Goal: Task Accomplishment & Management: Manage account settings

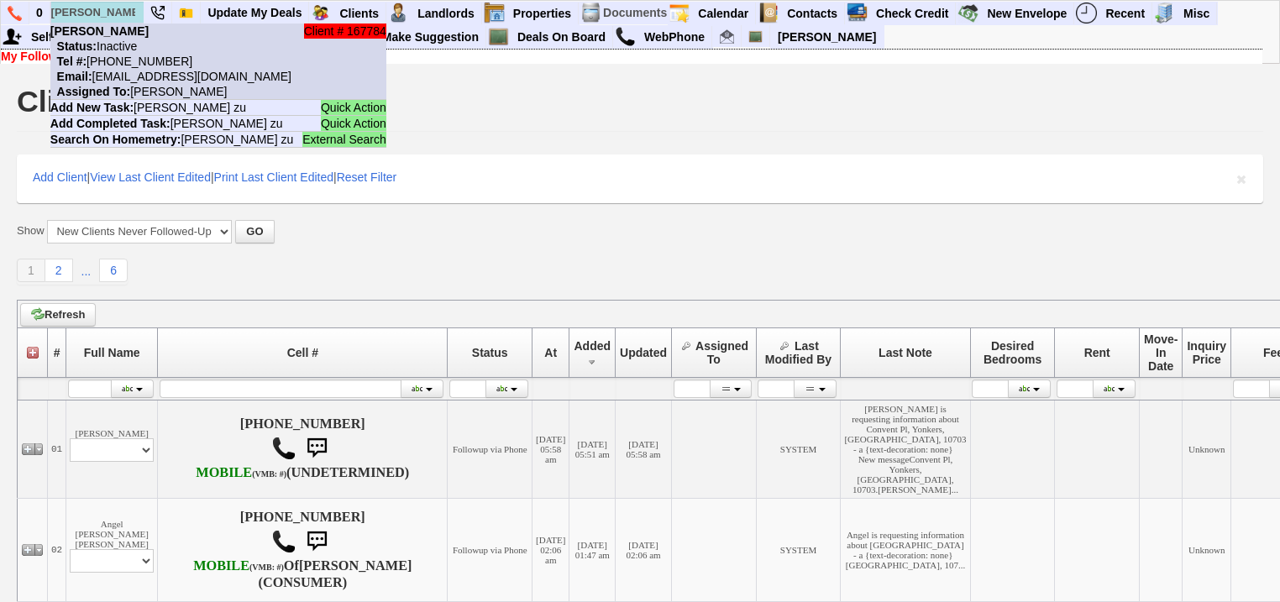
type input "santiago zu"
click at [137, 49] on nobr "Status: Inactive" at bounding box center [93, 45] width 86 height 13
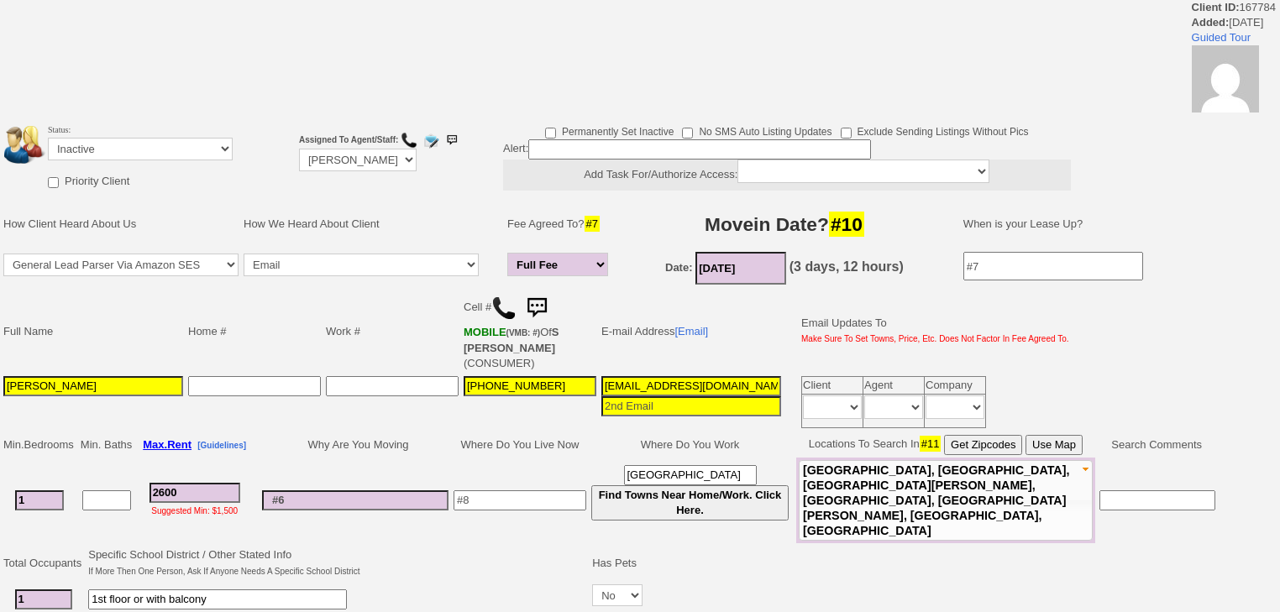
drag, startPoint x: 134, startPoint y: 370, endPoint x: 0, endPoint y: 369, distance: 134.3
click at [0, 369] on td "Full Name Home # Work # Cell # MOBILE (VMB: #) Of S ZULUAGA (CONSUMER) E-mail A…" at bounding box center [609, 360] width 1218 height 144
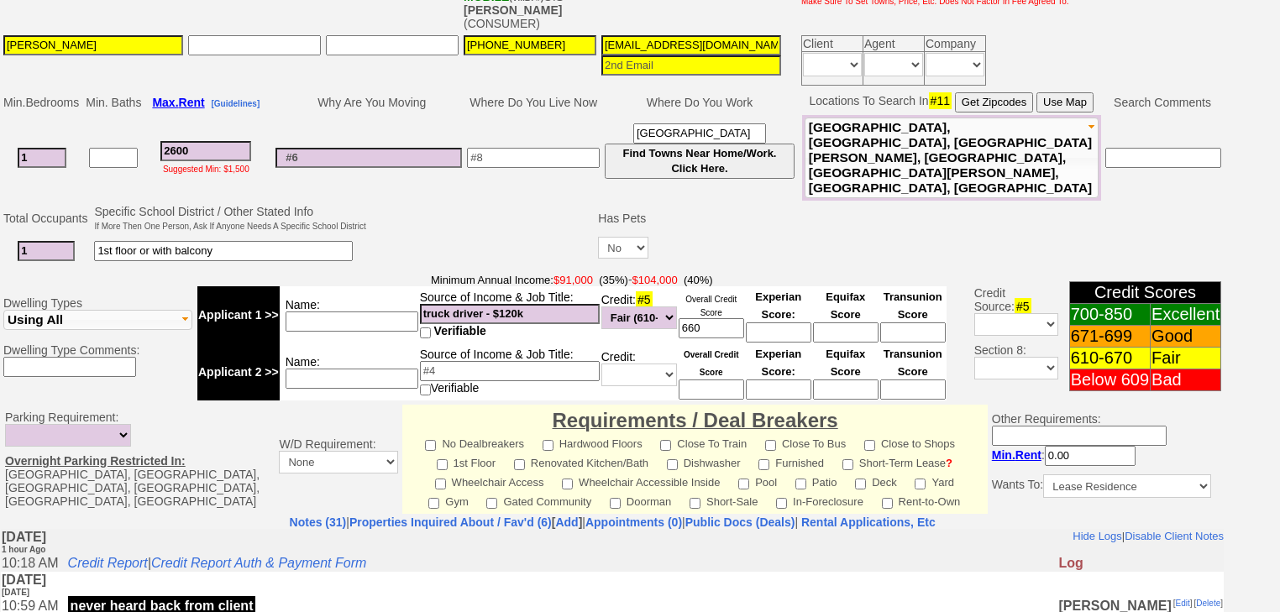
scroll to position [537, 0]
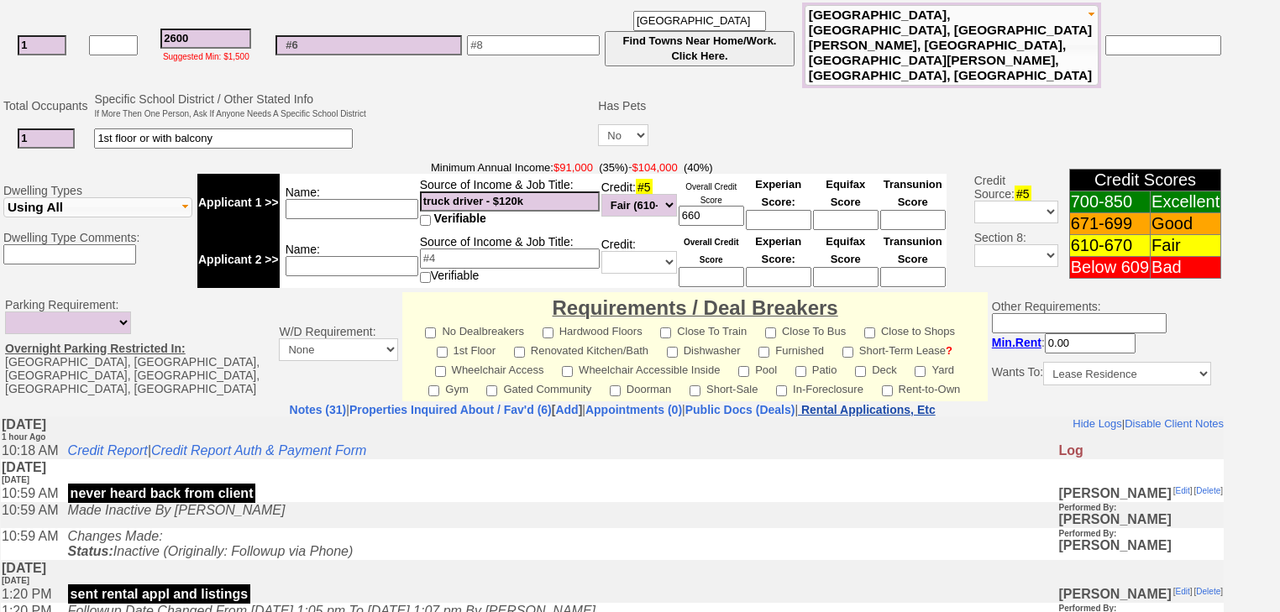
click at [903, 403] on nobr "Rental Applications, Etc" at bounding box center [868, 409] width 134 height 13
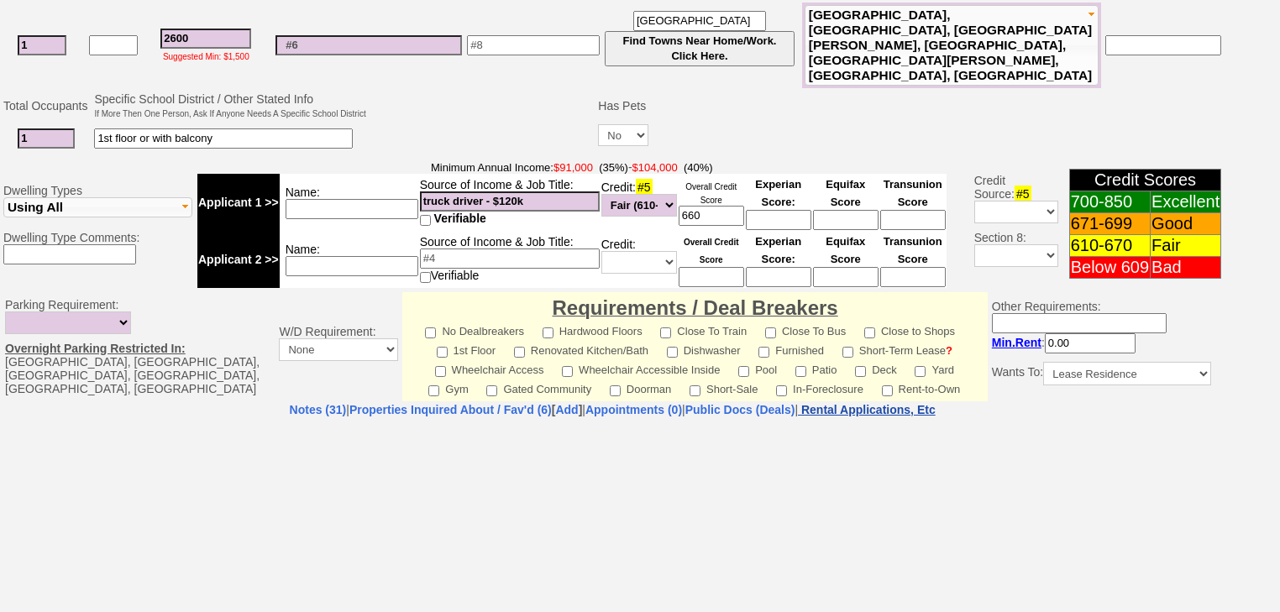
select select "100"
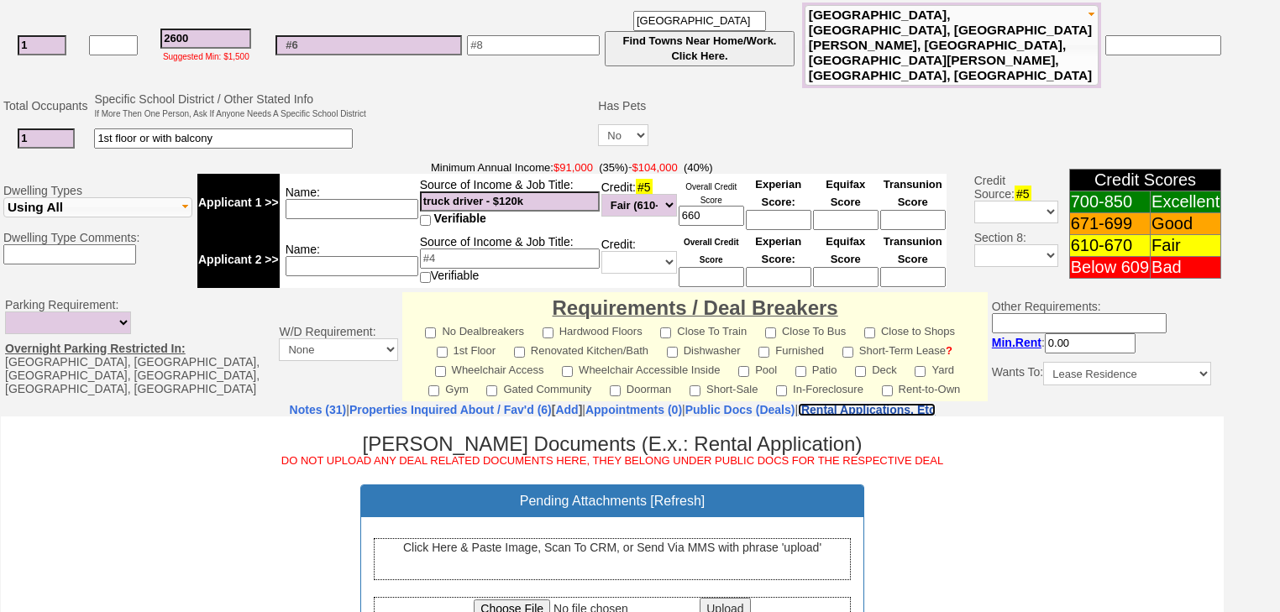
scroll to position [0, 0]
click at [503, 604] on input "file" at bounding box center [585, 608] width 223 height 18
type input "C:\fakepath\Santiago Zuluaga Rental Application.pdf"
click at [730, 599] on input "Upload" at bounding box center [724, 608] width 50 height 22
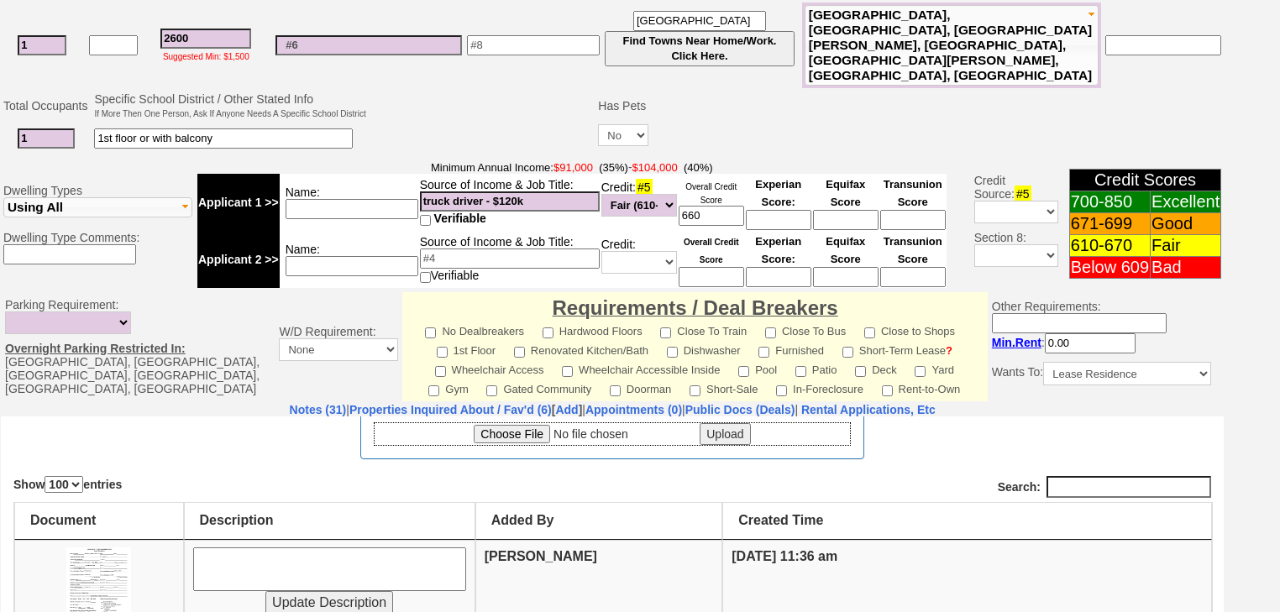
scroll to position [197, 0]
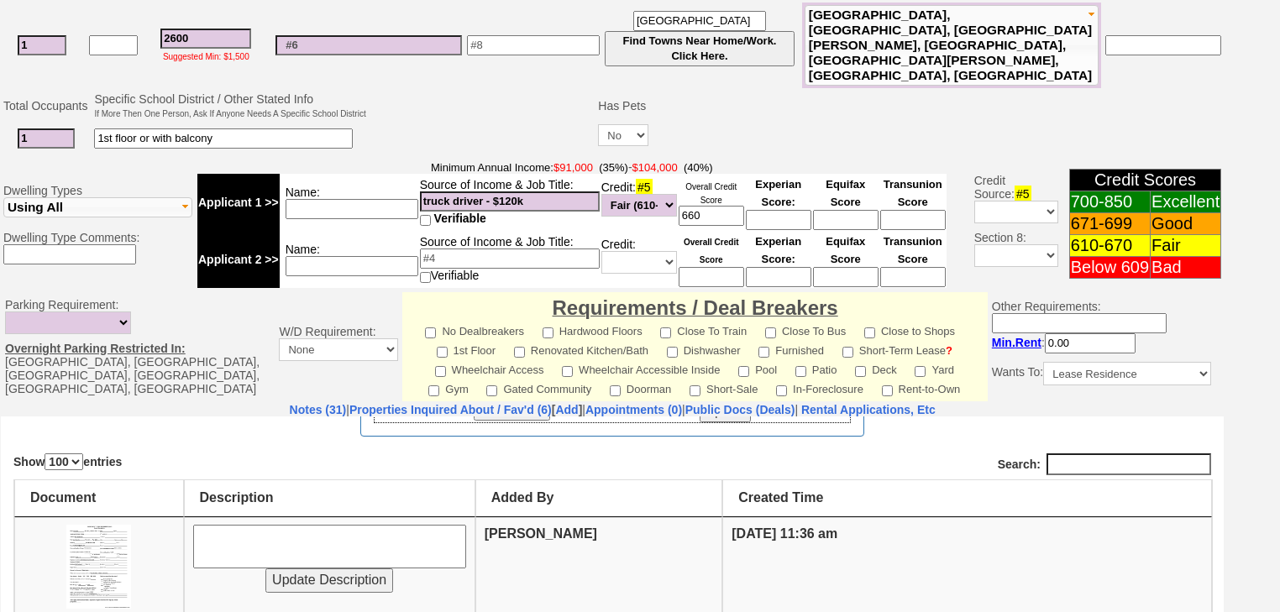
click at [259, 611] on link "[Insert]" at bounding box center [258, 620] width 41 height 14
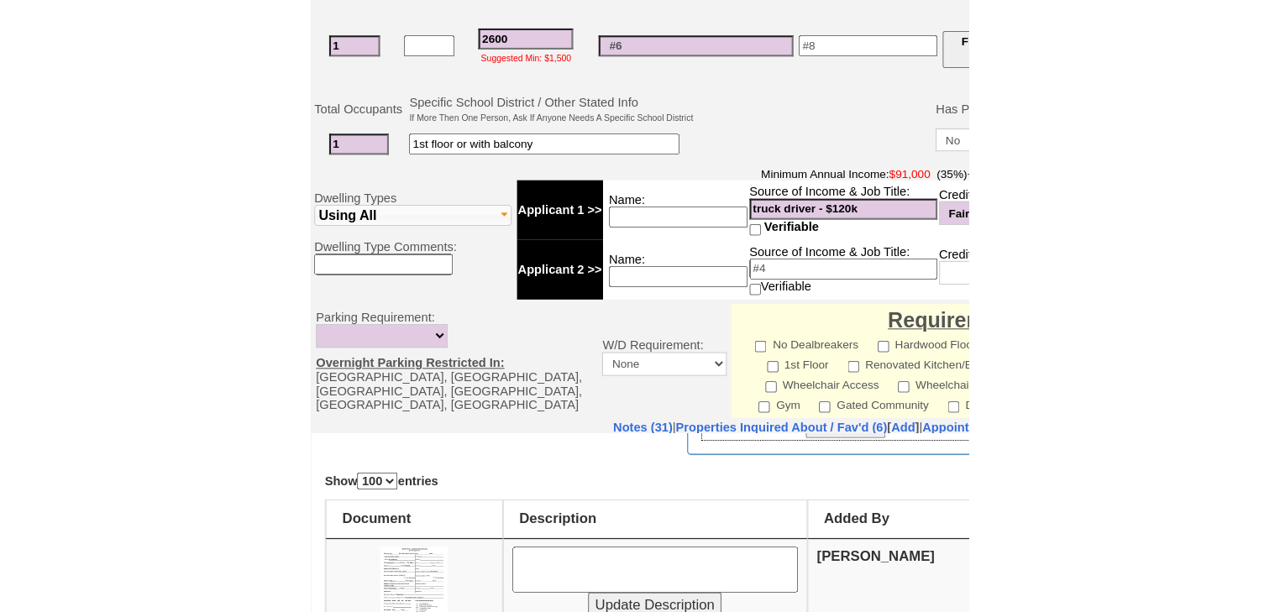
scroll to position [537, 0]
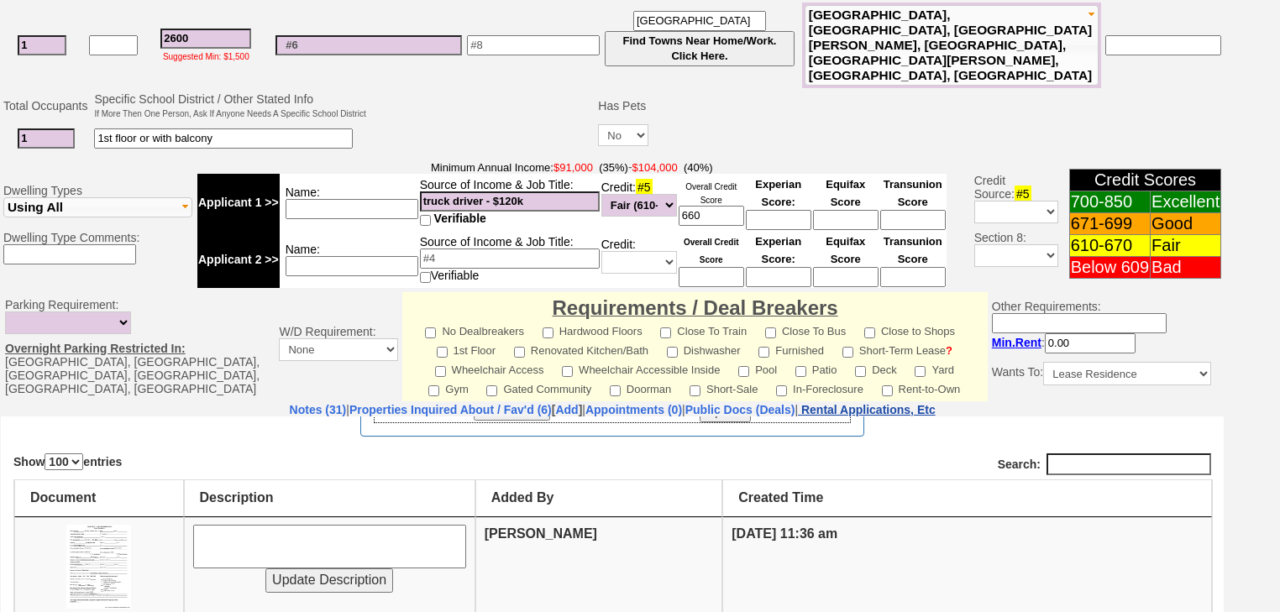
click at [935, 403] on nobr "Rental Applications, Etc" at bounding box center [868, 409] width 134 height 13
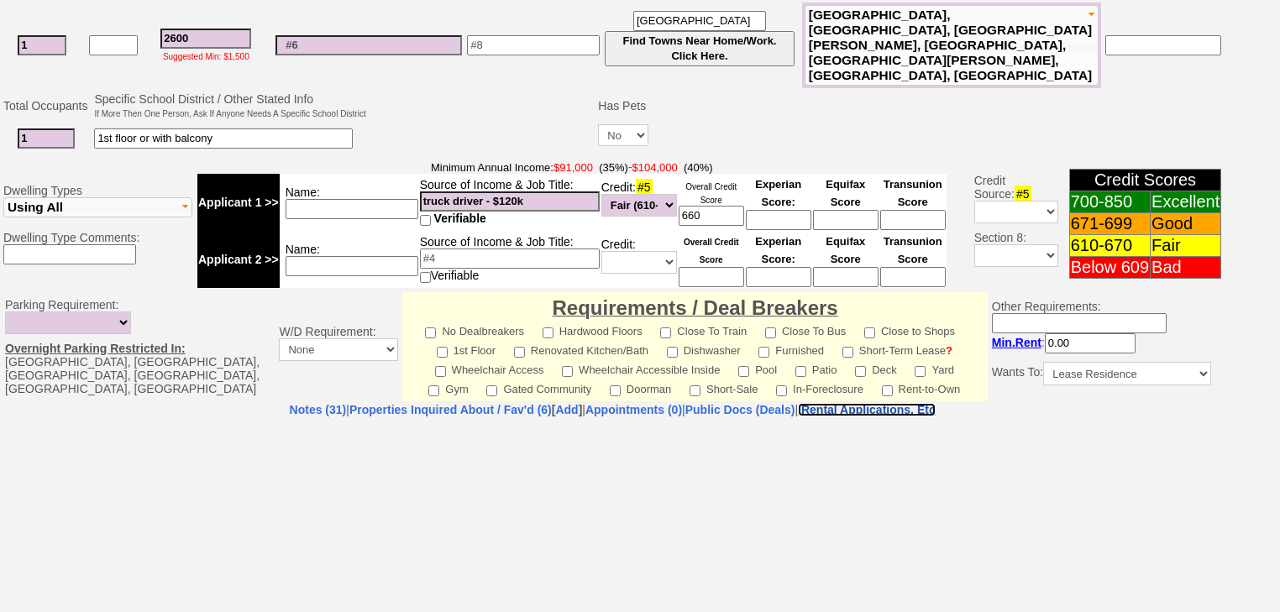
select select "100"
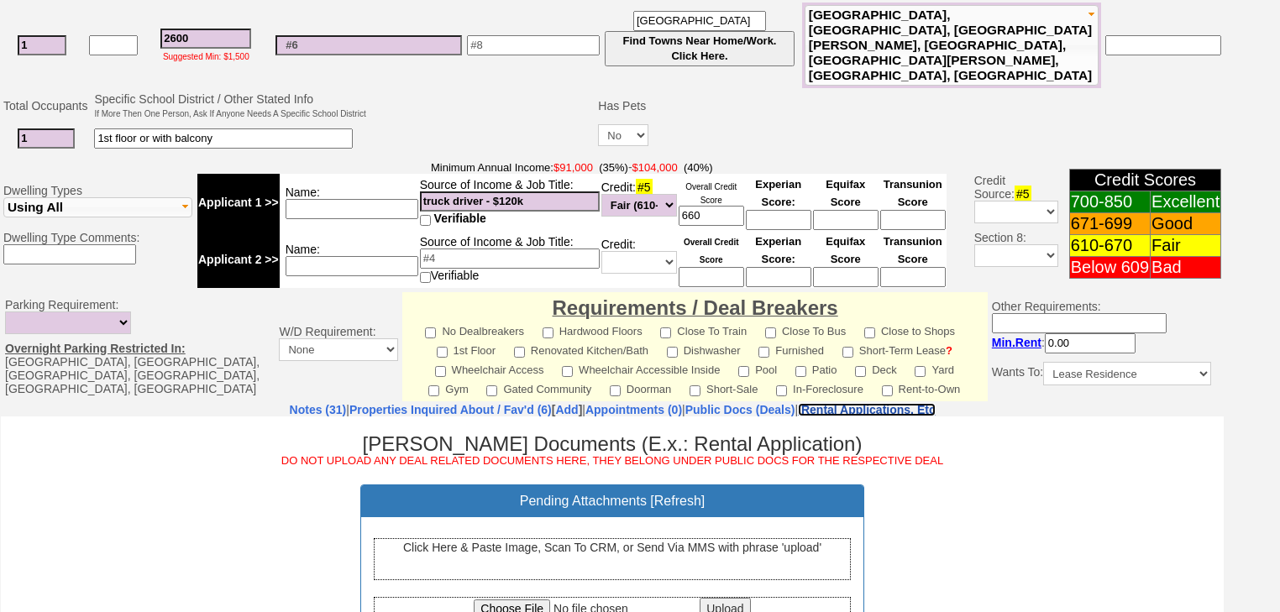
scroll to position [0, 0]
click at [527, 605] on input "file" at bounding box center [585, 608] width 223 height 18
type input "C:\fakepath\Santiago Zuluaga Credit Report.pdf"
click at [722, 610] on input "Upload" at bounding box center [724, 608] width 50 height 22
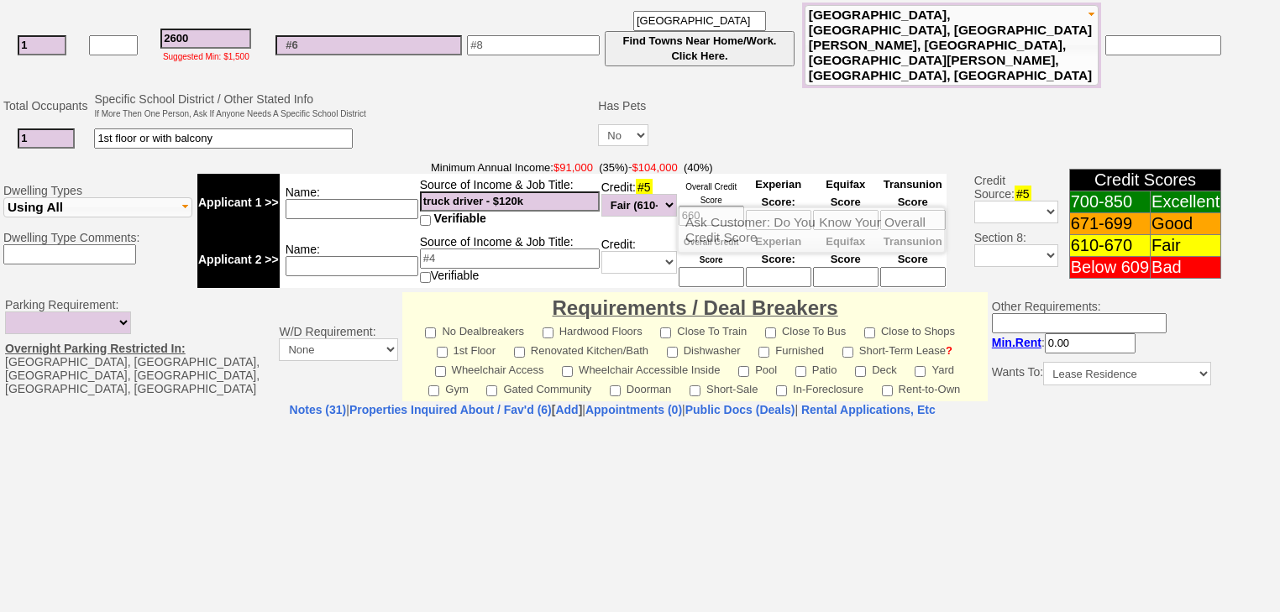
select select "100"
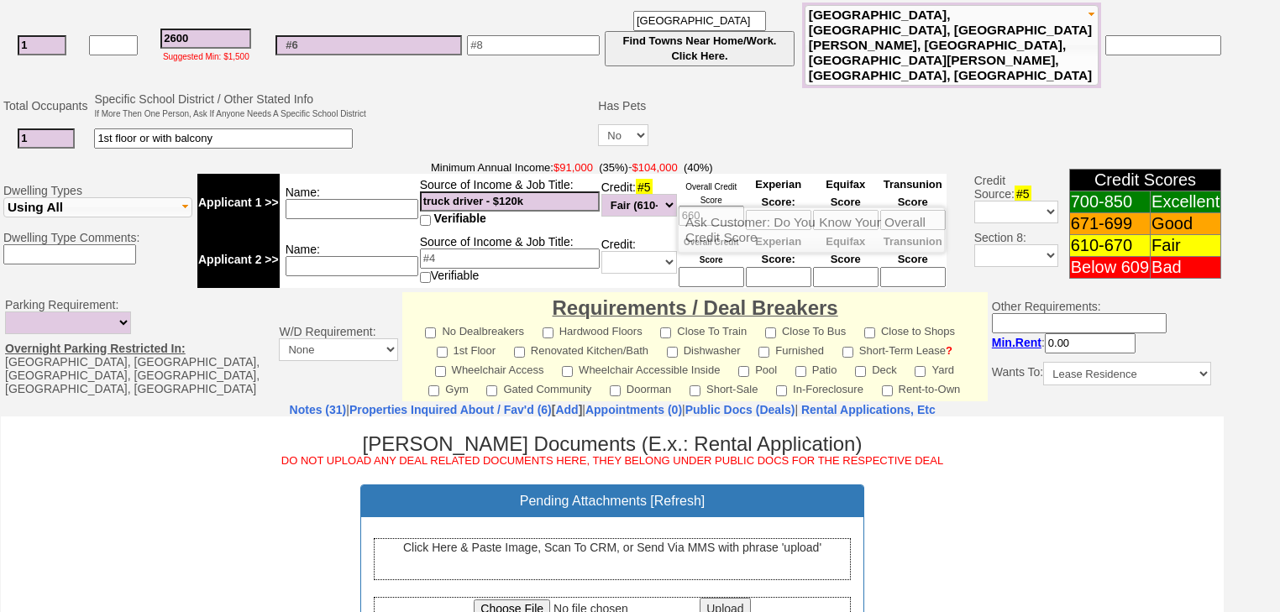
drag, startPoint x: 708, startPoint y: 186, endPoint x: 640, endPoint y: 182, distance: 68.1
click at [640, 182] on tr "Applicant 1 >> Name: Source of Income & Job Title: truck driver - $120k Verifia…" at bounding box center [571, 202] width 749 height 57
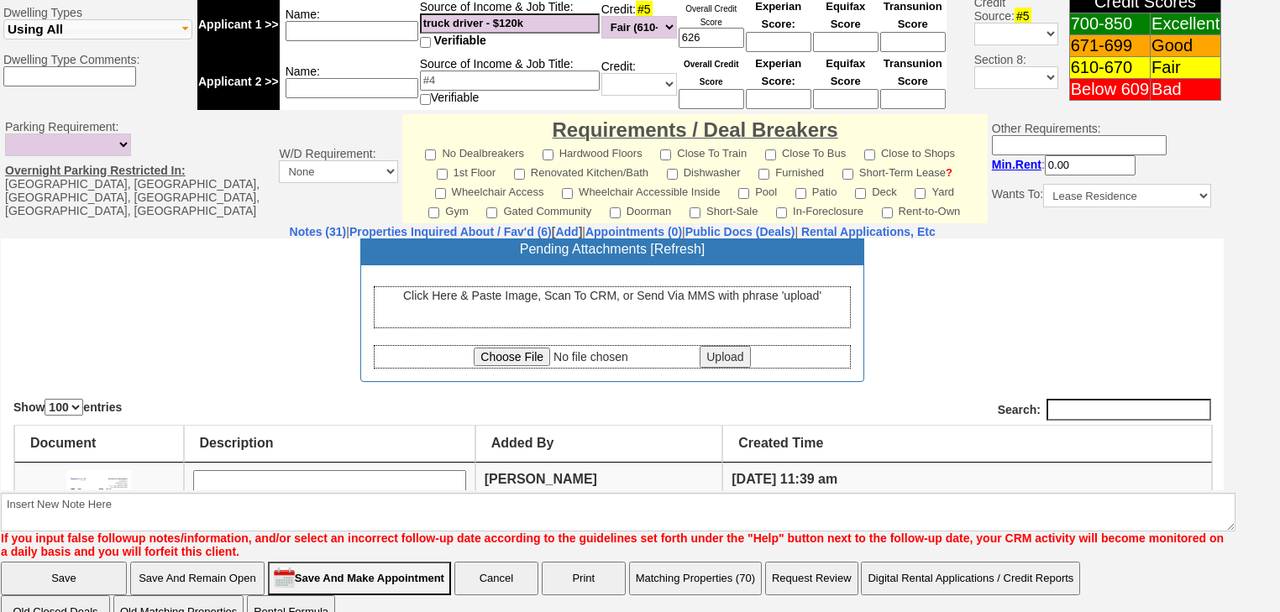
scroll to position [202, 0]
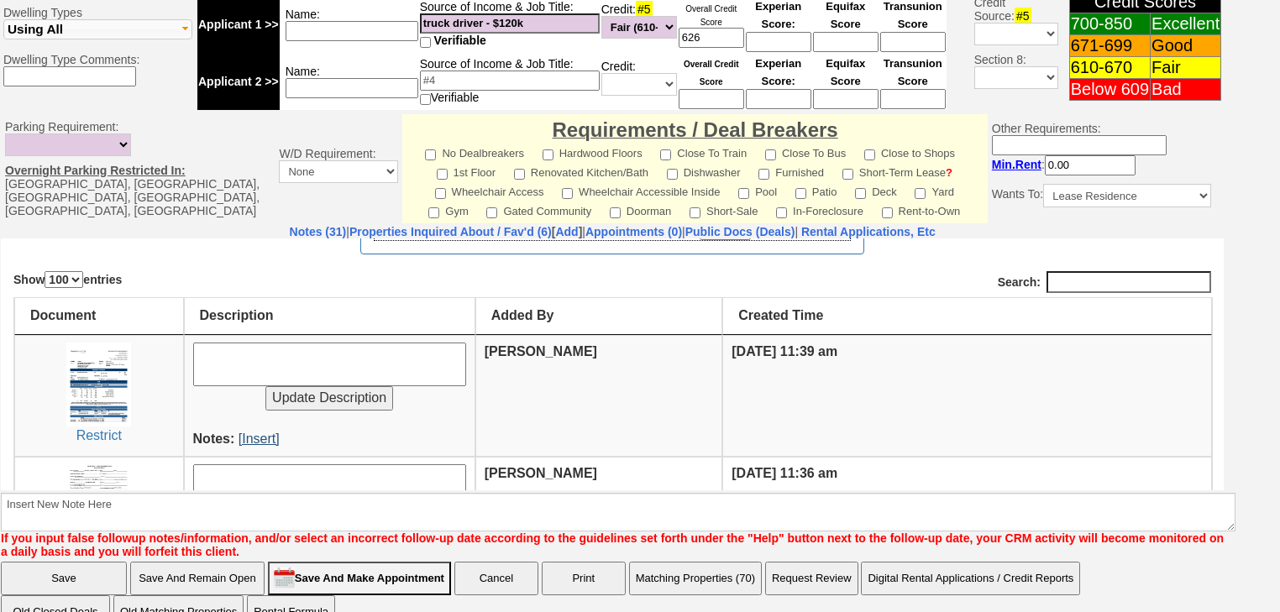
type input "626"
click at [260, 438] on link "[Insert]" at bounding box center [259, 438] width 41 height 14
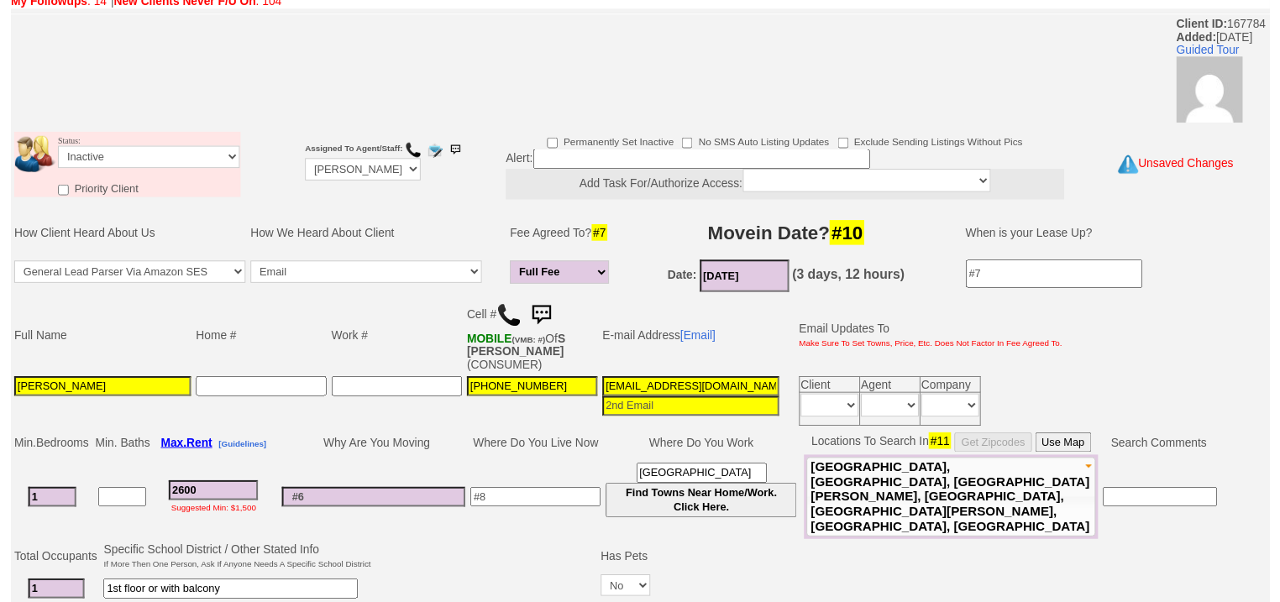
scroll to position [0, 0]
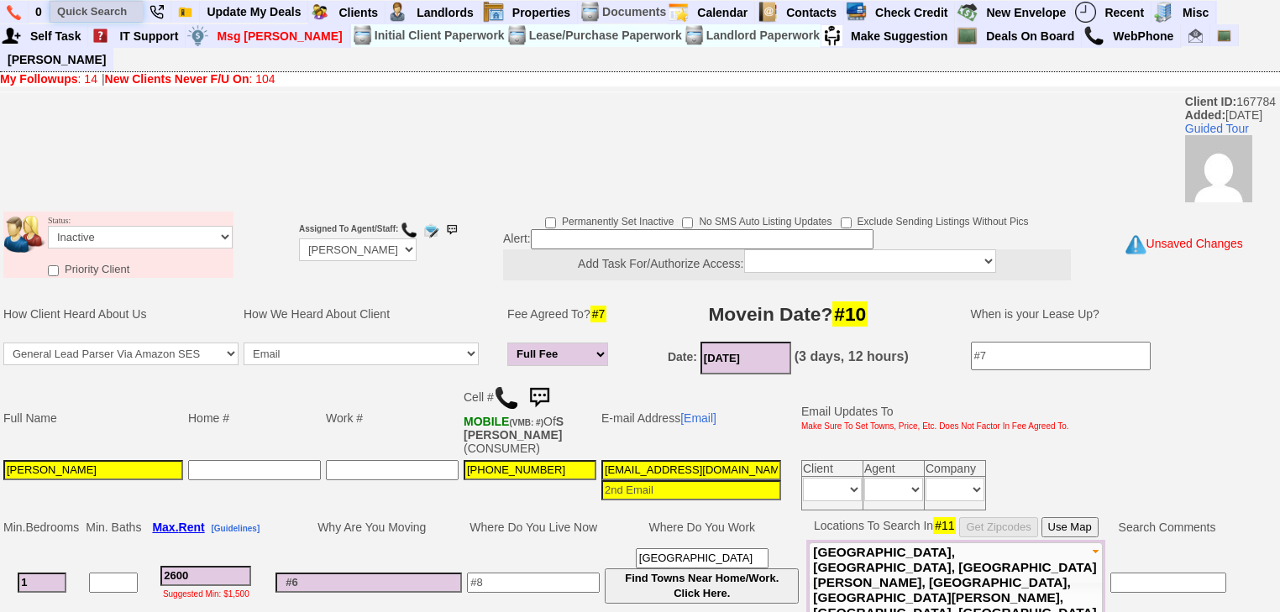
click at [97, 13] on input "text" at bounding box center [96, 11] width 92 height 21
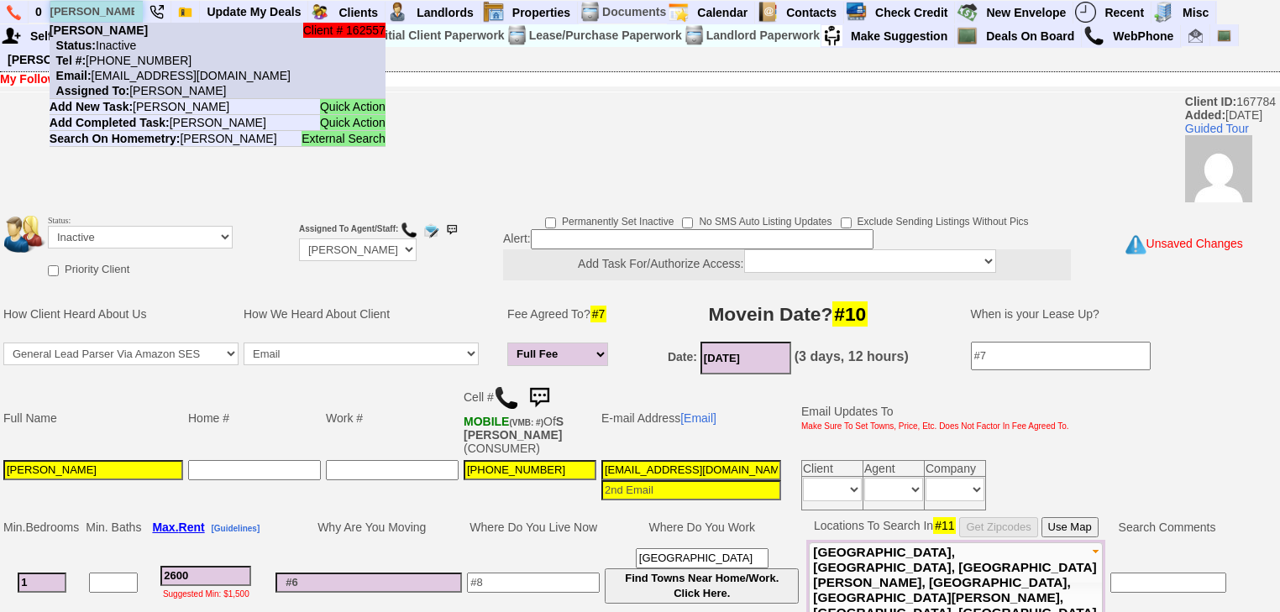
type input "madeline brito"
click at [144, 54] on nobr "Tel #: 347-325-4033" at bounding box center [121, 60] width 142 height 13
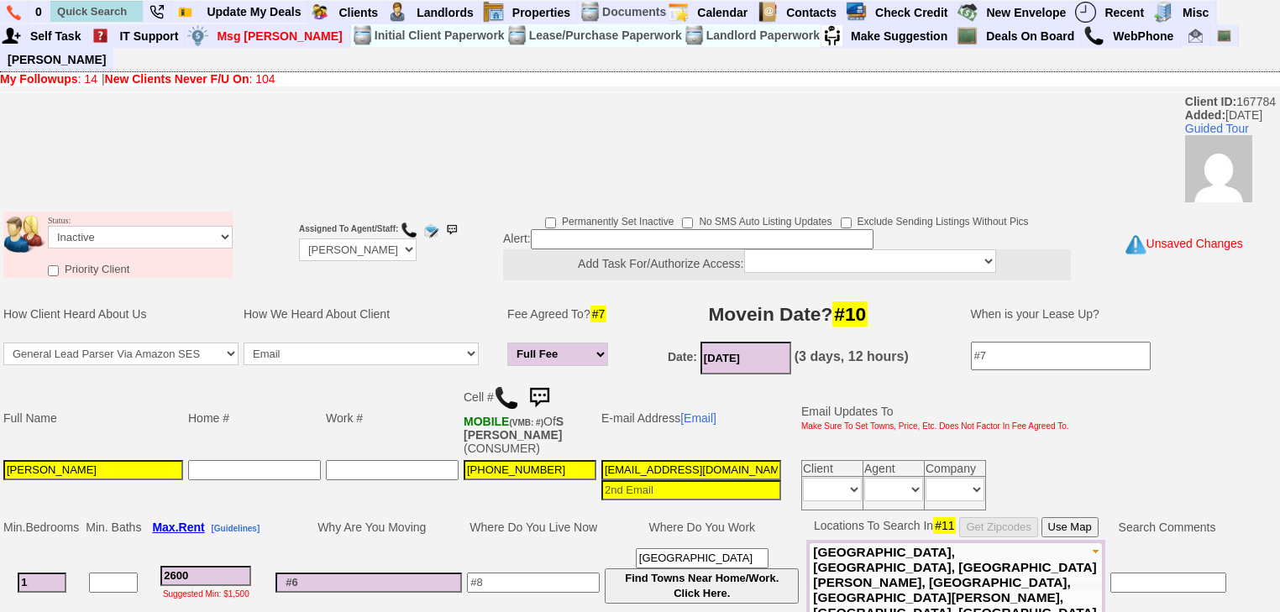
click at [107, 232] on td "Status: Followup via Phone Followup via Email Followup When Section 8 Property …" at bounding box center [140, 234] width 186 height 45
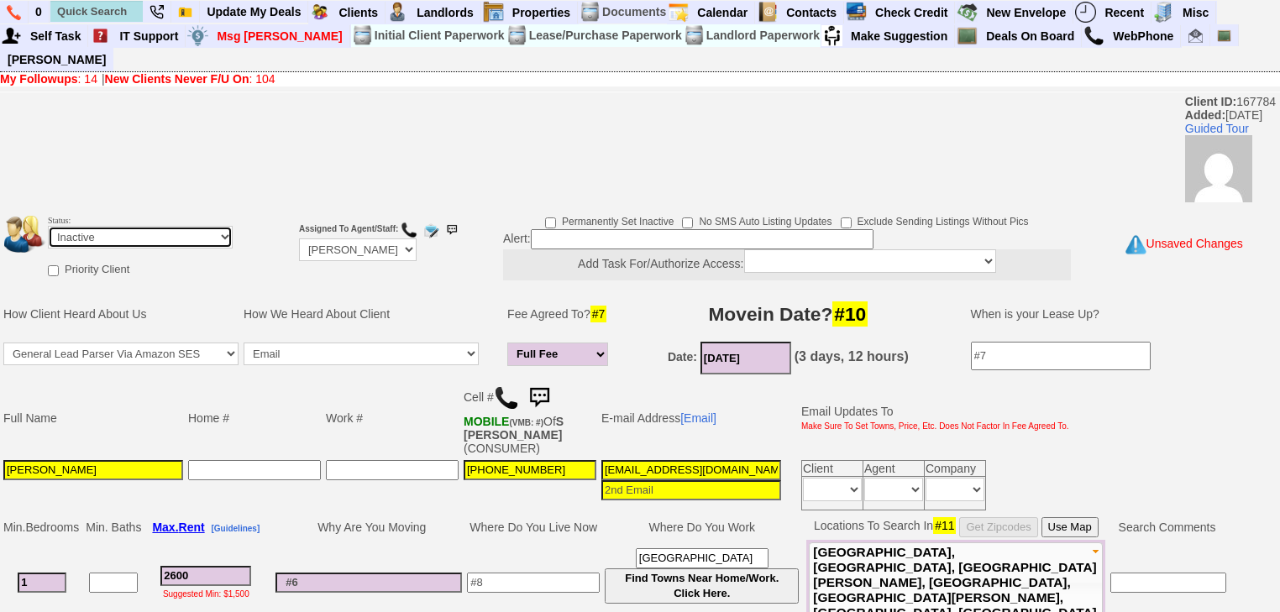
click at [115, 226] on select "Followup via Phone Followup via Email Followup When Section 8 Property Found De…" at bounding box center [140, 237] width 185 height 23
select select "Followup via Phone"
click at [48, 226] on select "Followup via Phone Followup via Email Followup When Section 8 Property Found De…" at bounding box center [140, 237] width 185 height 23
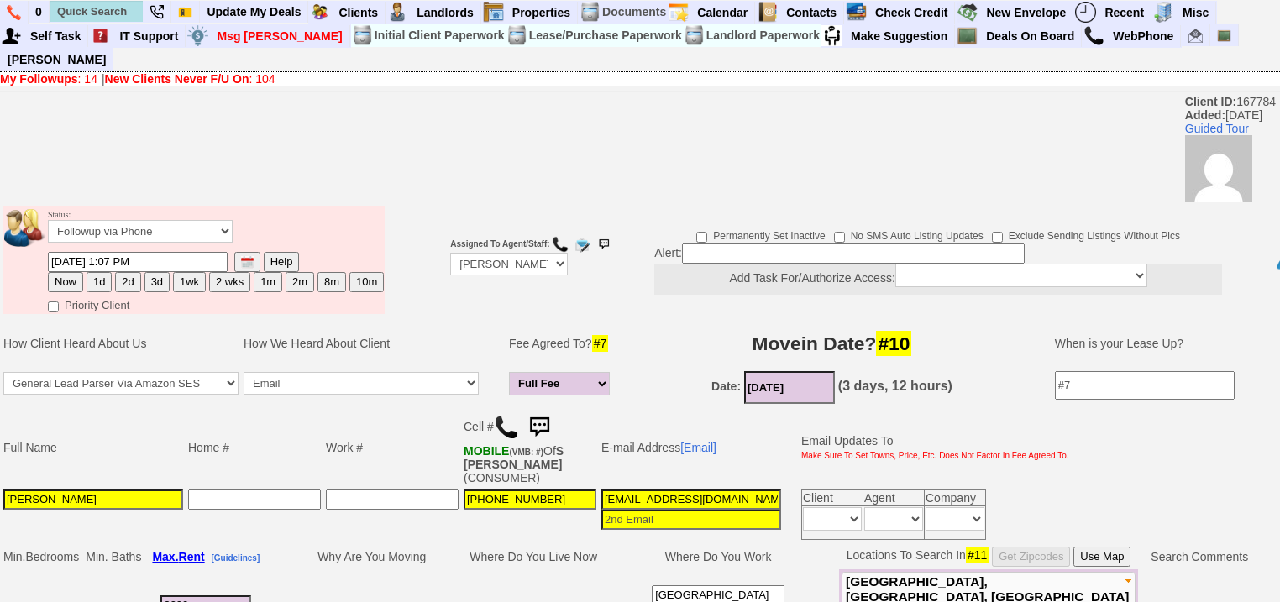
click at [128, 272] on button "2d" at bounding box center [127, 282] width 25 height 20
type input "09/29/2025 11:35 AM"
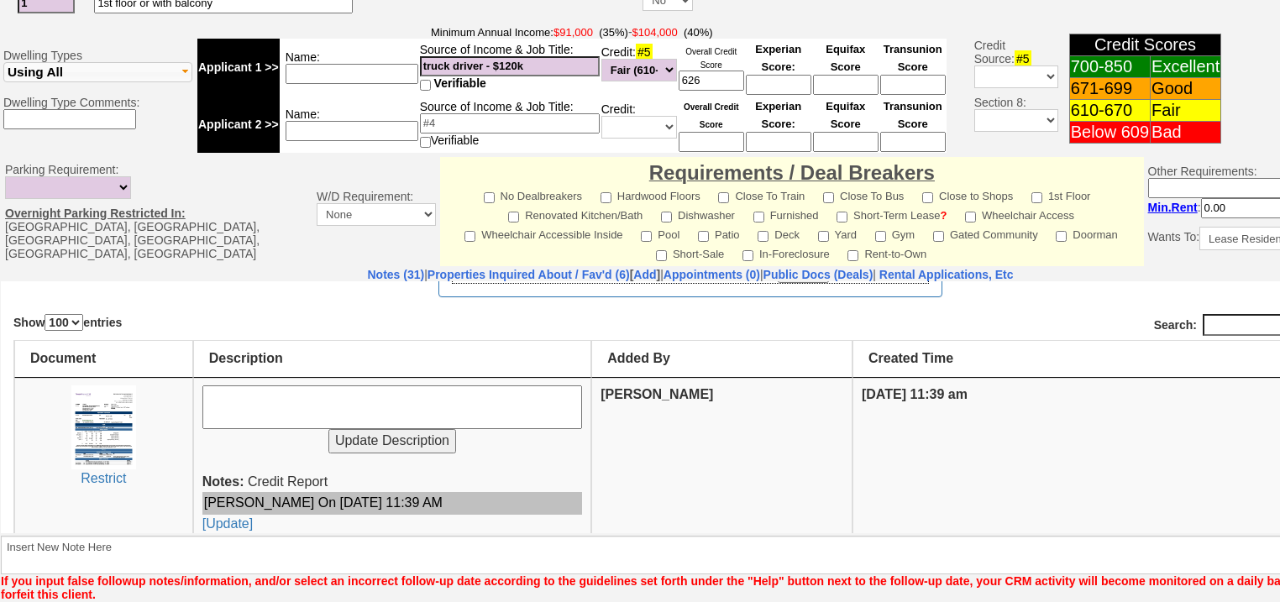
scroll to position [730, 0]
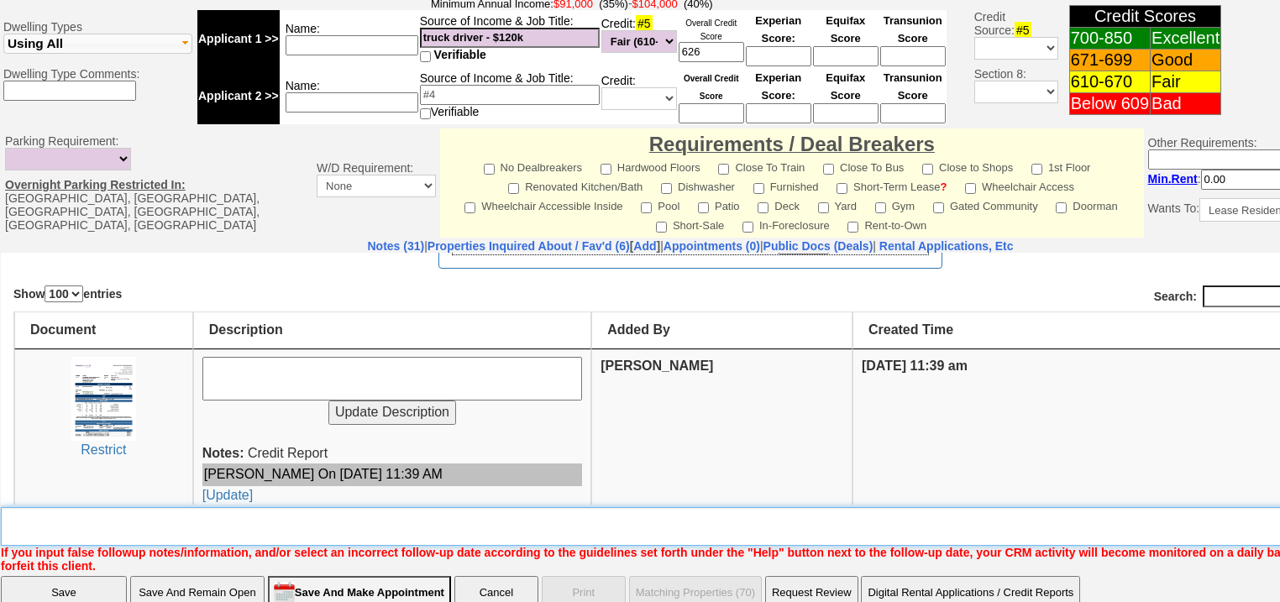
click at [255, 507] on textarea "Insert New Note Here" at bounding box center [696, 526] width 1390 height 39
type textarea "low credit, needs guarantor"
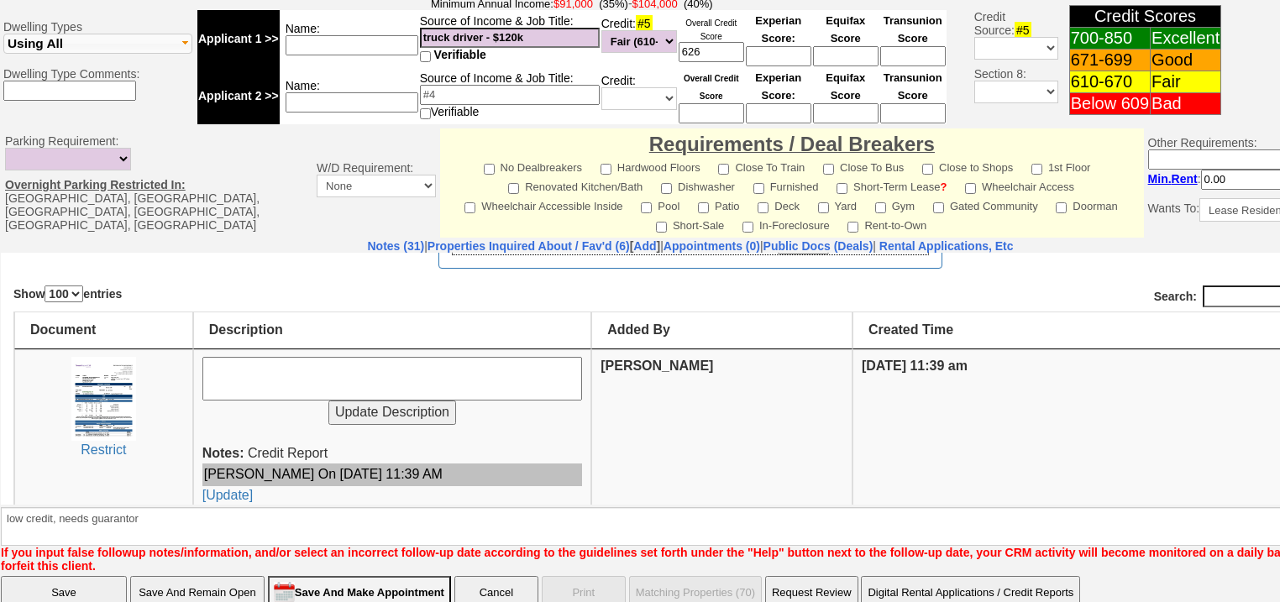
click at [60, 576] on input "Save" at bounding box center [64, 593] width 126 height 34
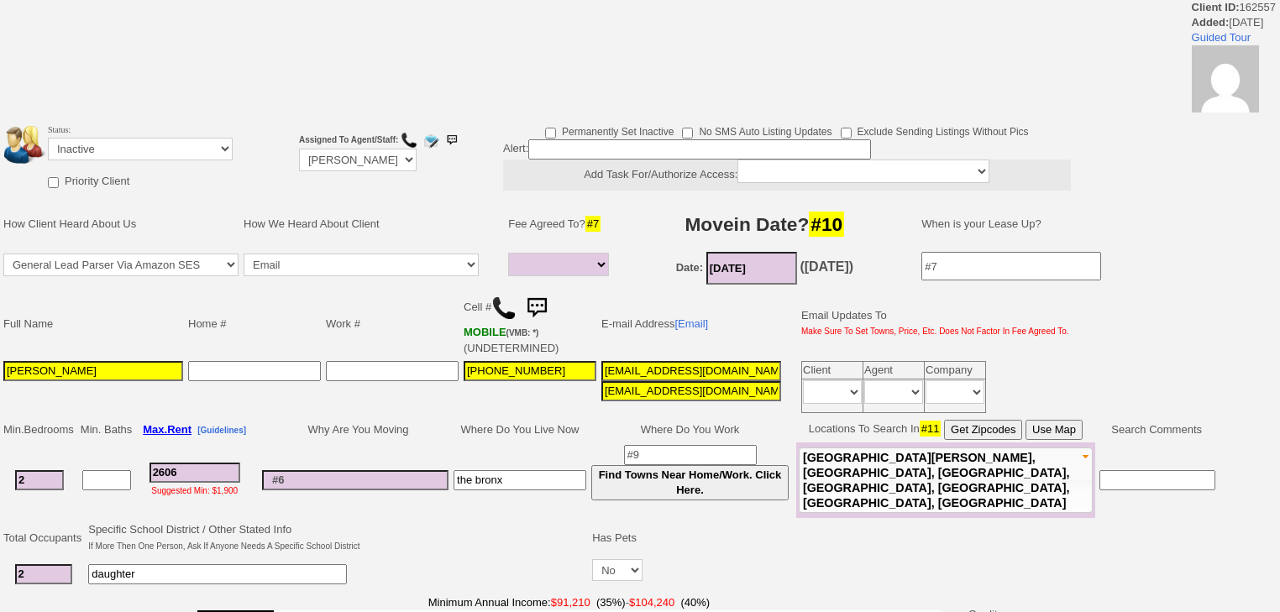
select select
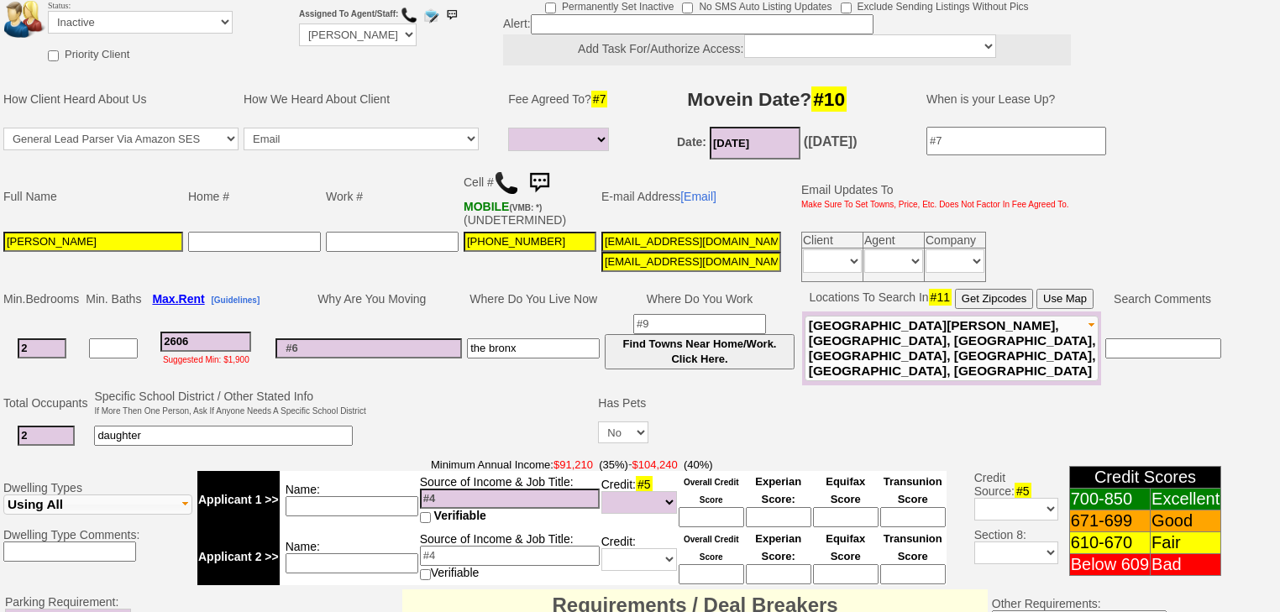
scroll to position [64, 0]
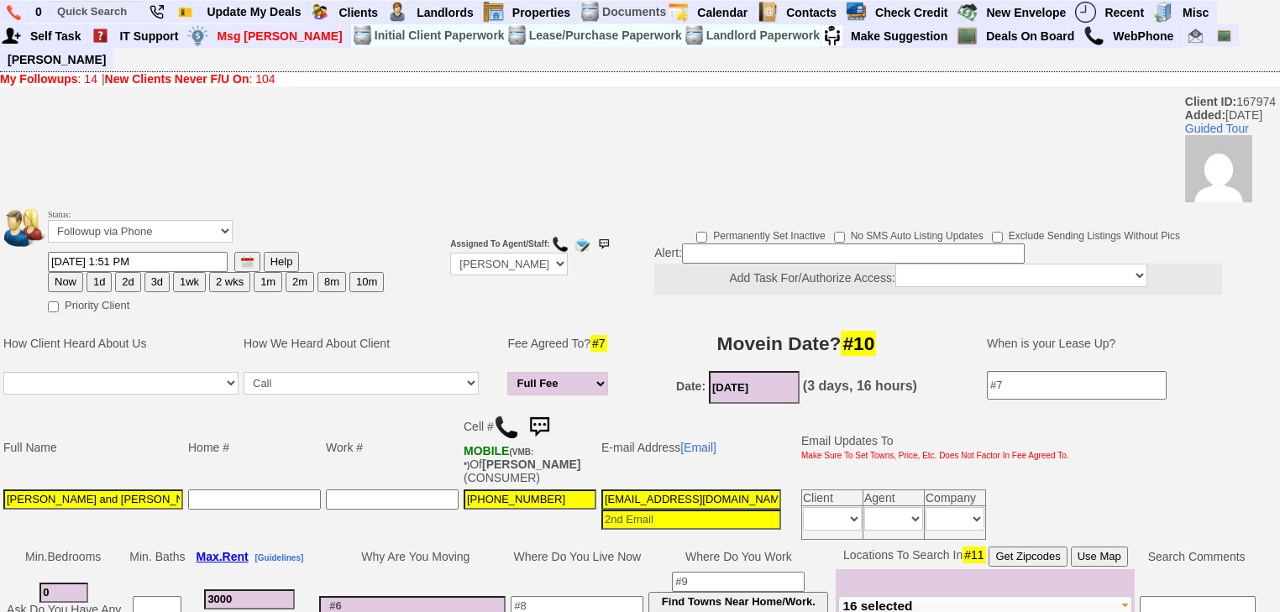
scroll to position [739, 0]
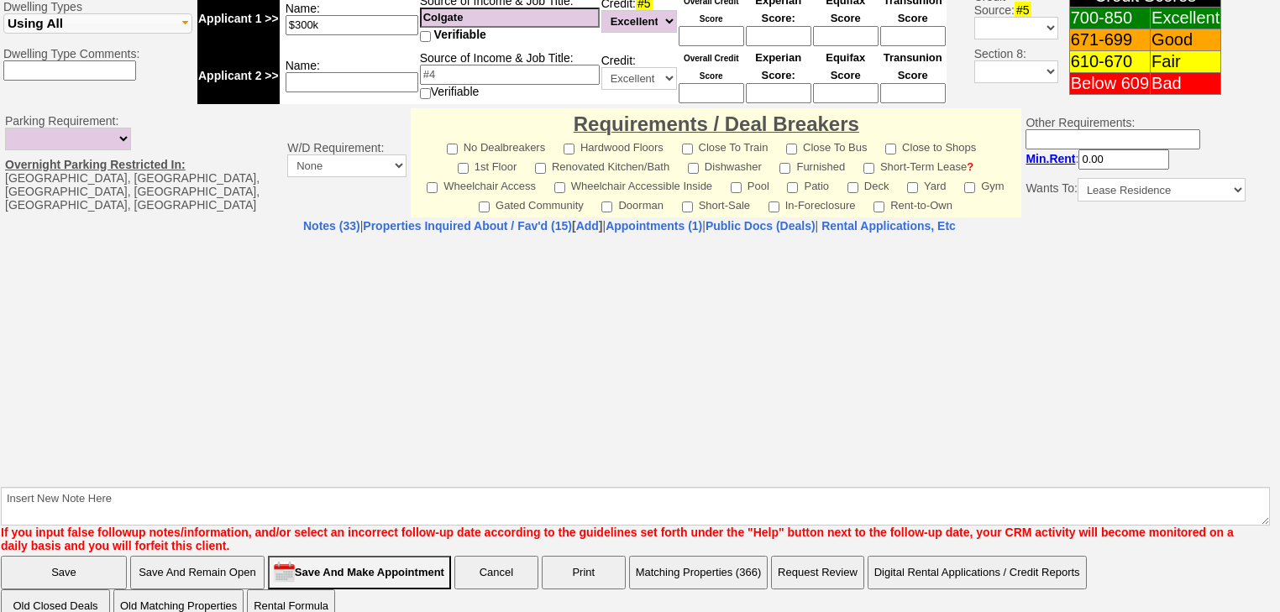
select select "100"
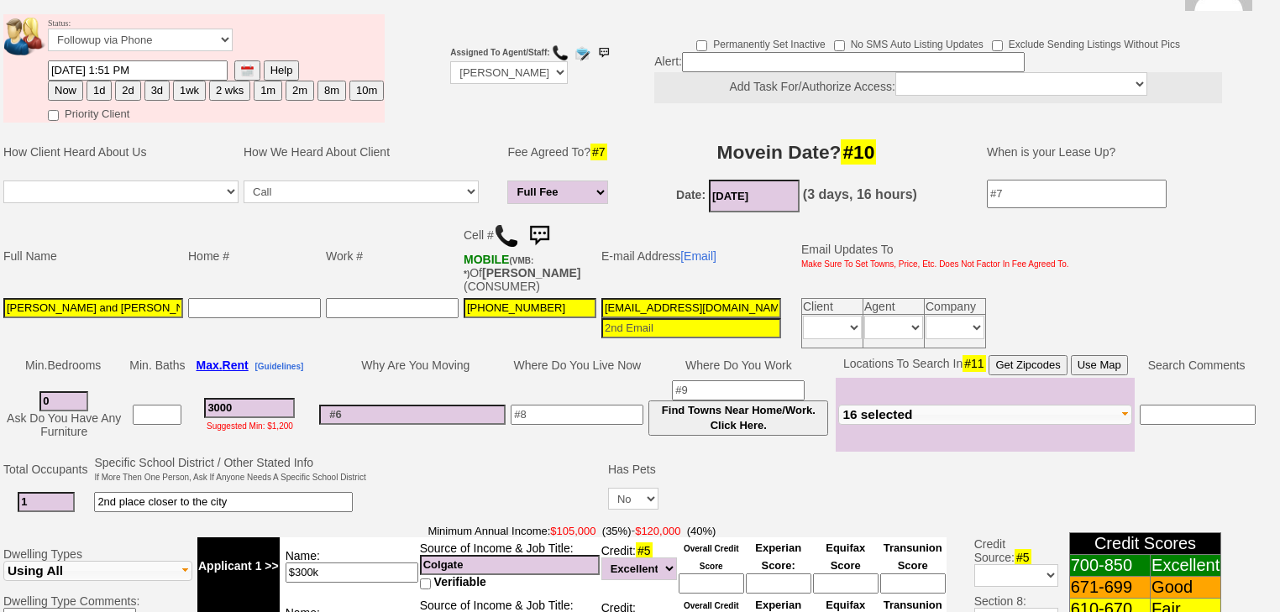
scroll to position [0, 0]
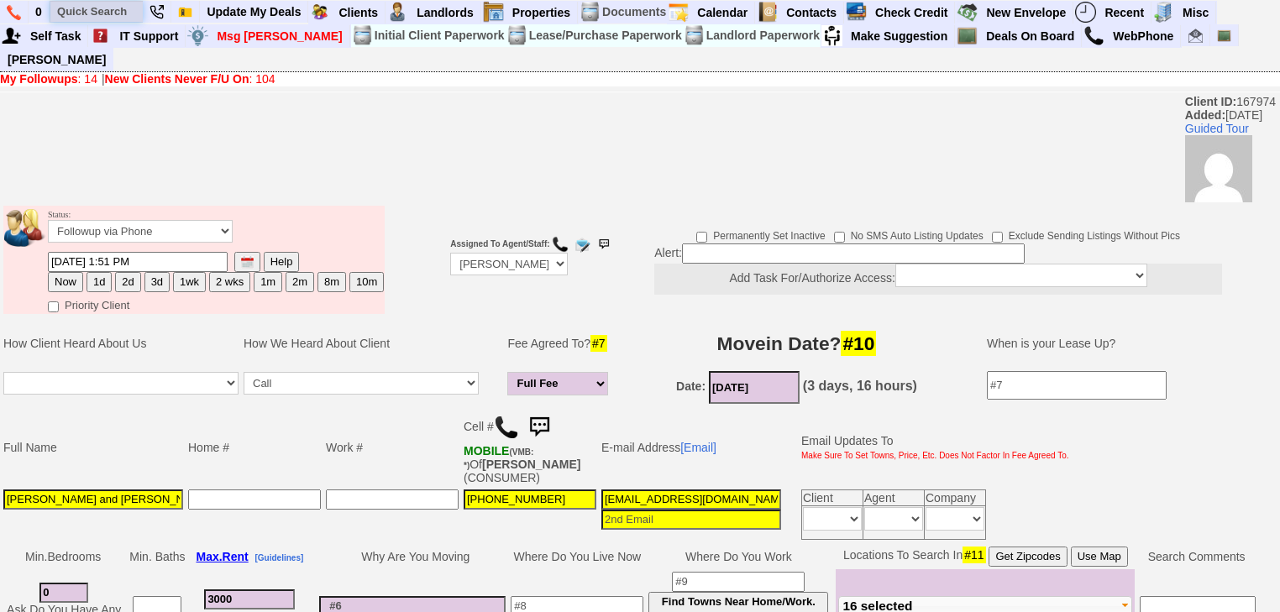
click at [97, 17] on input "text" at bounding box center [96, 11] width 92 height 21
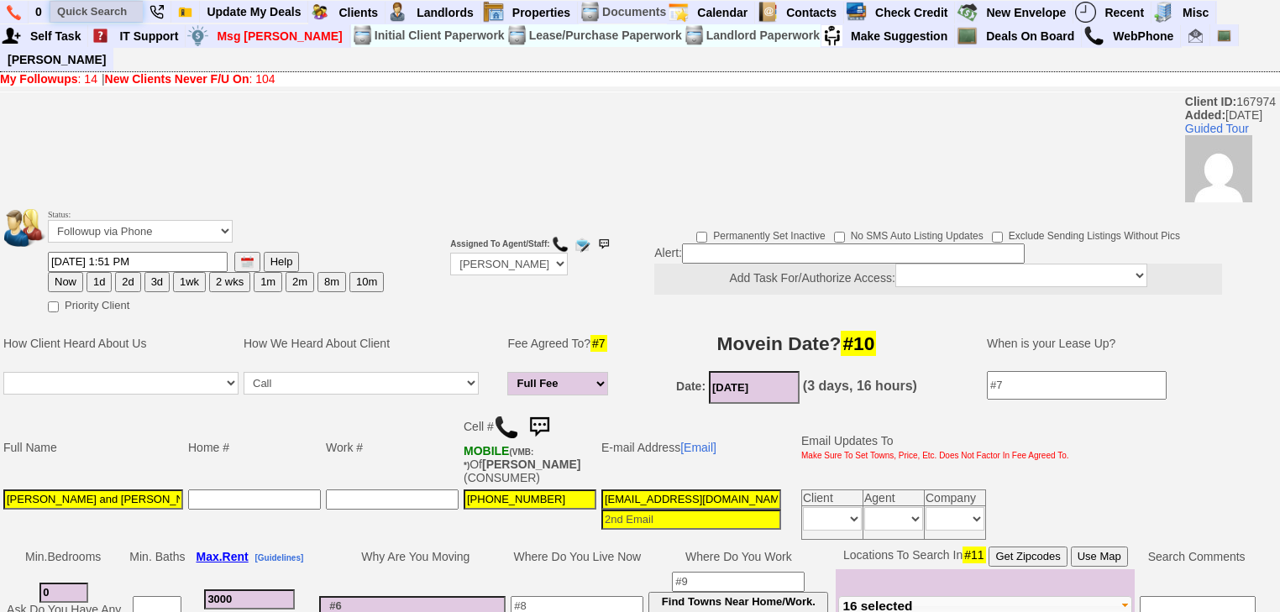
paste input "917)773-5067"
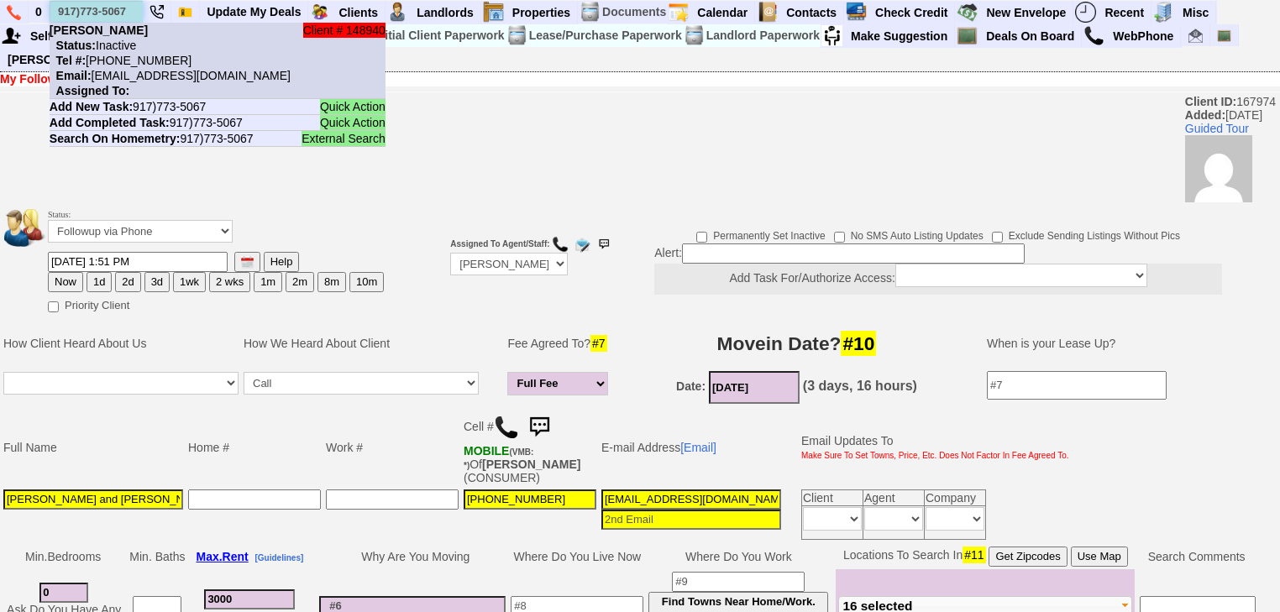
type input "917)773-5067"
click at [130, 63] on nobr "Tel #: 917-773-5067" at bounding box center [121, 60] width 142 height 13
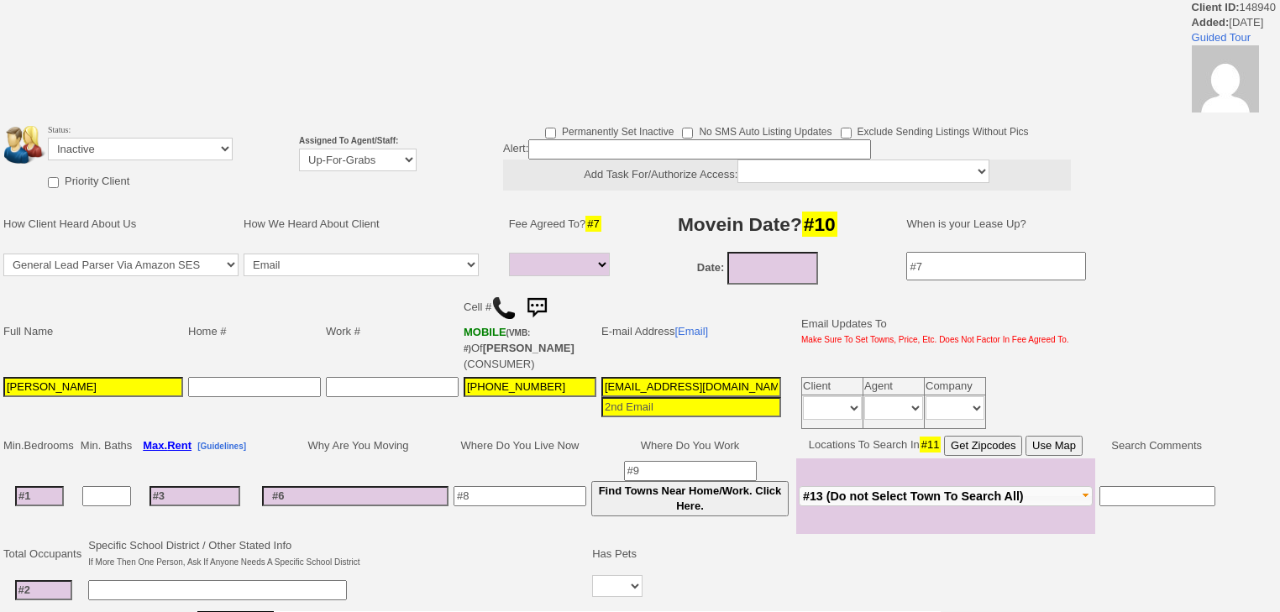
select select
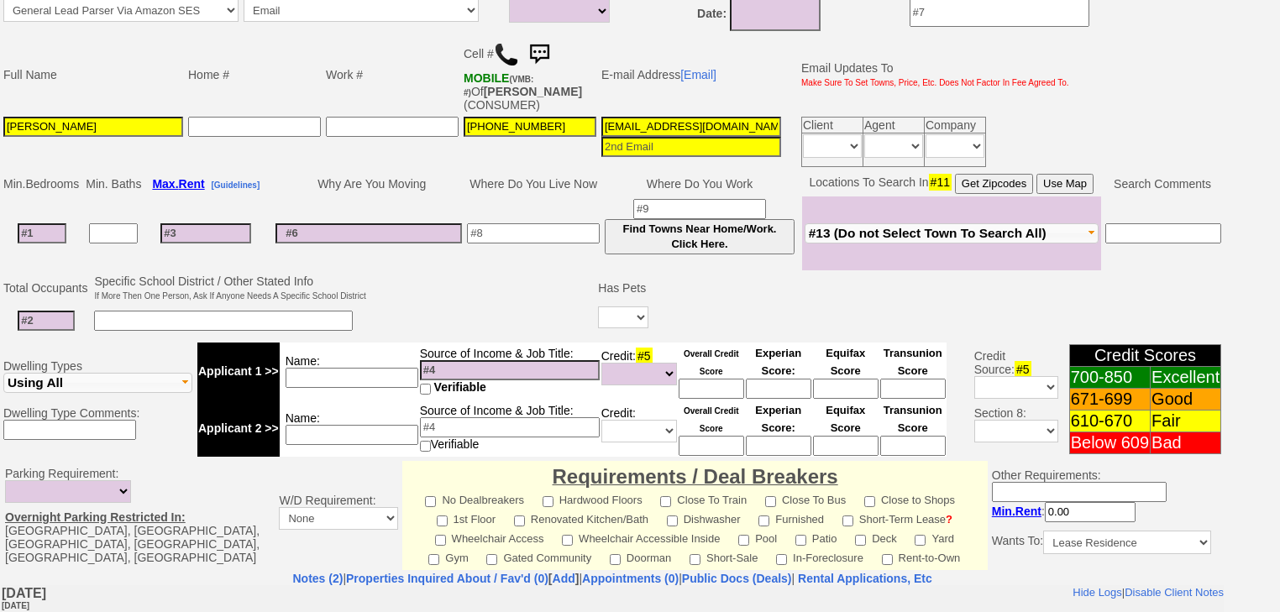
scroll to position [298, 0]
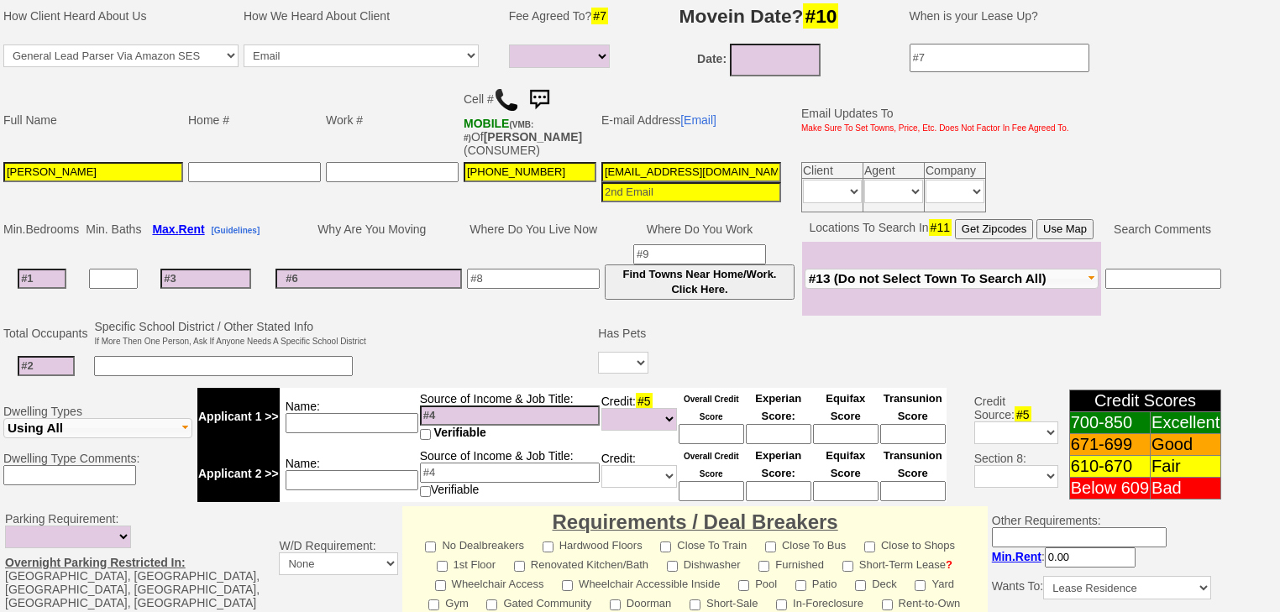
click at [515, 87] on img at bounding box center [506, 99] width 25 height 25
click at [1065, 269] on button "#13 (Do not Select Town To Search All)" at bounding box center [951, 279] width 294 height 20
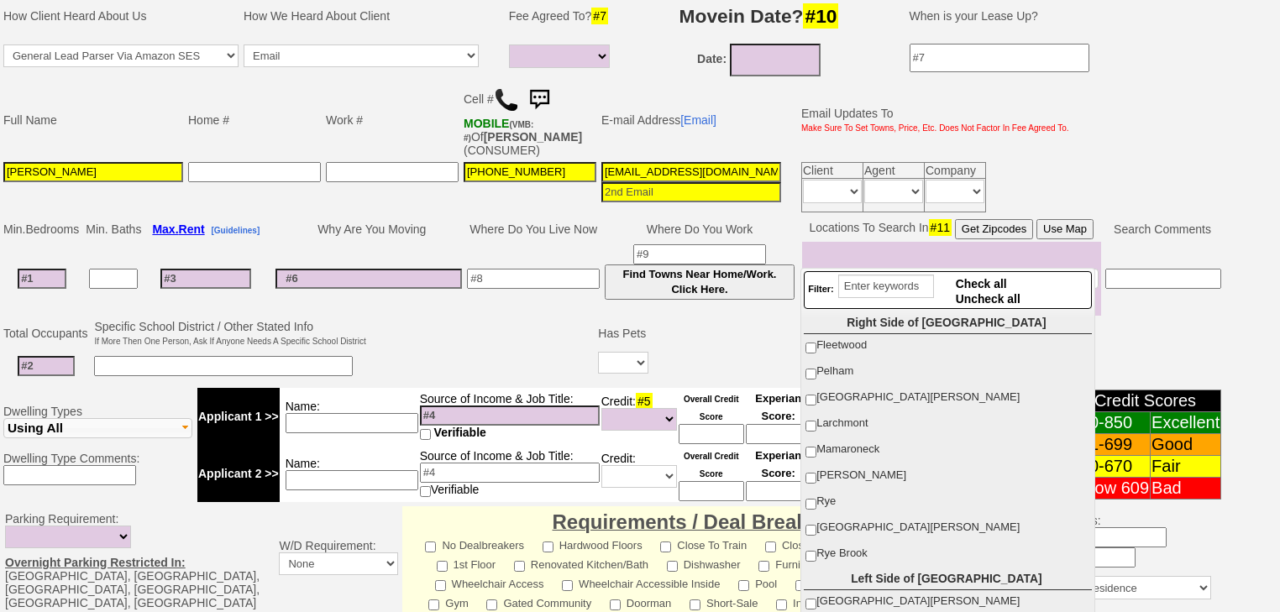
click at [816, 475] on span "[PERSON_NAME]" at bounding box center [861, 475] width 90 height 13
click at [816, 475] on input "[PERSON_NAME]" at bounding box center [810, 478] width 11 height 11
checkbox input "true"
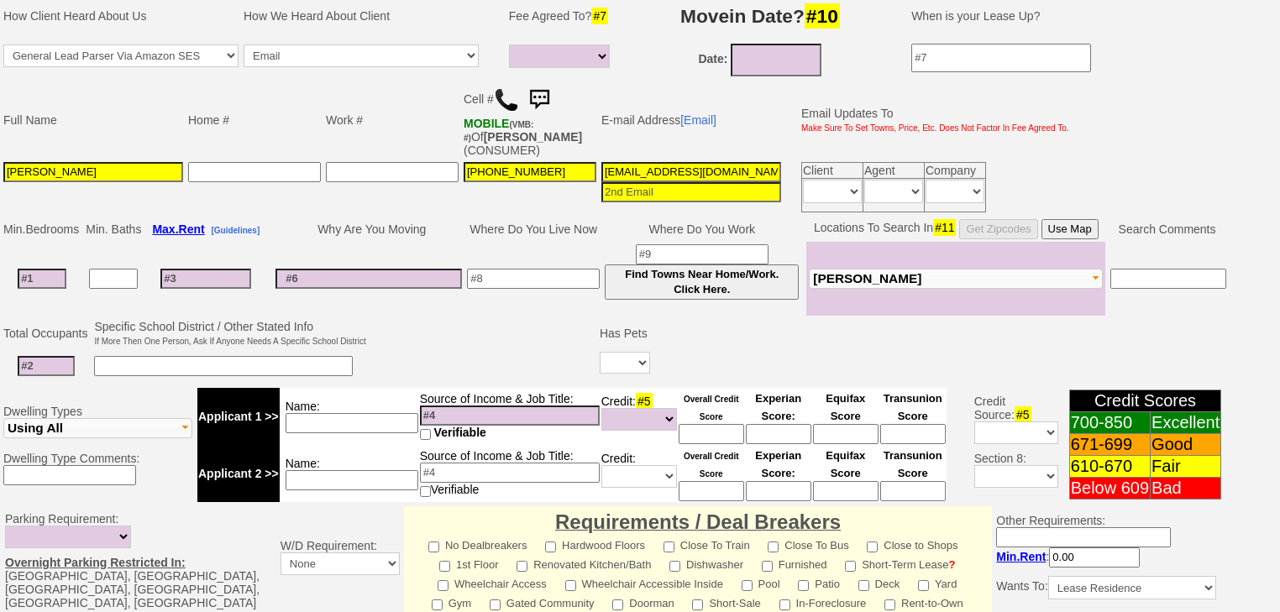
click at [59, 269] on input at bounding box center [42, 279] width 49 height 20
type input "1"
select select
type input "1"
click at [191, 262] on input at bounding box center [205, 272] width 91 height 20
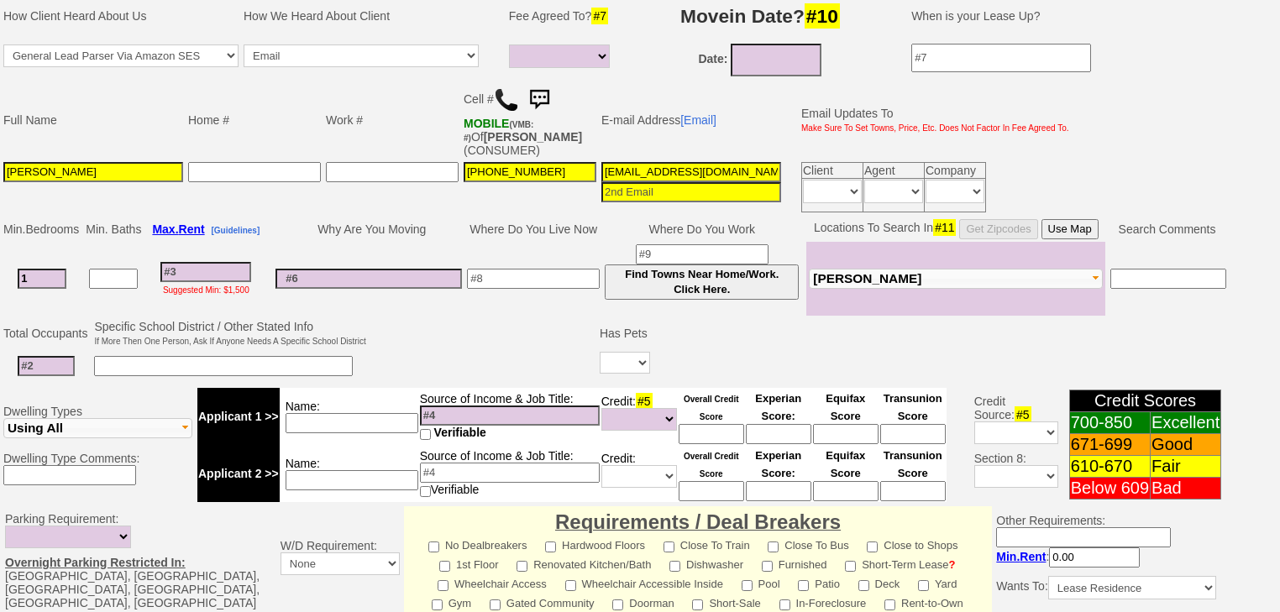
select select
drag, startPoint x: 599, startPoint y: 148, endPoint x: 893, endPoint y: 185, distance: 297.0
click at [893, 185] on tr "Stephanie Capeles 917-773-5067 1uh9xjhcbc8fyi36zze9nq42s84@convo.trulia.com Cli…" at bounding box center [536, 187] width 1071 height 55
paste input "917)773-5067"
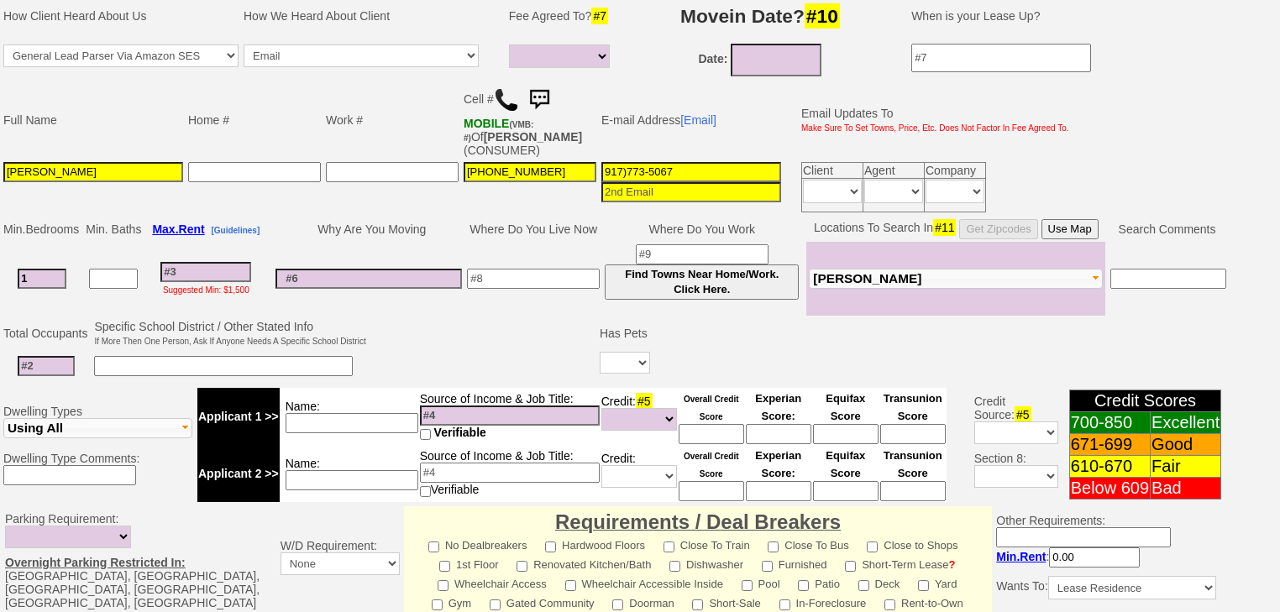
scroll to position [0, 0]
drag, startPoint x: 722, startPoint y: 154, endPoint x: 514, endPoint y: 131, distance: 209.5
click at [514, 131] on tbody "Full Name Home # Work # Cell # MOBILE (VMB: #) Of CAPELES,STEPHAN (CONSUMER) E-…" at bounding box center [536, 148] width 1071 height 134
paste input "capelesstephanie27@gmail.com"
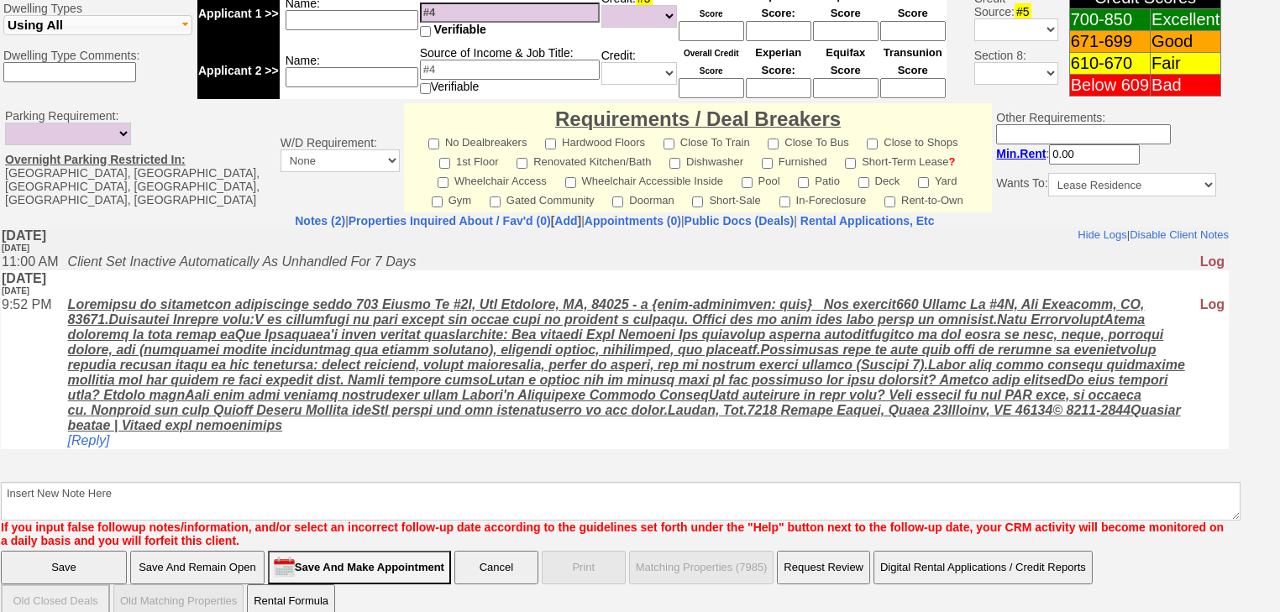
type input "capelesstephanie27@gmail.com"
click at [199, 551] on input "Save And Remain Open" at bounding box center [197, 568] width 134 height 34
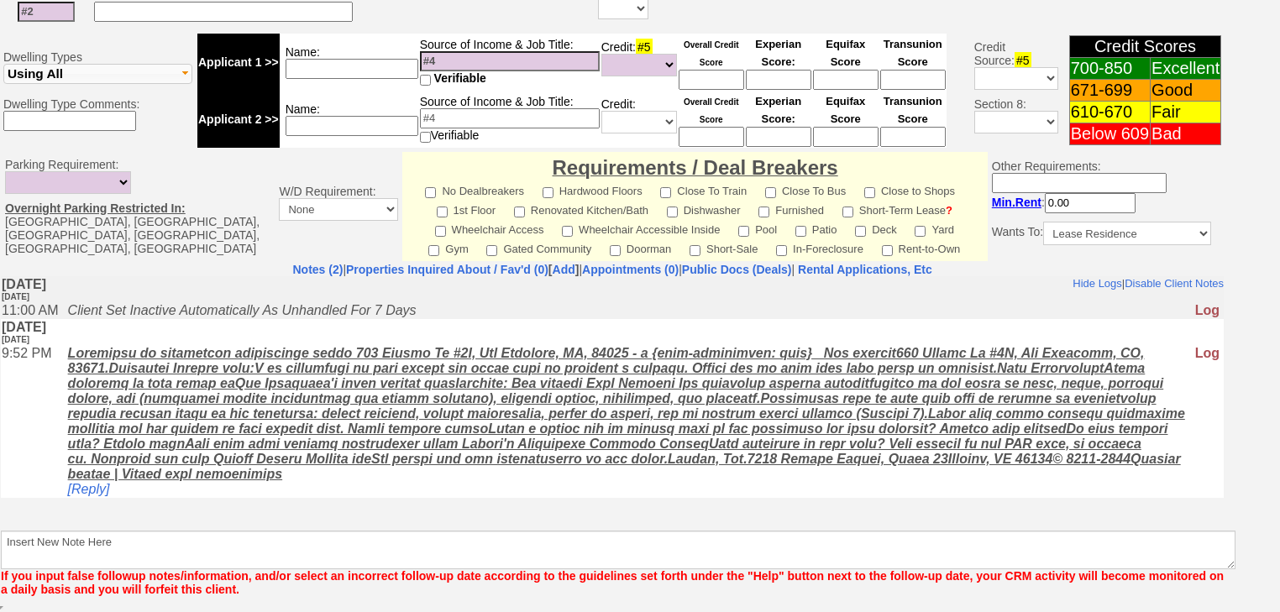
scroll to position [631, 0]
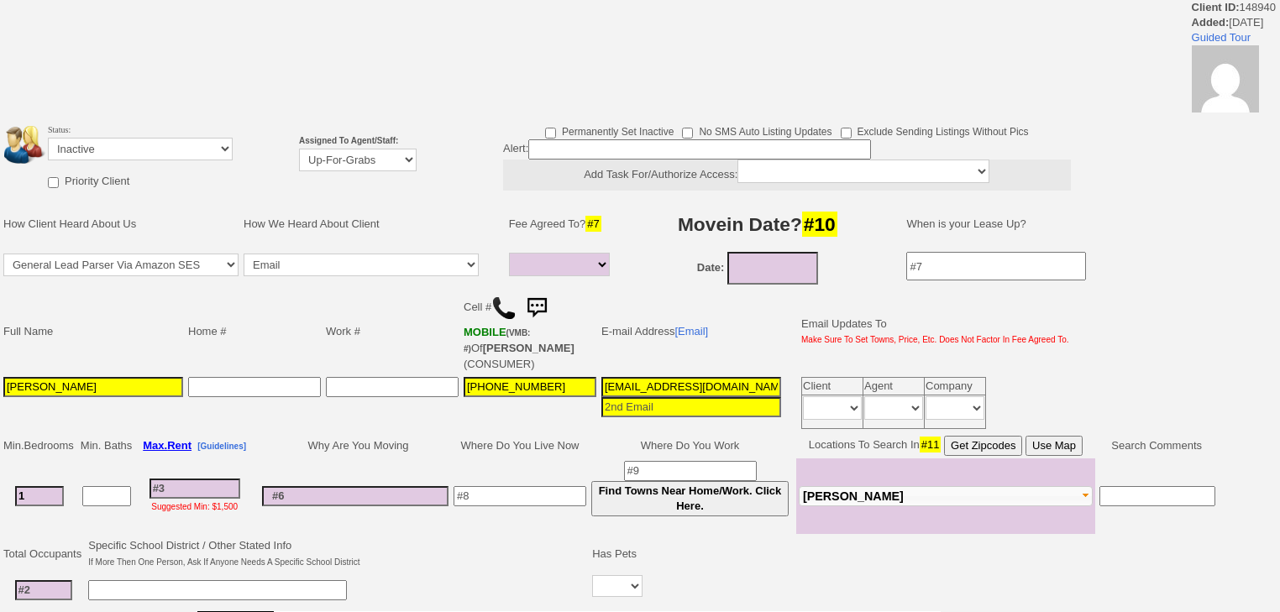
select select
click at [213, 160] on td "Status: Followup via Phone Followup via Email Followup When Section 8 Property …" at bounding box center [140, 145] width 186 height 48
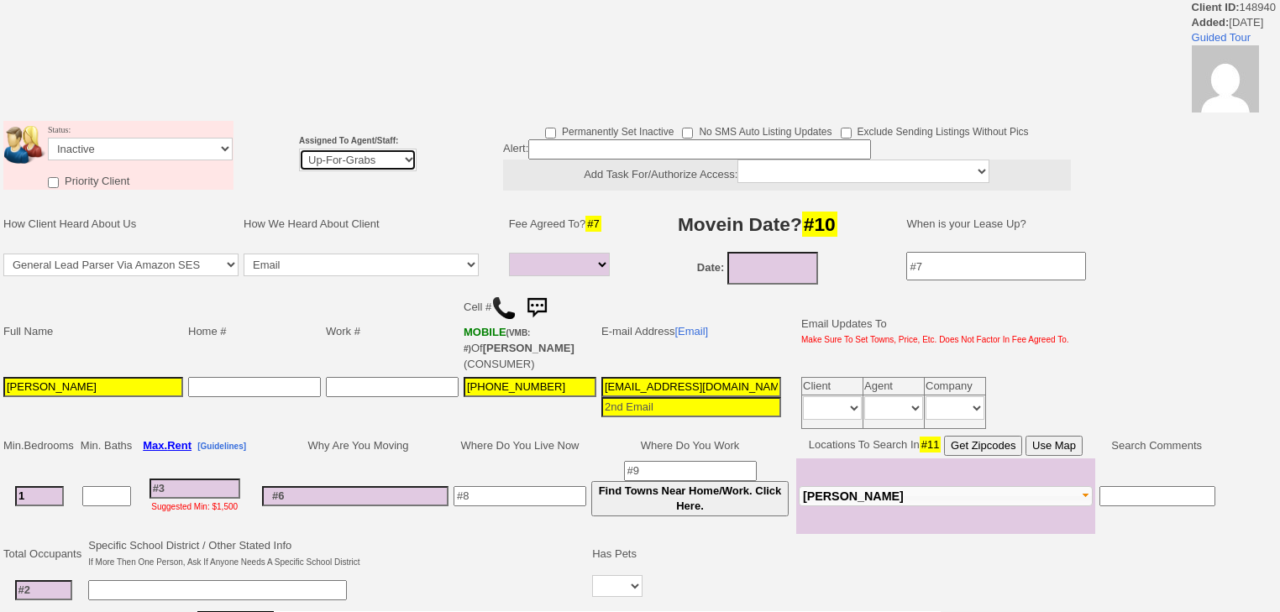
click at [301, 158] on select "Up-For-Grabs ***** STAFF ***** [PERSON_NAME] [PHONE_NUMBER] [PERSON_NAME] [PHON…" at bounding box center [358, 160] width 118 height 23
select select "227"
click at [299, 149] on select "Up-For-Grabs ***** STAFF ***** [PERSON_NAME] [PHONE_NUMBER] [PERSON_NAME] [PHON…" at bounding box center [358, 160] width 118 height 23
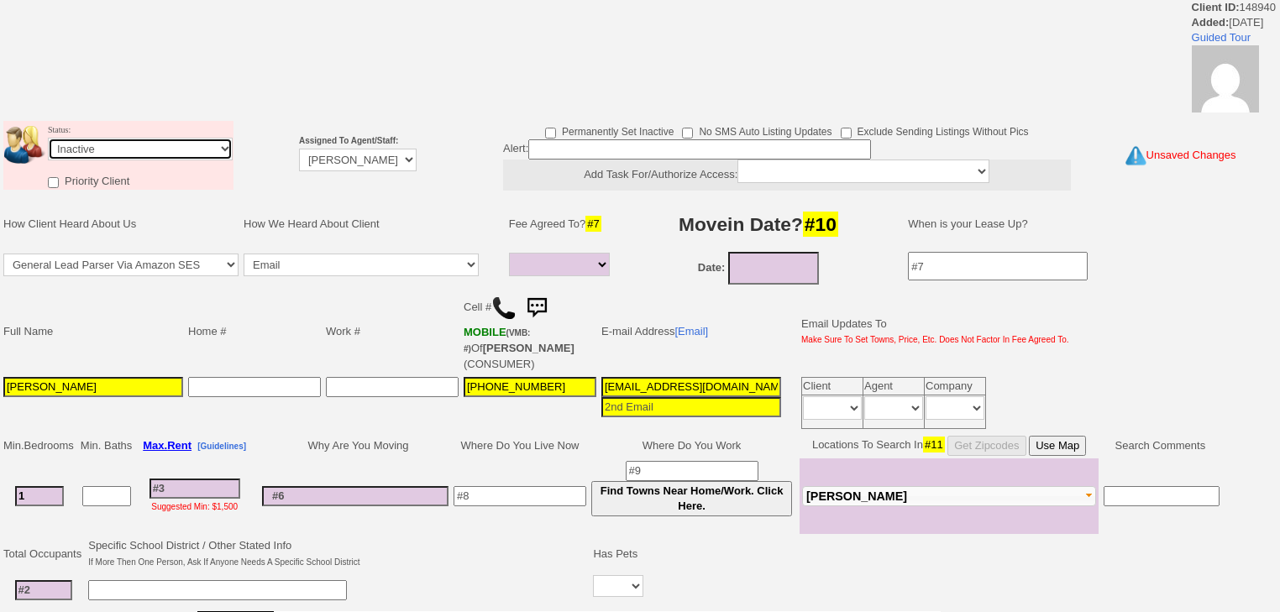
click at [213, 141] on select "Followup via Phone Followup via Email Followup When Section 8 Property Found De…" at bounding box center [140, 149] width 185 height 23
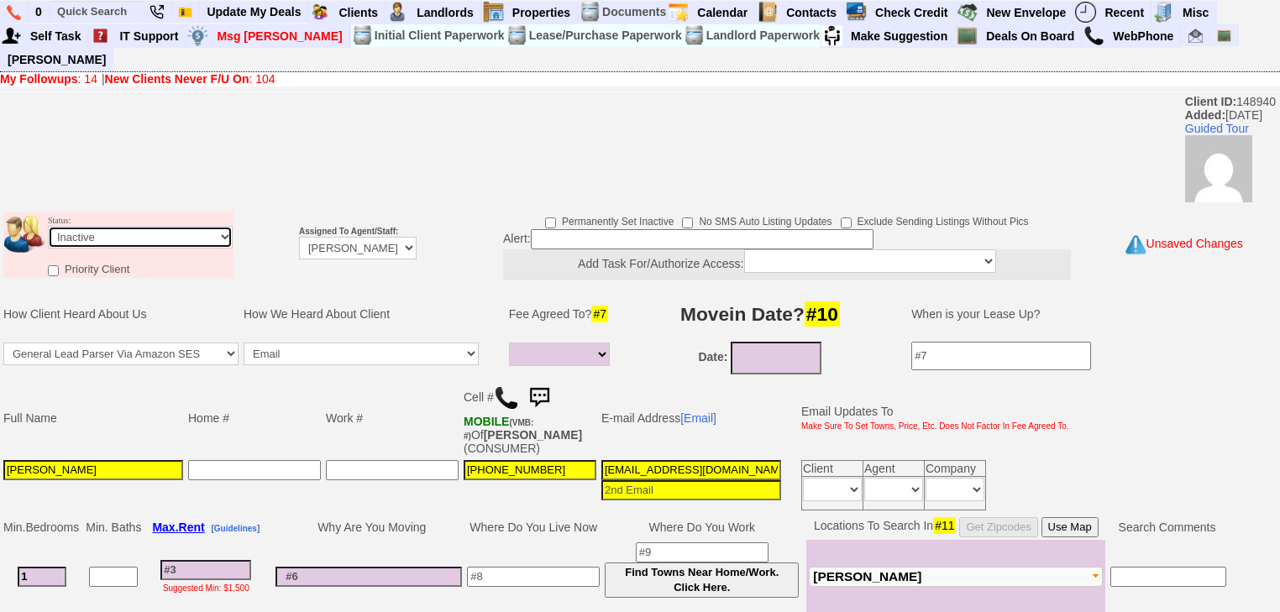
select select "Followup via Phone"
click at [48, 226] on select "Followup via Phone Followup via Email Followup When Section 8 Property Found De…" at bounding box center [140, 237] width 185 height 23
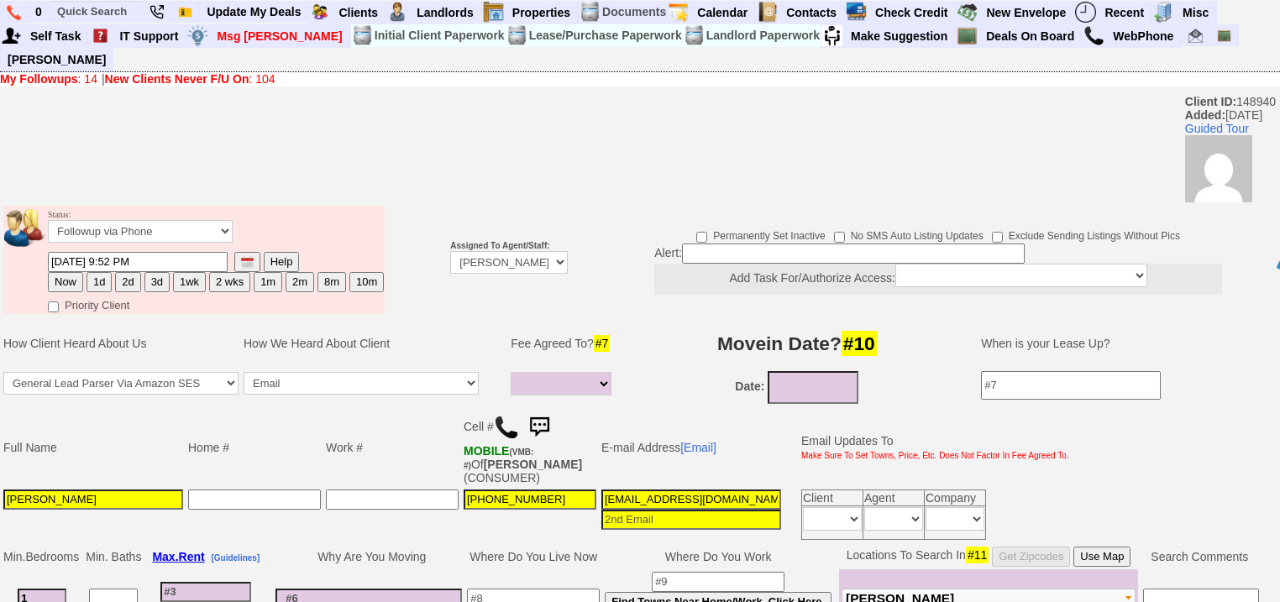
click at [151, 272] on button "3d" at bounding box center [156, 282] width 25 height 20
type input "09/30/2025 11:41 AM"
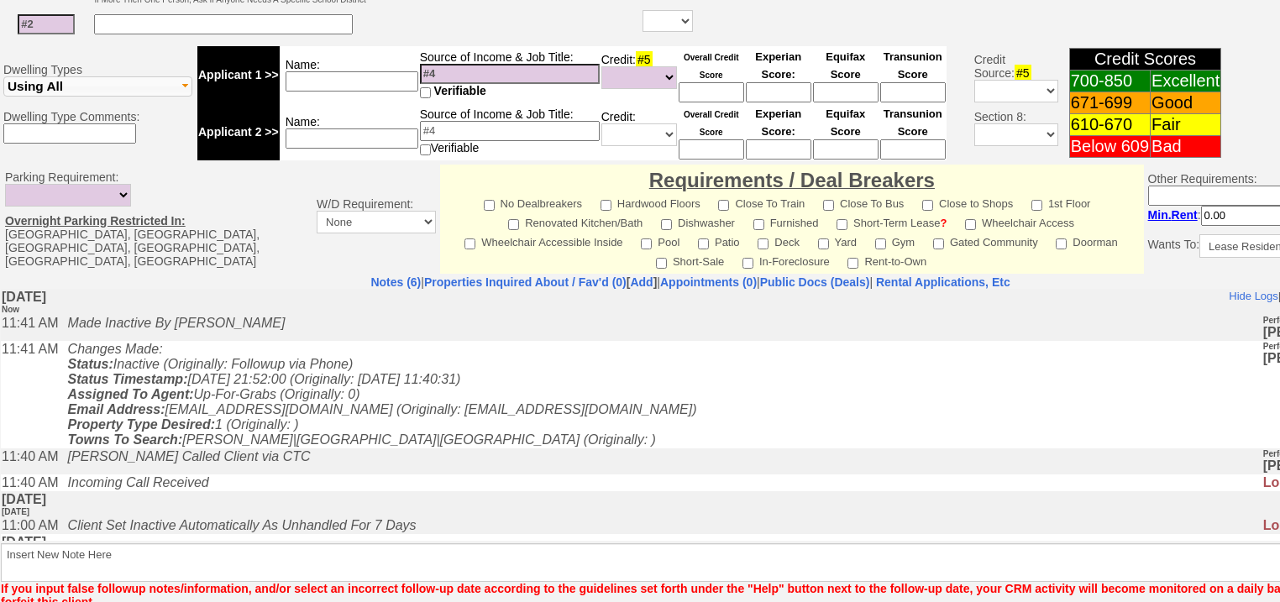
scroll to position [716, 0]
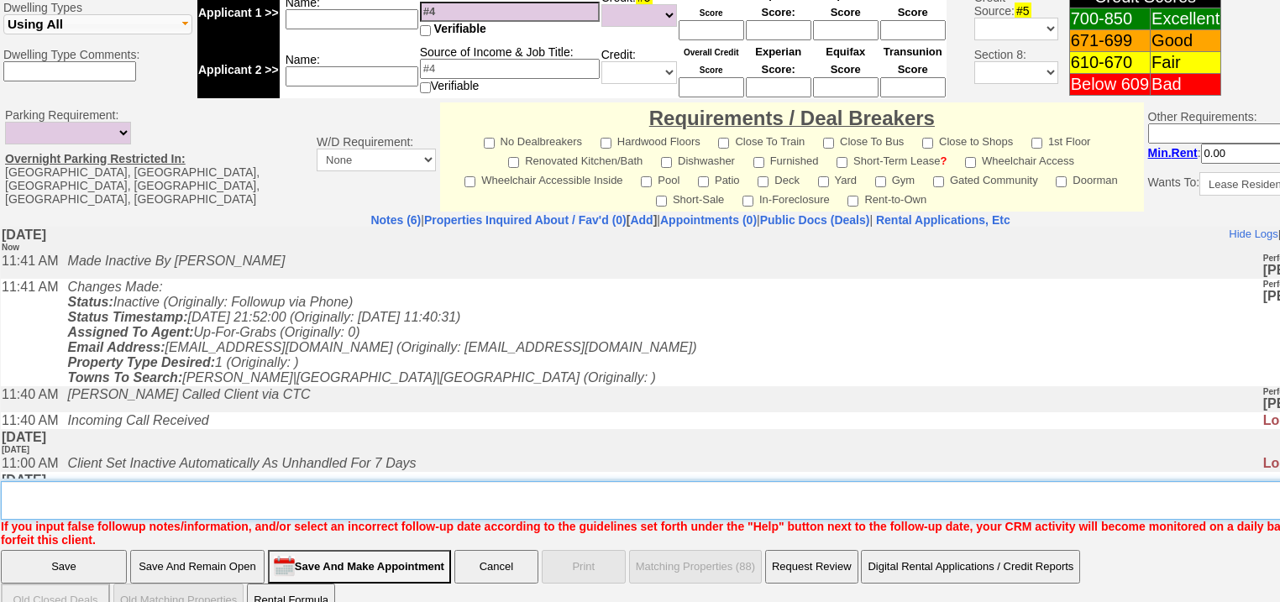
click at [322, 481] on textarea "Insert New Note Here" at bounding box center [696, 500] width 1390 height 39
drag, startPoint x: 92, startPoint y: 462, endPoint x: 0, endPoint y: 474, distance: 92.3
click at [0, 474] on td "Notes (6) | Properties Inquired About / Fav'd (0) [ Add ] | Appointments (0) | …" at bounding box center [690, 379] width 1380 height 335
type textarea "tried calling, unable to leave VM, sent SMS to FU"
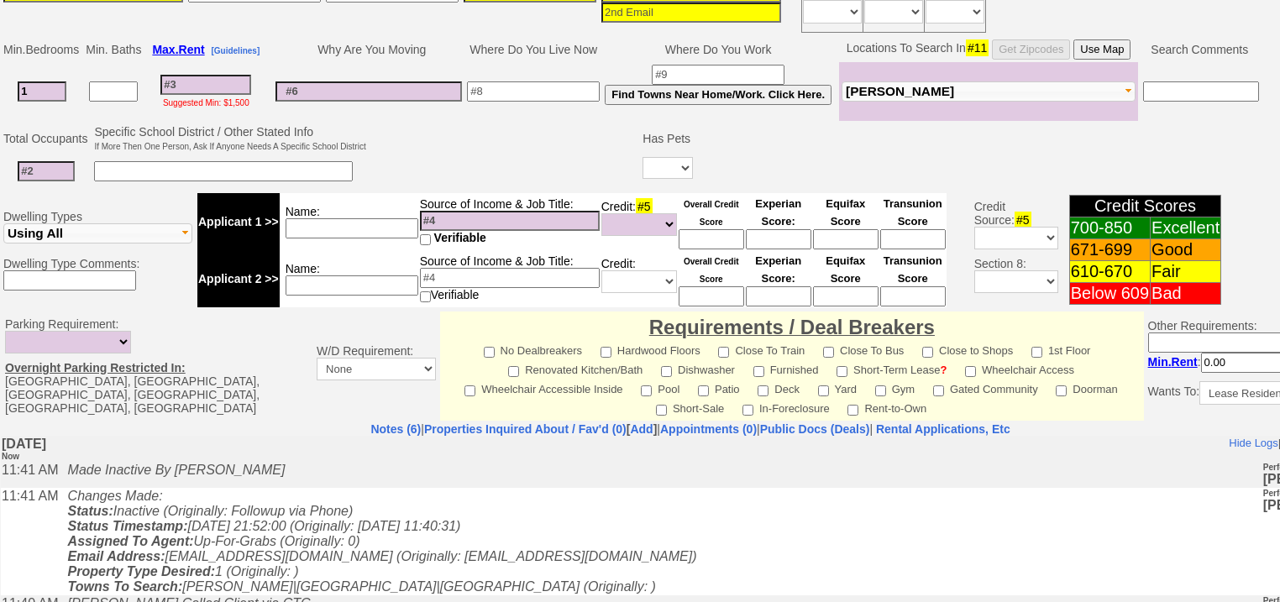
scroll to position [179, 0]
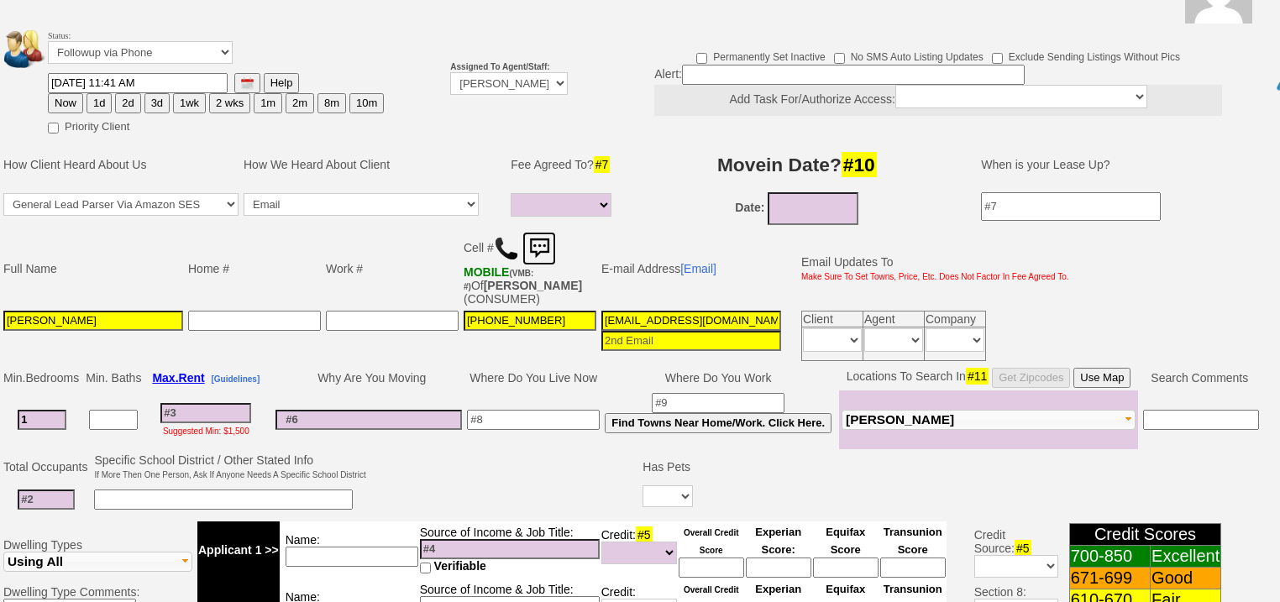
drag, startPoint x: 539, startPoint y: 225, endPoint x: 689, endPoint y: 40, distance: 237.6
click at [539, 232] on img at bounding box center [539, 249] width 34 height 34
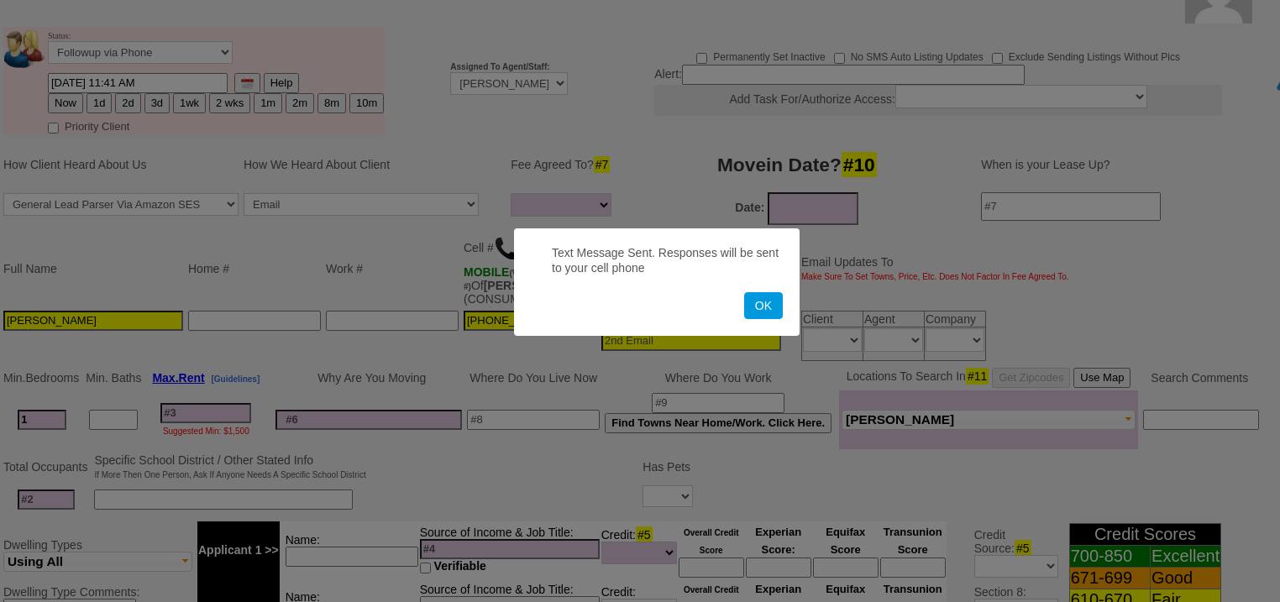
click at [744, 292] on button "OK" at bounding box center [763, 305] width 39 height 27
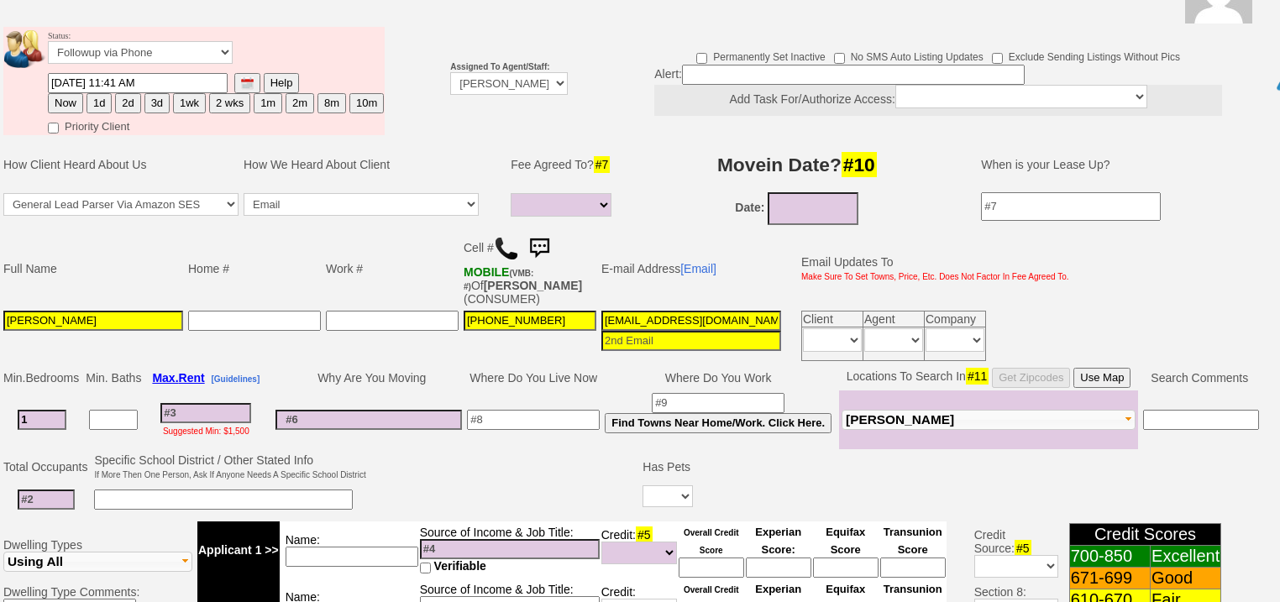
click at [160, 93] on button "3d" at bounding box center [156, 103] width 25 height 20
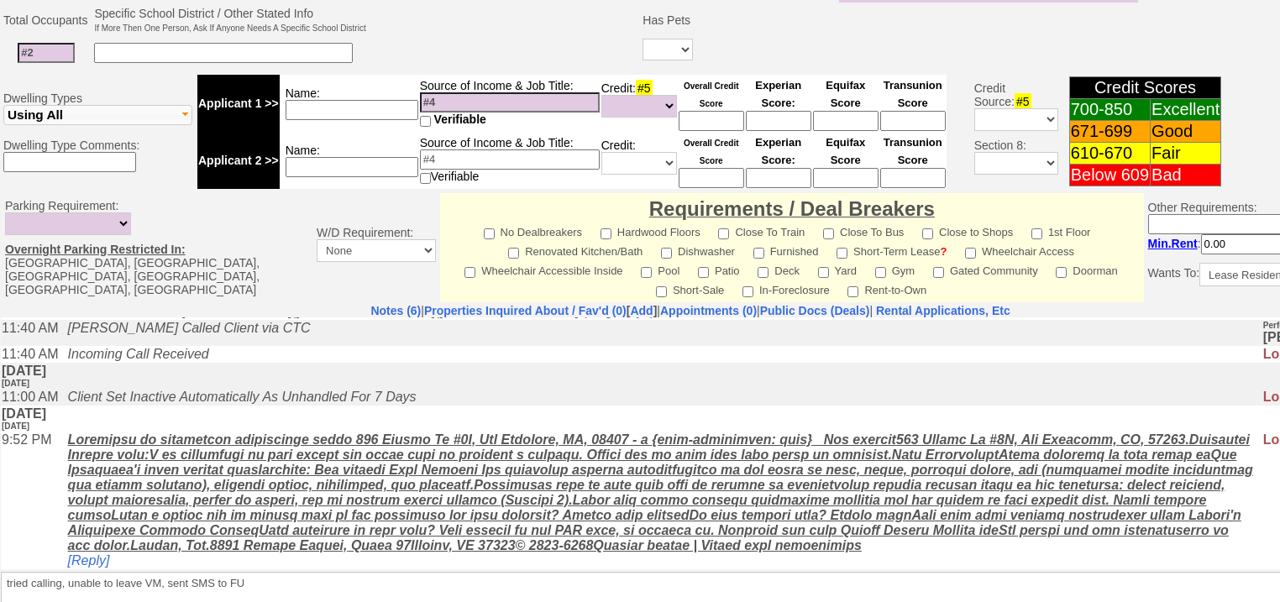
scroll to position [716, 0]
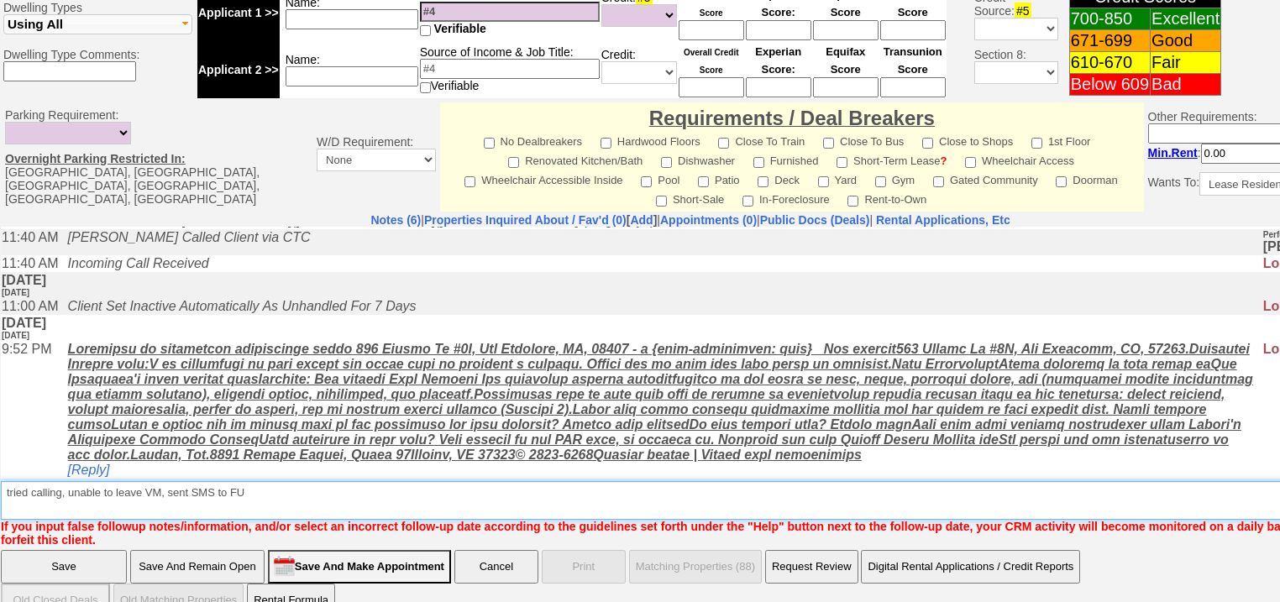
click at [484, 481] on textarea "Insert New Note Here" at bounding box center [696, 500] width 1390 height 39
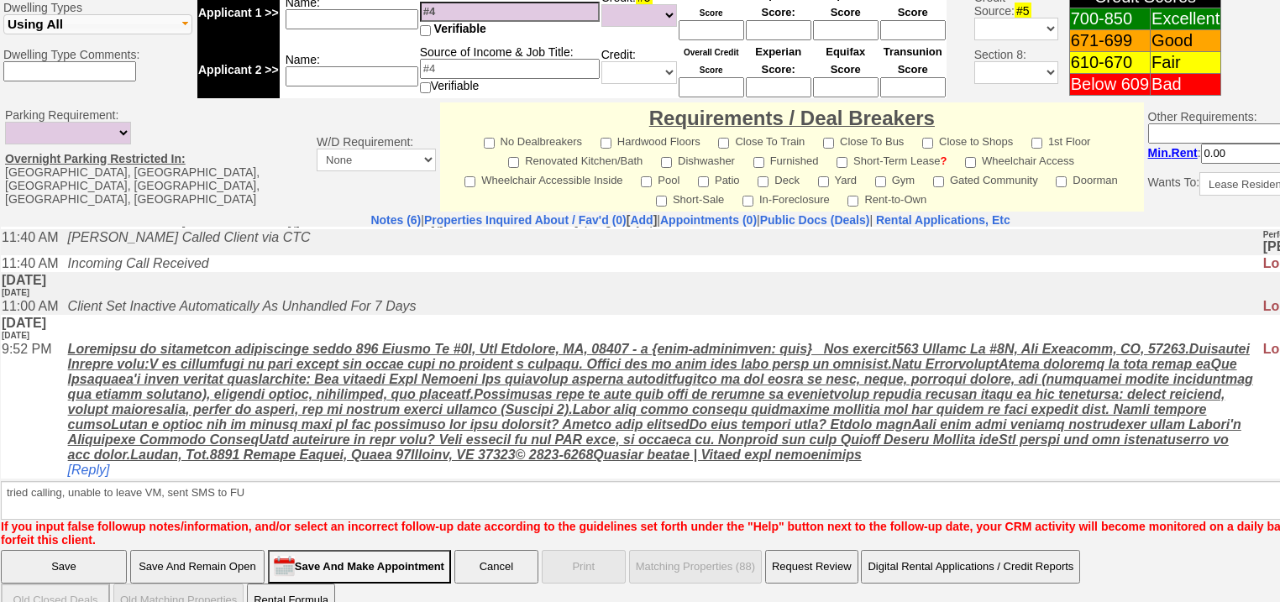
click at [90, 550] on input "Save" at bounding box center [64, 567] width 126 height 34
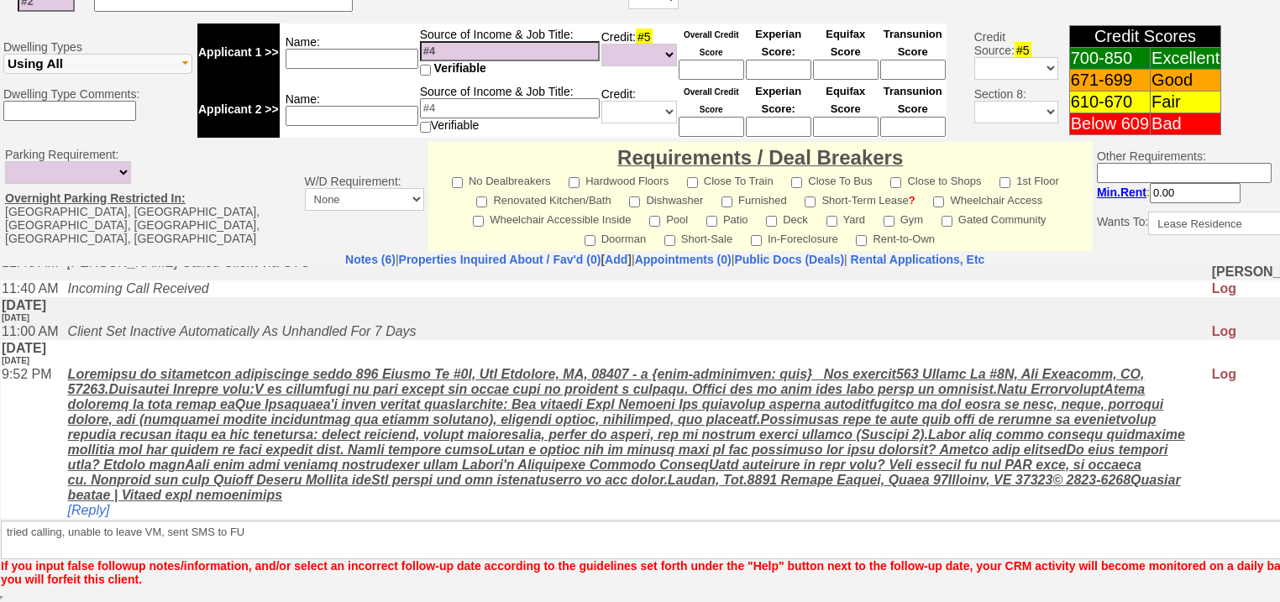
scroll to position [655, 0]
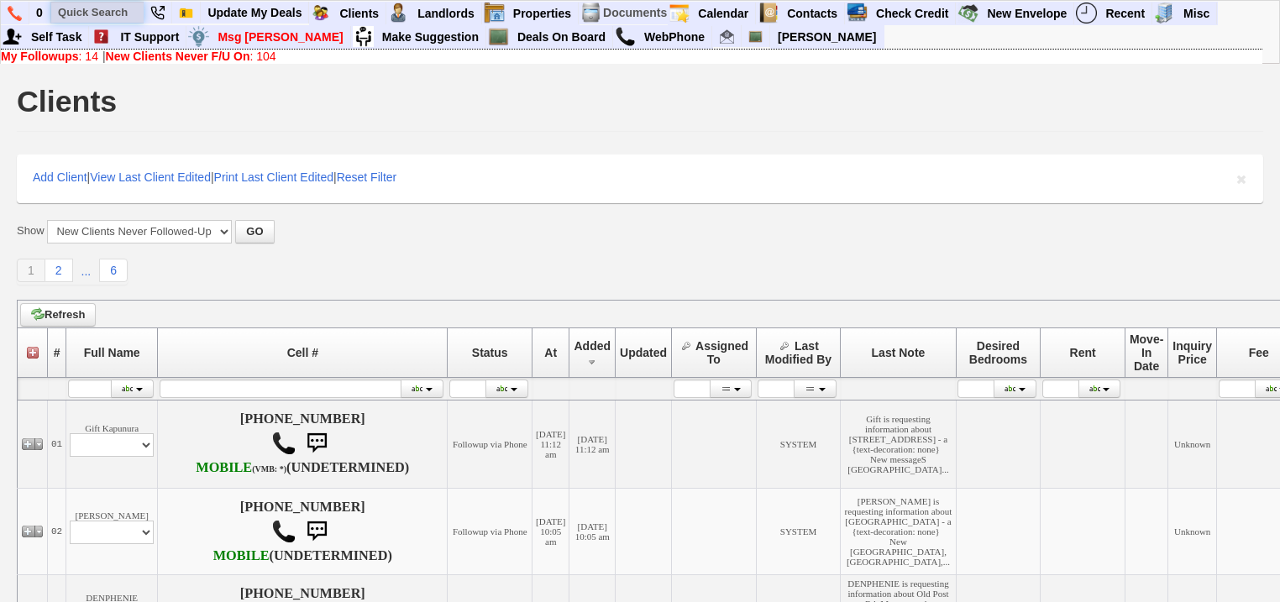
click at [67, 9] on input "text" at bounding box center [97, 12] width 92 height 21
paste input "347) 346-1505"
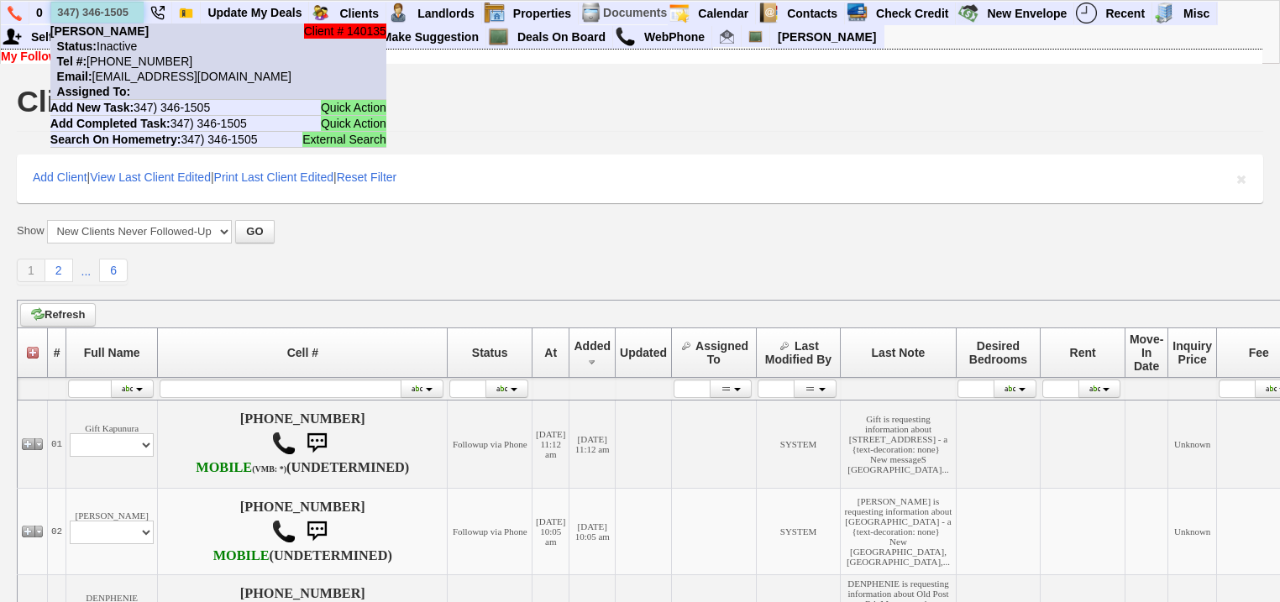
type input "347) 346-1505"
click at [150, 66] on nobr "Tel #: [PHONE_NUMBER]" at bounding box center [121, 61] width 142 height 13
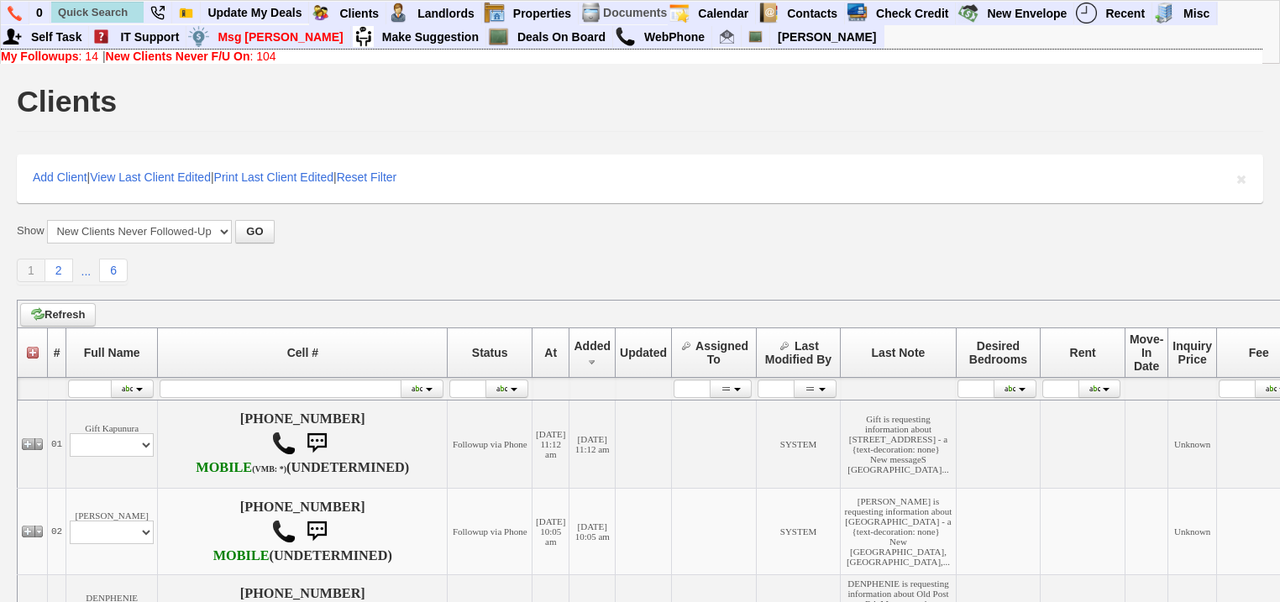
click at [76, 60] on b "My Followups" at bounding box center [40, 56] width 78 height 13
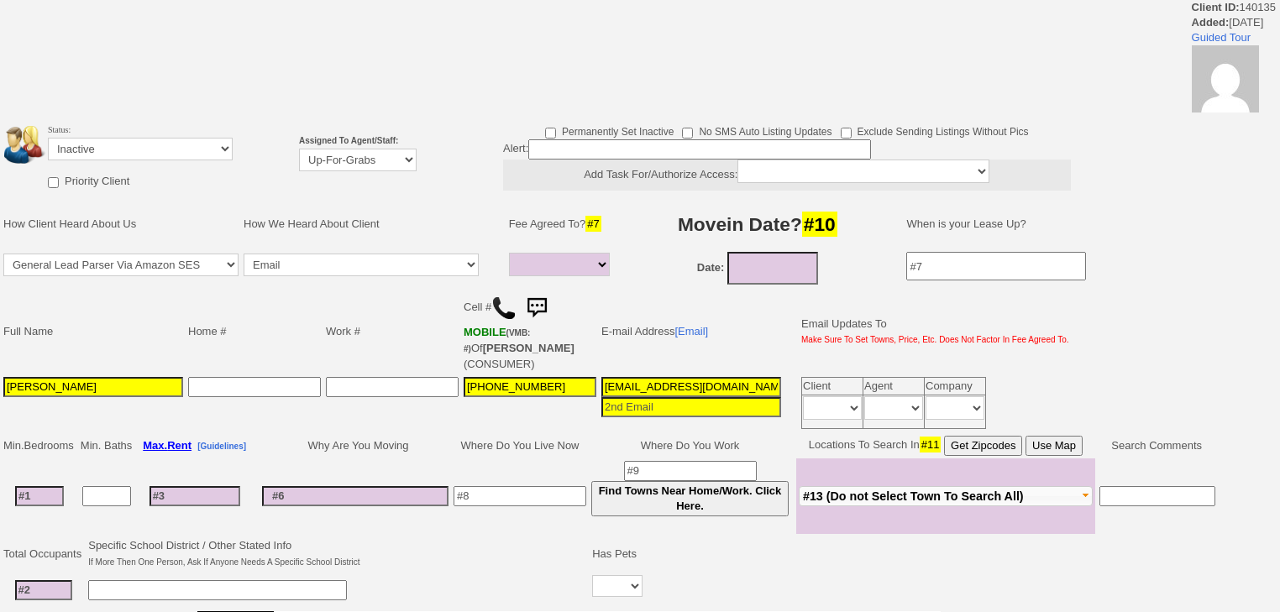
select select
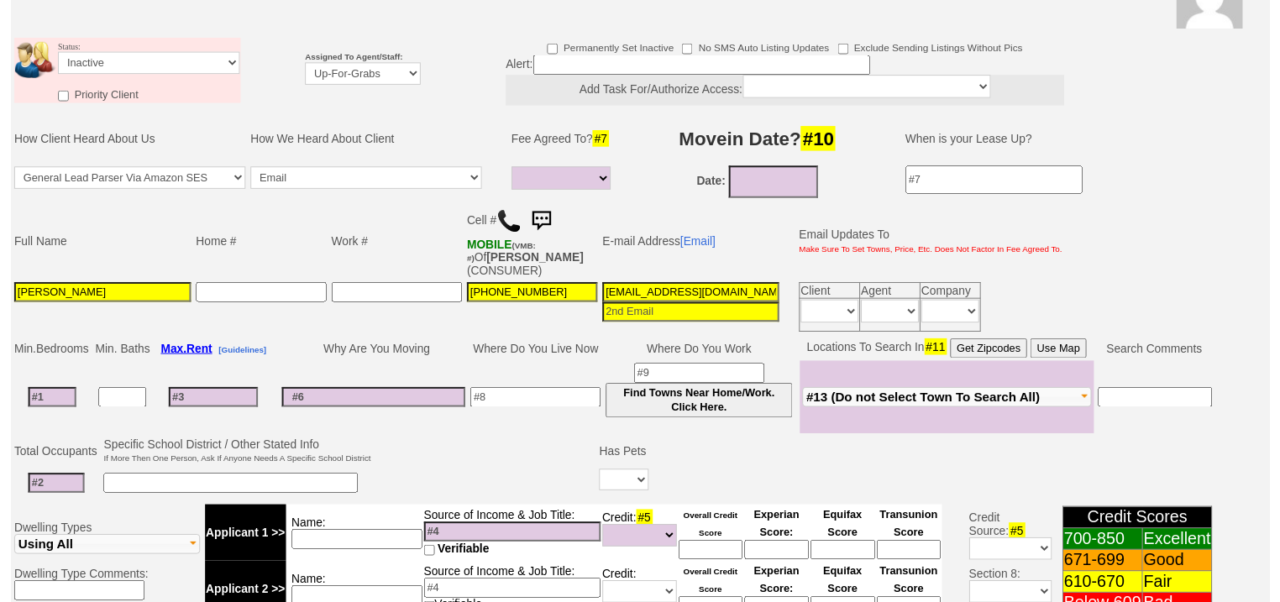
scroll to position [97, 0]
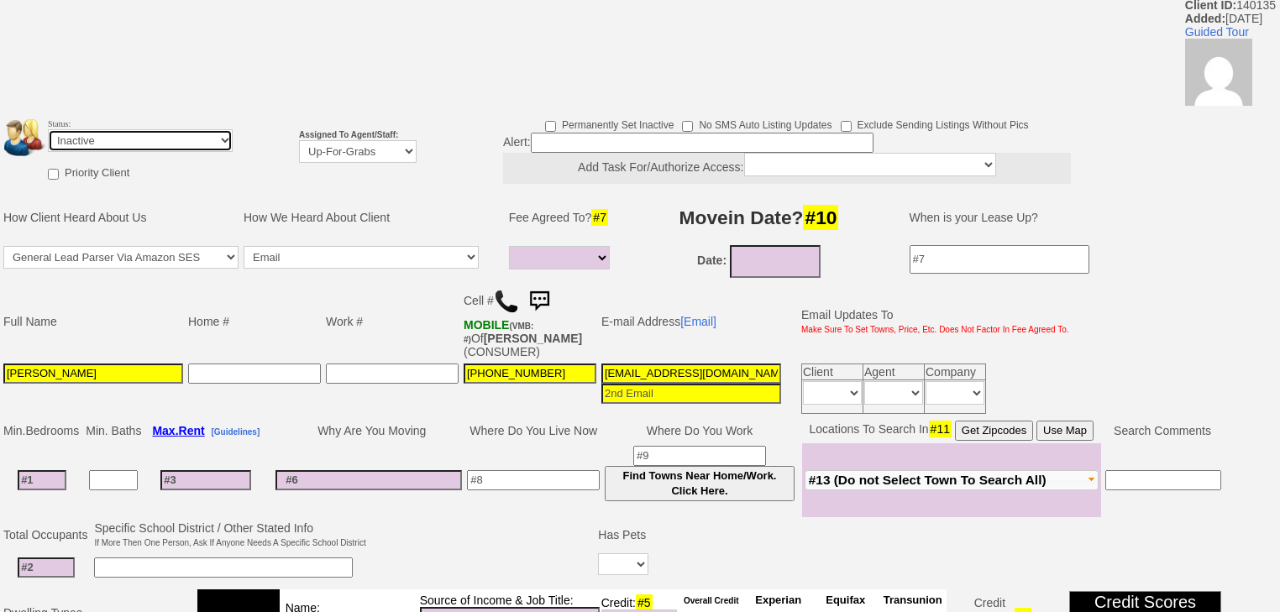
click at [128, 129] on select "Followup via Phone Followup via Email Followup When Section 8 Property Found De…" at bounding box center [140, 140] width 185 height 23
select select "Followup via Phone"
click at [48, 129] on select "Followup via Phone Followup via Email Followup When Section 8 Property Found De…" at bounding box center [140, 140] width 185 height 23
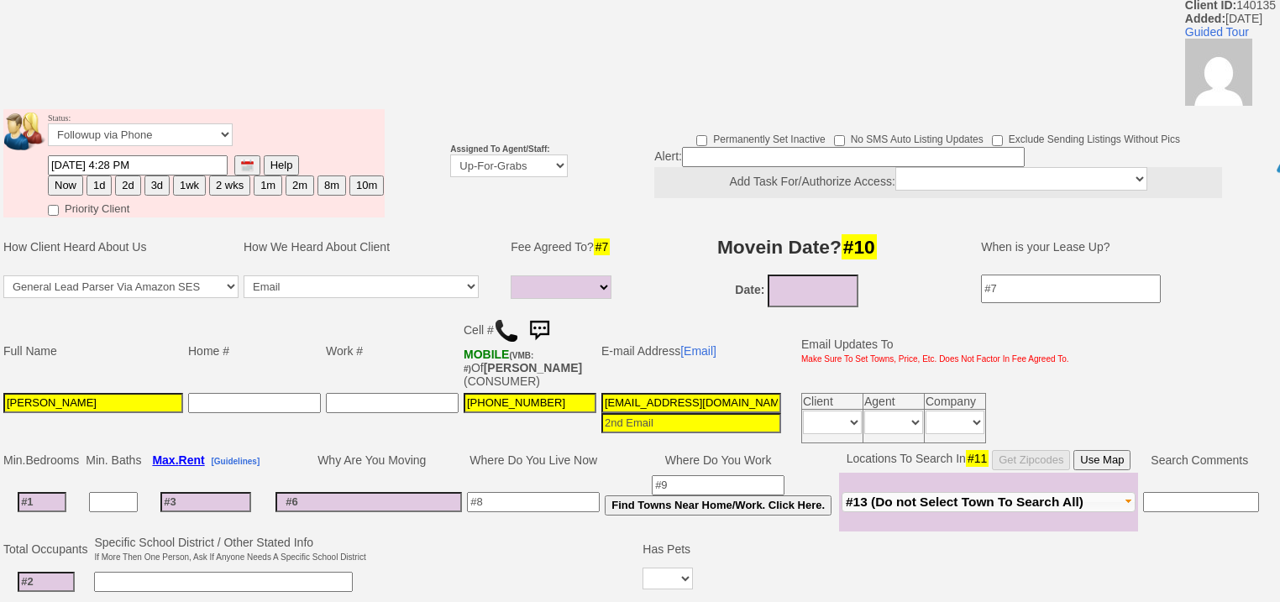
click at [120, 175] on button "2d" at bounding box center [127, 185] width 25 height 20
type input "[DATE] 11:43 AM"
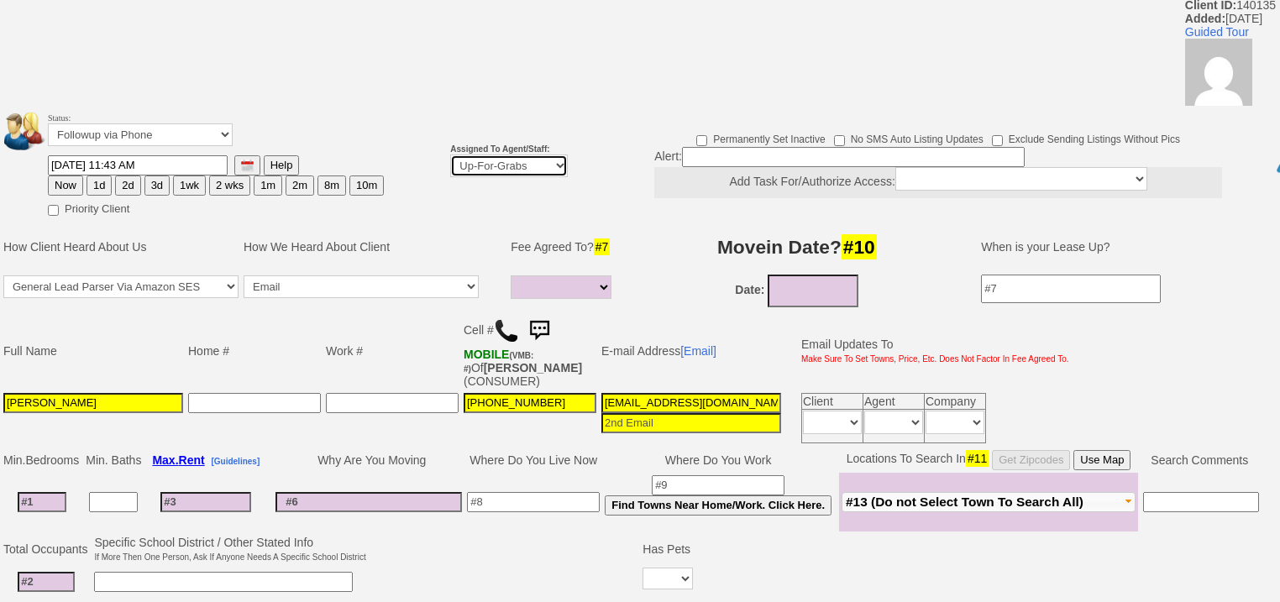
click at [473, 154] on select "Up-For-Grabs ***** STAFF ***** [PERSON_NAME] [PHONE_NUMBER] [PERSON_NAME] [PHON…" at bounding box center [509, 165] width 118 height 23
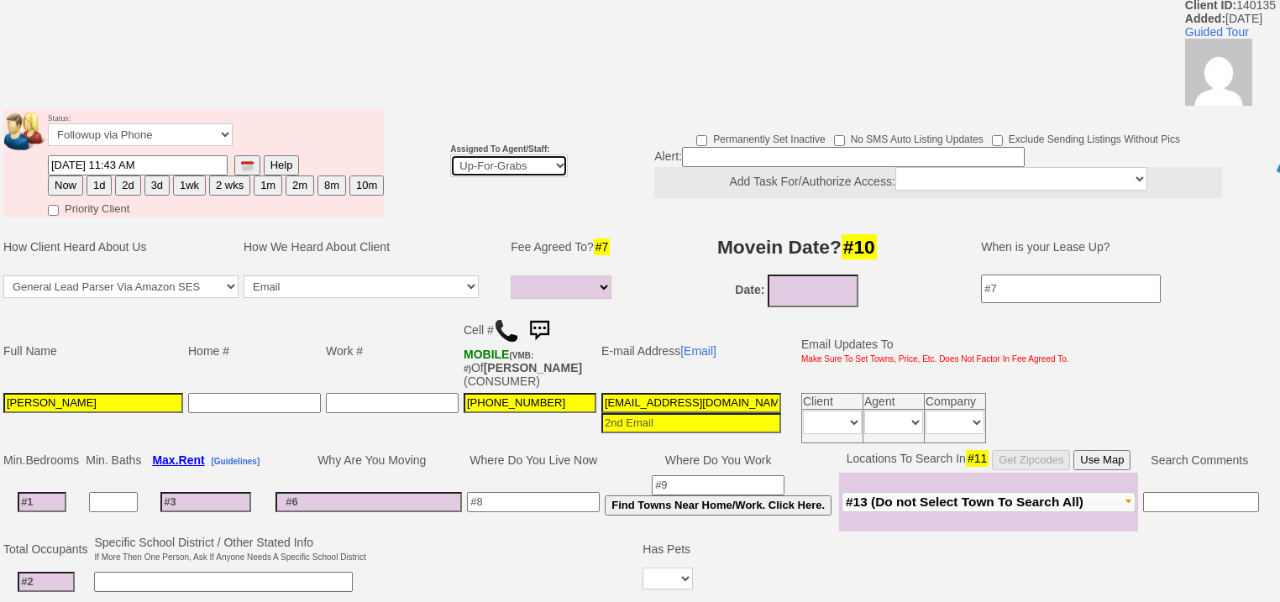
select select "227"
click at [450, 154] on select "Up-For-Grabs ***** STAFF ***** [PERSON_NAME] [PHONE_NUMBER] [PERSON_NAME] [PHON…" at bounding box center [509, 165] width 118 height 23
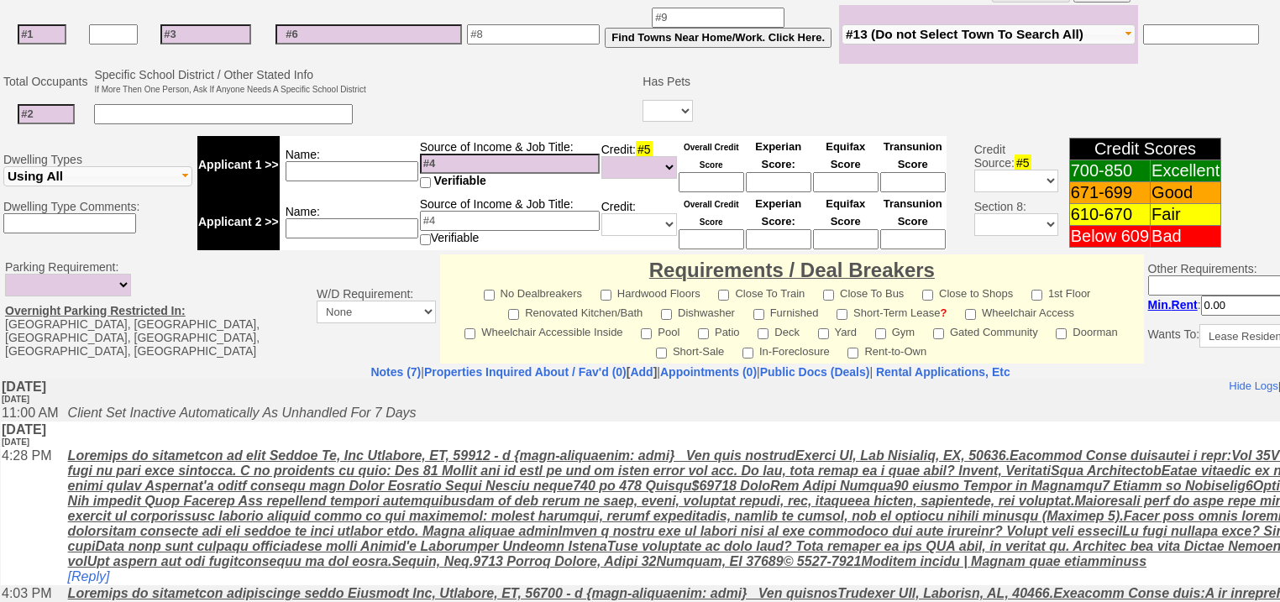
scroll to position [716, 0]
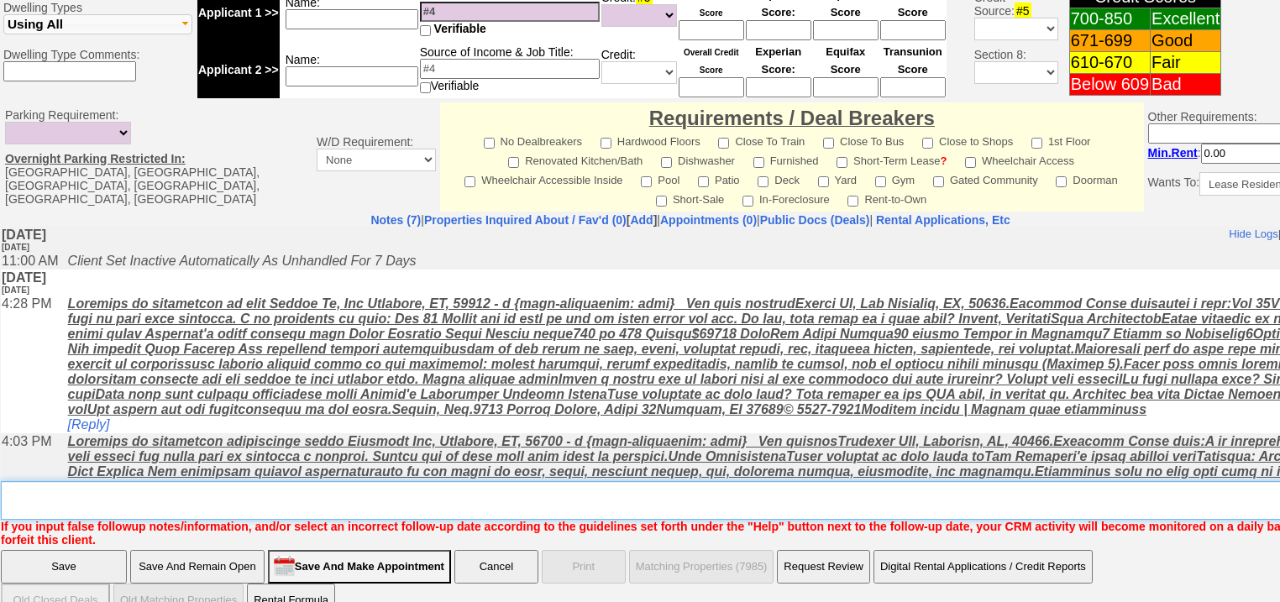
click at [123, 485] on textarea "Insert New Note Here" at bounding box center [696, 500] width 1390 height 39
click at [348, 481] on textarea "Insert New Note Here" at bounding box center [696, 500] width 1390 height 39
type textarea "i"
type textarea "submitted inquiry on 17 broadway via [DOMAIN_NAME]"
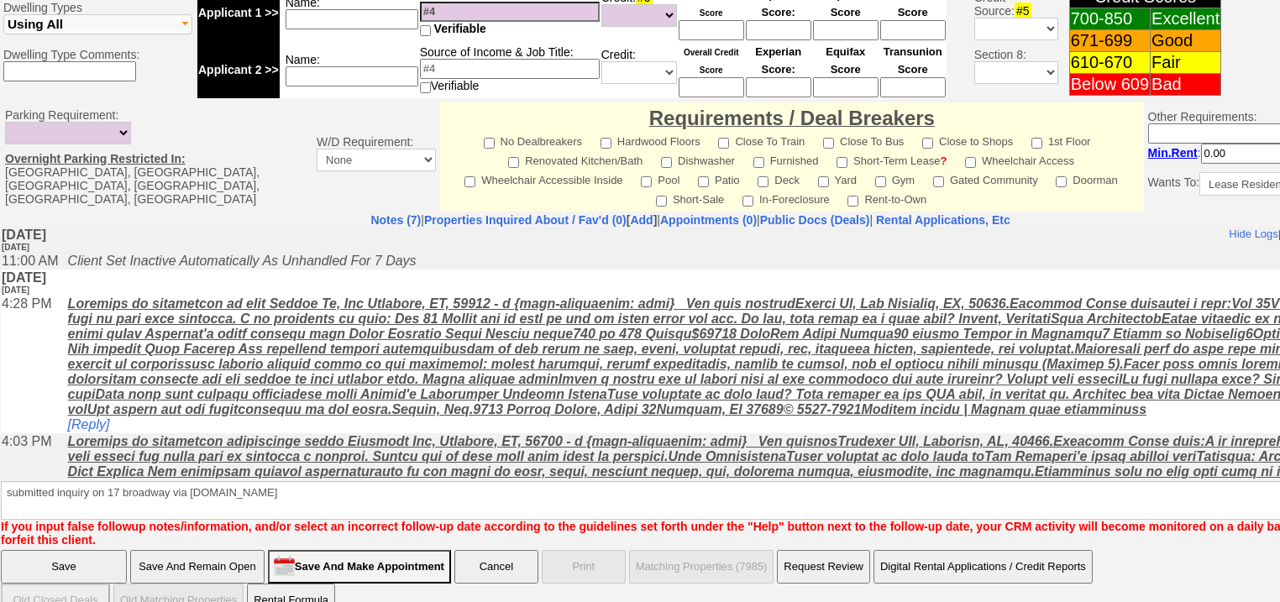
click at [71, 550] on input "Save" at bounding box center [64, 567] width 126 height 34
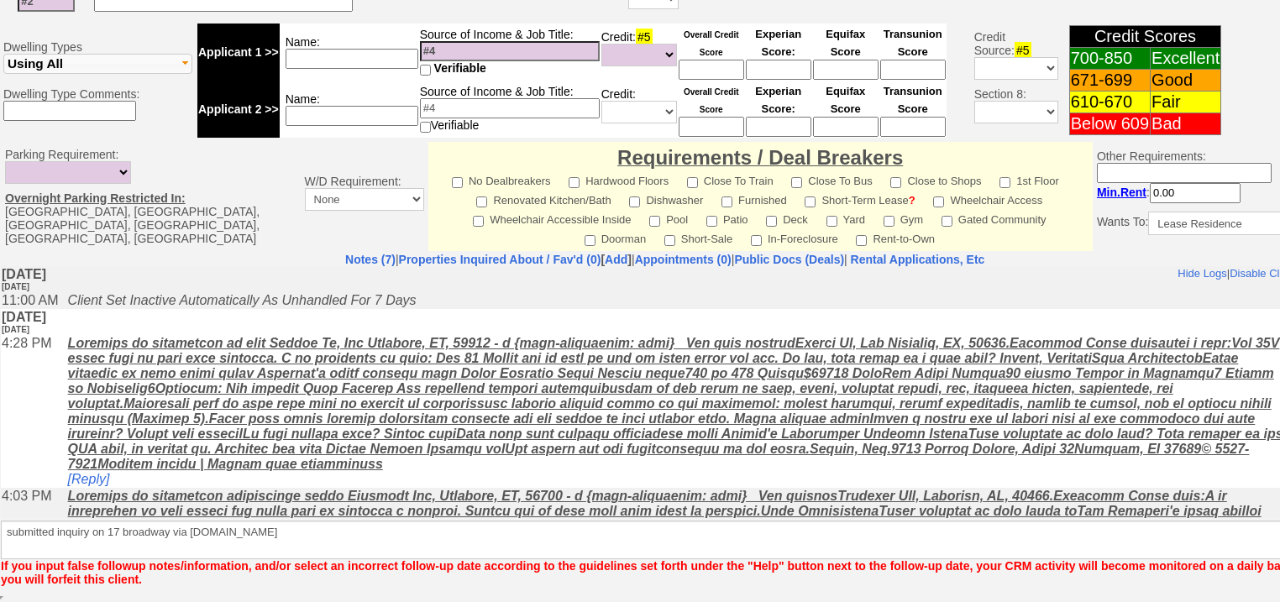
scroll to position [655, 0]
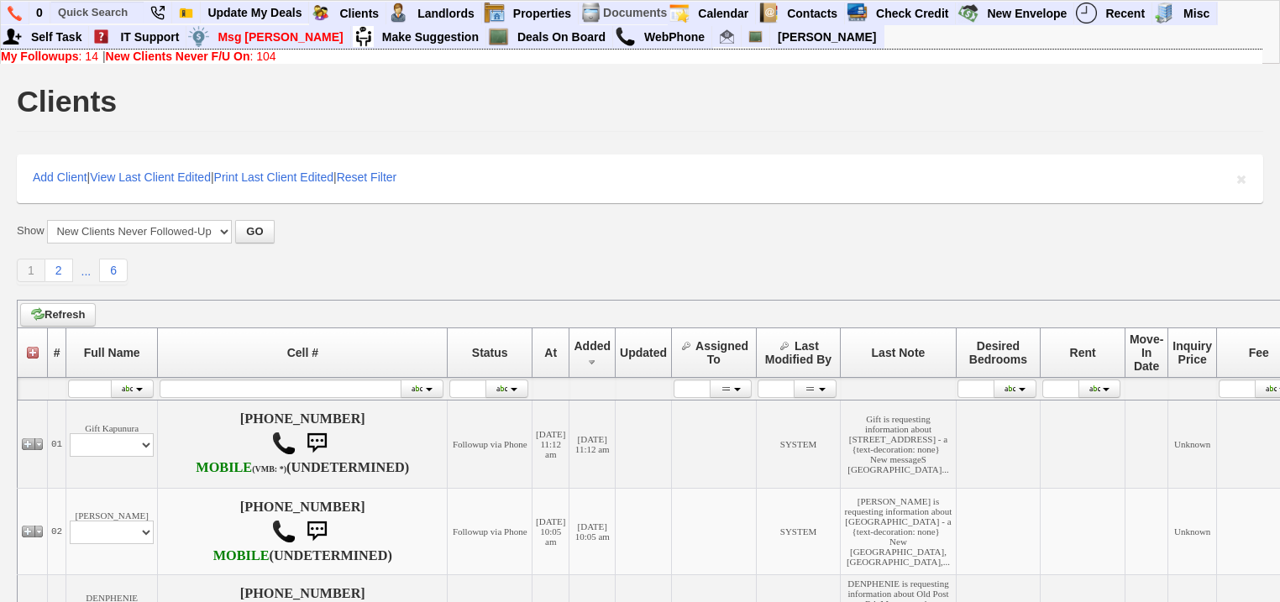
scroll to position [336, 0]
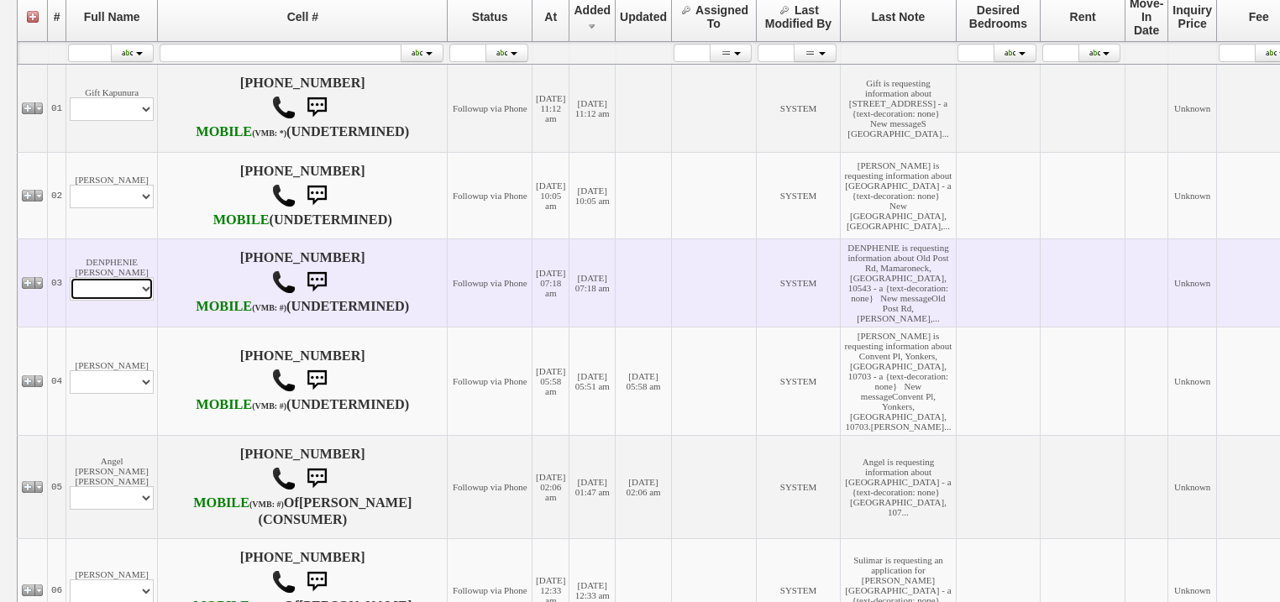
click at [127, 301] on select "Profile Edit Print Email Externally (Will Not Be Tracked In CRM) Closed Deals" at bounding box center [112, 289] width 84 height 24
select select "ChangeURL,/crm/custom/edit_client_form.php?redirect=%2Fcrm%2Fclients.php&id=168…"
click at [70, 301] on select "Profile Edit Print Email Externally (Will Not Be Tracked In CRM) Closed Deals" at bounding box center [112, 289] width 84 height 24
select select
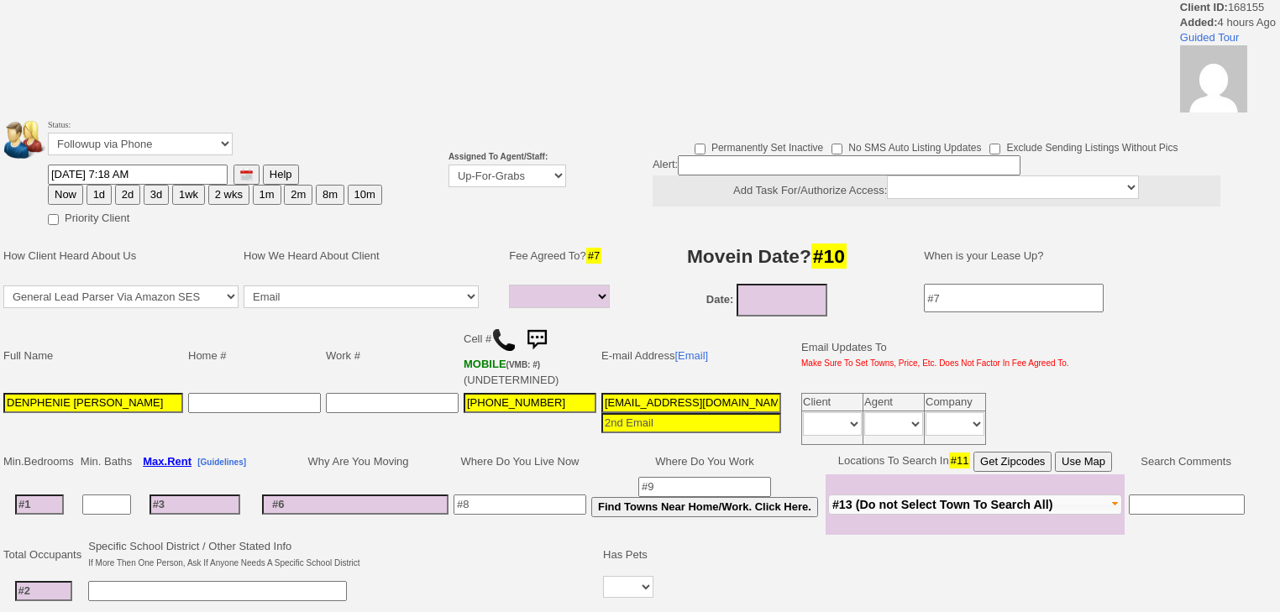
select select
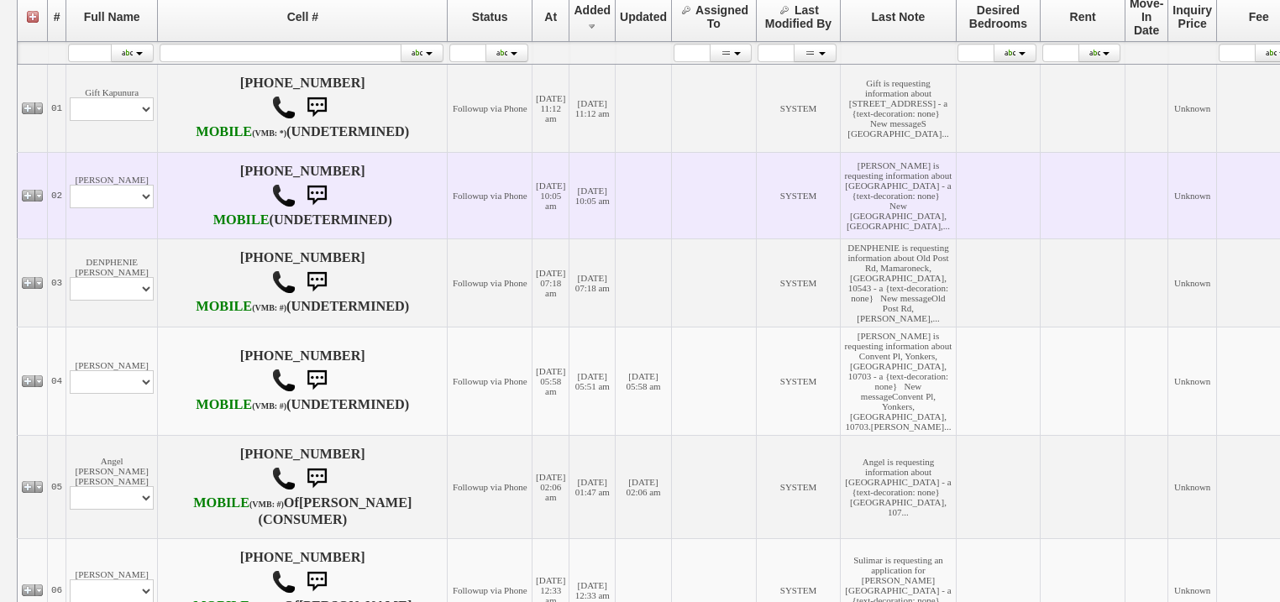
scroll to position [605, 0]
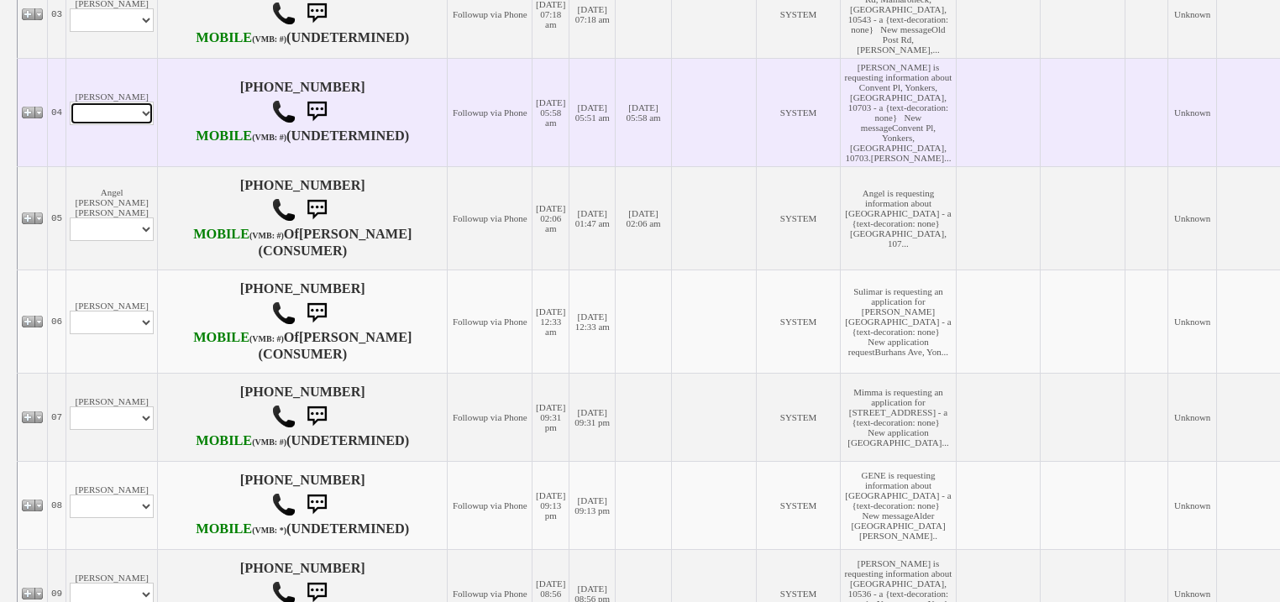
click at [101, 125] on select "Profile Edit Print Email Externally (Will Not Be Tracked In CRM) Closed Deals" at bounding box center [112, 114] width 84 height 24
select select "ChangeURL,/crm/custom/edit_client_form.php?redirect=%2Fcrm%2Fclients.php&id=168…"
click at [70, 125] on select "Profile Edit Print Email Externally (Will Not Be Tracked In CRM) Closed Deals" at bounding box center [112, 114] width 84 height 24
select select
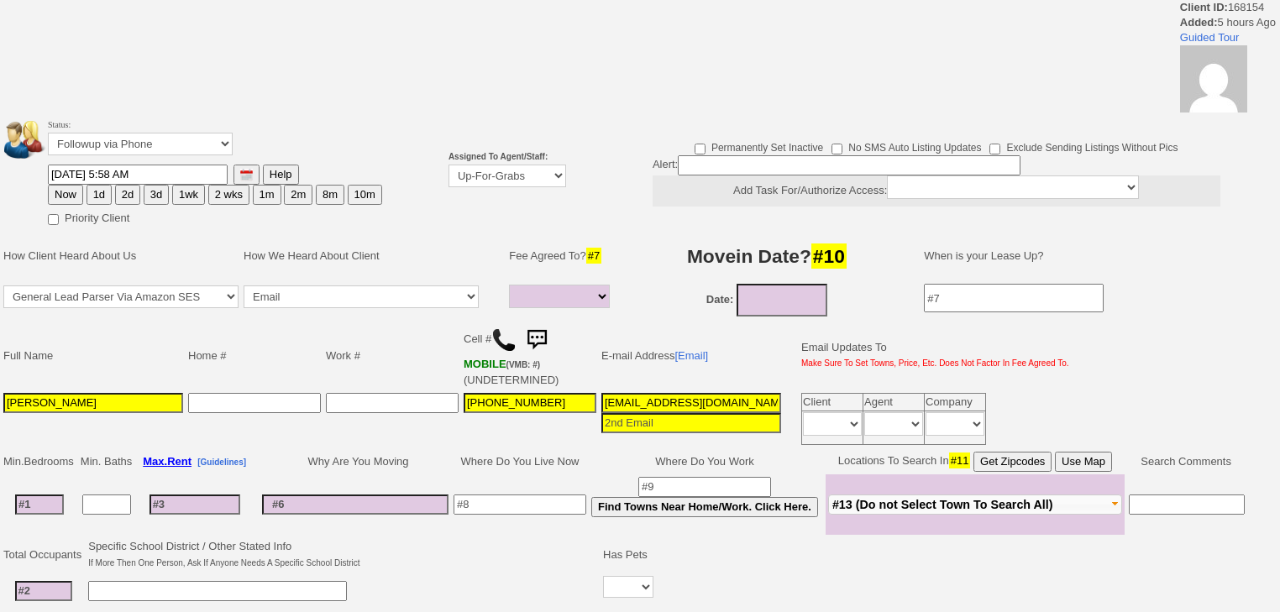
select select
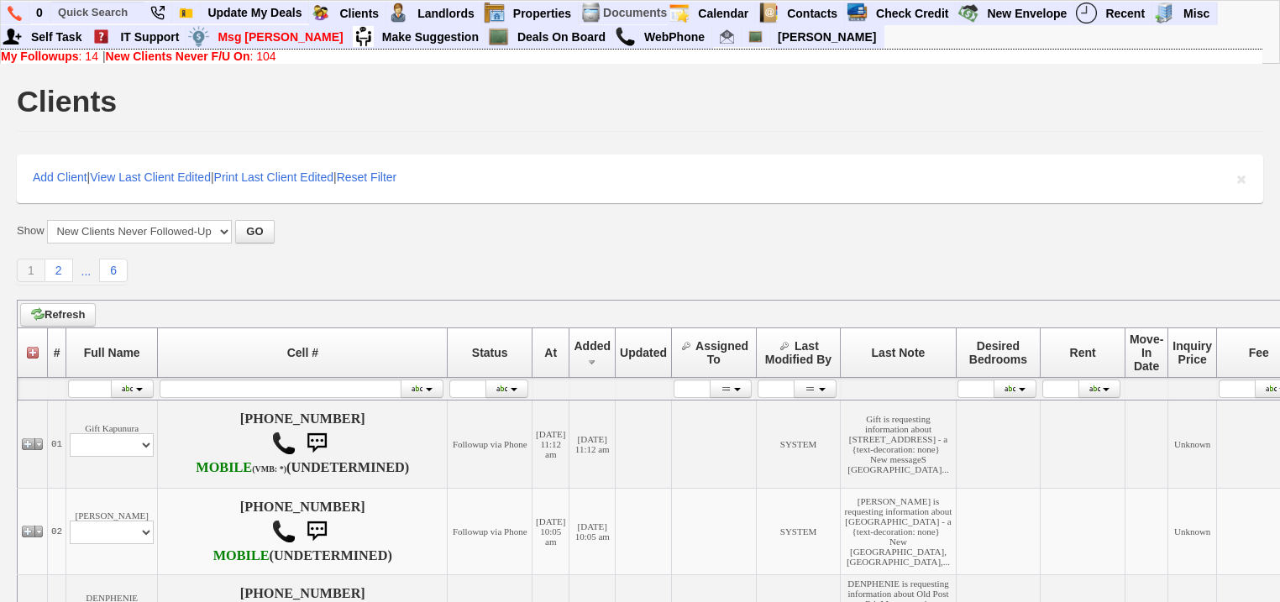
click at [52, 53] on b "My Followups" at bounding box center [40, 56] width 78 height 13
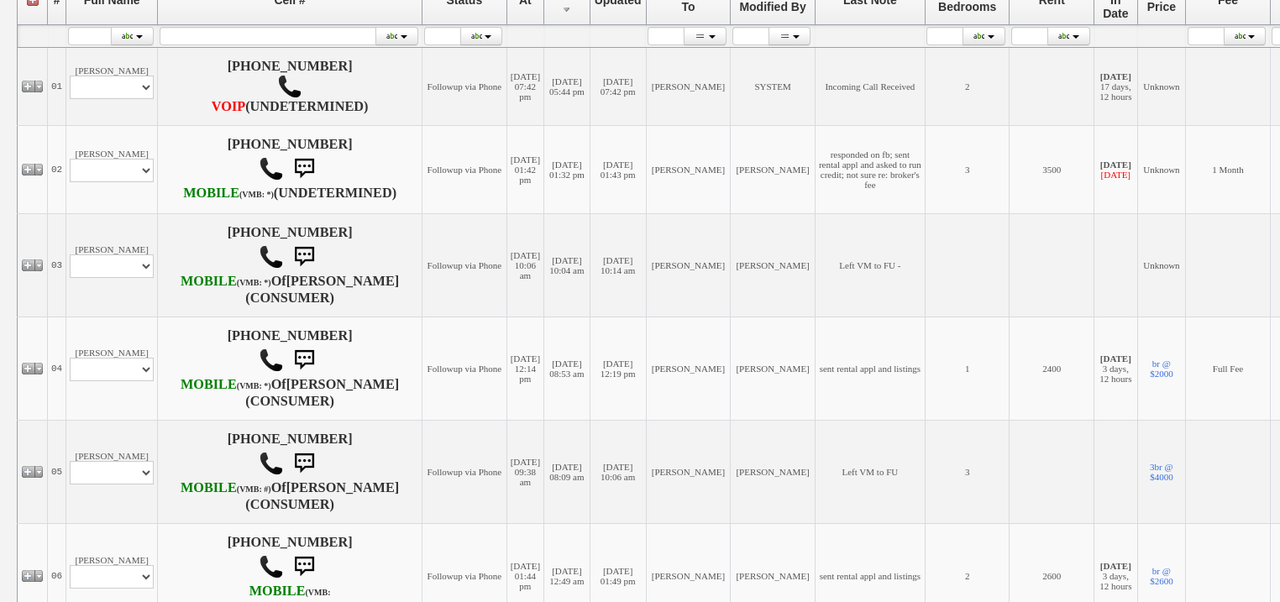
scroll to position [537, 0]
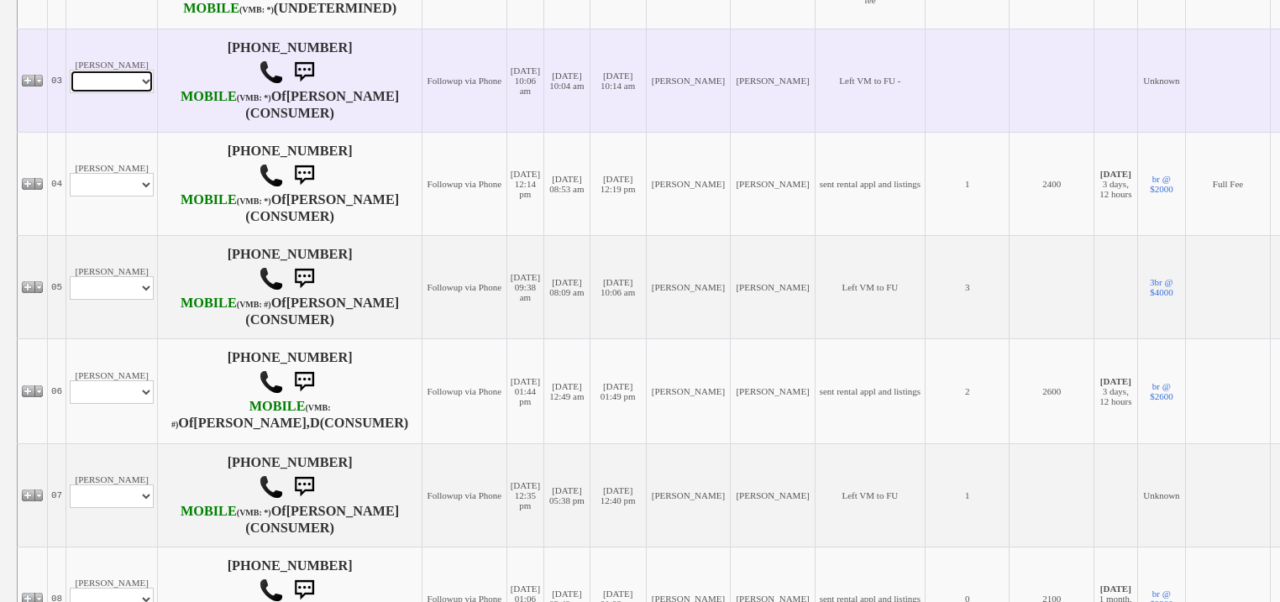
click at [100, 93] on select "Profile Edit Print Email Externally (Will Not Be Tracked In CRM) Closed Deals" at bounding box center [112, 82] width 84 height 24
select select "ChangeURL,/crm/custom/edit_client_form.php?redirect=%2Fcrm%2Fclients.php&id=168…"
click at [70, 93] on select "Profile Edit Print Email Externally (Will Not Be Tracked In CRM) Closed Deals" at bounding box center [112, 82] width 84 height 24
select select
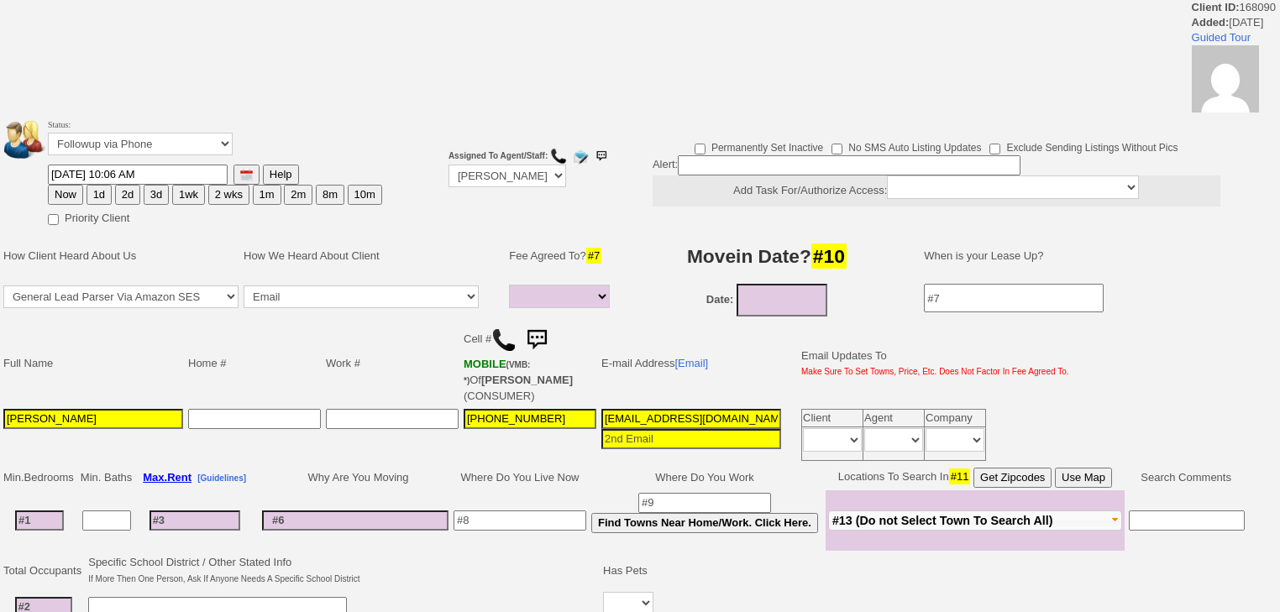
select select
drag, startPoint x: 0, startPoint y: 0, endPoint x: 154, endPoint y: 140, distance: 208.6
click at [154, 140] on select "Followup via Phone Followup via Email Followup When Section 8 Property Found De…" at bounding box center [140, 144] width 185 height 23
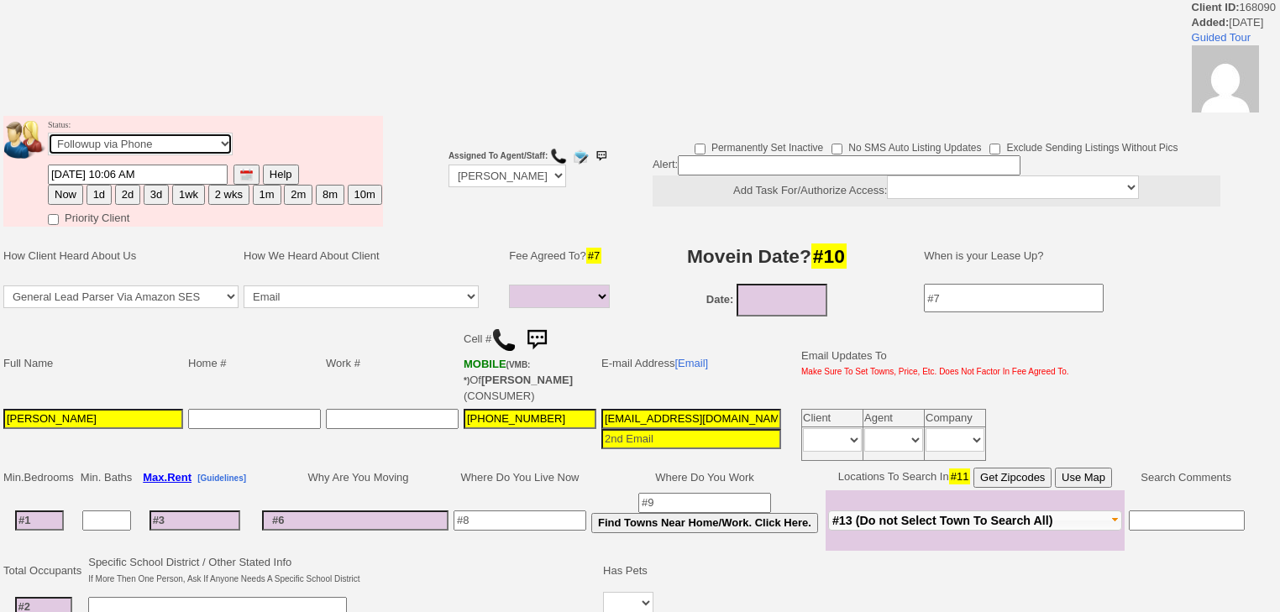
select select "Inactive"
click at [48, 138] on select "Followup via Phone Followup via Email Followup When Section 8 Property Found De…" at bounding box center [140, 144] width 185 height 23
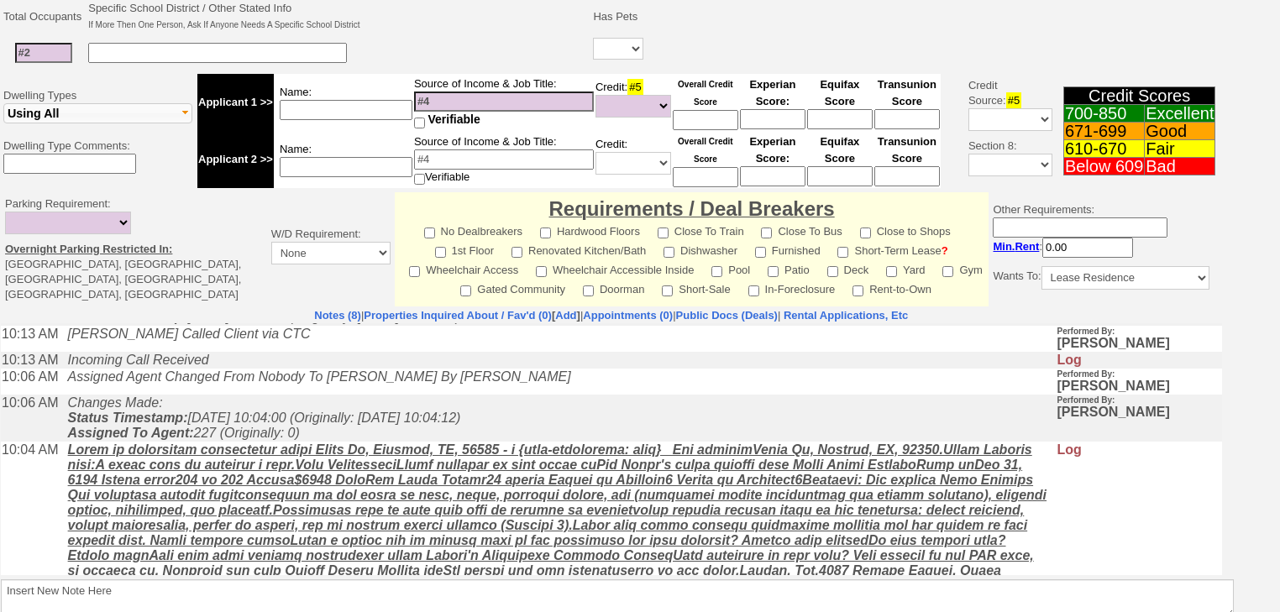
scroll to position [149, 0]
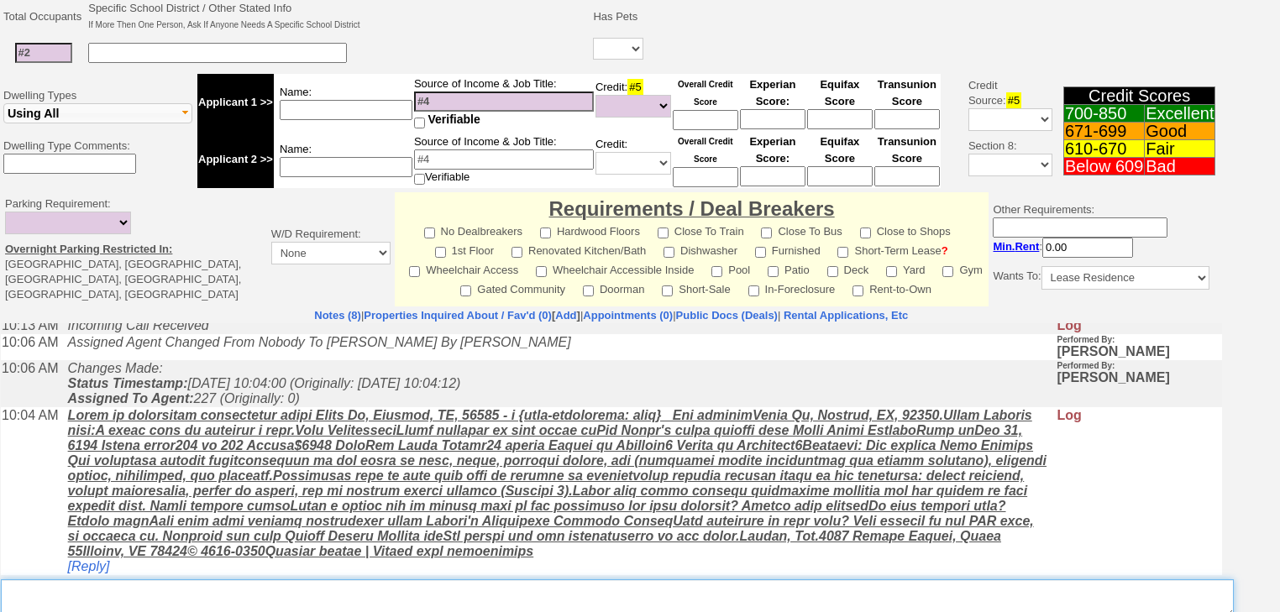
click at [664, 579] on textarea "Insert New Note Here" at bounding box center [617, 598] width 1233 height 39
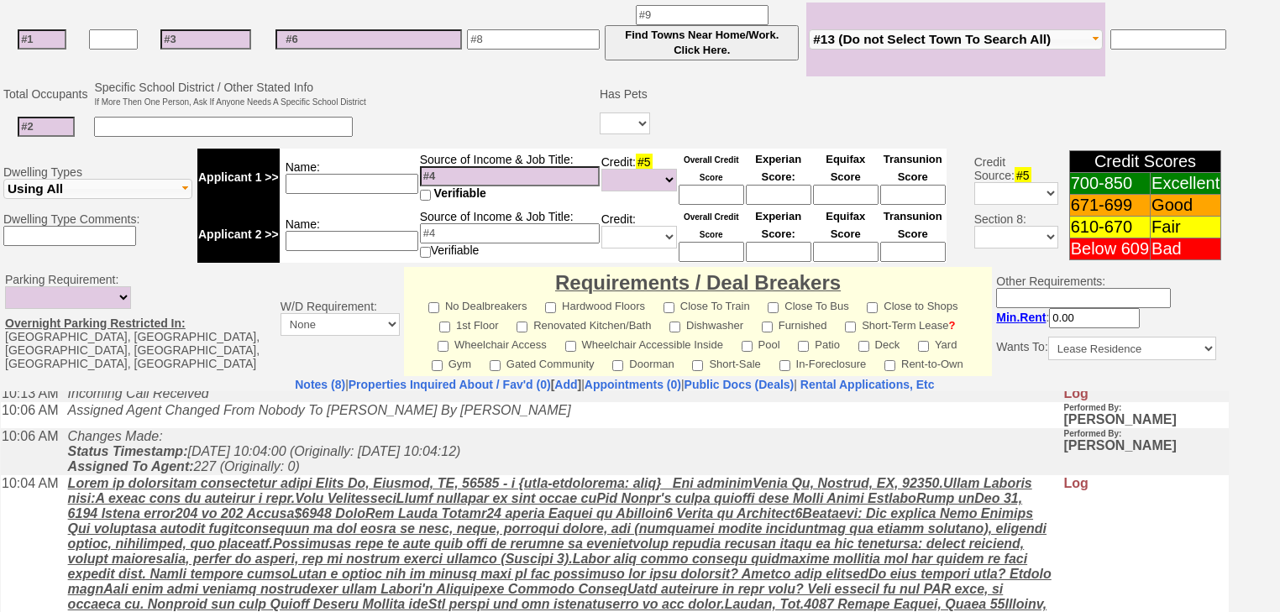
scroll to position [610, 0]
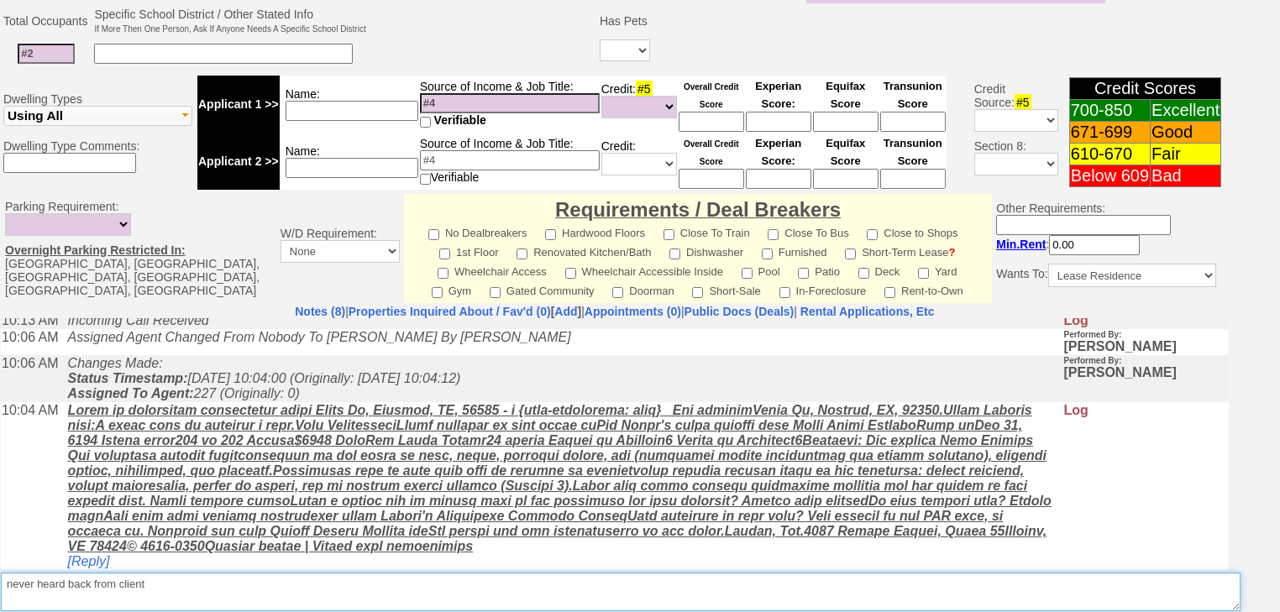
drag, startPoint x: 189, startPoint y: 560, endPoint x: 0, endPoint y: 568, distance: 189.1
click at [0, 568] on td "Notes (8) | Properties Inquired About / Fav'd (0) [ Add ] | Appointments (0) | …" at bounding box center [614, 471] width 1229 height 335
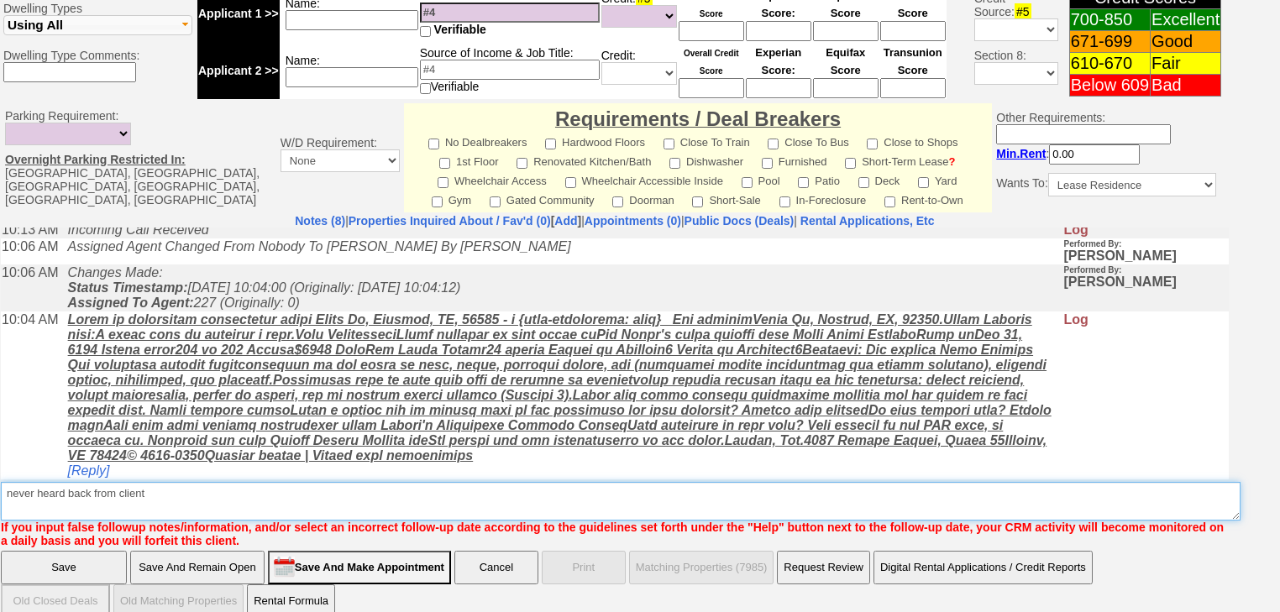
type textarea "never heard back from client"
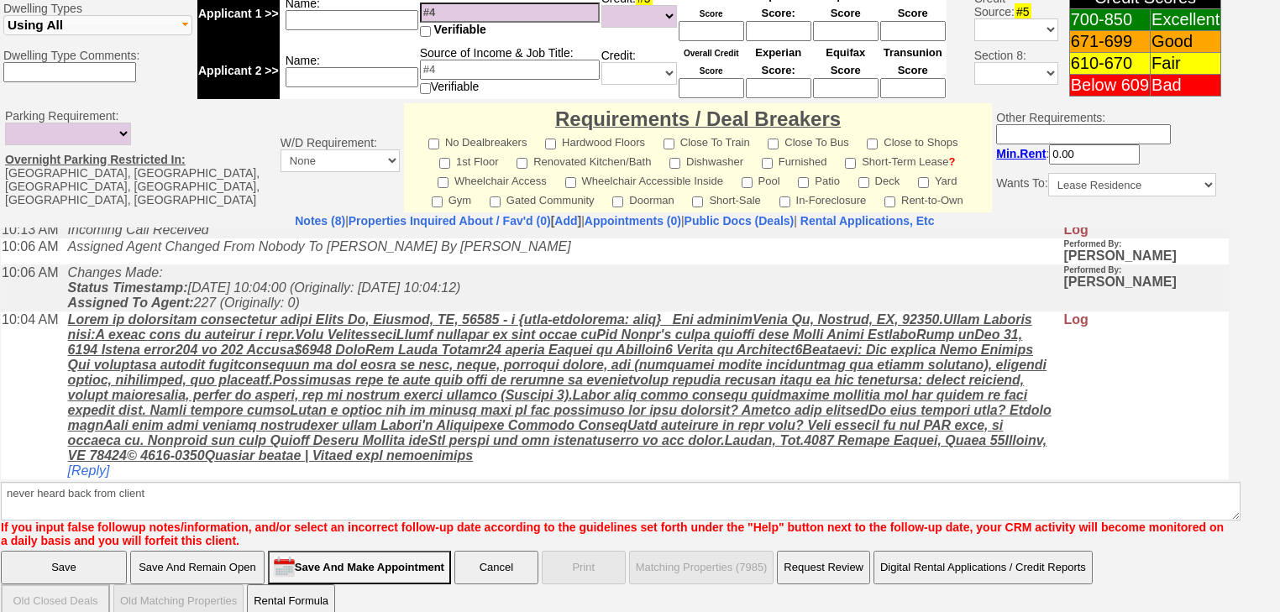
click at [82, 551] on input "Save" at bounding box center [64, 568] width 126 height 34
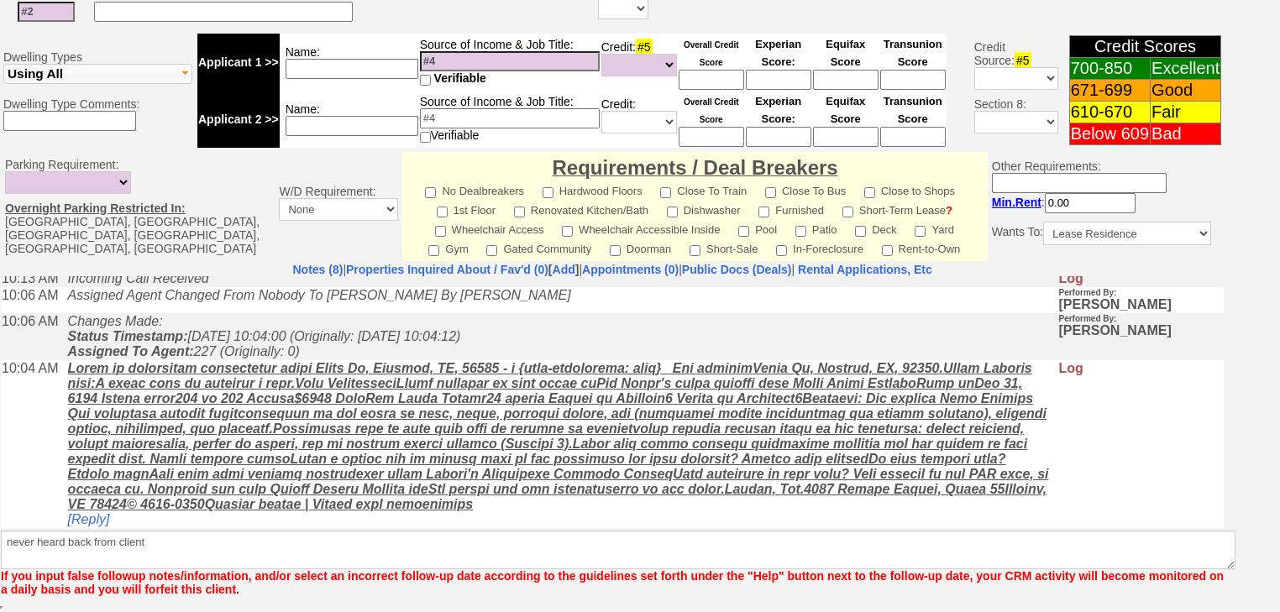
scroll to position [631, 0]
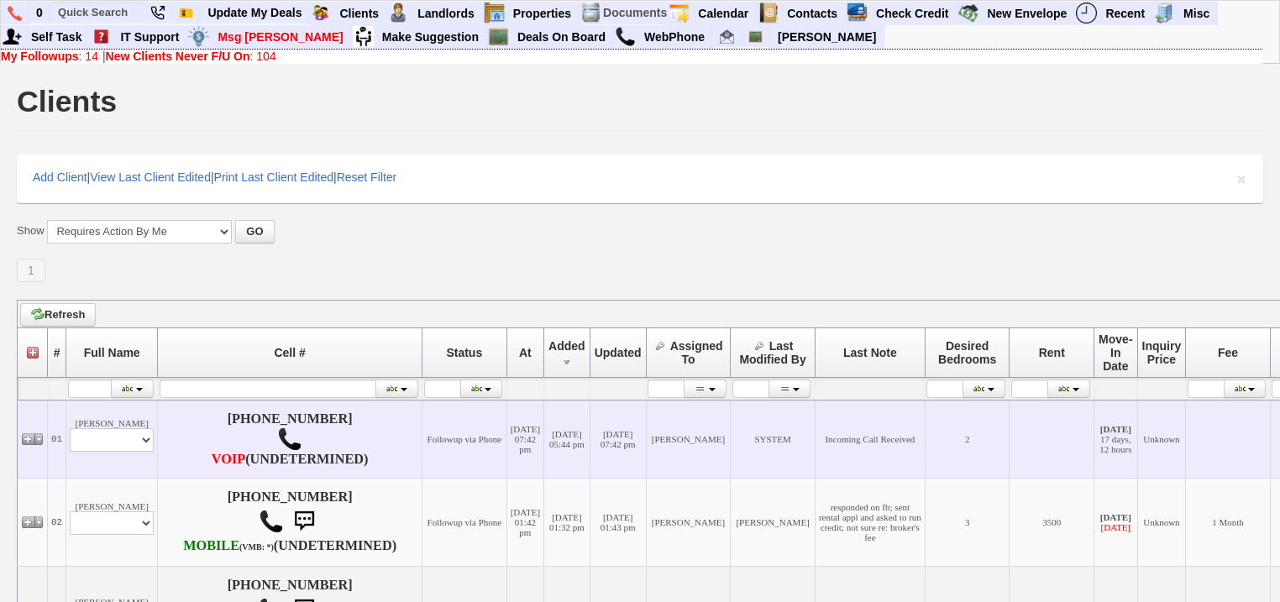
scroll to position [403, 0]
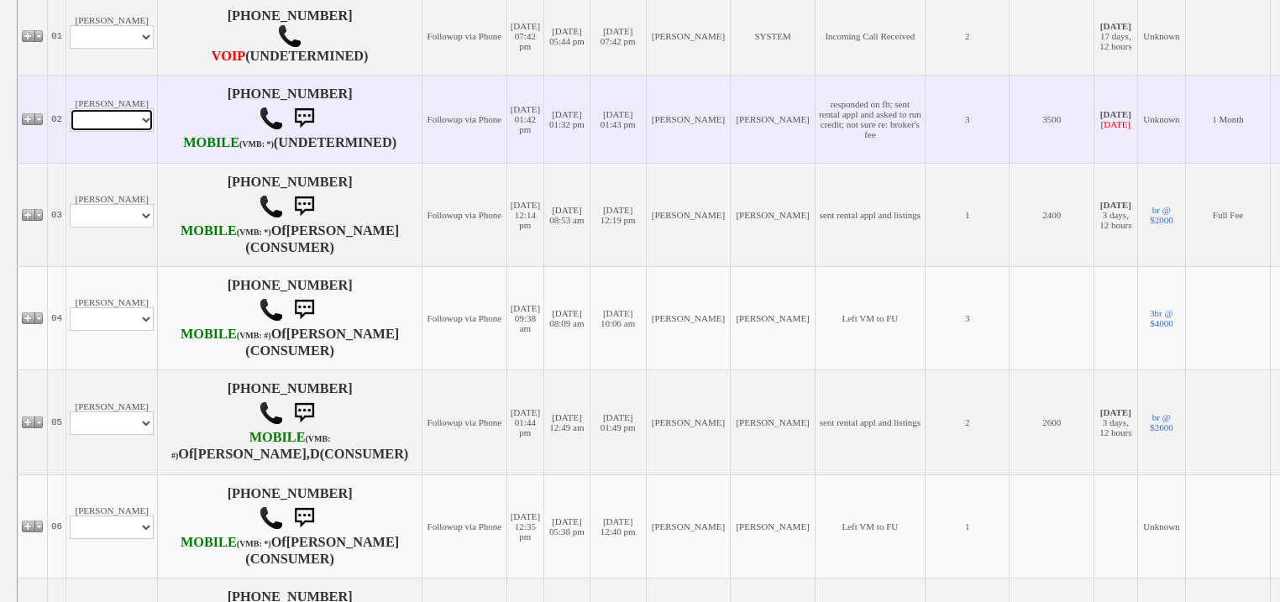
click at [97, 132] on select "Profile Edit Print Email Externally (Will Not Be Tracked In CRM) Closed Deals" at bounding box center [112, 120] width 84 height 24
select select "ChangeURL,/crm/custom/edit_client_form.php?redirect=%2Fcrm%2Fclients.php&id=168…"
click at [70, 132] on select "Profile Edit Print Email Externally (Will Not Be Tracked In CRM) Closed Deals" at bounding box center [112, 120] width 84 height 24
select select
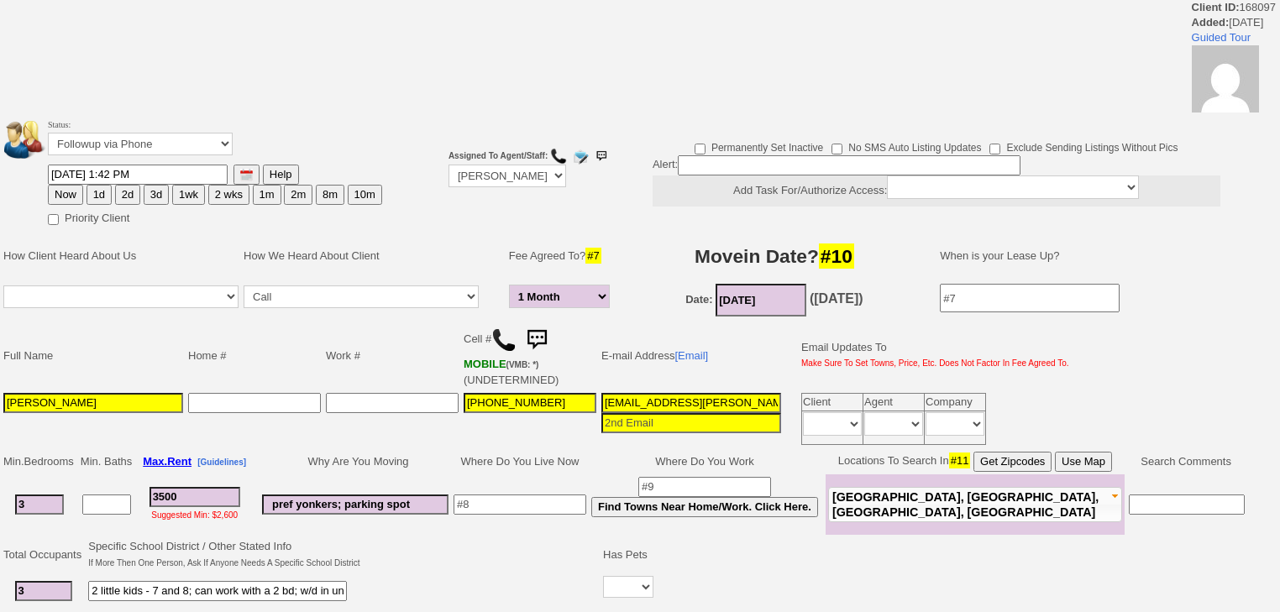
select select "1 Month"
drag, startPoint x: 0, startPoint y: 0, endPoint x: 173, endPoint y: 146, distance: 226.4
click at [173, 146] on select "Followup via Phone Followup via Email Followup When Section 8 Property Found De…" at bounding box center [140, 144] width 185 height 23
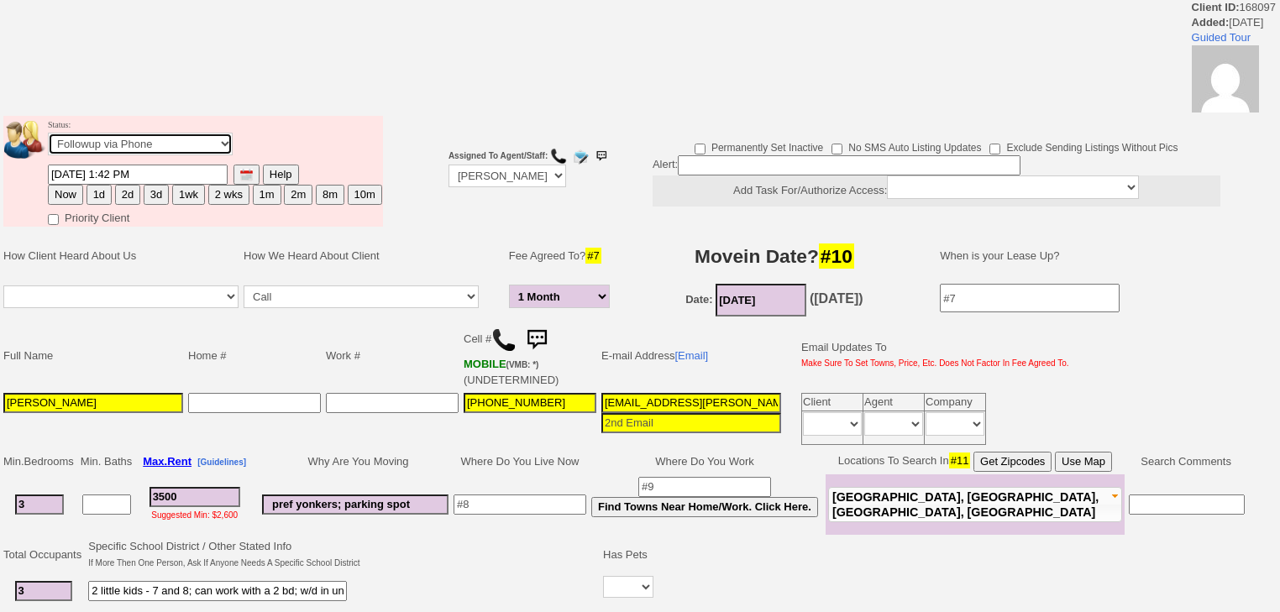
select select "Inactive"
click at [48, 138] on select "Followup via Phone Followup via Email Followup When Section 8 Property Found De…" at bounding box center [140, 144] width 185 height 23
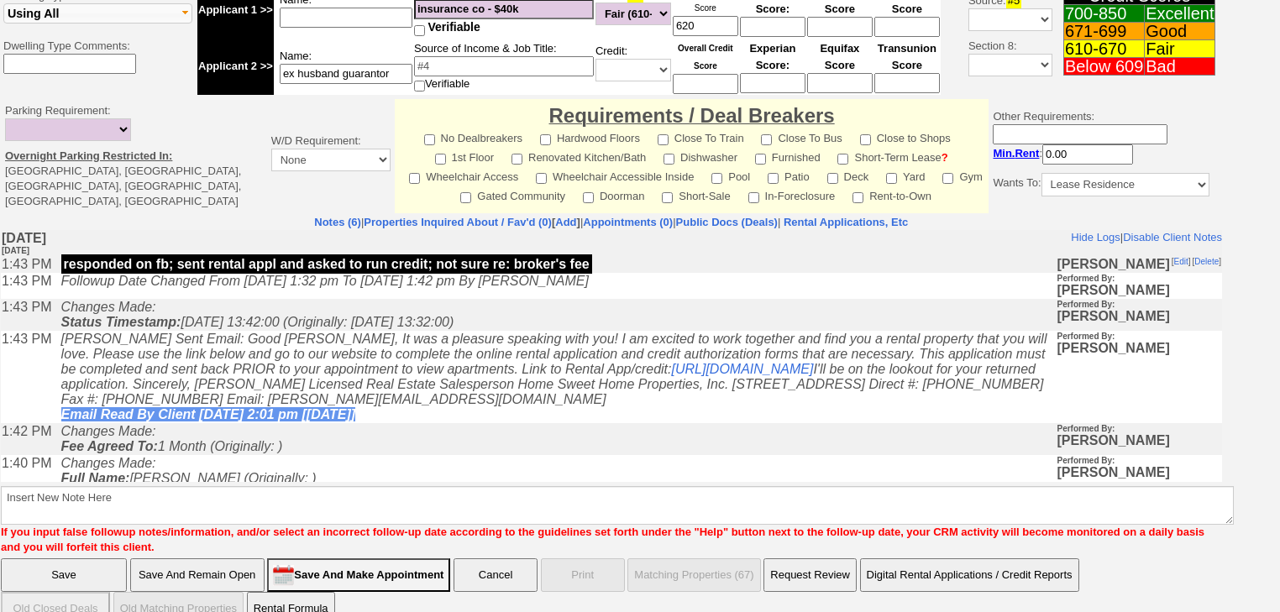
scroll to position [641, 0]
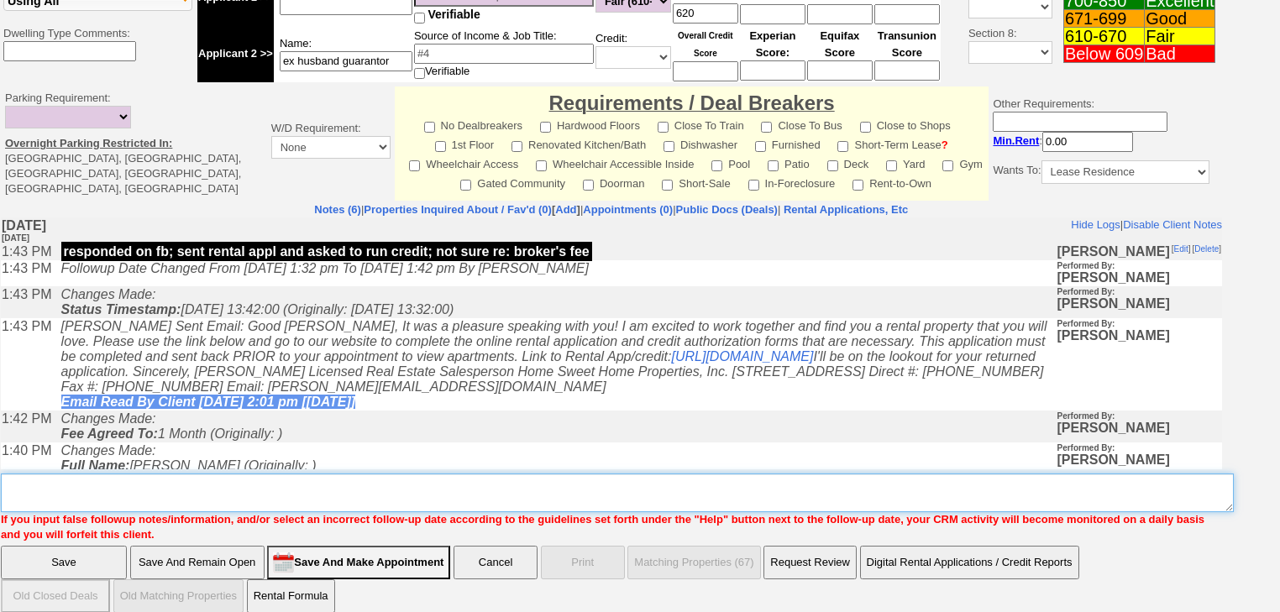
click at [154, 481] on textarea "Insert New Note Here" at bounding box center [617, 493] width 1233 height 39
paste textarea "never heard back from client"
type textarea "never heard back from client"
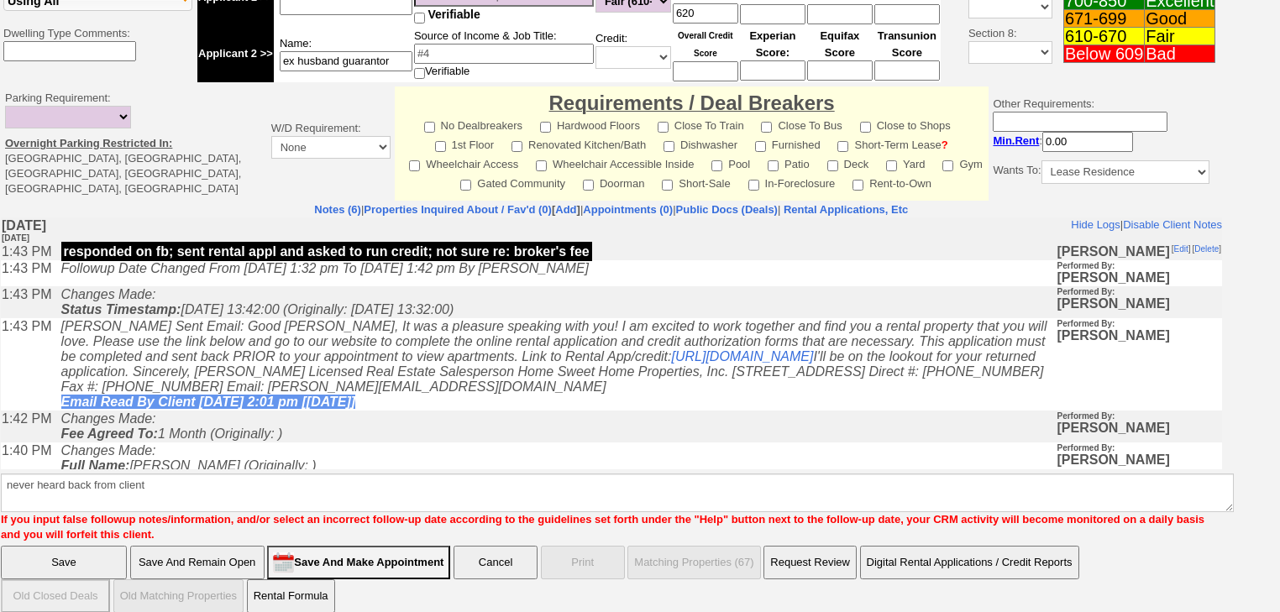
click at [88, 546] on input "Save" at bounding box center [64, 563] width 126 height 34
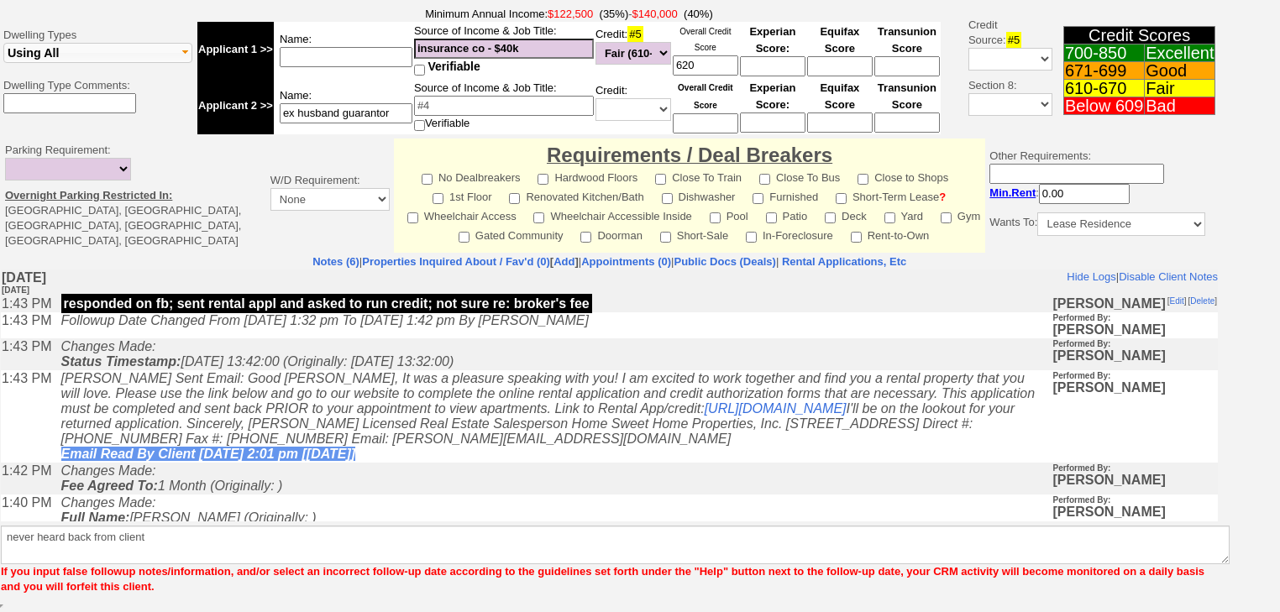
scroll to position [571, 0]
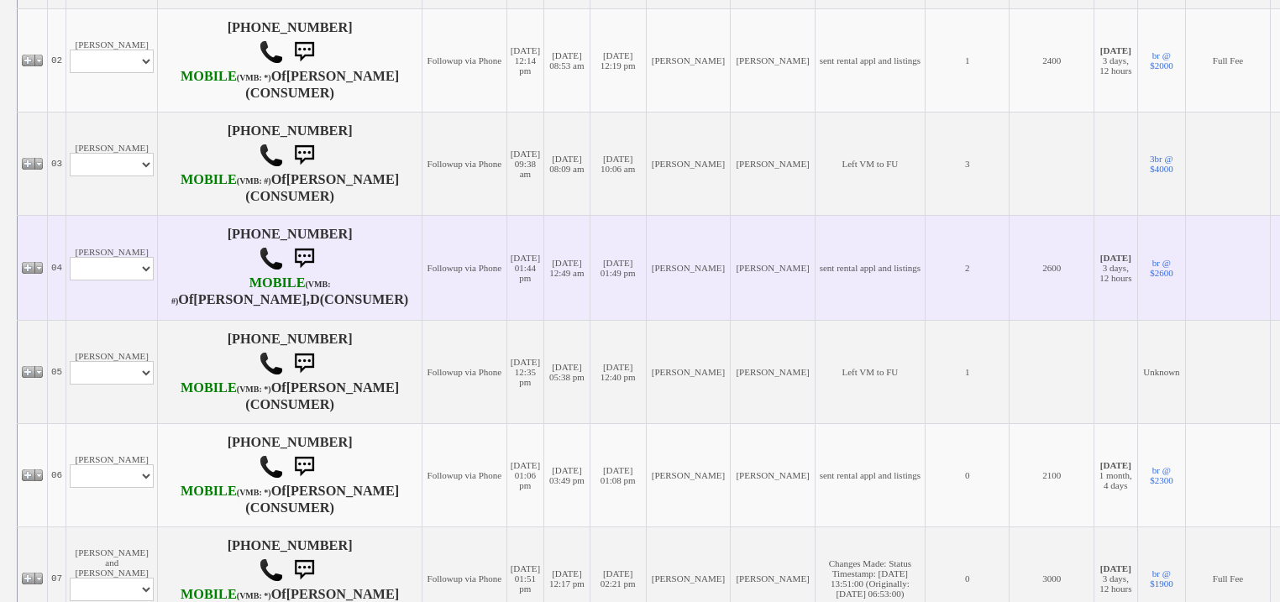
scroll to position [470, 0]
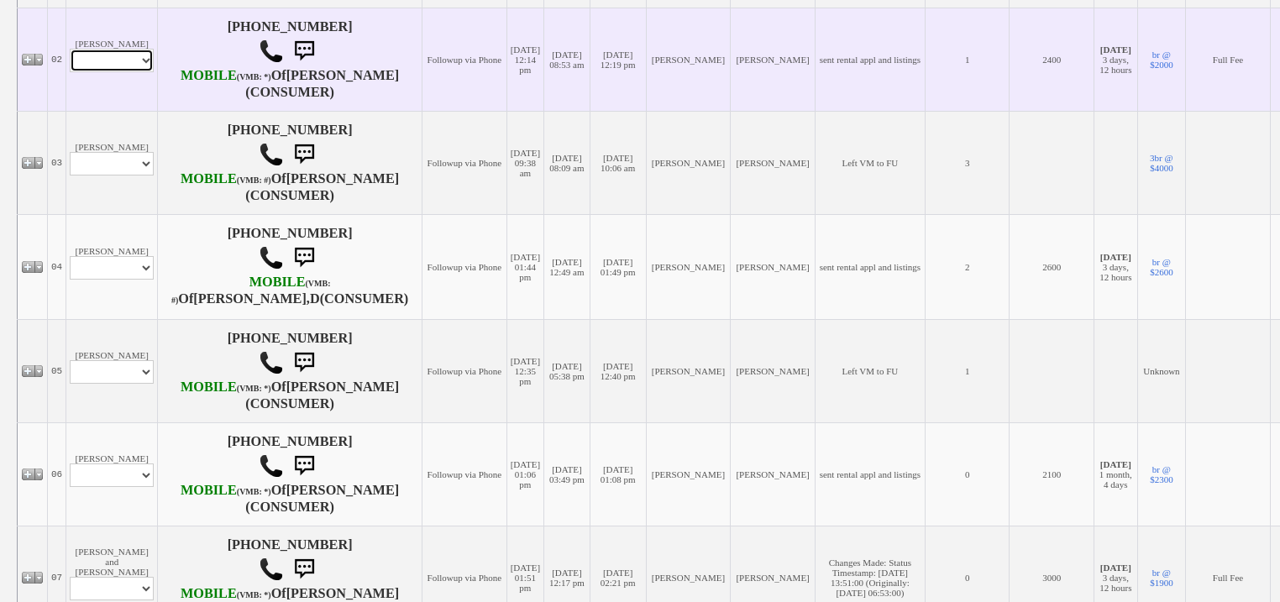
click at [146, 72] on select "Profile Edit Print Email Externally (Will Not Be Tracked In CRM) Closed Deals" at bounding box center [112, 61] width 84 height 24
select select "ChangeURL,/crm/custom/edit_client_form.php?redirect=%2Fcrm%2Fclients.php&id=168…"
click at [70, 72] on select "Profile Edit Print Email Externally (Will Not Be Tracked In CRM) Closed Deals" at bounding box center [112, 61] width 84 height 24
select select
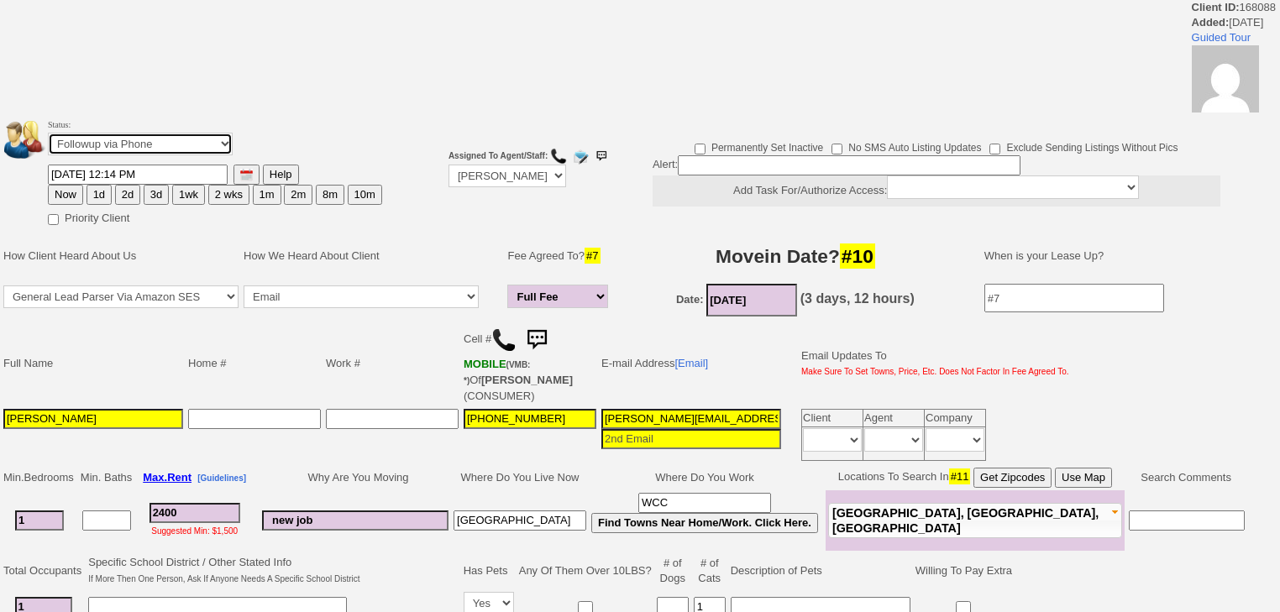
click at [177, 154] on select "Followup via Phone Followup via Email Followup When Section 8 Property Found De…" at bounding box center [140, 144] width 185 height 23
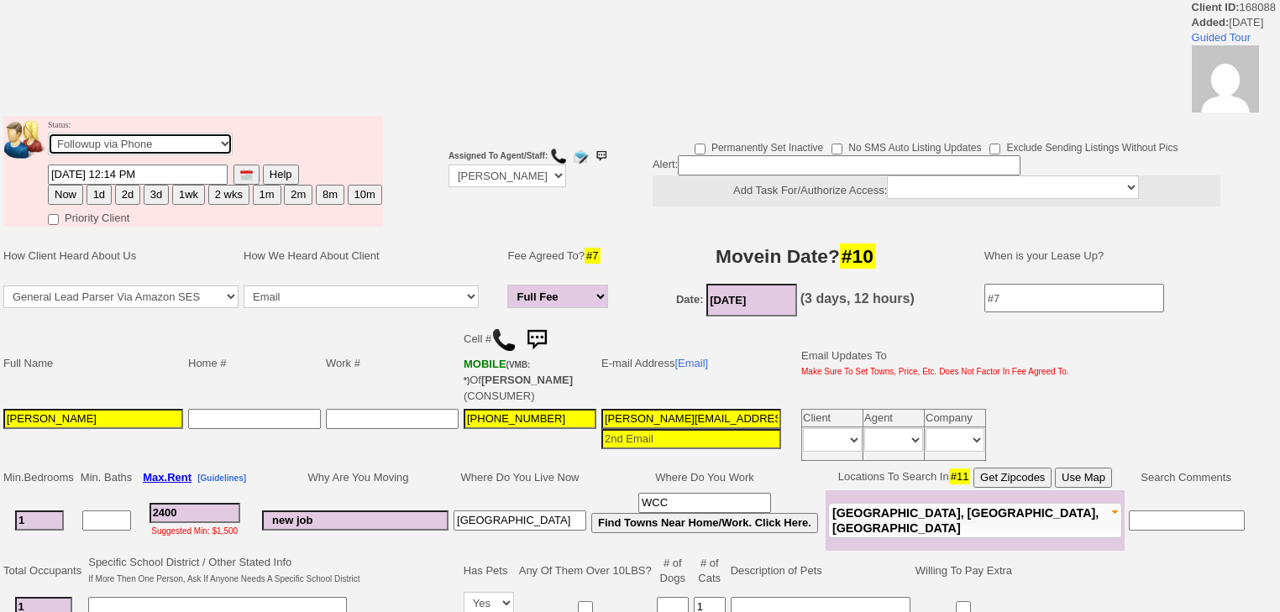
select select "Inactive"
click at [48, 138] on select "Followup via Phone Followup via Email Followup When Section 8 Property Found De…" at bounding box center [140, 144] width 185 height 23
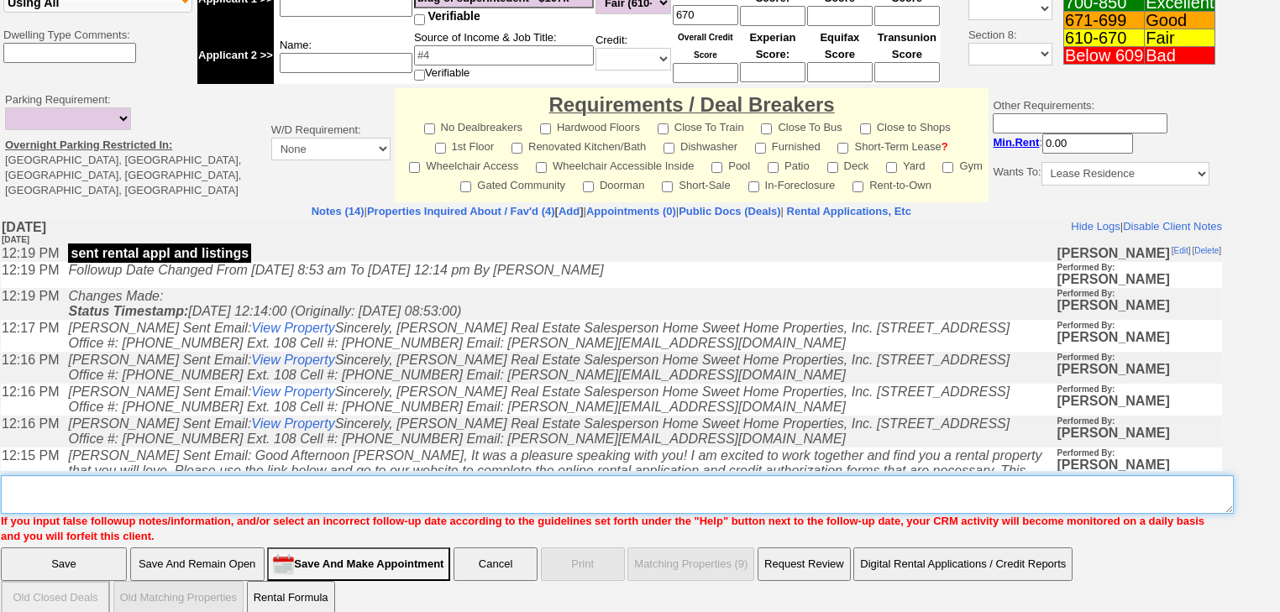
click at [178, 477] on textarea "Insert New Note Here" at bounding box center [617, 494] width 1233 height 39
paste textarea "never heard back from client"
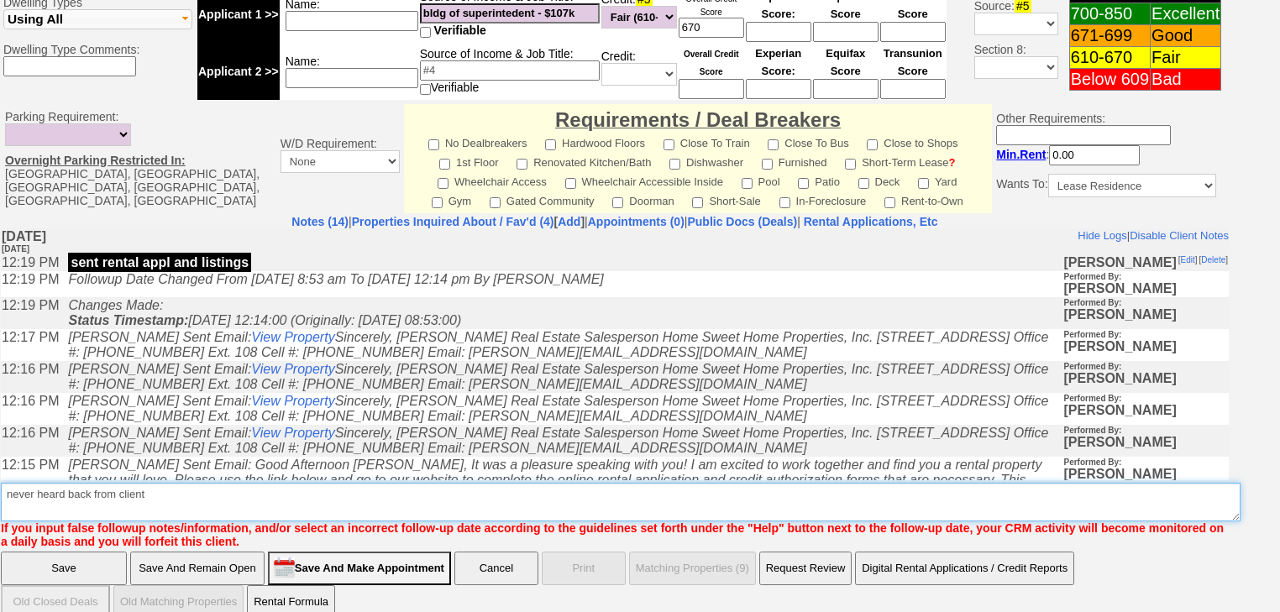
type textarea "never heard back from client"
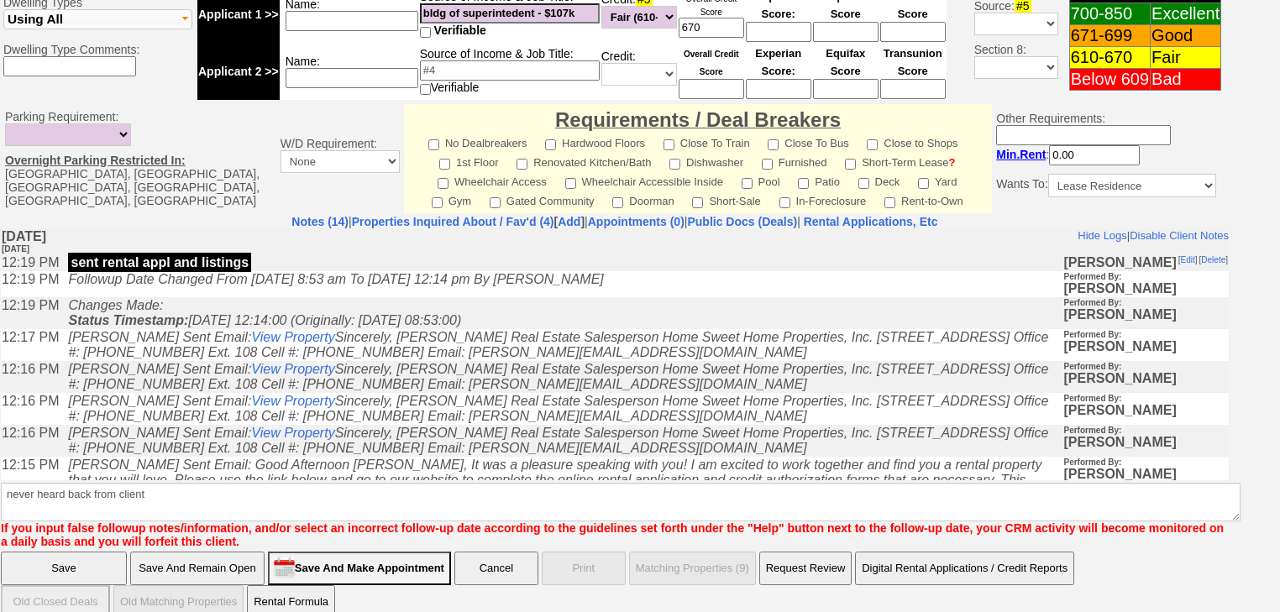
click at [84, 560] on input "Save" at bounding box center [64, 569] width 126 height 34
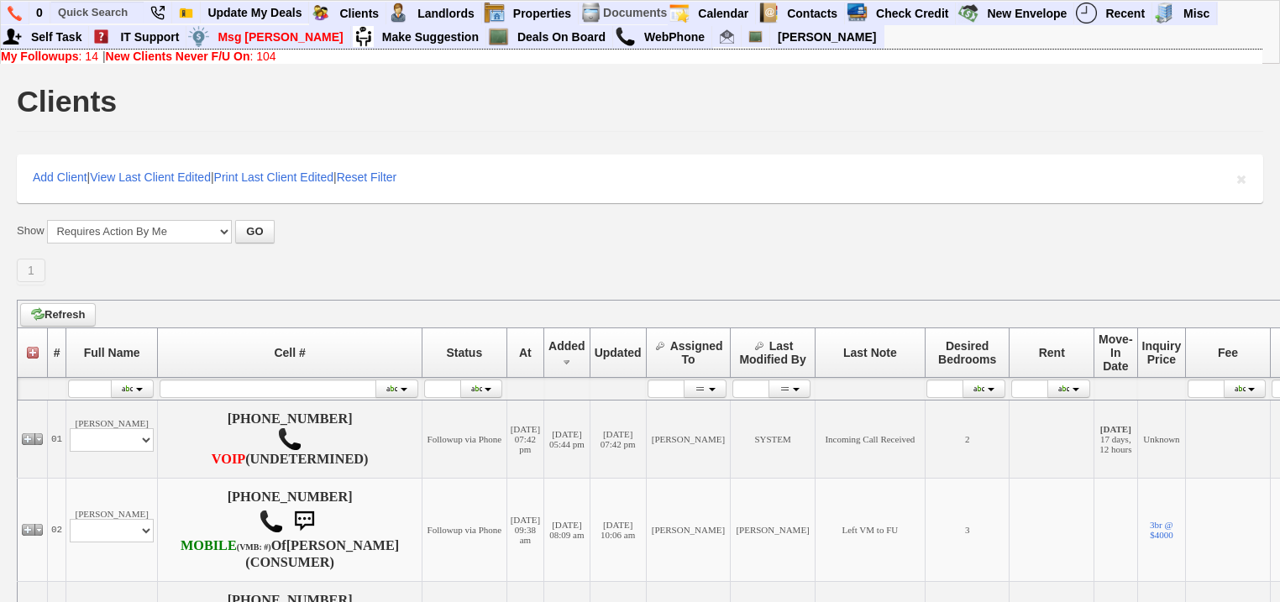
scroll to position [336, 0]
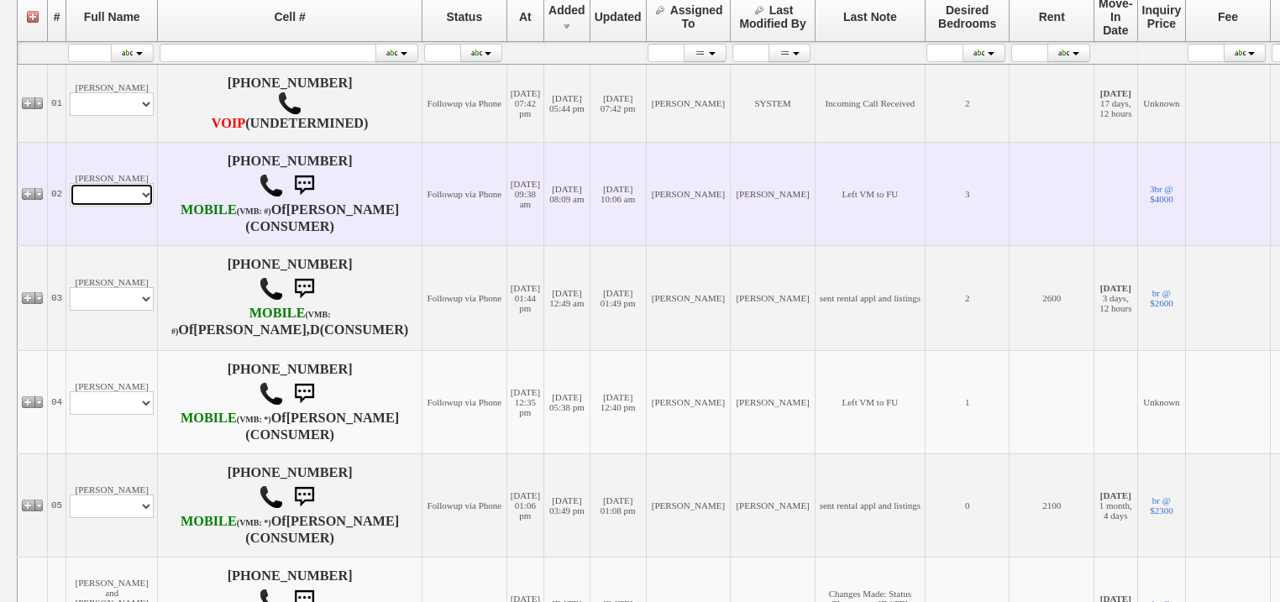
click at [94, 234] on td "Taylor Burnett Profile Edit Print Email Externally (Will Not Be Tracked In CRM)…" at bounding box center [112, 193] width 92 height 103
select select "ChangeURL,/crm/custom/edit_client_form.php?redirect=%2Fcrm%2Fclients.php&id=168…"
click at [70, 207] on select "Profile Edit Print Email Externally (Will Not Be Tracked In CRM) Closed Deals" at bounding box center [112, 195] width 84 height 24
select select
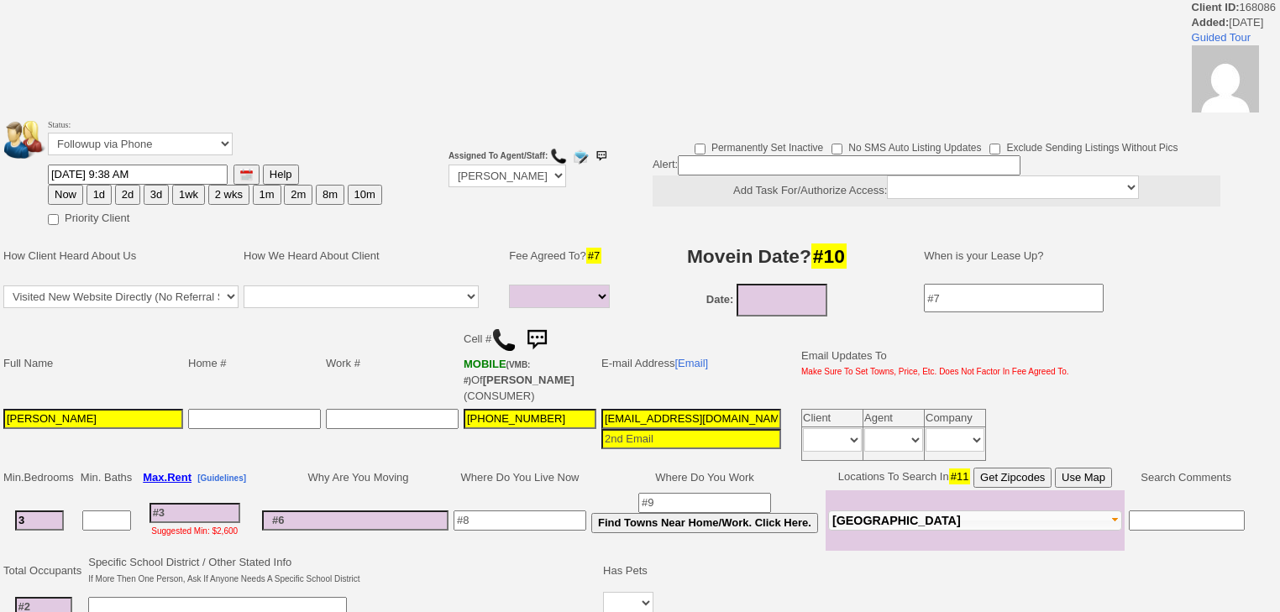
select select
drag, startPoint x: 146, startPoint y: 135, endPoint x: 148, endPoint y: 148, distance: 12.7
click at [146, 135] on select "Followup via Phone Followup via Email Followup When Section 8 Property Found De…" at bounding box center [140, 144] width 185 height 23
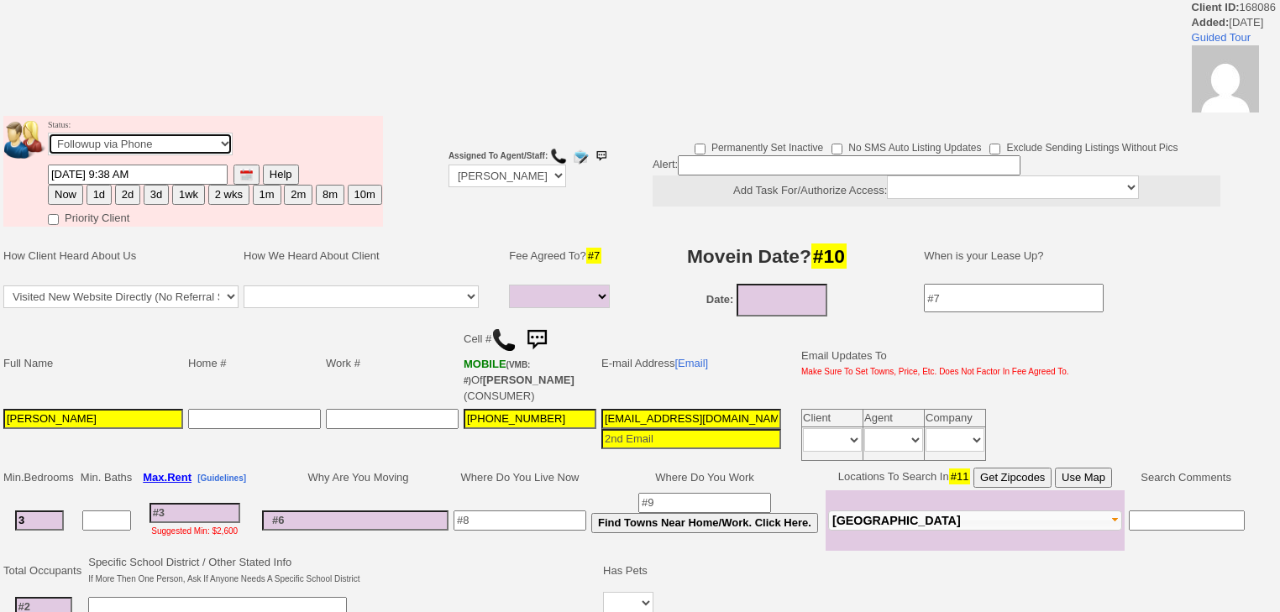
select select "Inactive"
click at [48, 138] on select "Followup via Phone Followup via Email Followup When Section 8 Property Found De…" at bounding box center [140, 144] width 185 height 23
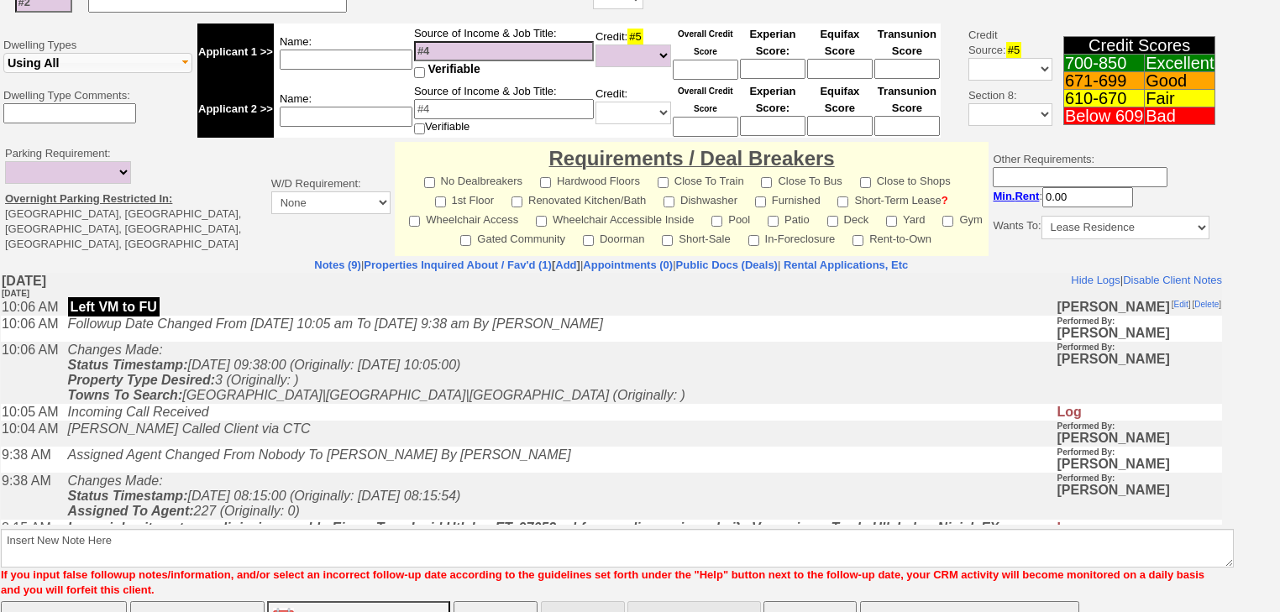
scroll to position [641, 0]
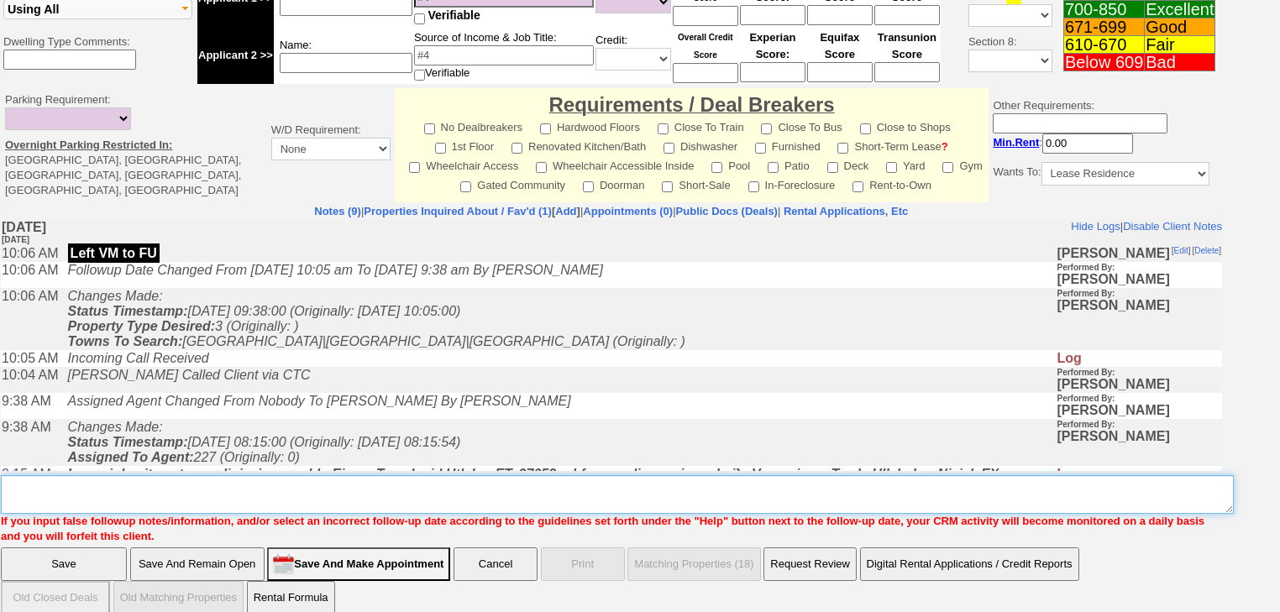
click at [310, 475] on textarea "Insert New Note Here" at bounding box center [617, 494] width 1233 height 39
paste textarea "never heard back from client"
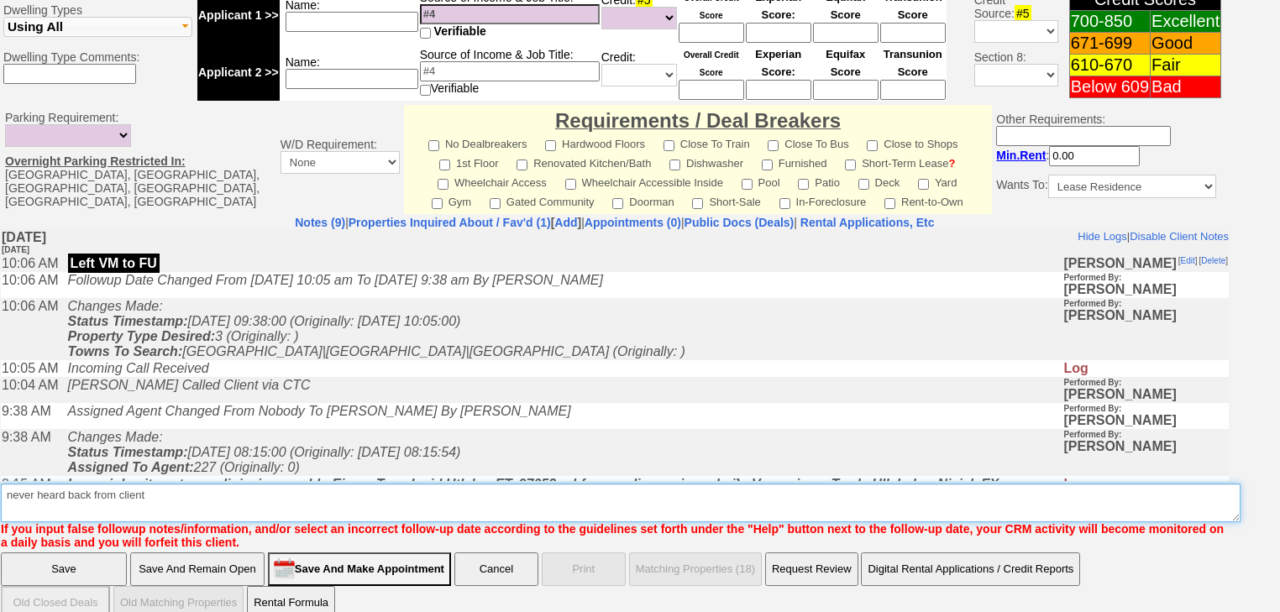
type textarea "never heard back from client"
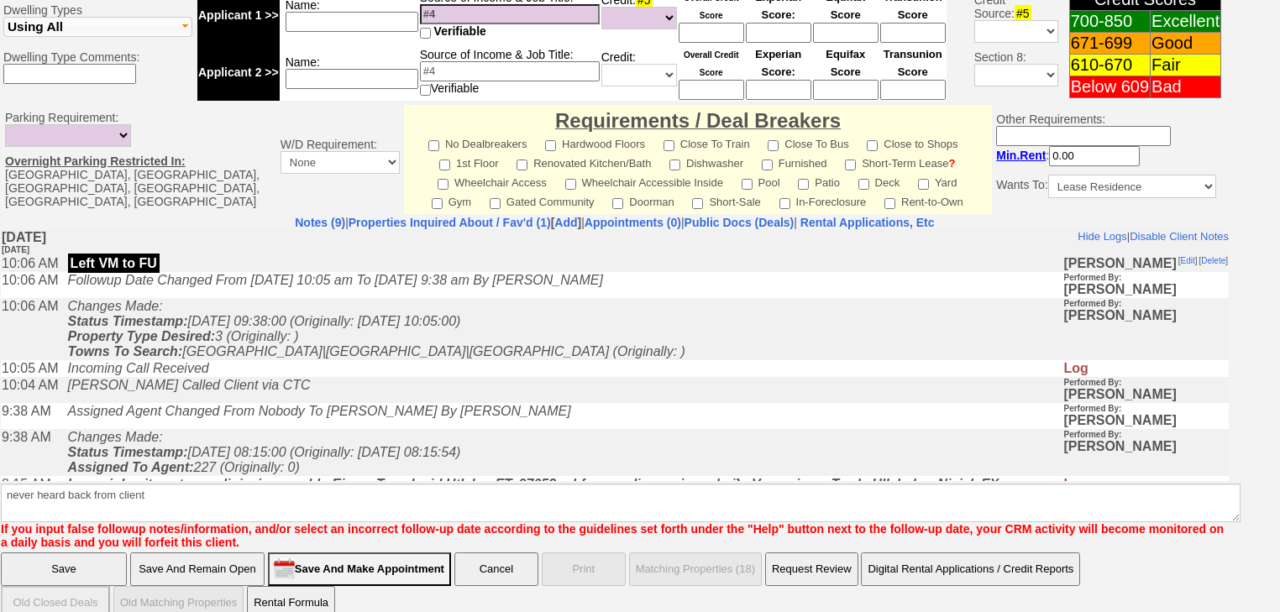
click at [84, 552] on input "Save" at bounding box center [64, 569] width 126 height 34
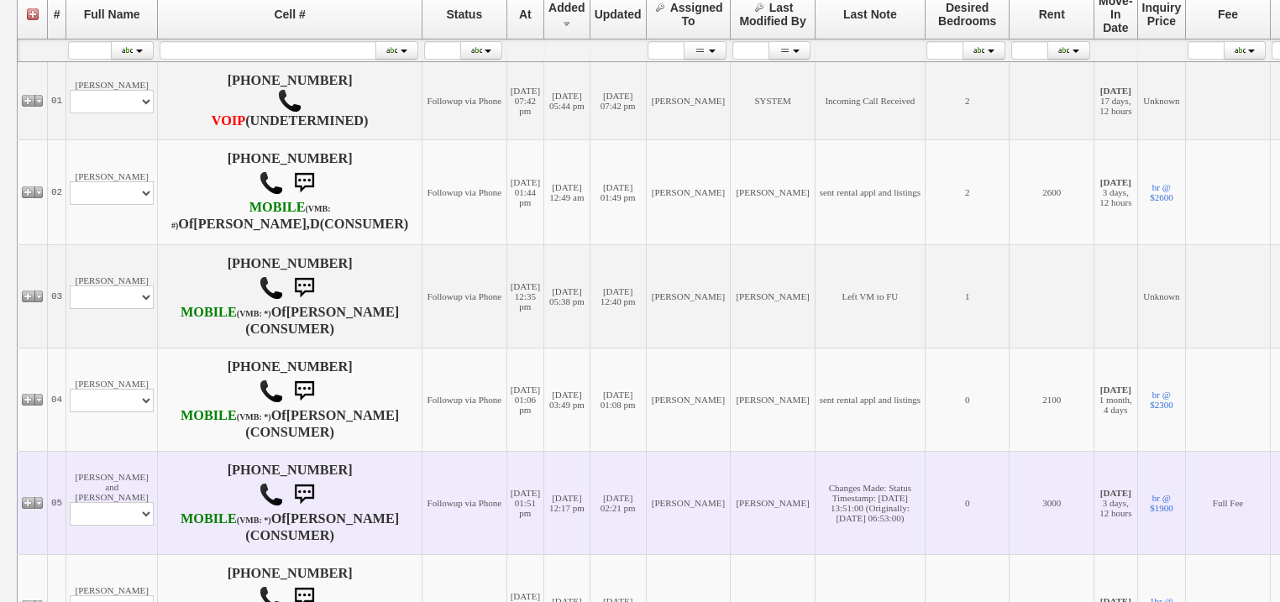
scroll to position [537, 0]
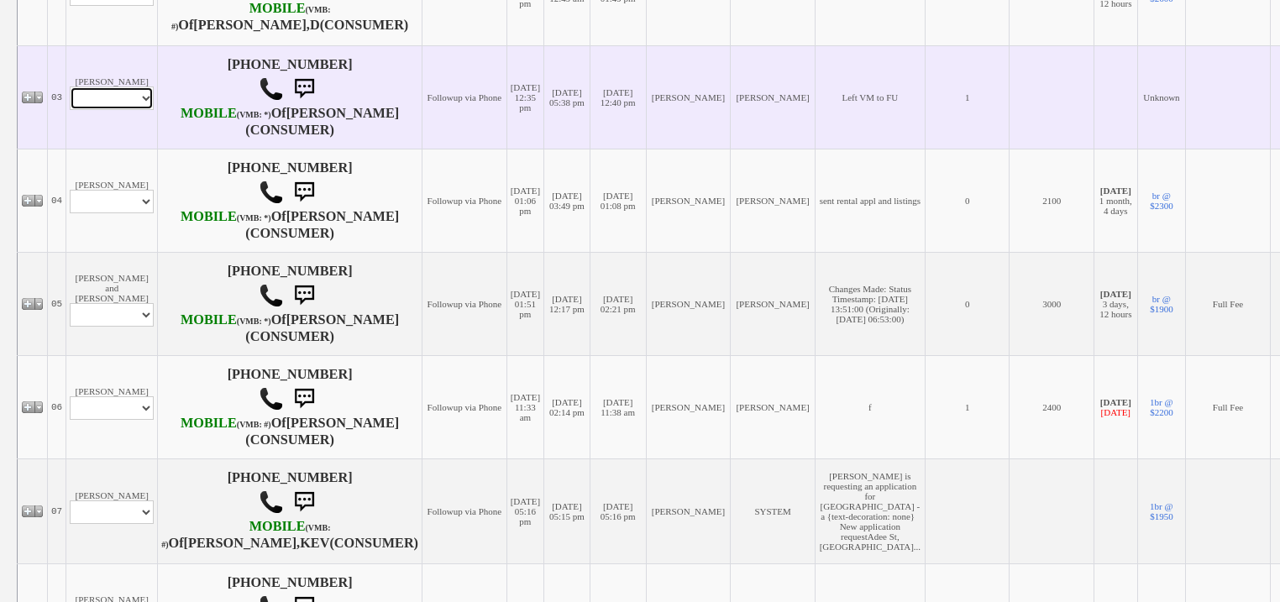
drag, startPoint x: 110, startPoint y: 132, endPoint x: 113, endPoint y: 147, distance: 15.3
click at [110, 110] on select "Profile Edit Print Email Externally (Will Not Be Tracked In CRM) Closed Deals" at bounding box center [112, 98] width 84 height 24
select select "ChangeURL,/crm/custom/edit_client_form.php?redirect=%2Fcrm%2Fclients.php&id=168…"
click at [70, 110] on select "Profile Edit Print Email Externally (Will Not Be Tracked In CRM) Closed Deals" at bounding box center [112, 98] width 84 height 24
select select
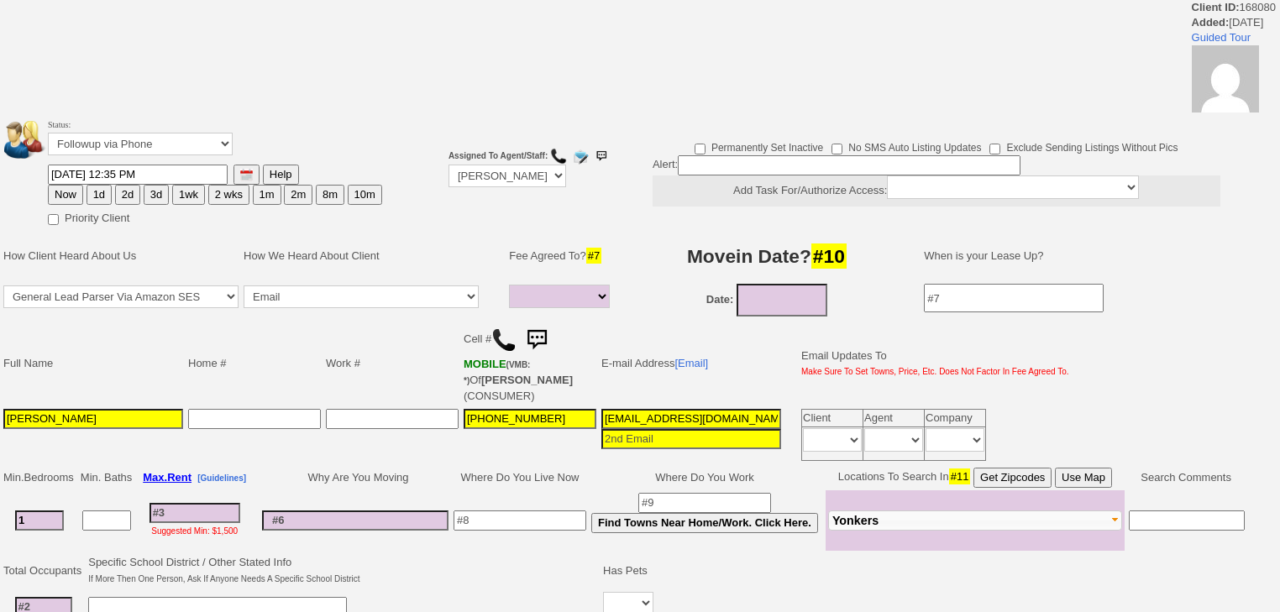
select select
drag, startPoint x: 0, startPoint y: 0, endPoint x: 133, endPoint y: 148, distance: 198.6
click at [133, 139] on select "Followup via Phone Followup via Email Followup When Section 8 Property Found De…" at bounding box center [140, 144] width 185 height 23
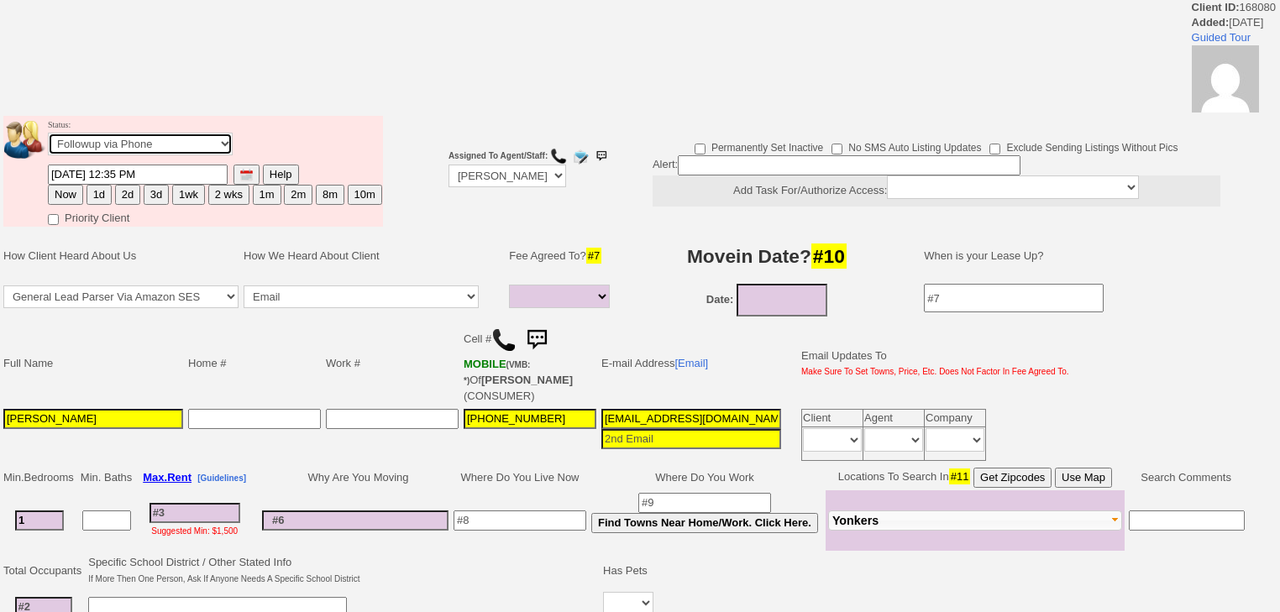
select select "Inactive"
click at [48, 138] on select "Followup via Phone Followup via Email Followup When Section 8 Property Found De…" at bounding box center [140, 144] width 185 height 23
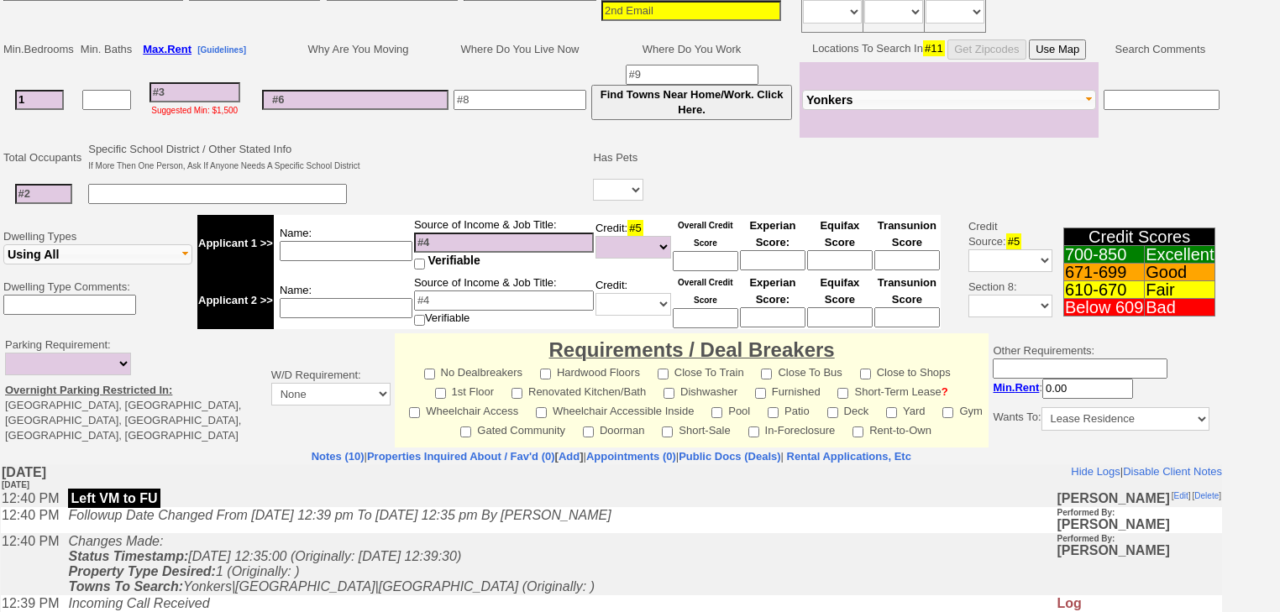
scroll to position [537, 0]
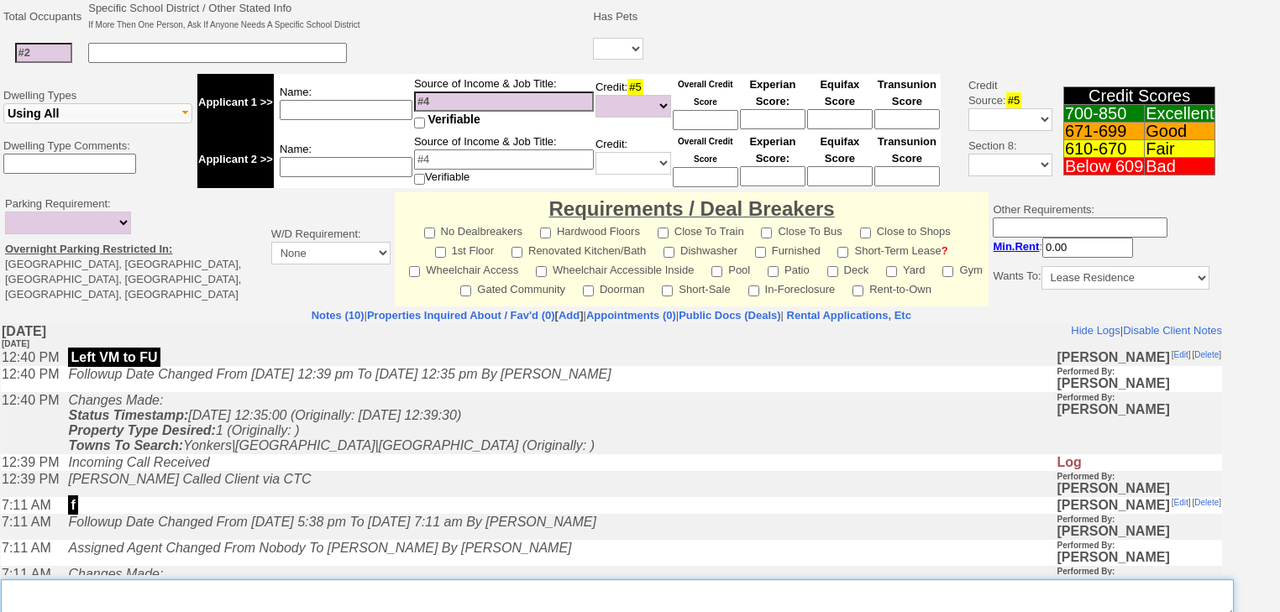
click at [326, 579] on textarea "Insert New Note Here" at bounding box center [617, 598] width 1233 height 39
paste textarea "never heard back from client"
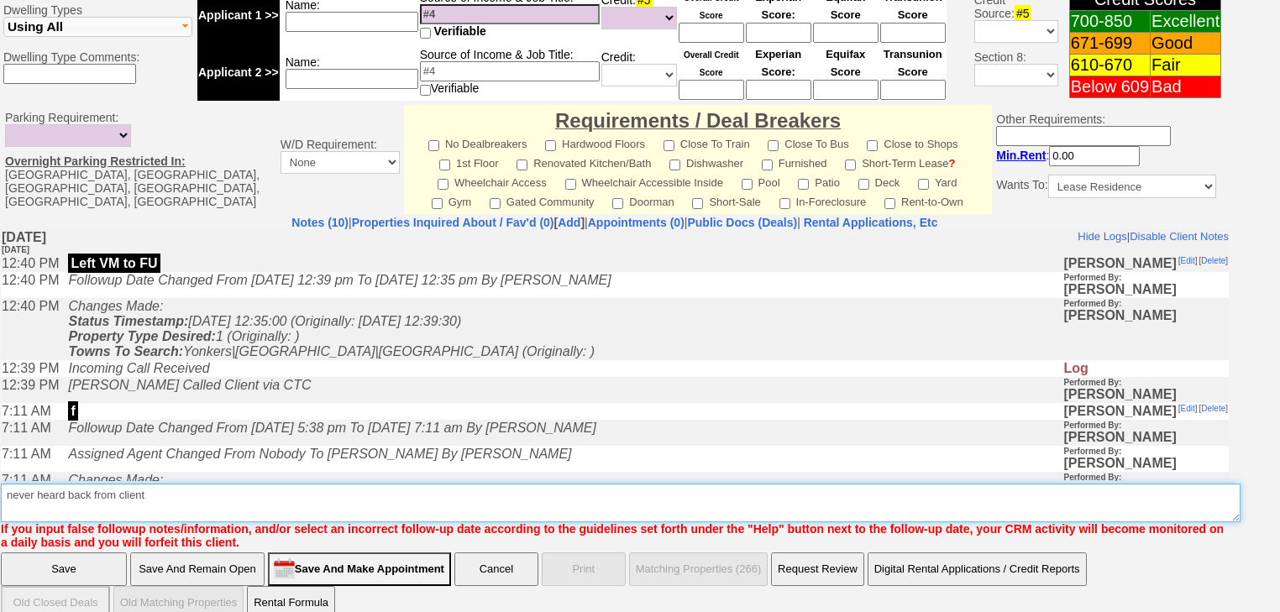
type textarea "never heard back from client"
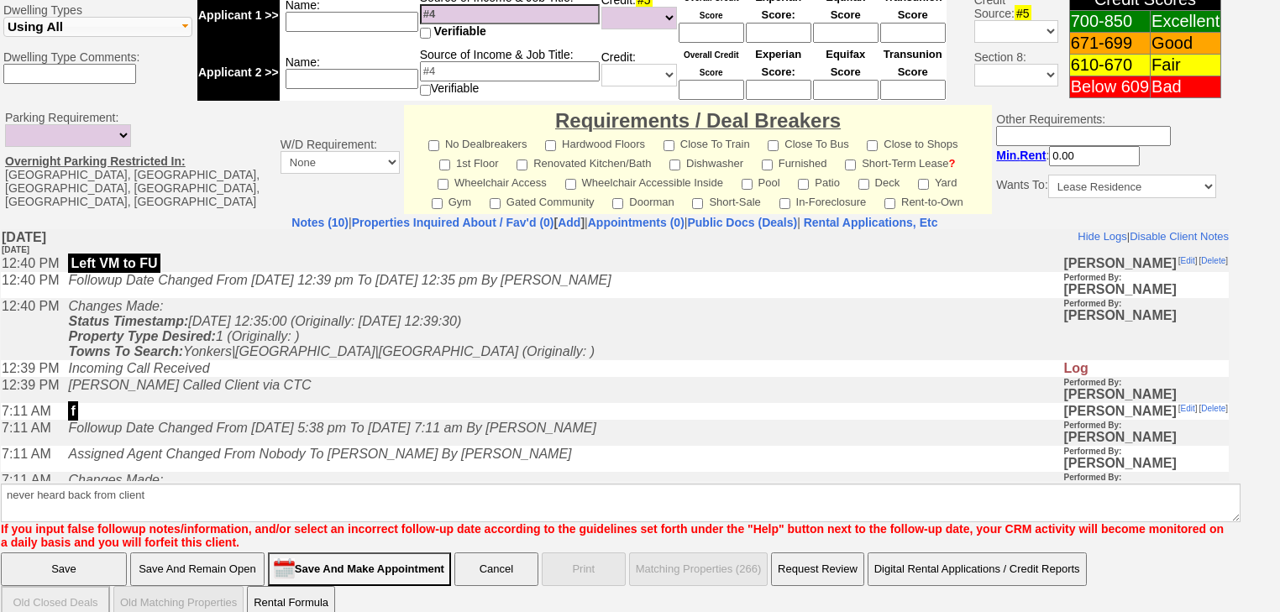
click at [64, 552] on input "Save" at bounding box center [64, 569] width 126 height 34
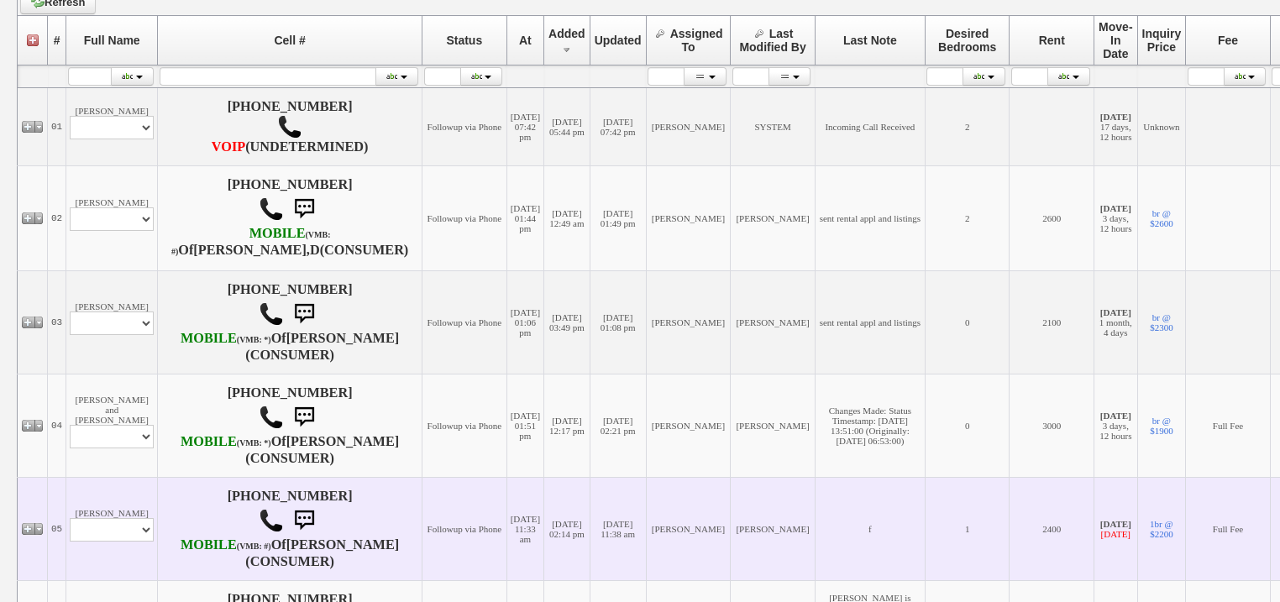
scroll to position [403, 0]
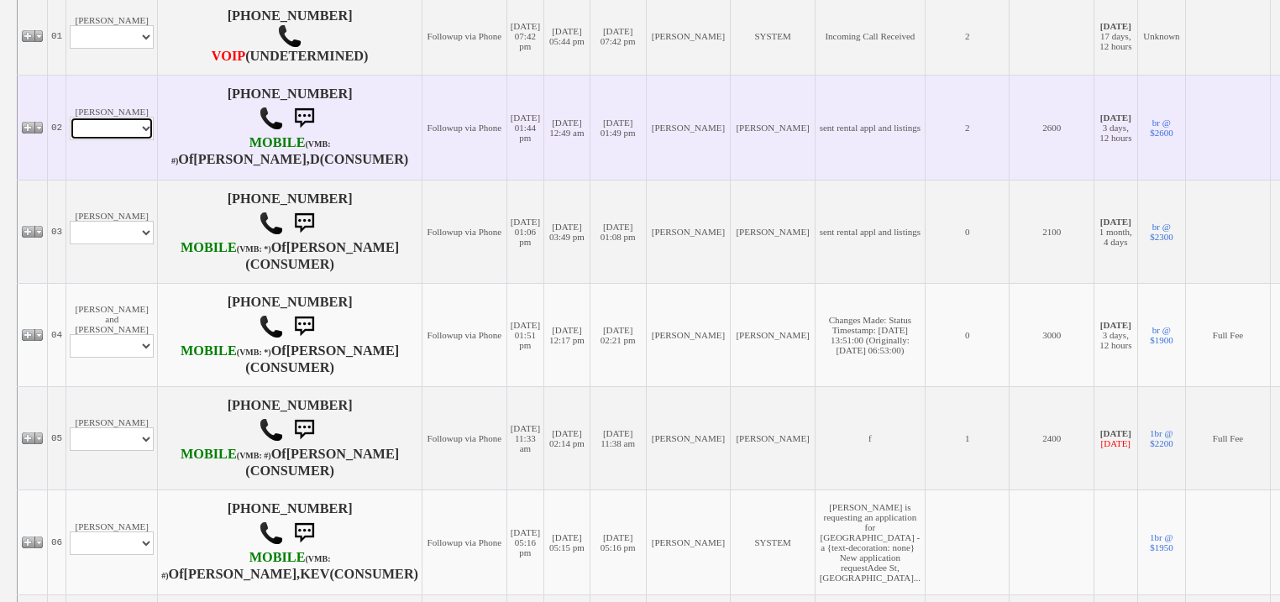
click at [131, 140] on select "Profile Edit Print Email Externally (Will Not Be Tracked In CRM) Closed Deals" at bounding box center [112, 129] width 84 height 24
select select "ChangeURL,/crm/custom/edit_client_form.php?redirect=%2Fcrm%2Fclients.php&id=168…"
click at [70, 140] on select "Profile Edit Print Email Externally (Will Not Be Tracked In CRM) Closed Deals" at bounding box center [112, 129] width 84 height 24
select select
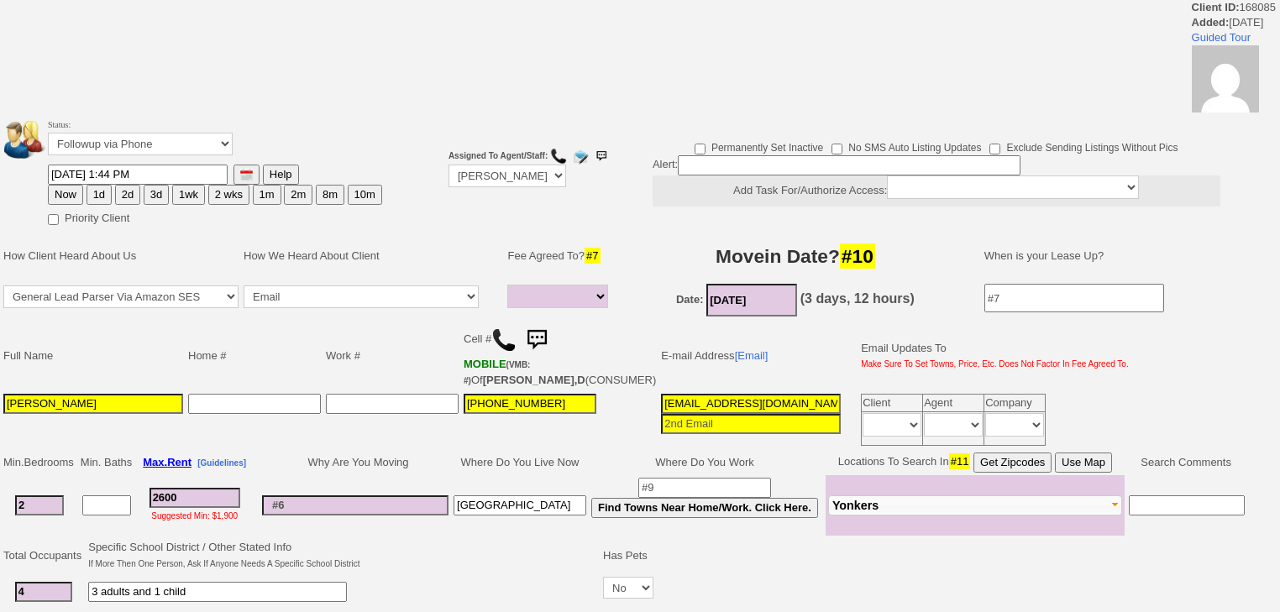
select select
click at [170, 145] on select "Followup via Phone Followup via Email Followup When Section 8 Property Found De…" at bounding box center [140, 144] width 185 height 23
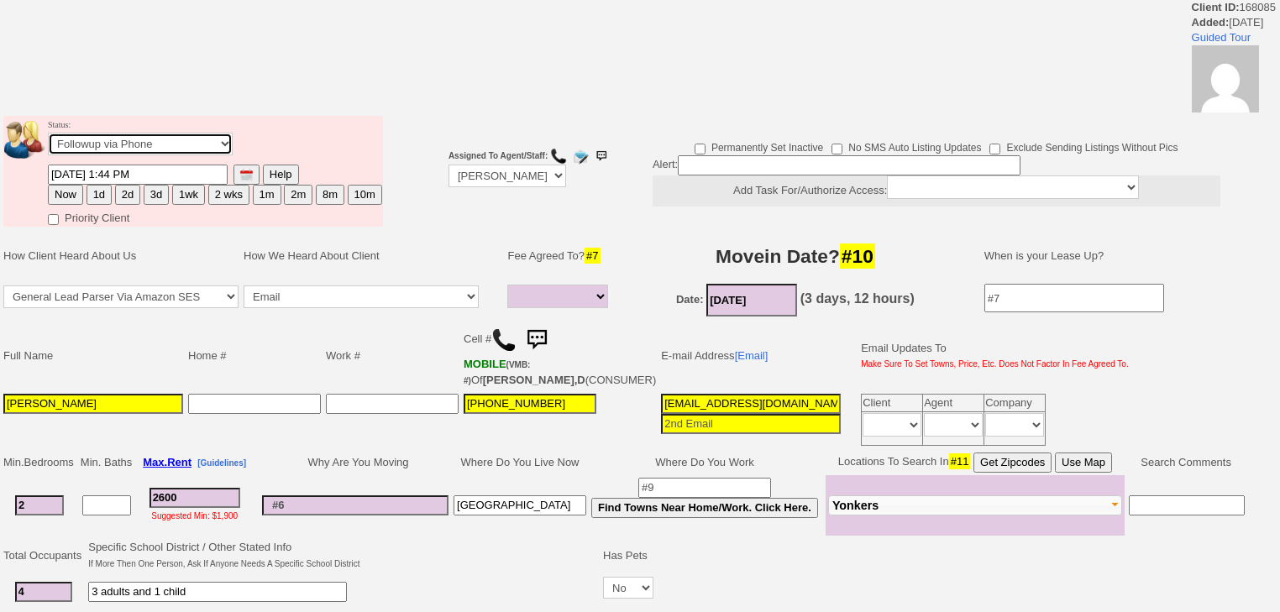
select select "Inactive"
click at [48, 138] on select "Followup via Phone Followup via Email Followup When Section 8 Property Found De…" at bounding box center [140, 144] width 185 height 23
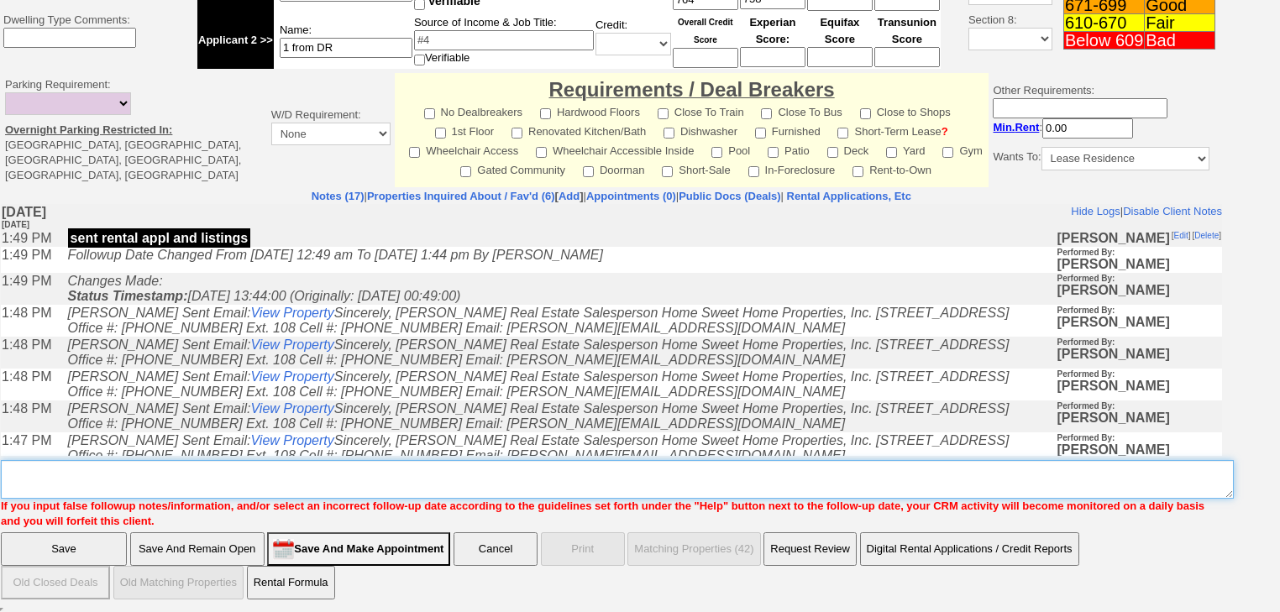
drag, startPoint x: 220, startPoint y: 480, endPoint x: 30, endPoint y: 533, distance: 197.0
click at [218, 480] on textarea "Insert New Note Here" at bounding box center [617, 479] width 1233 height 39
paste textarea "never heard back from client"
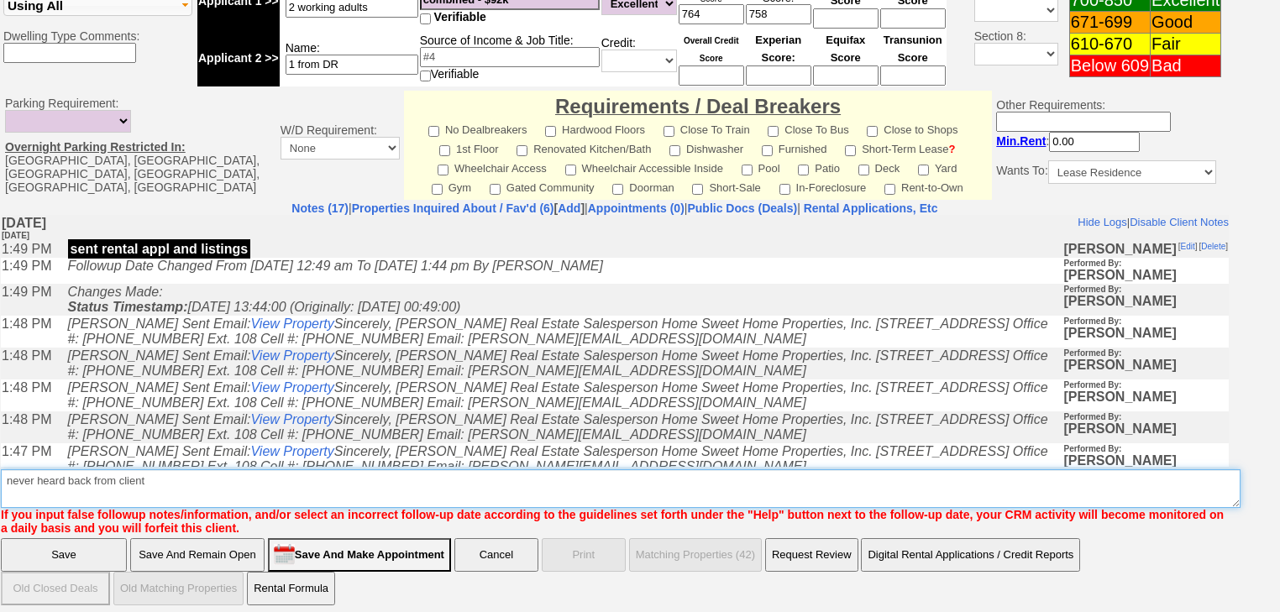
type textarea "never heard back from client"
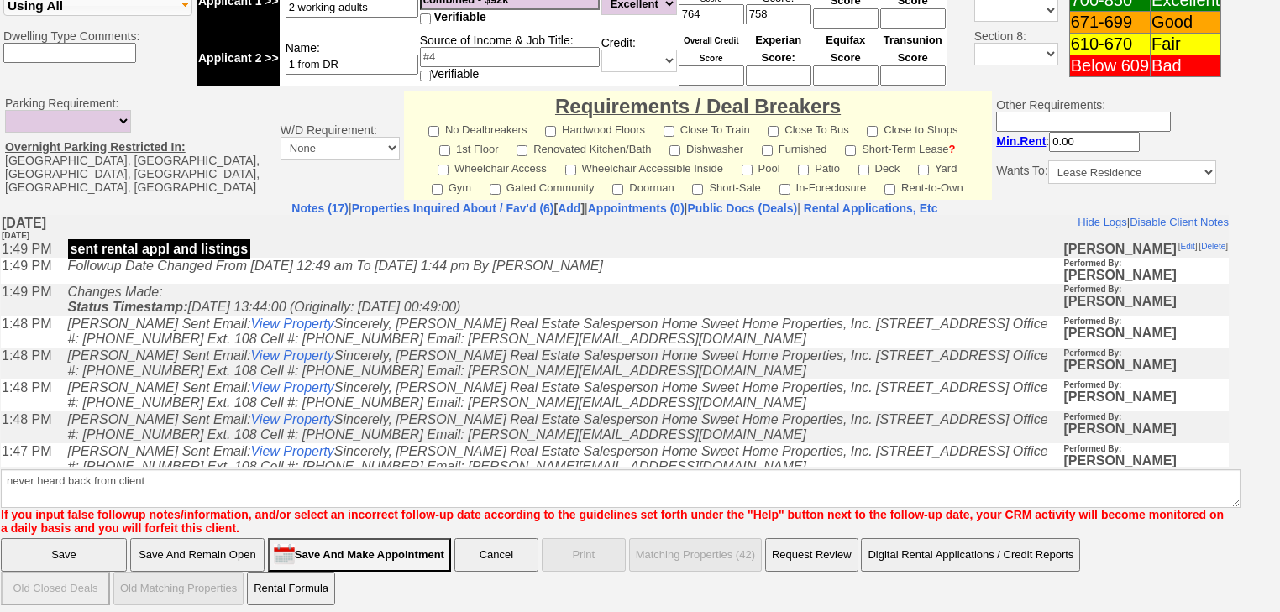
click at [42, 551] on input "Save" at bounding box center [64, 555] width 126 height 34
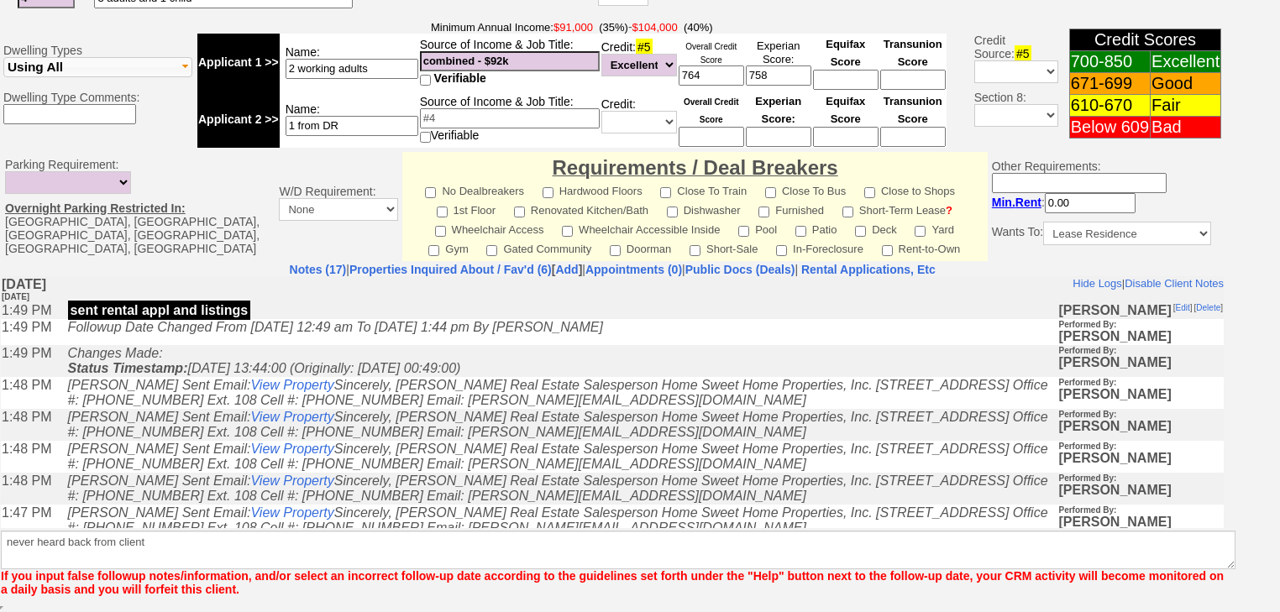
scroll to position [646, 0]
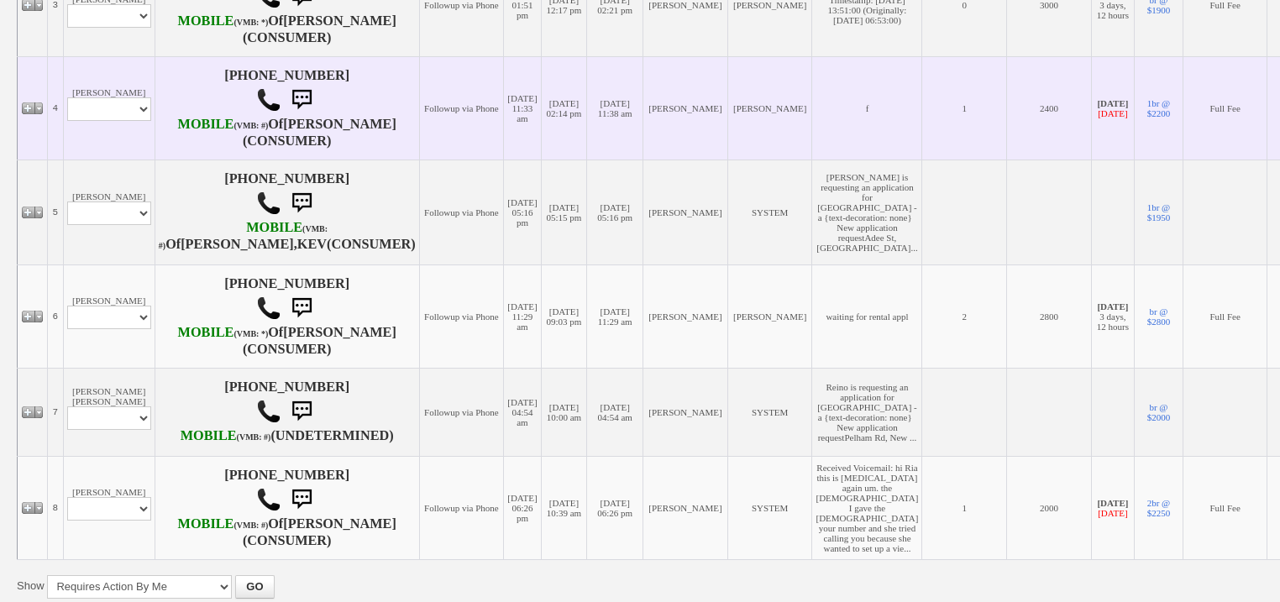
scroll to position [806, 0]
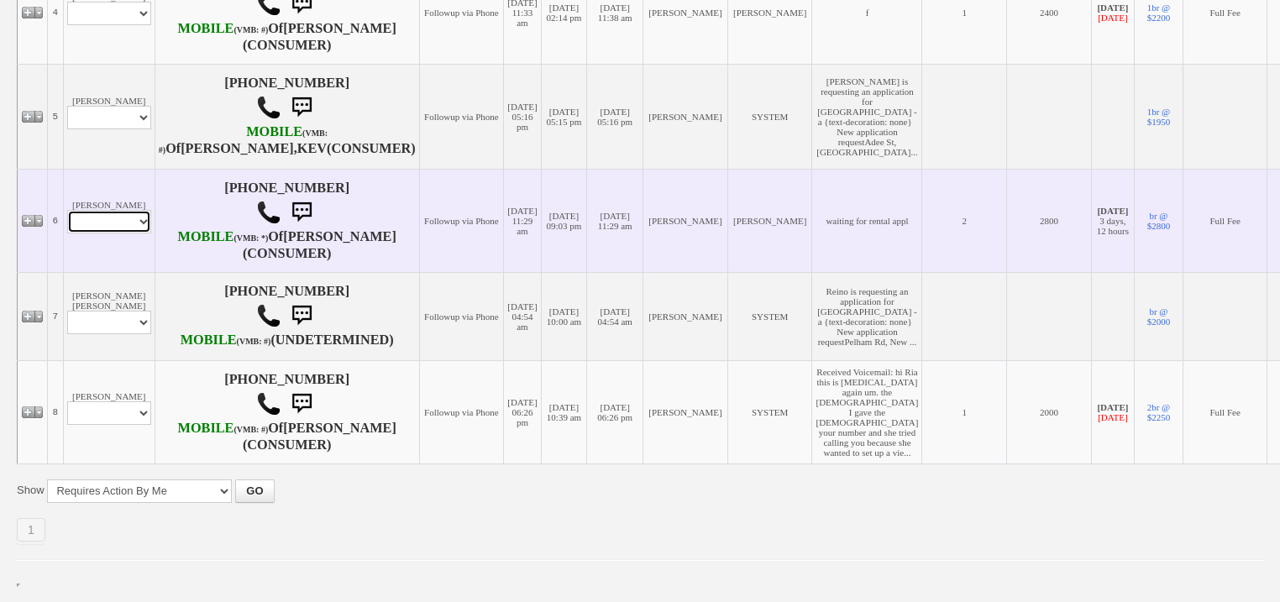
click at [137, 233] on select "Profile Edit Print Email Externally (Will Not Be Tracked In CRM) Closed Deals" at bounding box center [109, 222] width 84 height 24
select select "ChangeURL,/crm/custom/edit_client_form.php?redirect=%2Fcrm%2Fclients.php&id=167…"
click at [67, 233] on select "Profile Edit Print Email Externally (Will Not Be Tracked In CRM) Closed Deals" at bounding box center [109, 222] width 84 height 24
select select
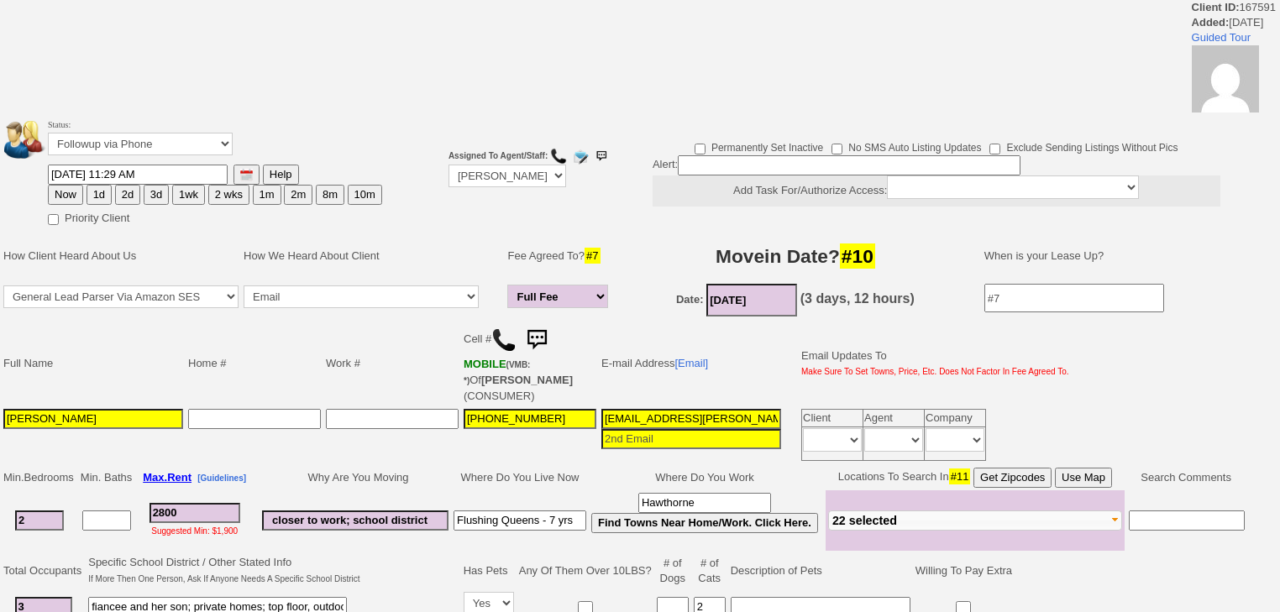
click at [224, 130] on td "Status: Followup via Phone Followup via Email Followup When Section 8 Property …" at bounding box center [215, 140] width 336 height 48
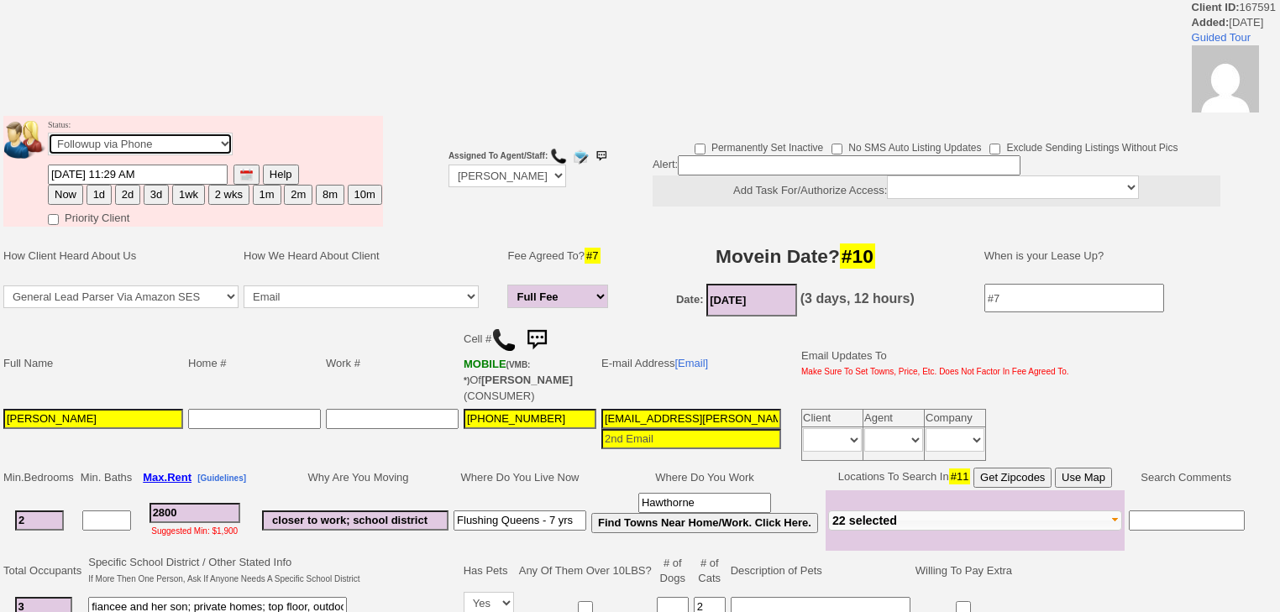
click at [222, 144] on select "Followup via Phone Followup via Email Followup When Section 8 Property Found De…" at bounding box center [140, 144] width 185 height 23
select select "Inactive"
click at [48, 138] on select "Followup via Phone Followup via Email Followup When Section 8 Property Found De…" at bounding box center [140, 144] width 185 height 23
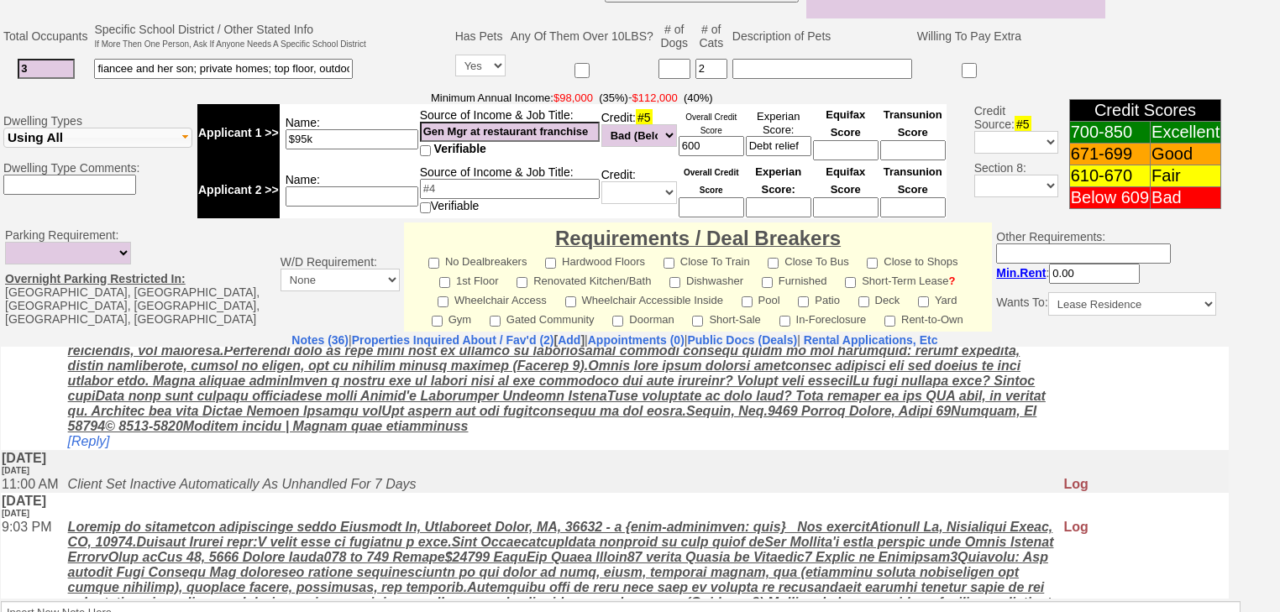
scroll to position [2045, 0]
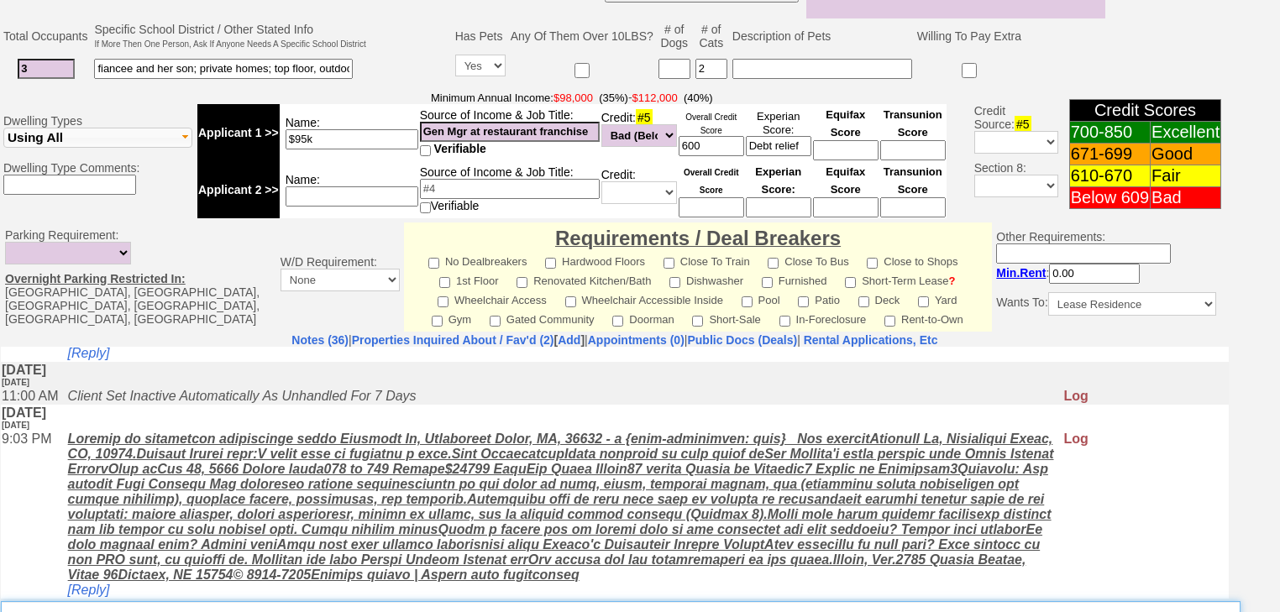
click at [112, 601] on textarea "Insert New Note Here" at bounding box center [620, 620] width 1239 height 39
paste textarea "never heard back from client"
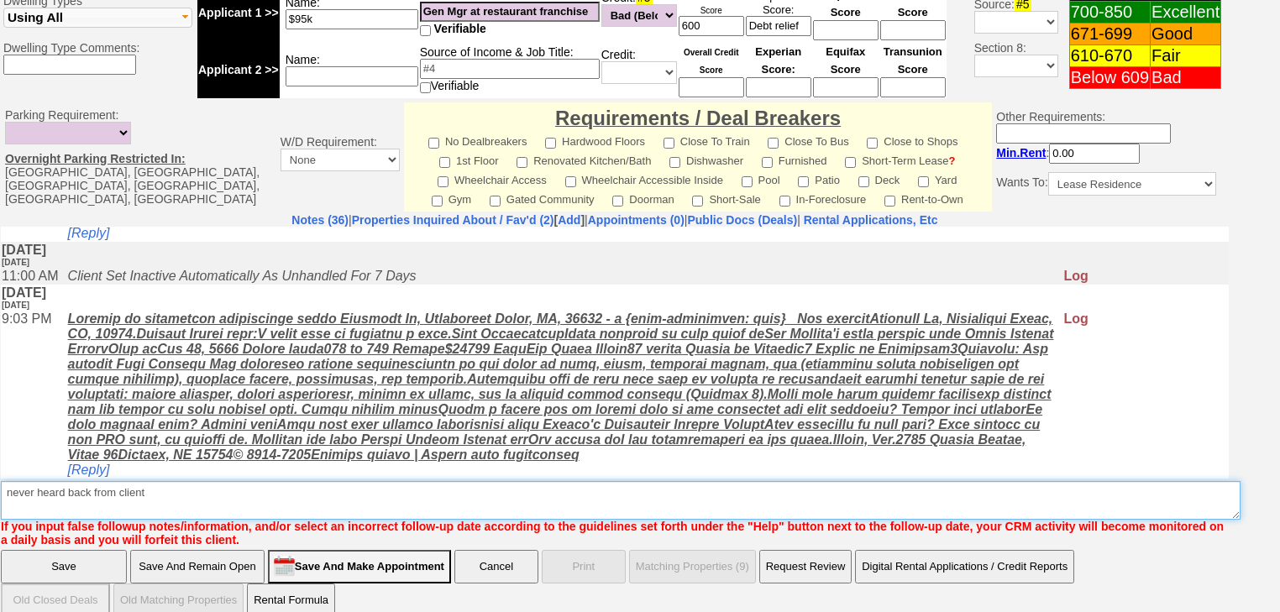
type textarea "never heard back from client"
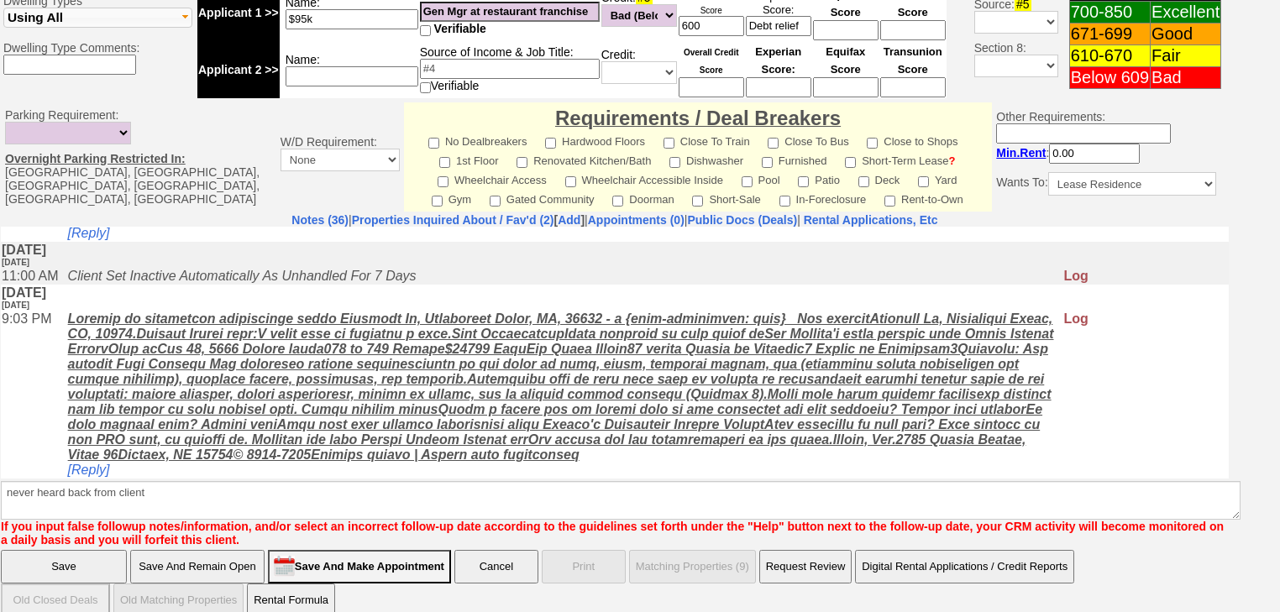
click at [58, 550] on input "Save" at bounding box center [64, 567] width 126 height 34
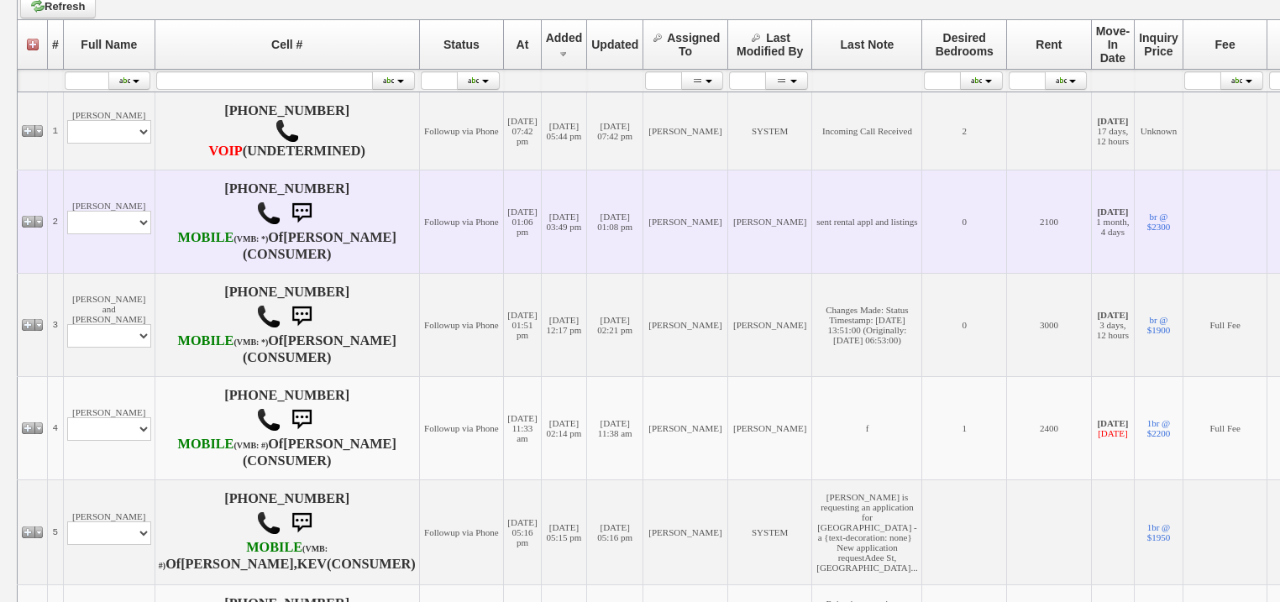
scroll to position [470, 0]
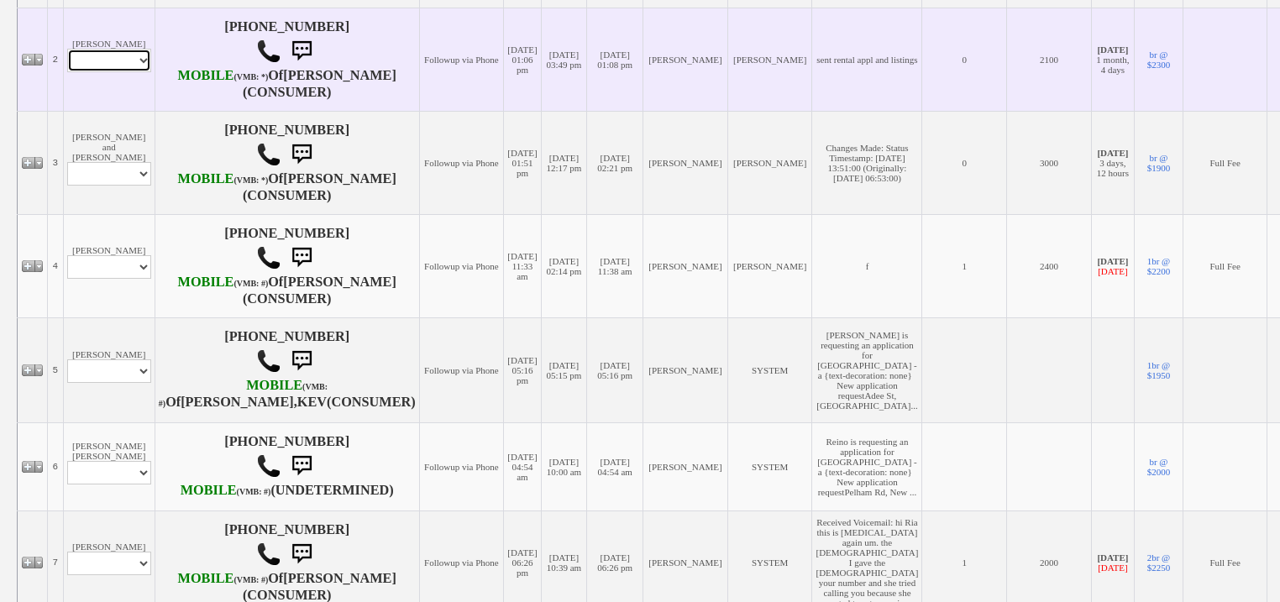
click at [111, 72] on select "Profile Edit Print Email Externally (Will Not Be Tracked In CRM) Closed Deals" at bounding box center [109, 61] width 84 height 24
select select "ChangeURL,/crm/custom/edit_client_form.php?redirect=%2Fcrm%2Fclients.php&id=168…"
click at [67, 72] on select "Profile Edit Print Email Externally (Will Not Be Tracked In CRM) Closed Deals" at bounding box center [109, 61] width 84 height 24
select select
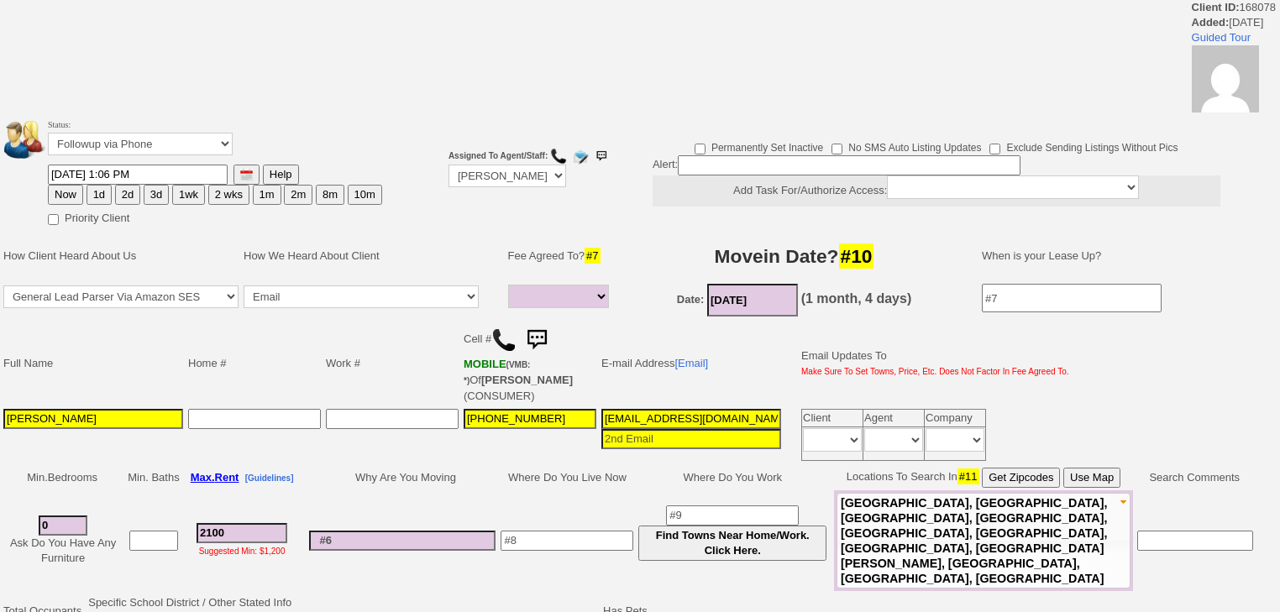
select select
drag, startPoint x: 0, startPoint y: 0, endPoint x: 88, endPoint y: 140, distance: 165.6
click at [88, 140] on select "Followup via Phone Followup via Email Followup When Section 8 Property Found De…" at bounding box center [140, 144] width 185 height 23
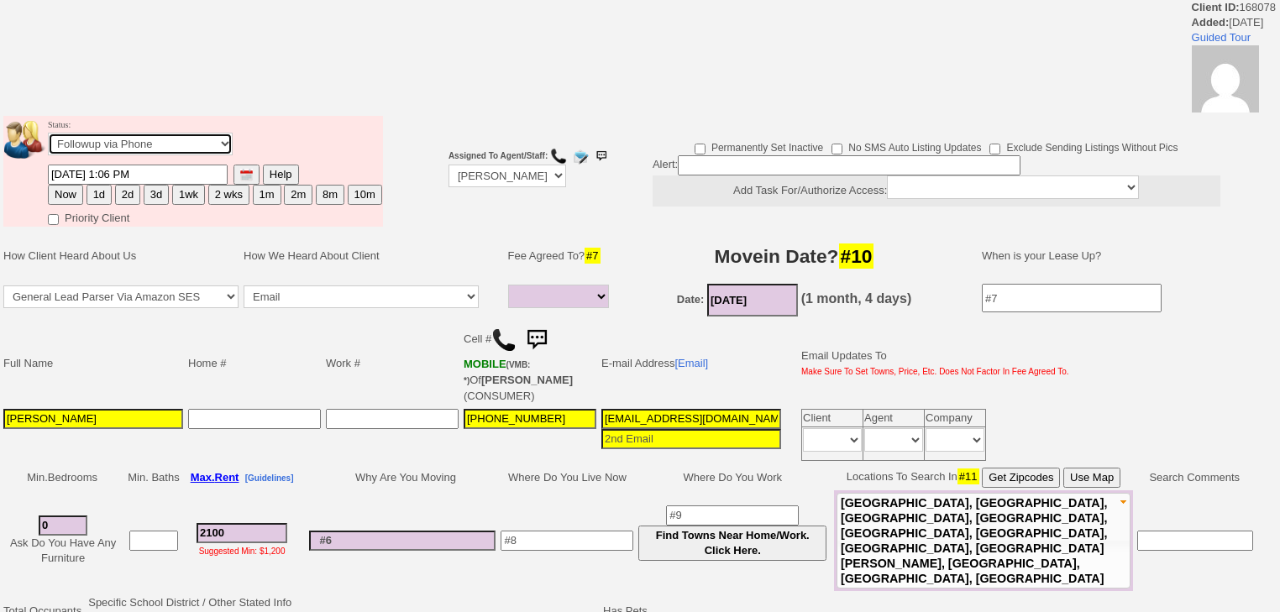
select select "Inactive"
click at [48, 138] on select "Followup via Phone Followup via Email Followup When Section 8 Property Found De…" at bounding box center [140, 144] width 185 height 23
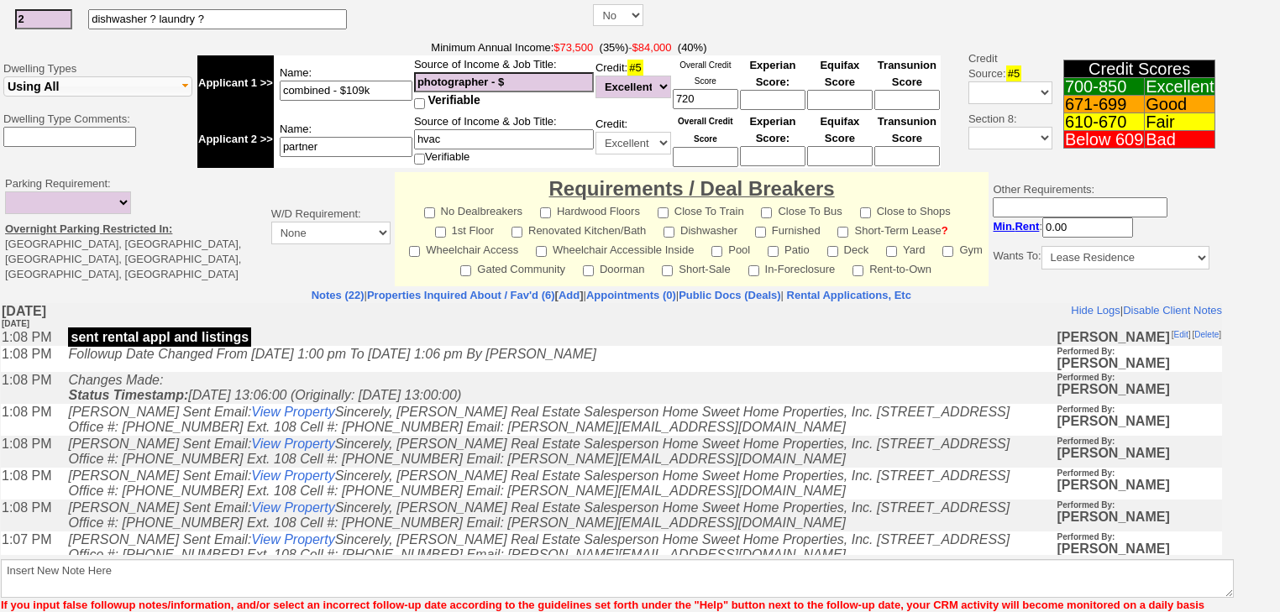
scroll to position [655, 0]
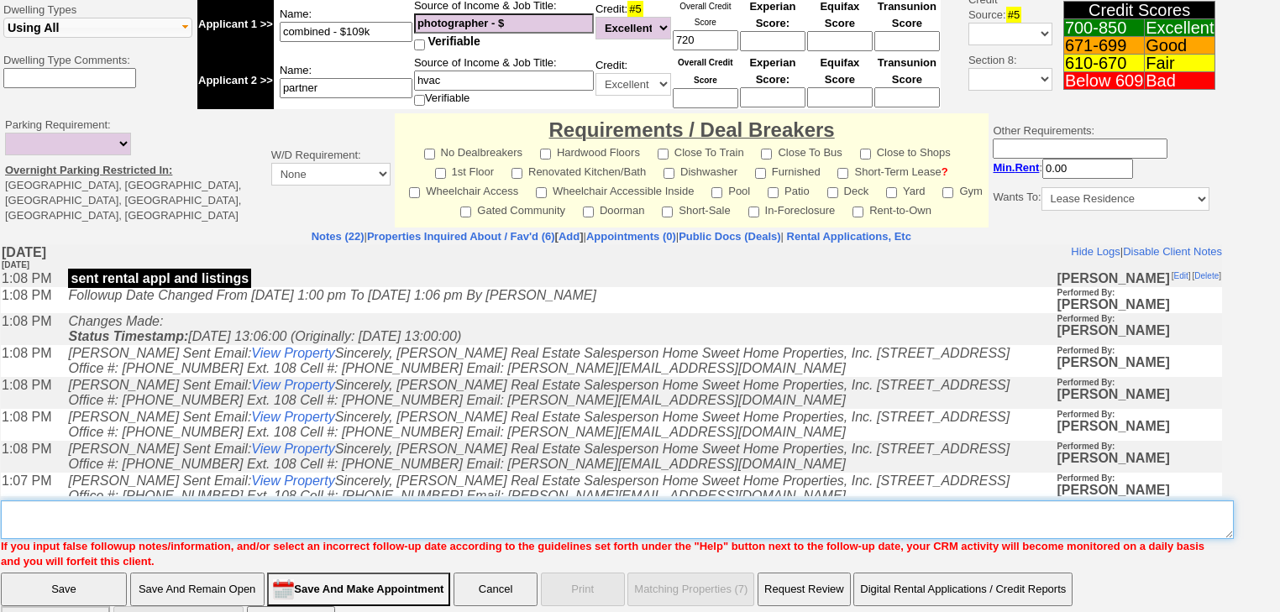
click at [305, 500] on textarea "Insert New Note Here" at bounding box center [617, 519] width 1233 height 39
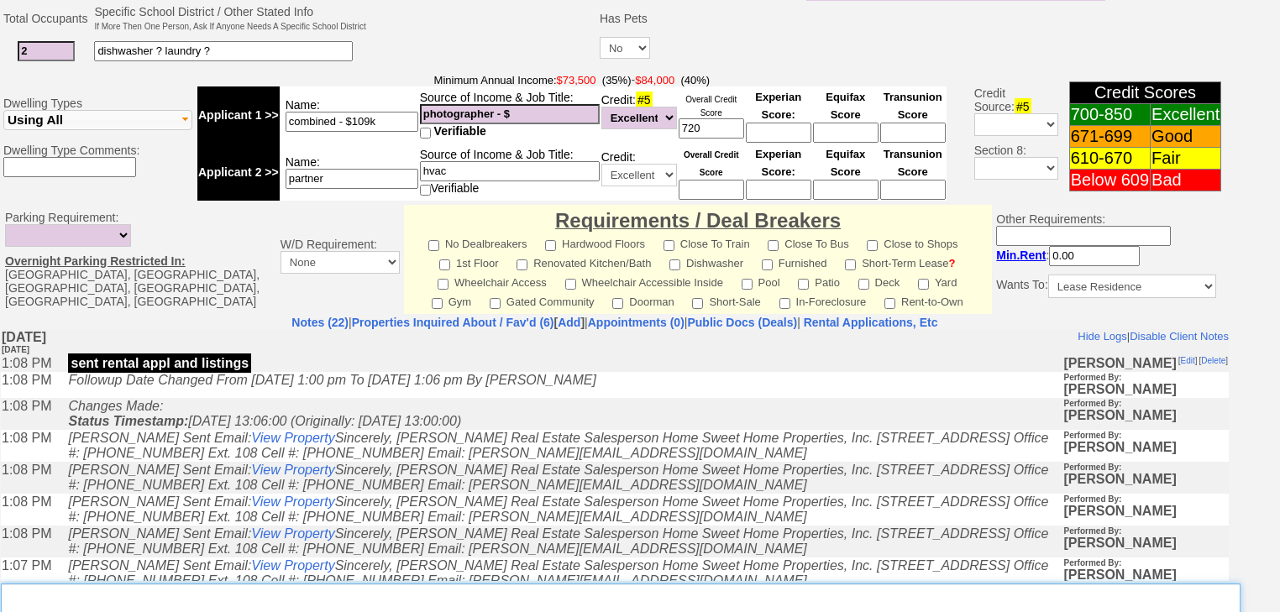
paste textarea "never heard back from client"
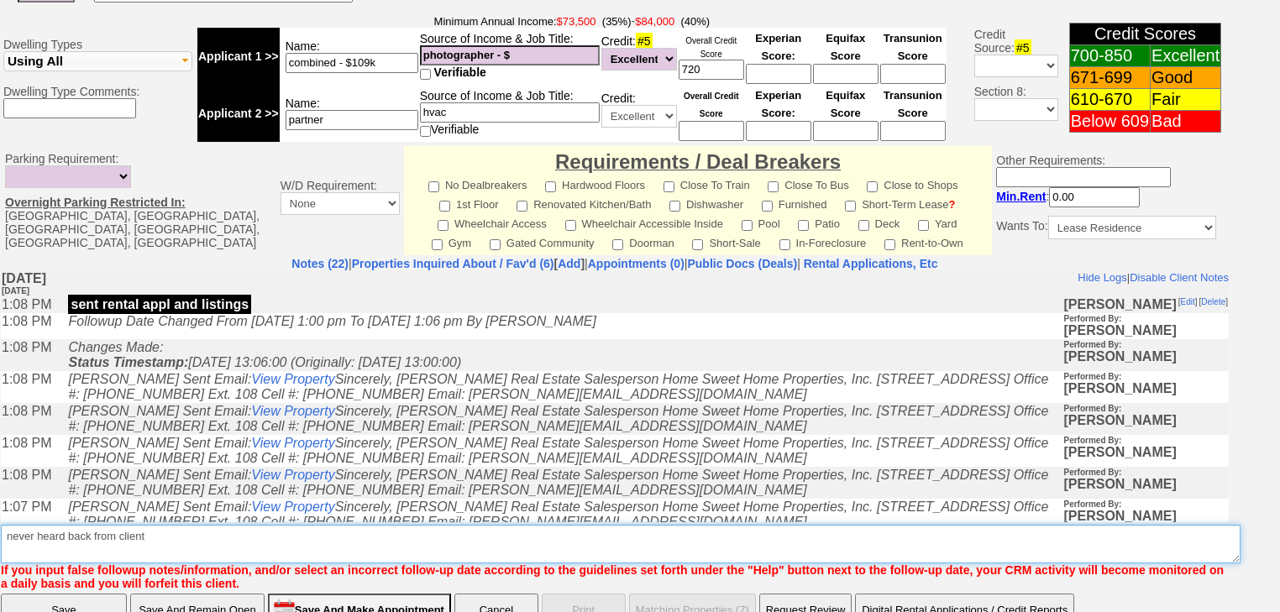
type textarea "never heard back from client"
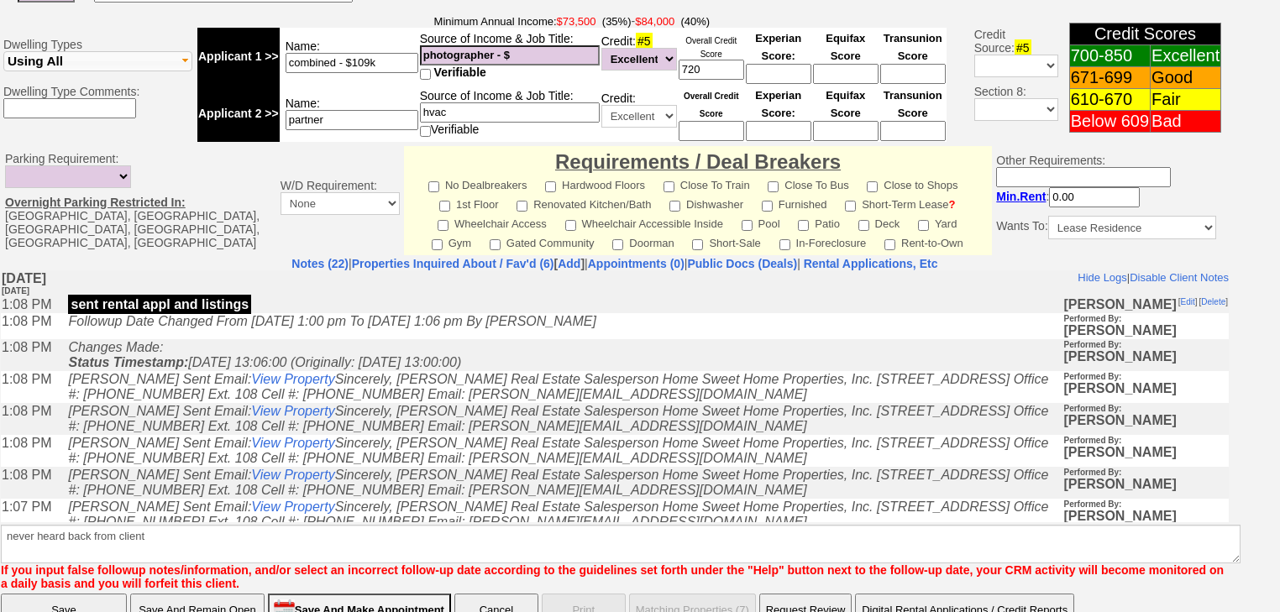
click at [97, 594] on input "Save" at bounding box center [64, 611] width 126 height 34
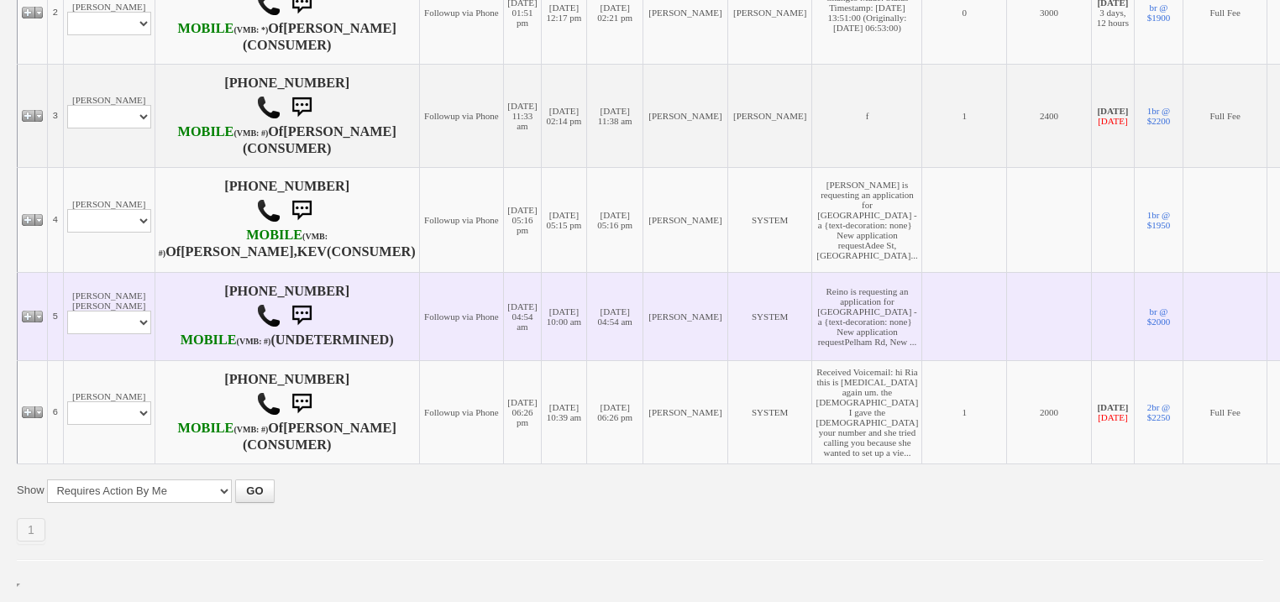
scroll to position [712, 0]
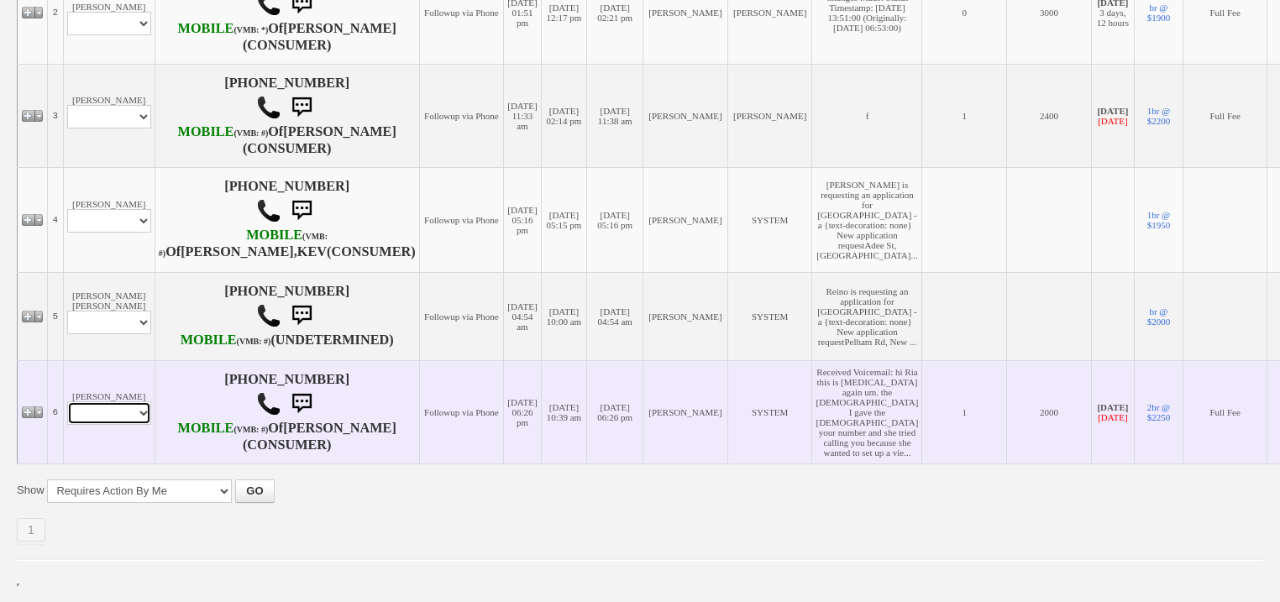
click at [102, 401] on select "Profile Edit Print Email Externally (Will Not Be Tracked In CRM) Closed Deals" at bounding box center [109, 413] width 84 height 24
select select "ChangeURL,/crm/custom/edit_client_form.php?redirect=%2Fcrm%2Fclients.php&id=144…"
click at [67, 401] on select "Profile Edit Print Email Externally (Will Not Be Tracked In CRM) Closed Deals" at bounding box center [109, 413] width 84 height 24
select select
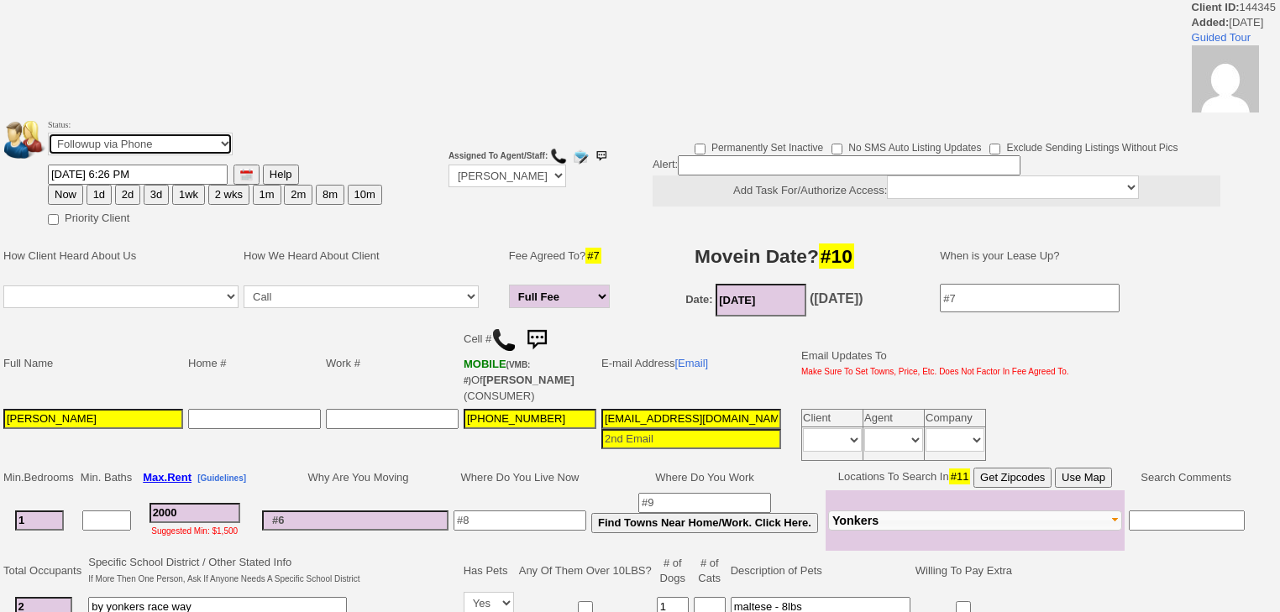
drag, startPoint x: 149, startPoint y: 138, endPoint x: 149, endPoint y: 152, distance: 14.3
click at [149, 138] on select "Followup via Phone Followup via Email Followup When Section 8 Property Found De…" at bounding box center [140, 144] width 185 height 23
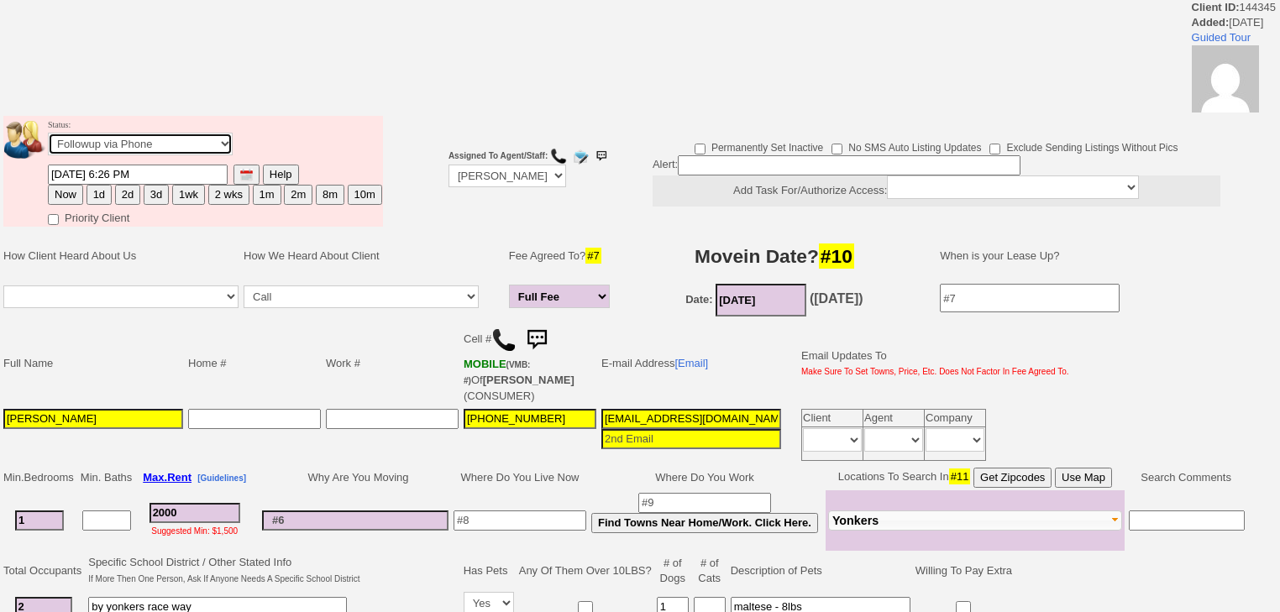
select select "Inactive"
click at [48, 138] on select "Followup via Phone Followup via Email Followup When Section 8 Property Found De…" at bounding box center [140, 144] width 185 height 23
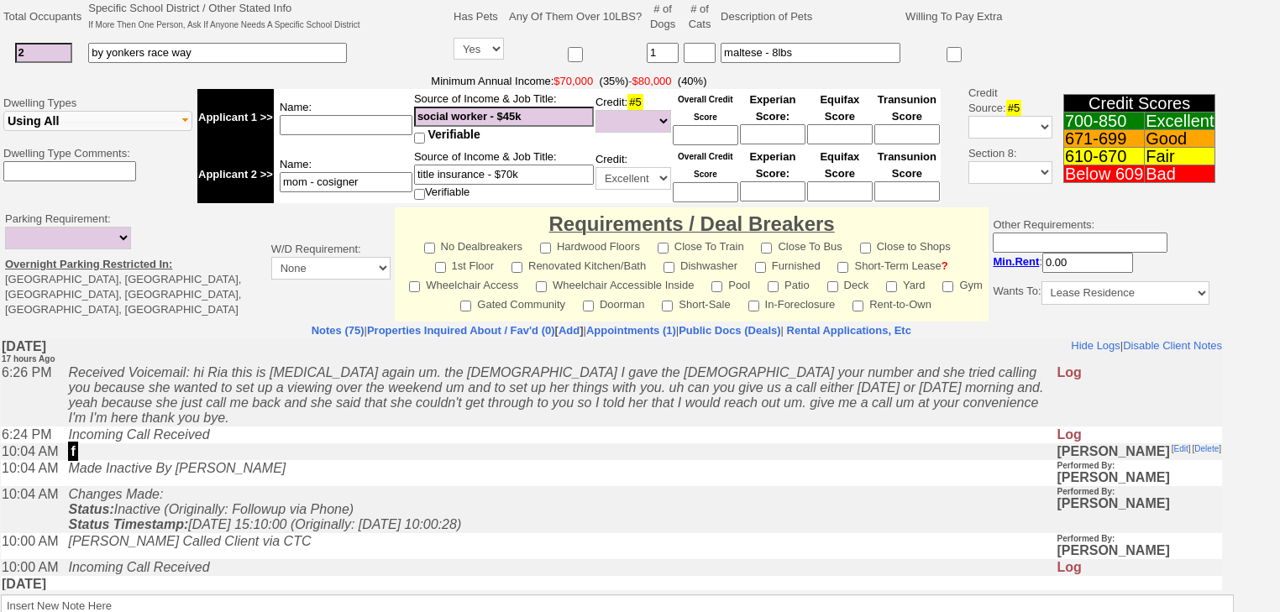
scroll to position [657, 0]
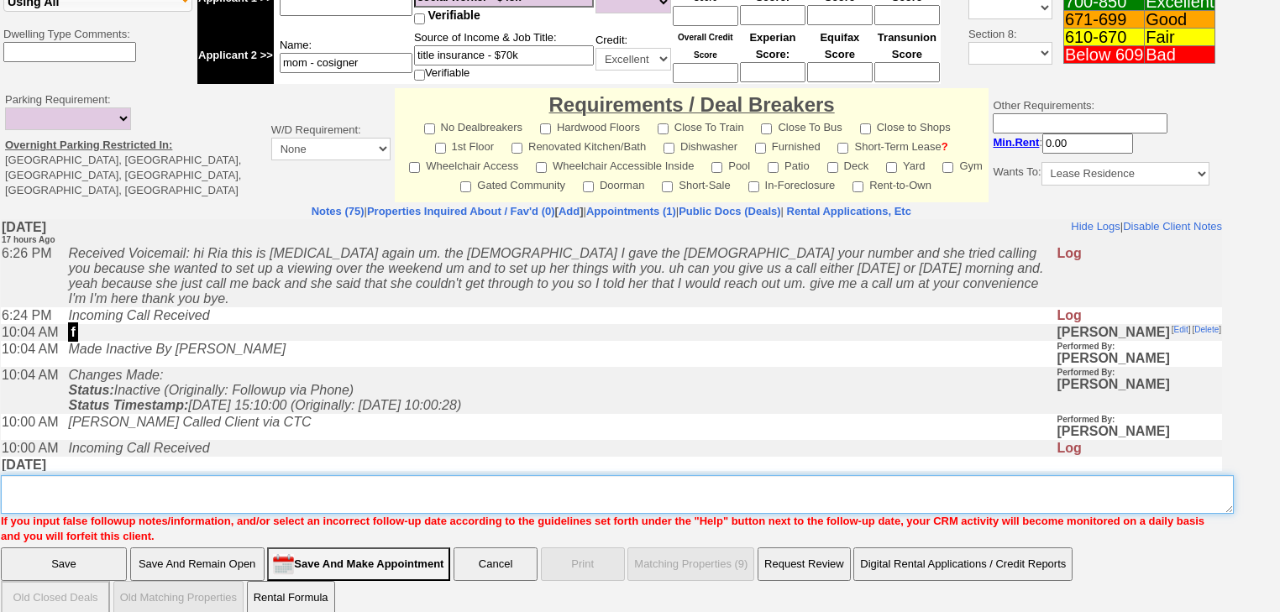
click at [73, 480] on textarea "Insert New Note Here" at bounding box center [617, 494] width 1233 height 39
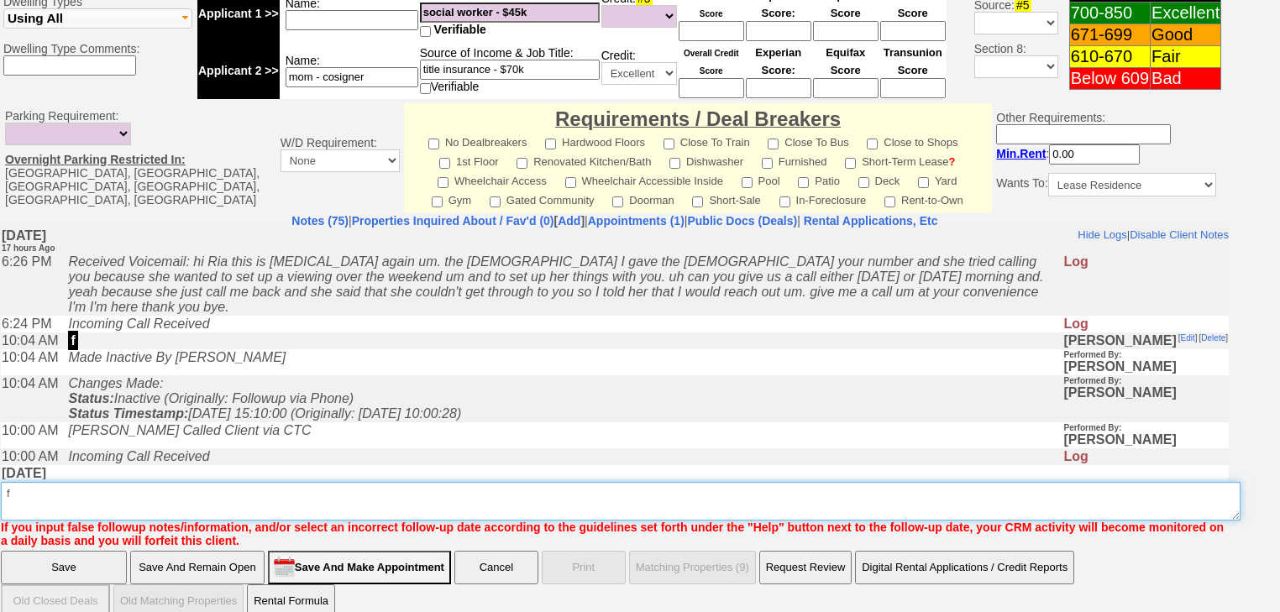
type textarea "f"
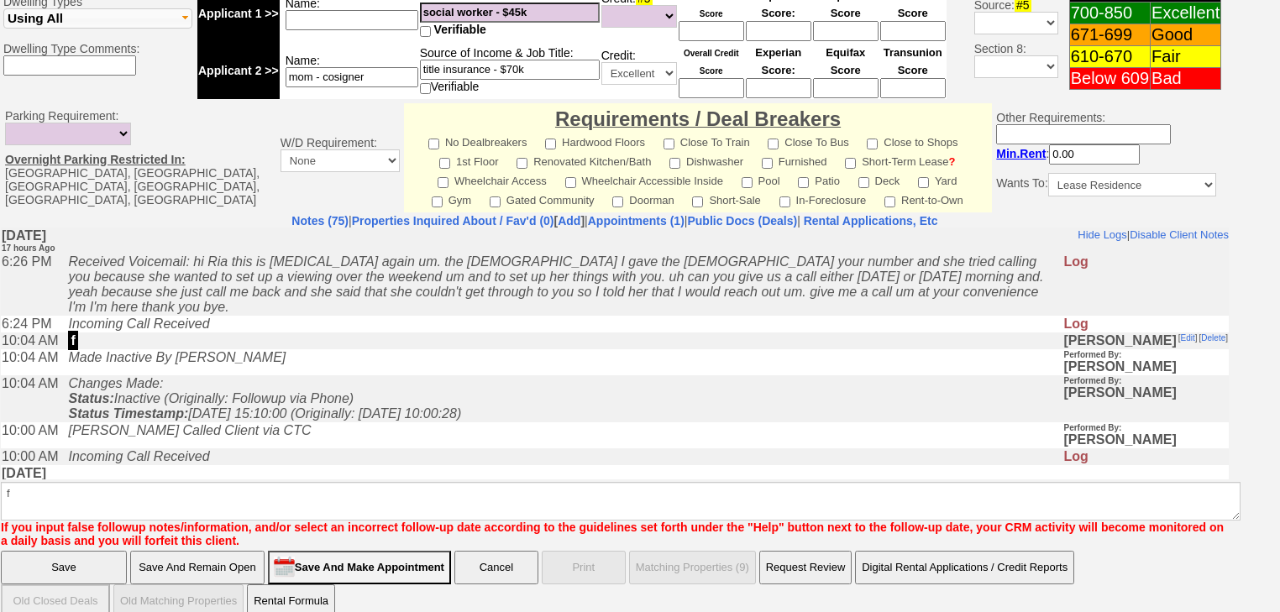
click at [50, 551] on input "Save" at bounding box center [64, 568] width 126 height 34
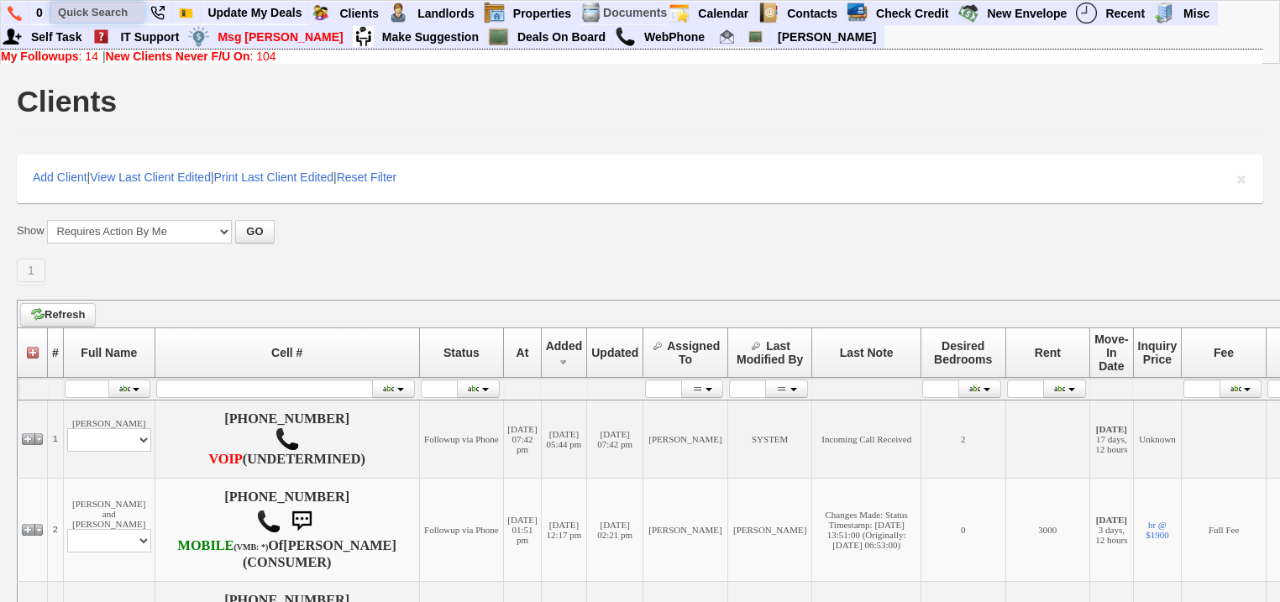
click at [92, 6] on input "text" at bounding box center [97, 12] width 92 height 21
paste input "[PHONE_NUMBER]"
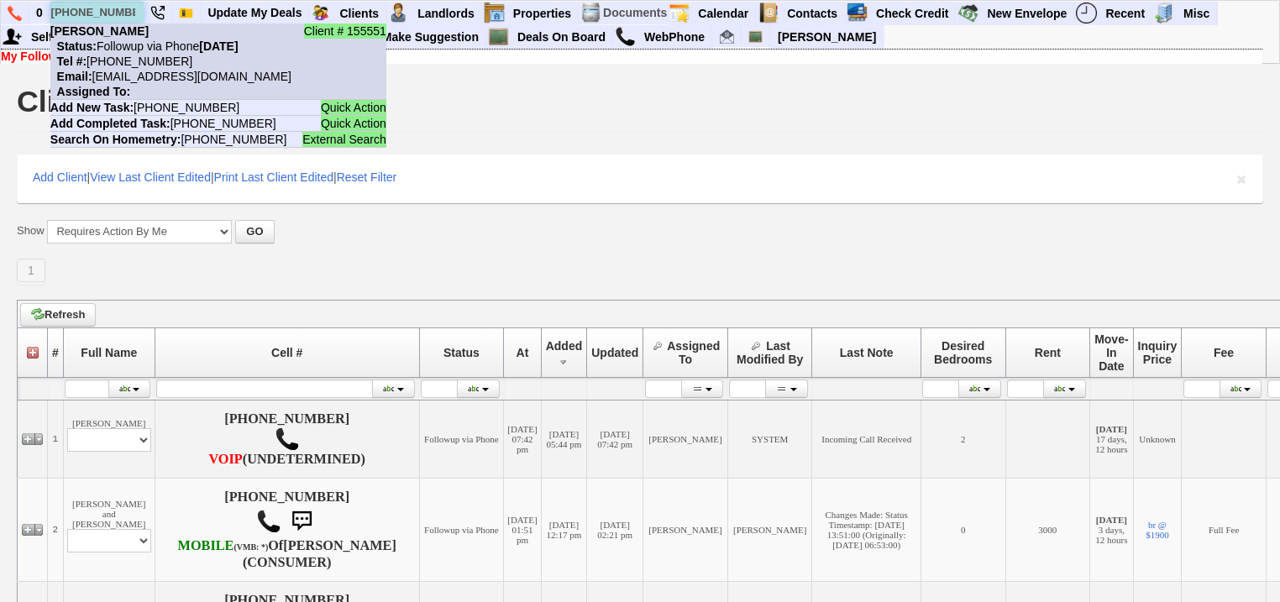
type input "[PHONE_NUMBER]"
click at [129, 47] on nobr "Status: Followup via Phone Saturday, September 27th, 2025" at bounding box center [144, 45] width 188 height 13
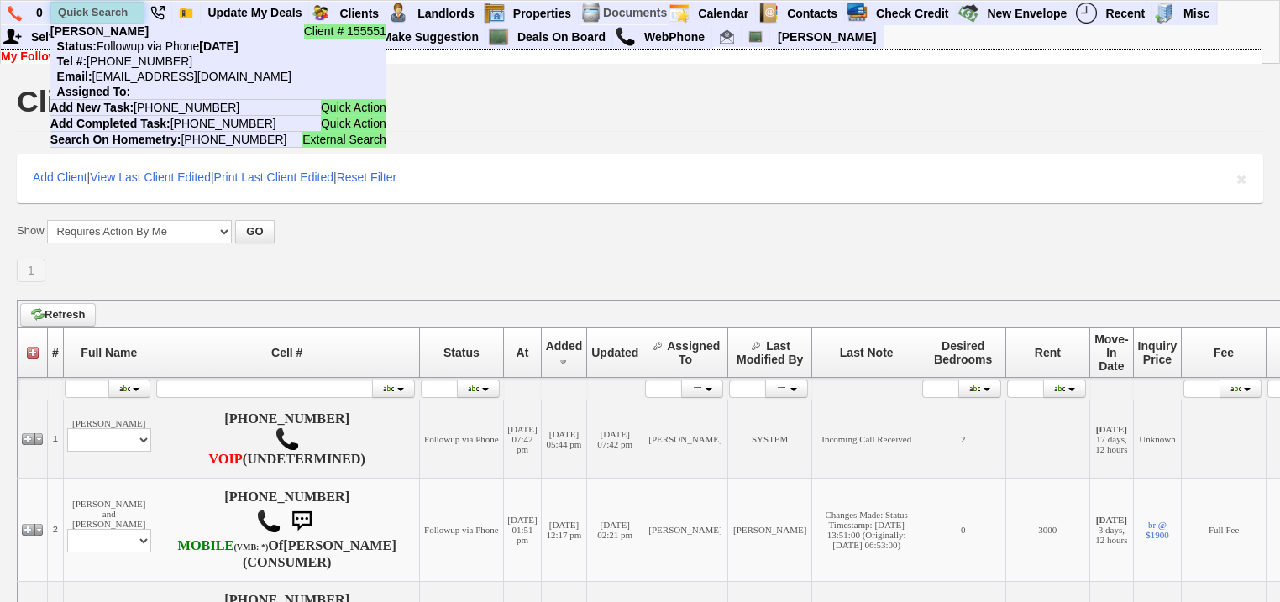
click at [91, 7] on input "text" at bounding box center [97, 12] width 92 height 21
paste input "914-434-7394"
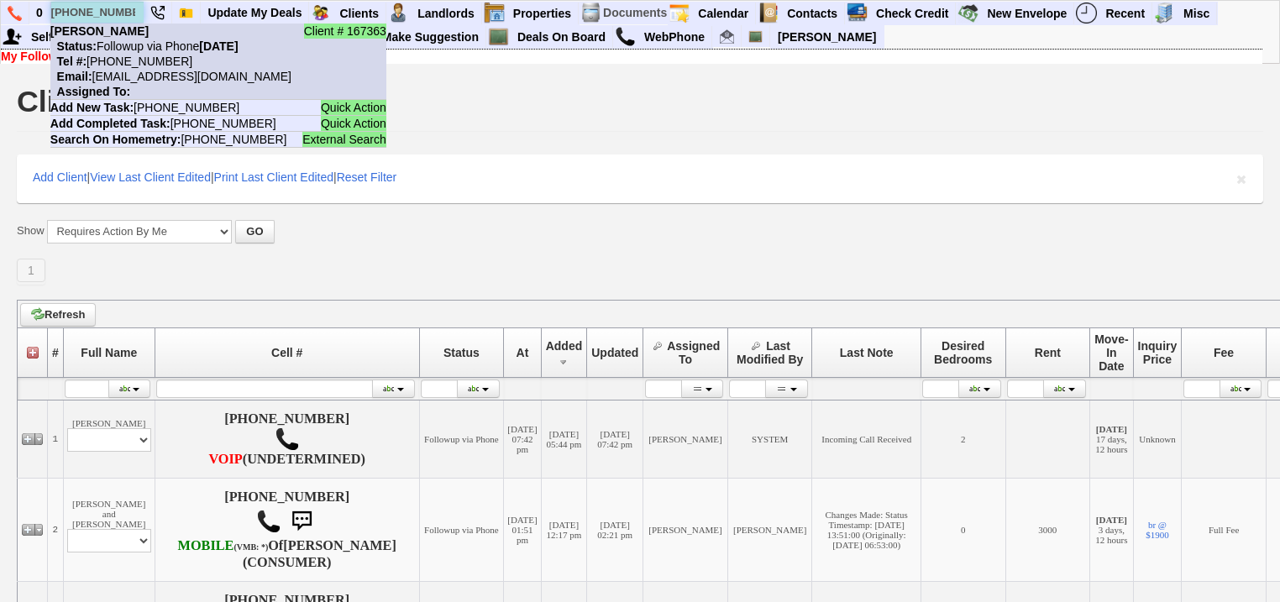
type input "914-434-7394"
click at [144, 68] on li "Client # 167363 Gail Chappory Status: Followup via Phone Saturday, September 27…" at bounding box center [218, 62] width 336 height 76
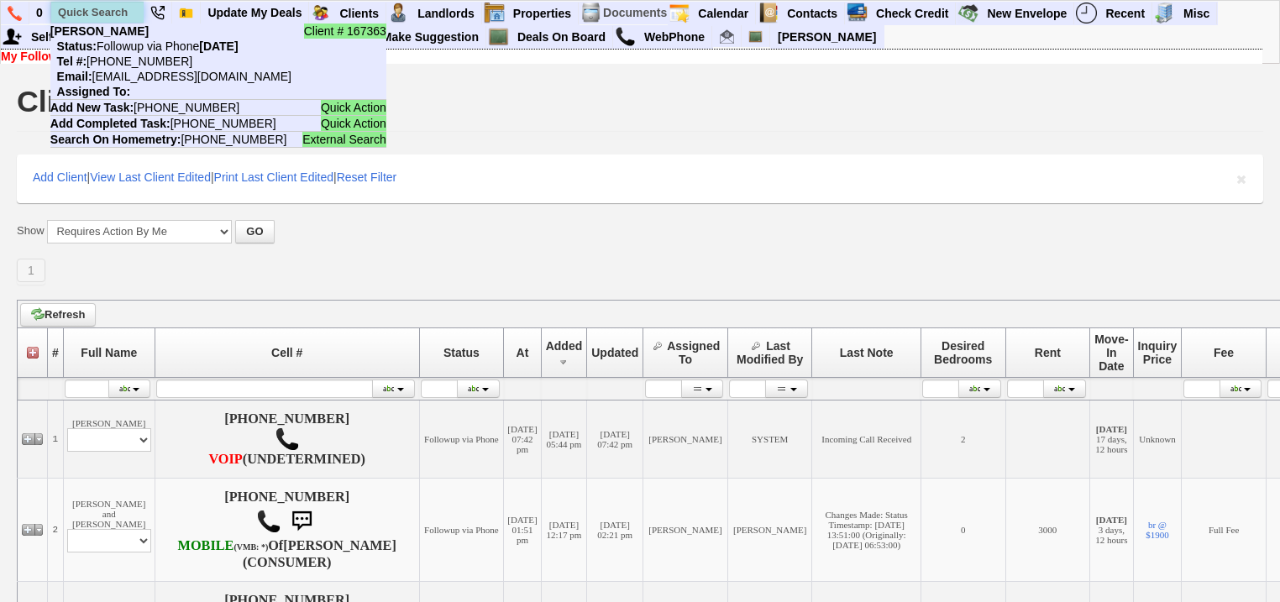
click at [114, 18] on input "text" at bounding box center [97, 12] width 92 height 21
paste input "332-210-0446"
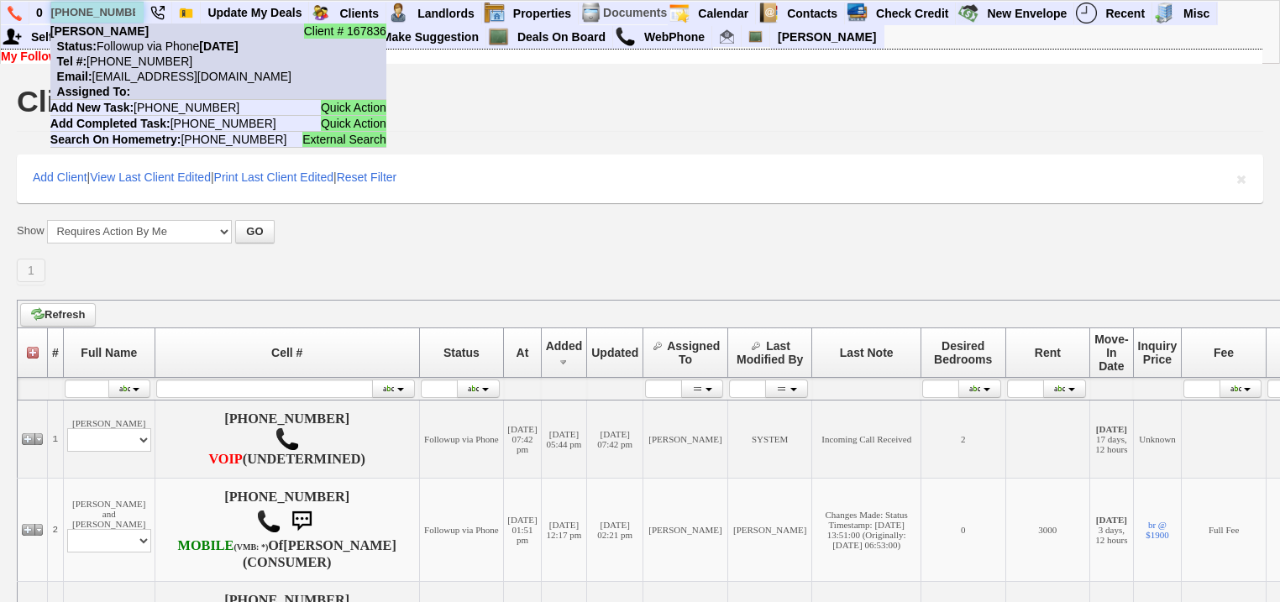
type input "[PHONE_NUMBER]"
click at [130, 53] on li "Client # 167836 Desiree Smith Status: Followup via Phone Saturday, September 27…" at bounding box center [218, 62] width 336 height 76
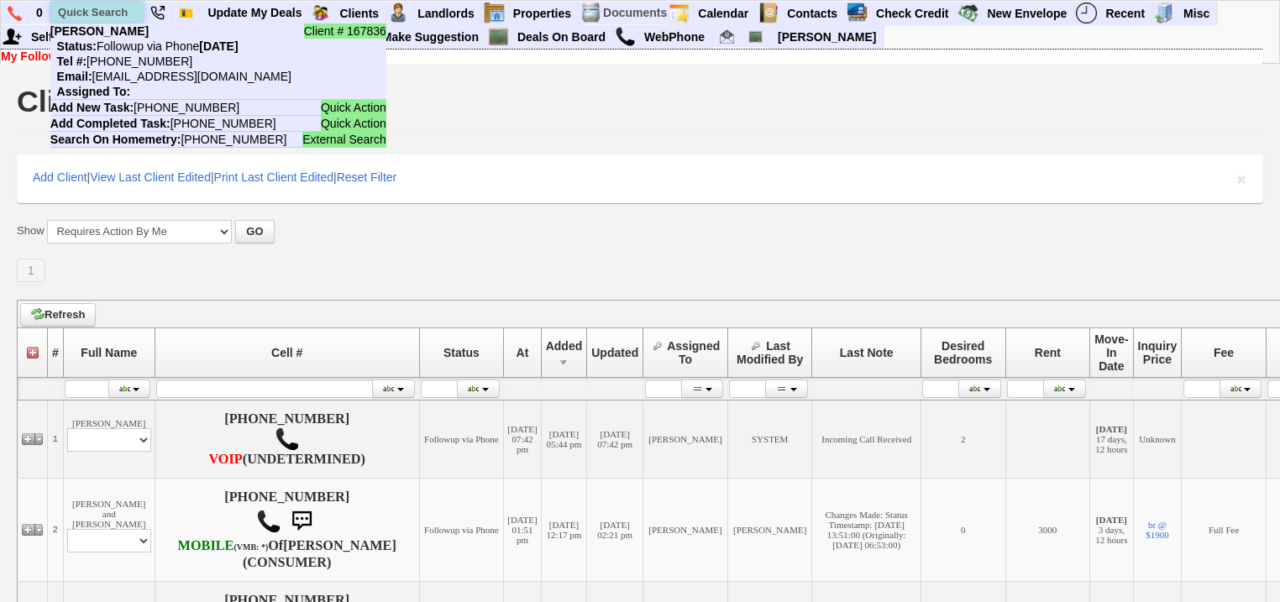
click at [131, 16] on input "text" at bounding box center [97, 12] width 92 height 21
paste input "914-648-6148"
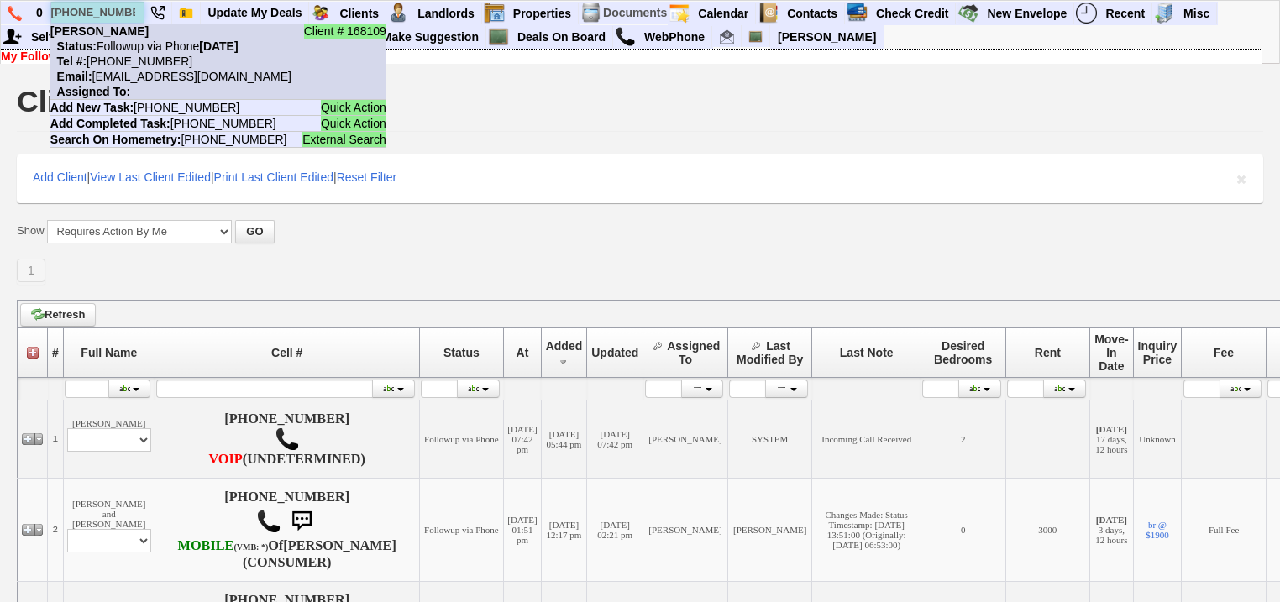
type input "914-648-6148"
click at [165, 77] on nobr "Email: 2zn92se4tdutgi49m2rrxkhu8x2@convo.zillow.com" at bounding box center [170, 76] width 241 height 13
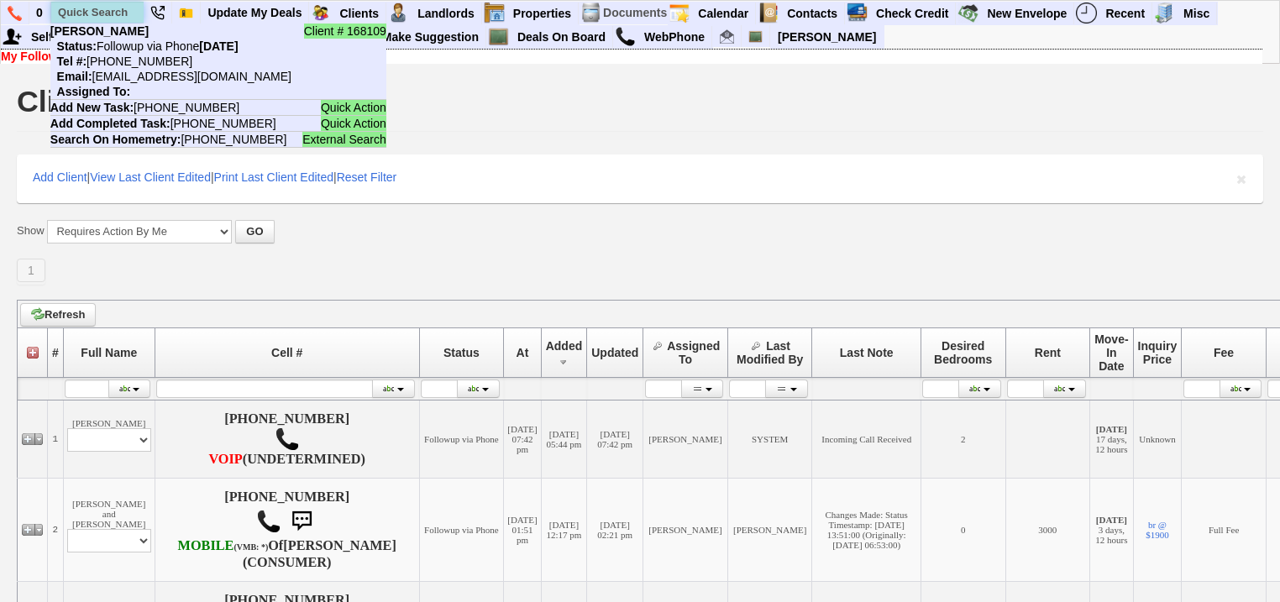
click at [86, 8] on input "text" at bounding box center [97, 12] width 92 height 21
paste input "917-945-2558"
drag, startPoint x: 134, startPoint y: 10, endPoint x: 50, endPoint y: 8, distance: 84.0
click at [51, 8] on input "917-945-2558" at bounding box center [97, 12] width 92 height 21
paste input "732-510-3801"
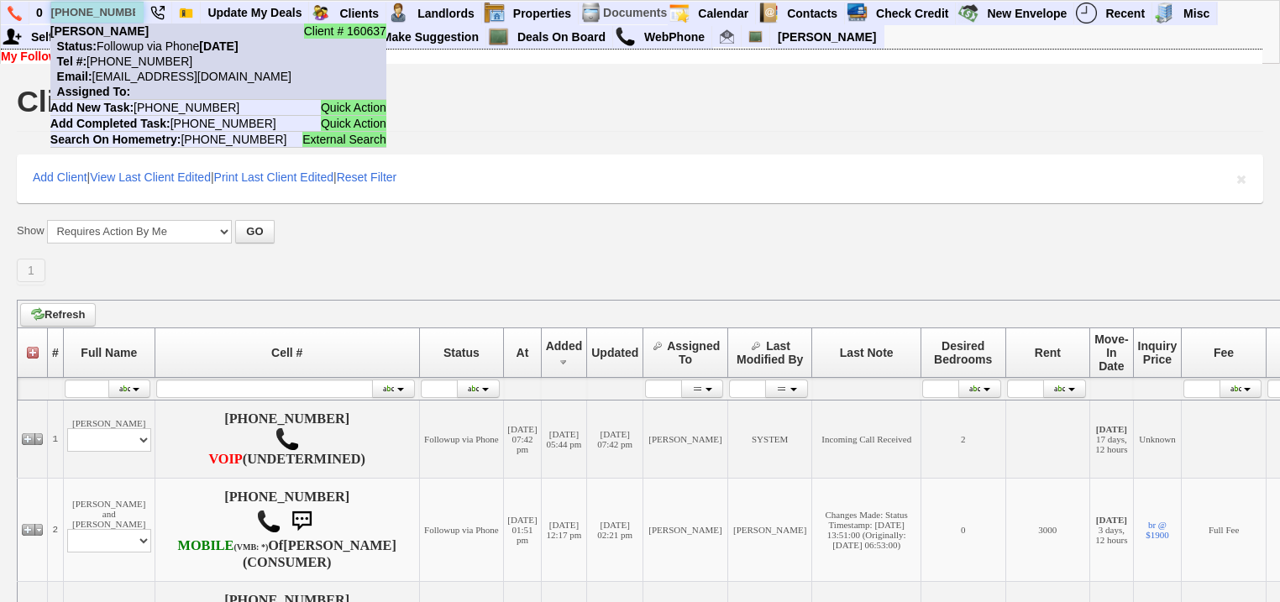
type input "732-510-3801"
click at [128, 48] on nobr "Status: Followup via Phone Monday, September 22nd, 2025" at bounding box center [144, 45] width 188 height 13
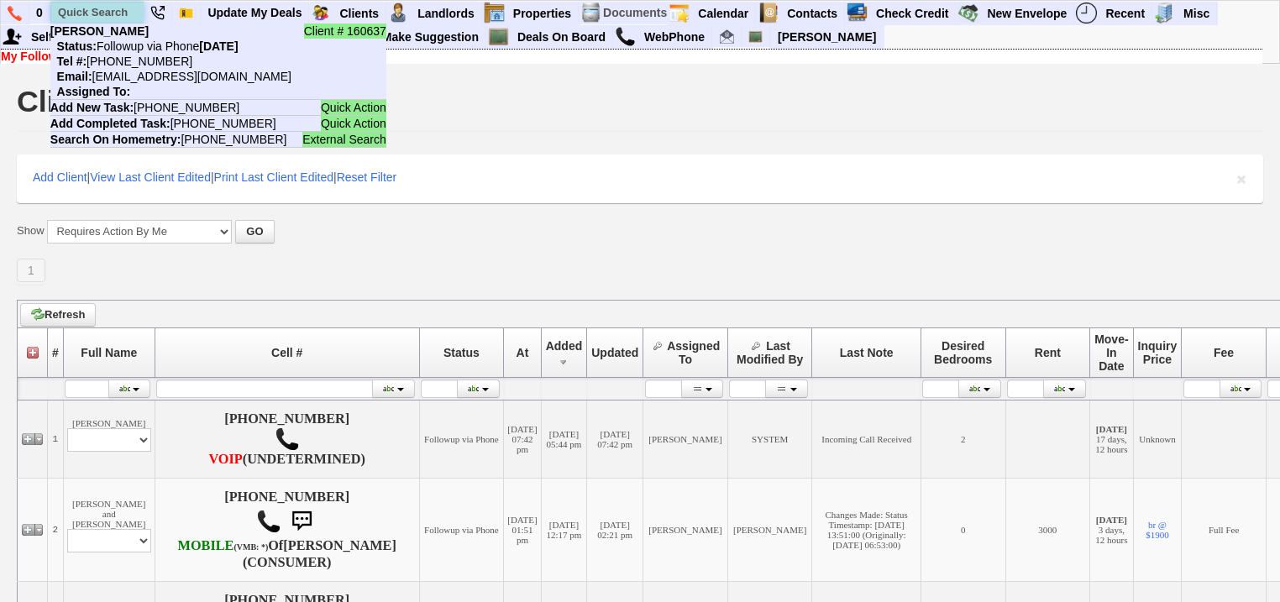
click at [107, 14] on input "text" at bounding box center [97, 12] width 92 height 21
paste input "[PHONE_NUMBER]"
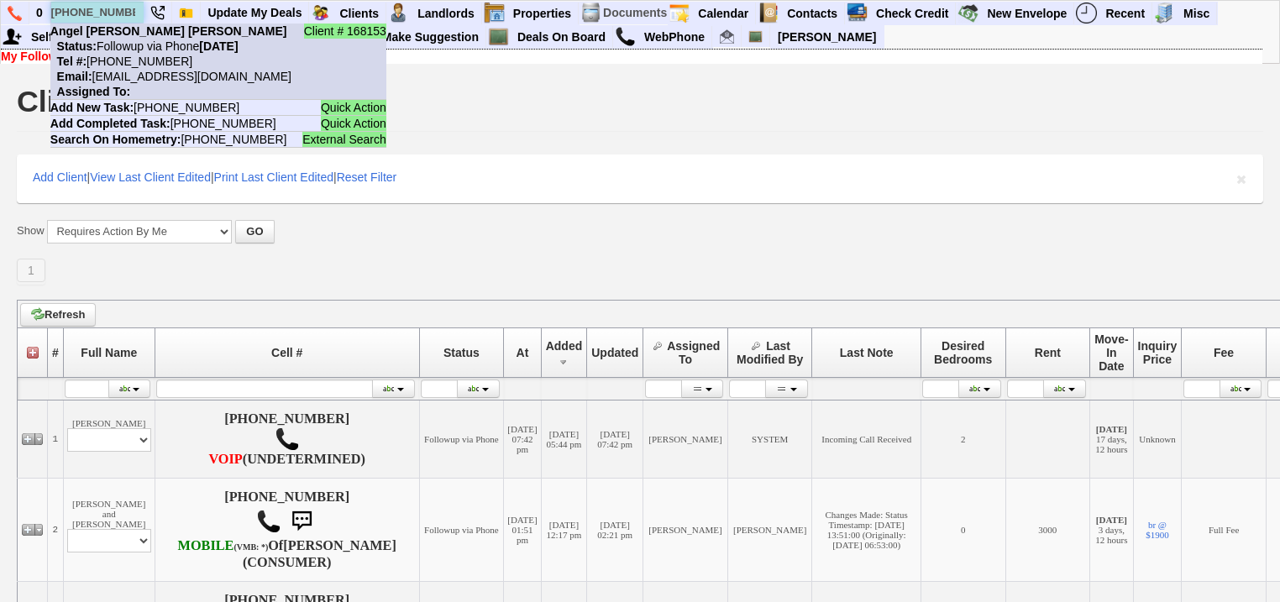
type input "929-329-8003"
click at [124, 58] on nobr "Tel #: 929-329-8003" at bounding box center [121, 61] width 142 height 13
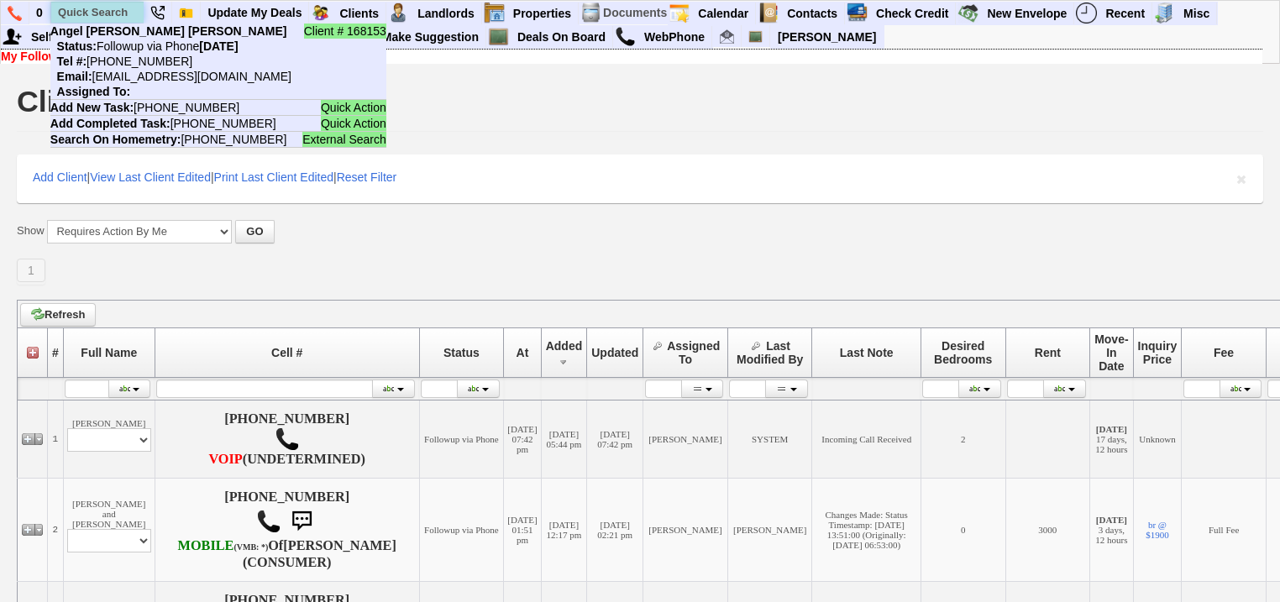
click at [107, 10] on input "text" at bounding box center [97, 12] width 92 height 21
paste input "914-382-9883"
drag, startPoint x: 134, startPoint y: 10, endPoint x: 40, endPoint y: 3, distance: 93.4
click at [1217, 2] on ul "0 914-382-9883 Client # 157532 Carol C (Agent) Status: Followup via Phone Satur…" at bounding box center [1217, 2] width 0 height 0
paste input "7-705-8239"
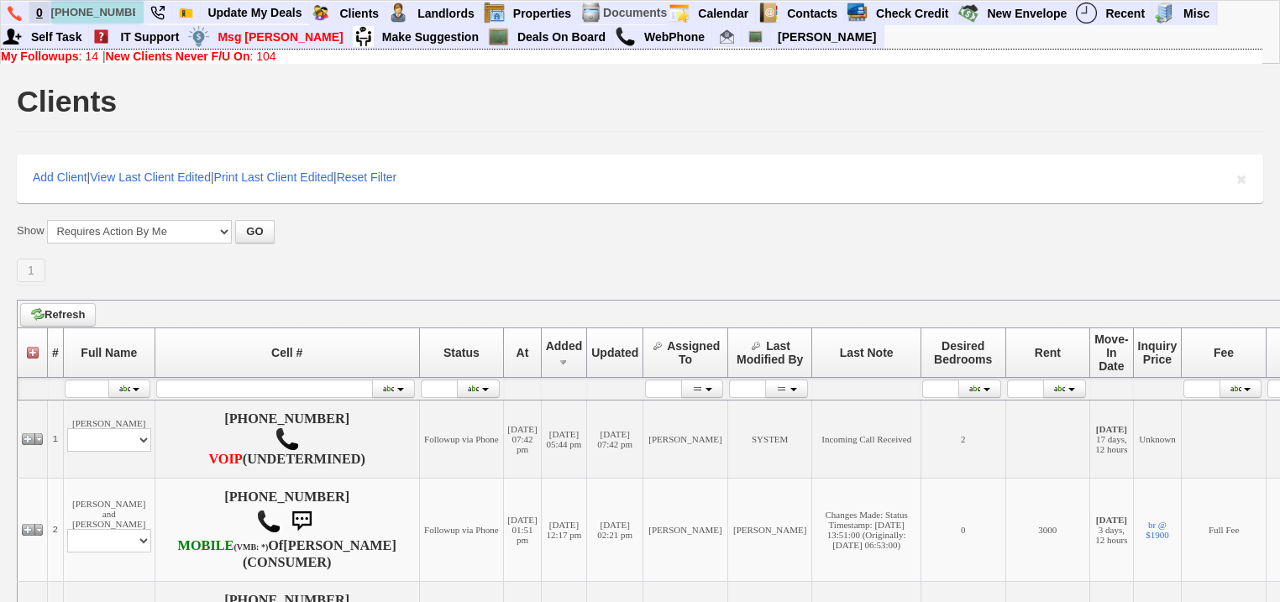
drag, startPoint x: 138, startPoint y: 18, endPoint x: 39, endPoint y: 12, distance: 99.3
click at [1217, 2] on ul "0 917-705-8239 Client # 168150 Shenglei He Status: Followup via Phone Monday, S…" at bounding box center [1217, 2] width 0 height 0
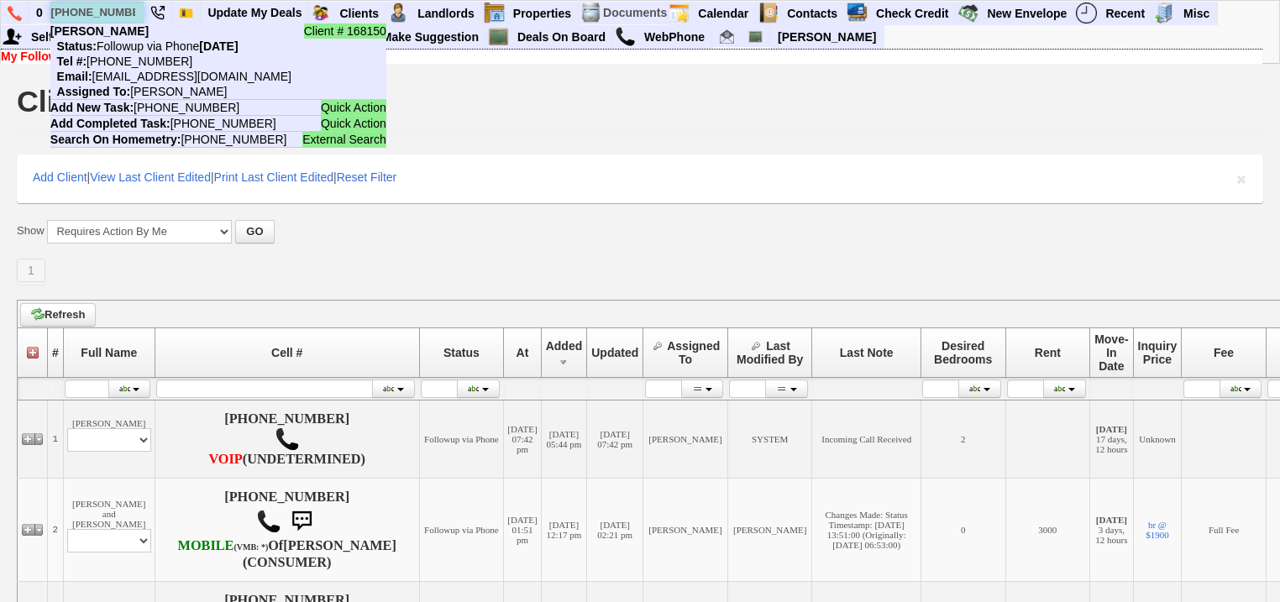
paste input "646-535-8221"
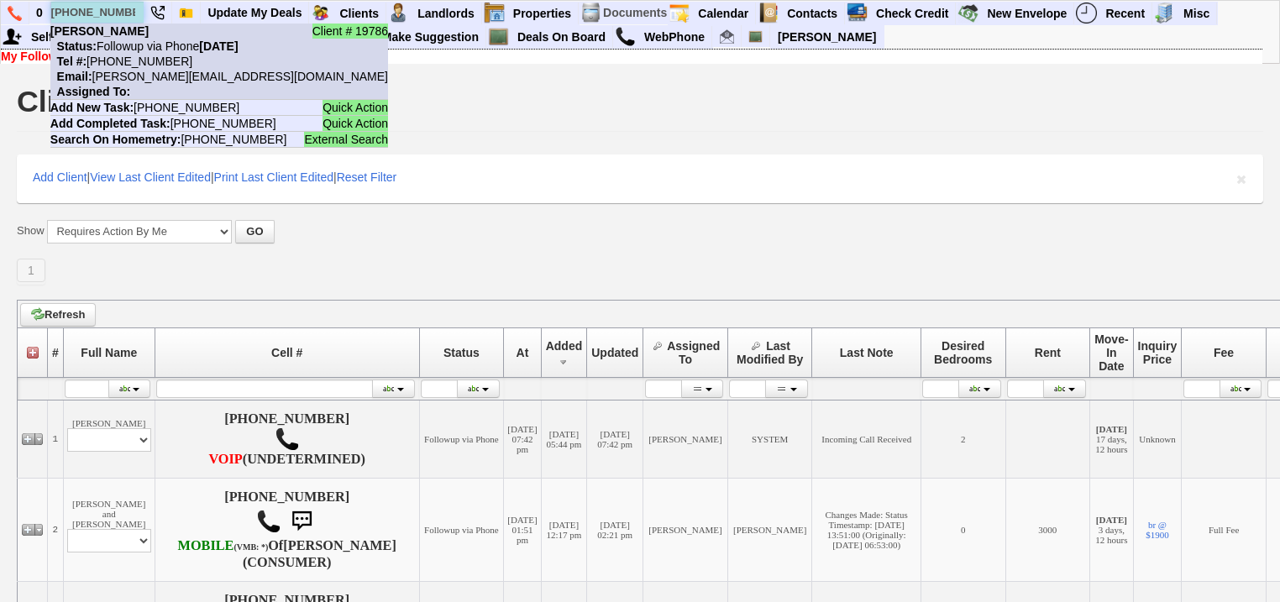
type input "646-535-8221"
click at [134, 70] on nobr "Email: d.blyden@gmail.com" at bounding box center [219, 76] width 338 height 13
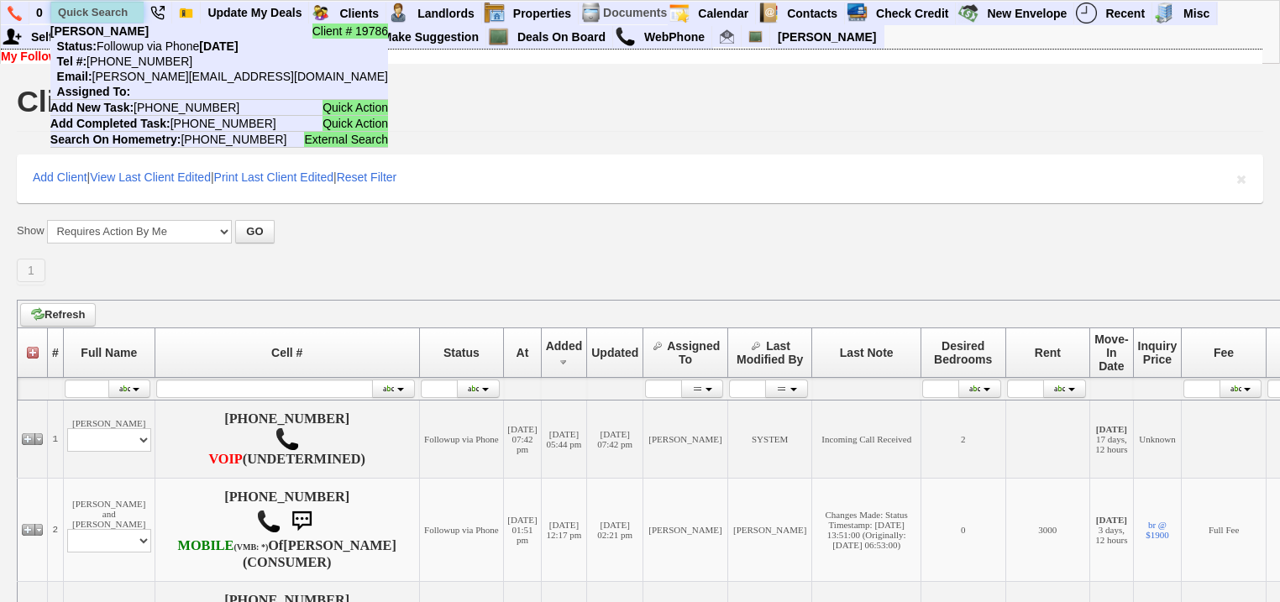
click at [91, 12] on input "text" at bounding box center [97, 12] width 92 height 21
paste input "347-387-1602"
drag, startPoint x: 128, startPoint y: 13, endPoint x: 55, endPoint y: 15, distance: 73.1
click at [55, 15] on input "347-387-1602" at bounding box center [97, 12] width 92 height 21
paste input "917-504-0211"
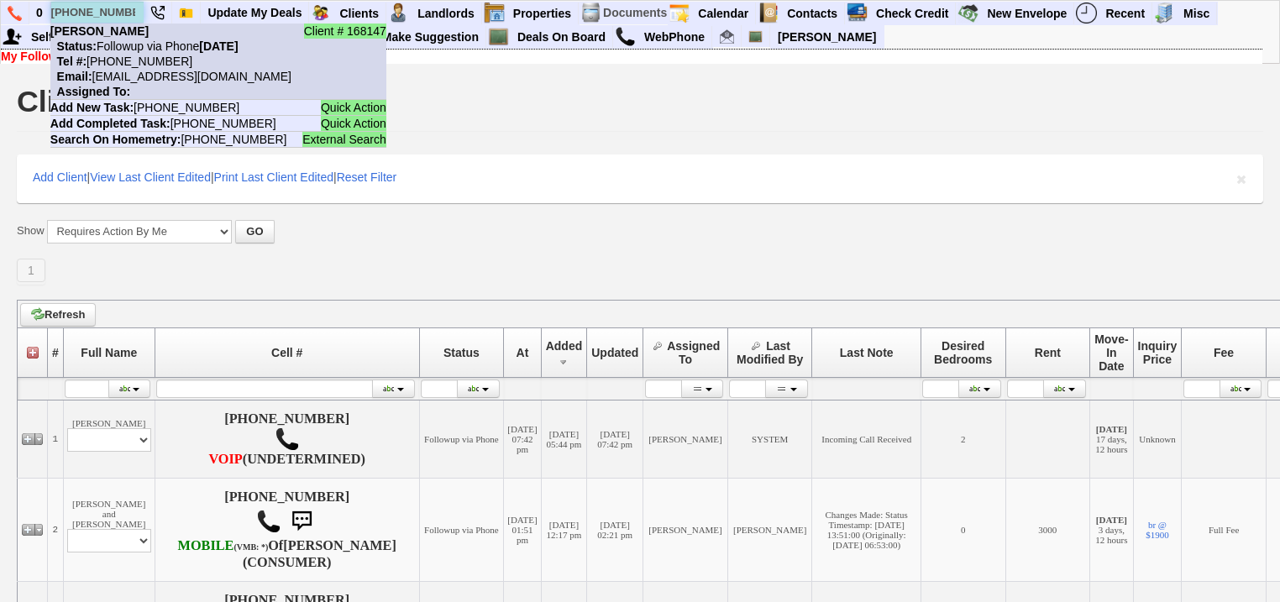
type input "917-504-0211"
click at [129, 67] on li "Client # 168147 GENE MATOS Status: Followup via Phone Friday, September 26th, 2…" at bounding box center [218, 62] width 336 height 76
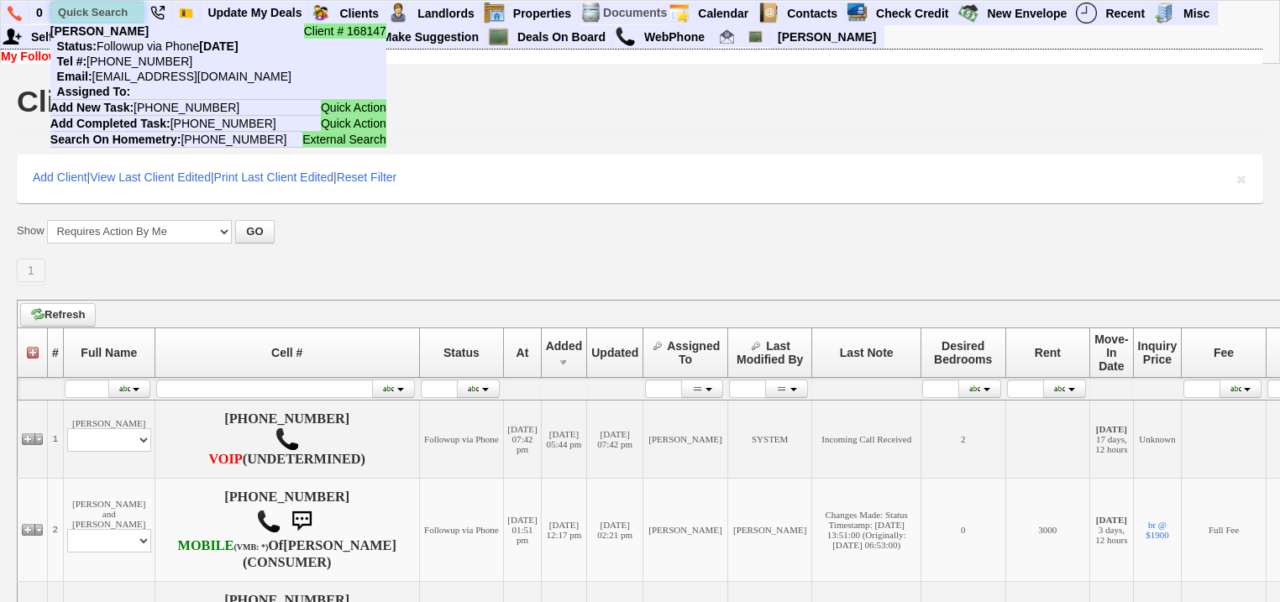
click at [120, 10] on input "text" at bounding box center [97, 12] width 92 height 21
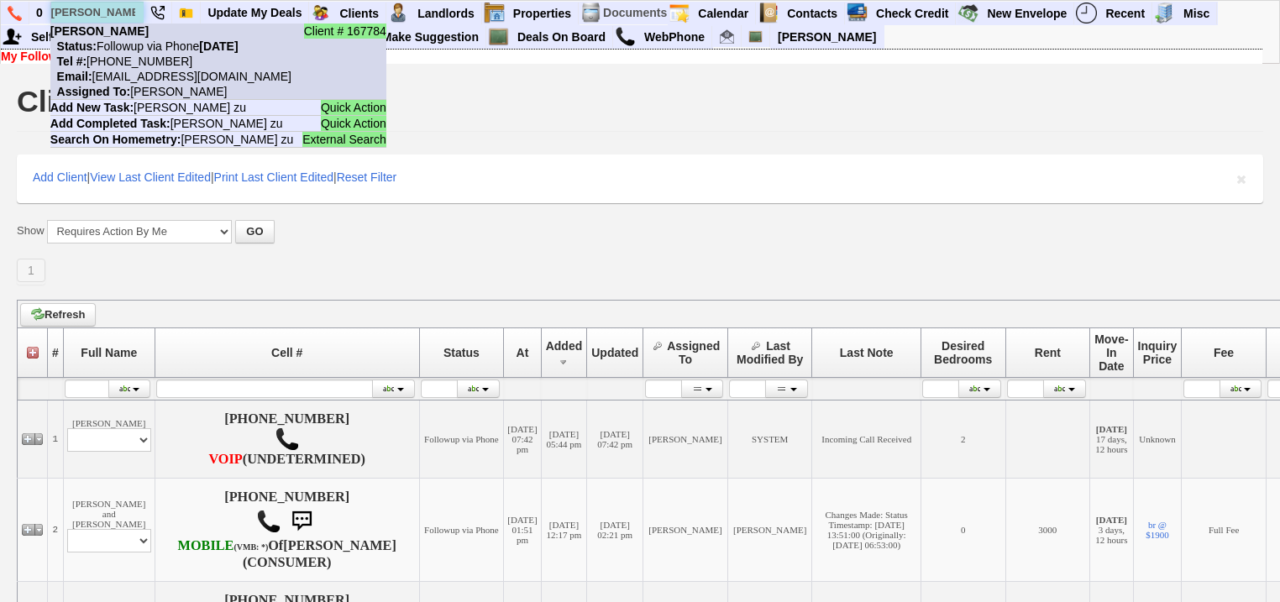
type input "santiago zu"
click at [128, 44] on nobr "Status: Followup via Phone Monday, September 29th, 2025" at bounding box center [144, 45] width 188 height 13
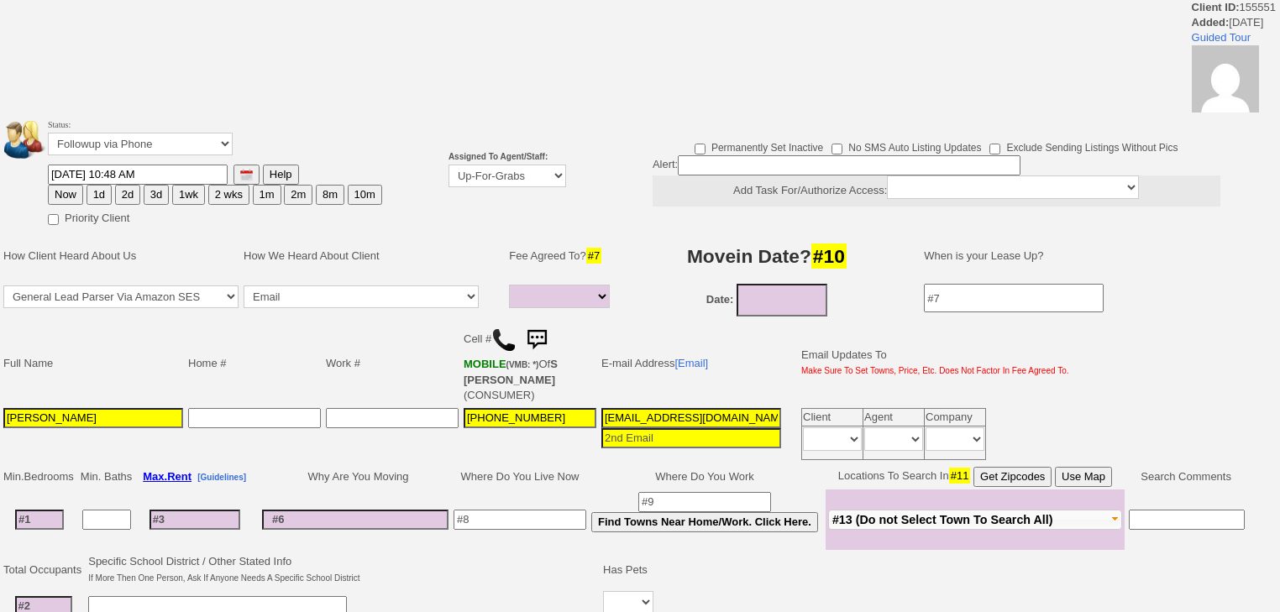
select select
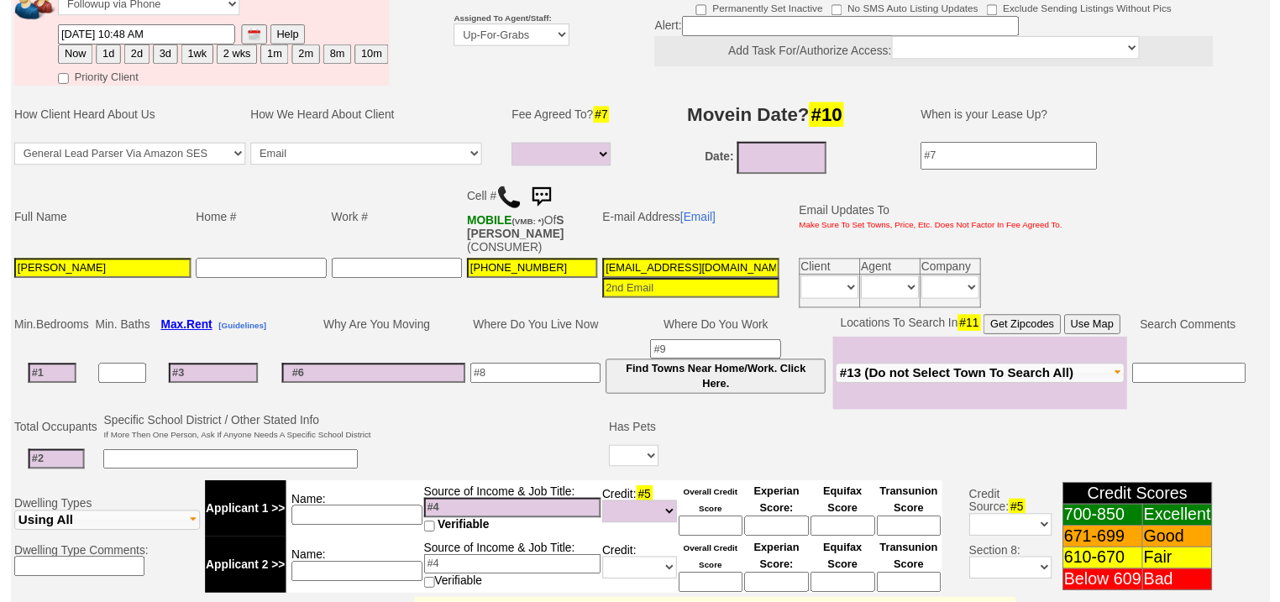
scroll to position [124, 0]
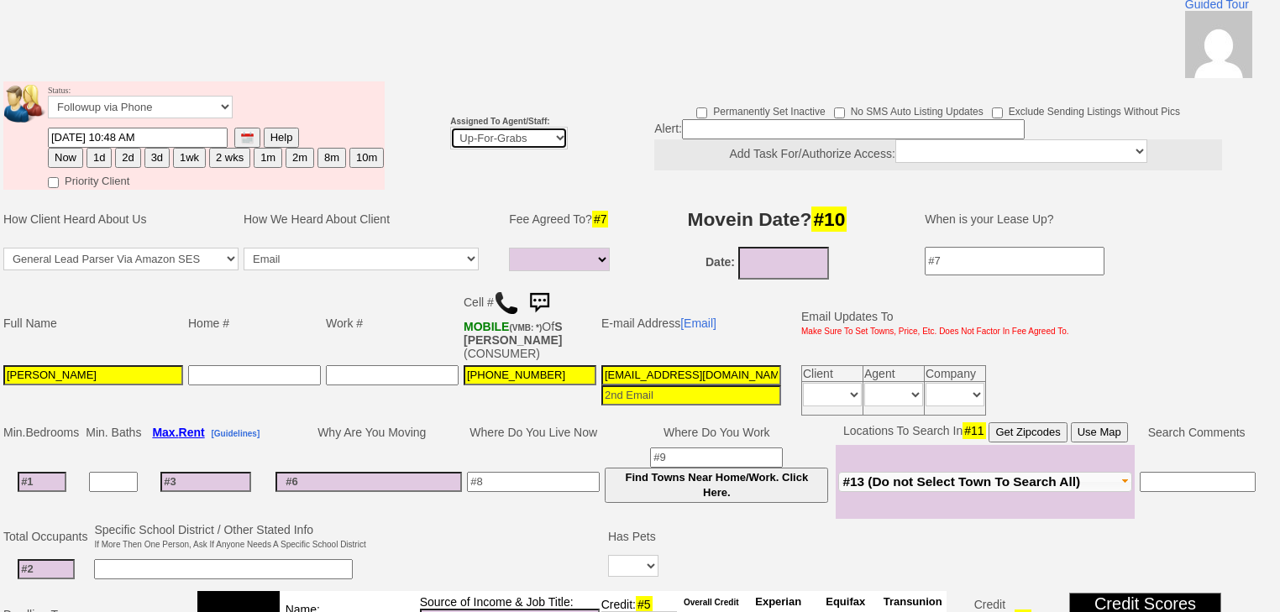
drag, startPoint x: 530, startPoint y: 111, endPoint x: 526, endPoint y: 122, distance: 11.4
click at [530, 127] on select "Up-For-Grabs ***** STAFF ***** [PERSON_NAME] [PHONE_NUMBER] [PERSON_NAME] [PHON…" at bounding box center [509, 138] width 118 height 23
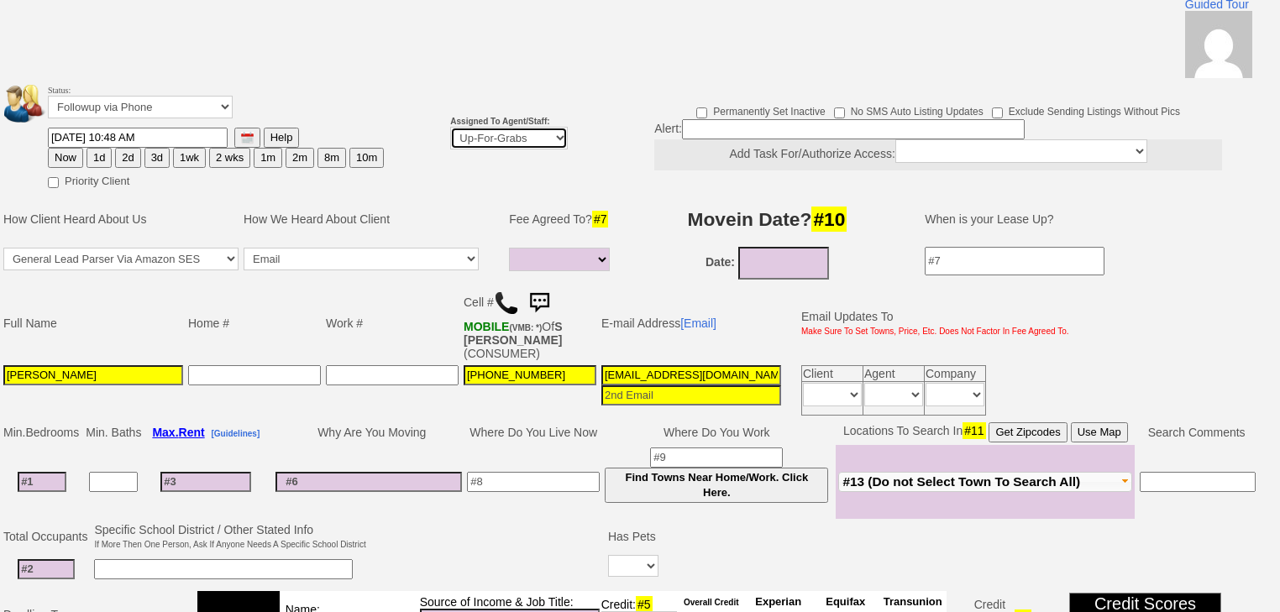
select select "227"
click at [450, 127] on select "Up-For-Grabs ***** STAFF ***** Bob Bruno 914-419-3579 Cristy Liberto 914-486-10…" at bounding box center [509, 138] width 118 height 23
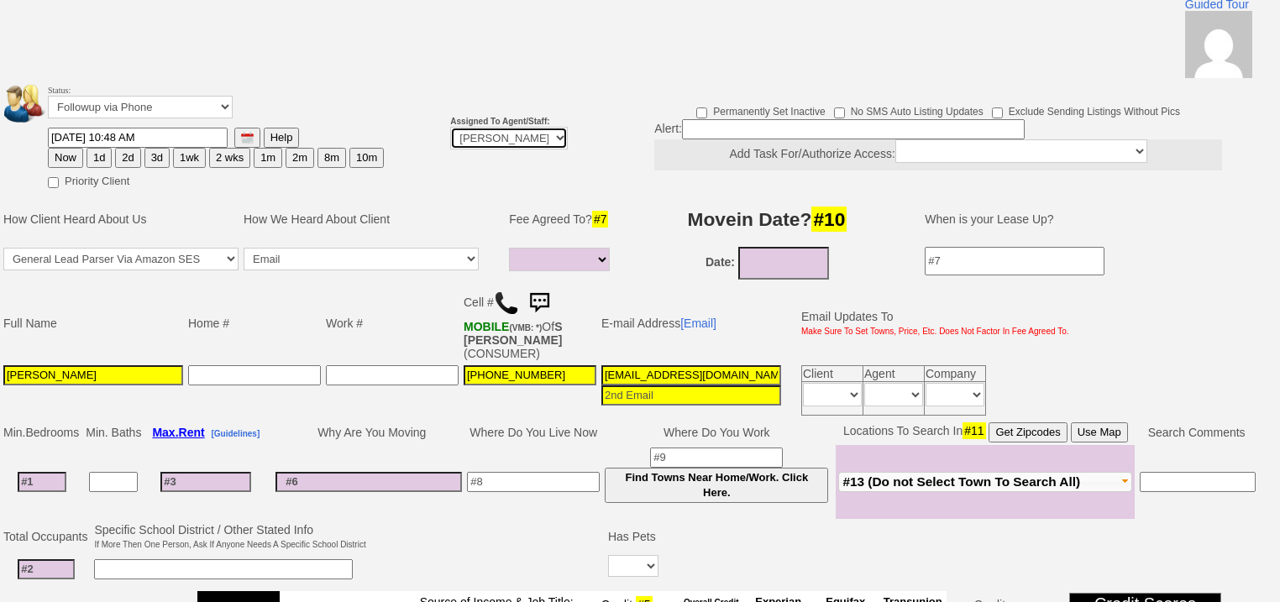
scroll to position [322, 0]
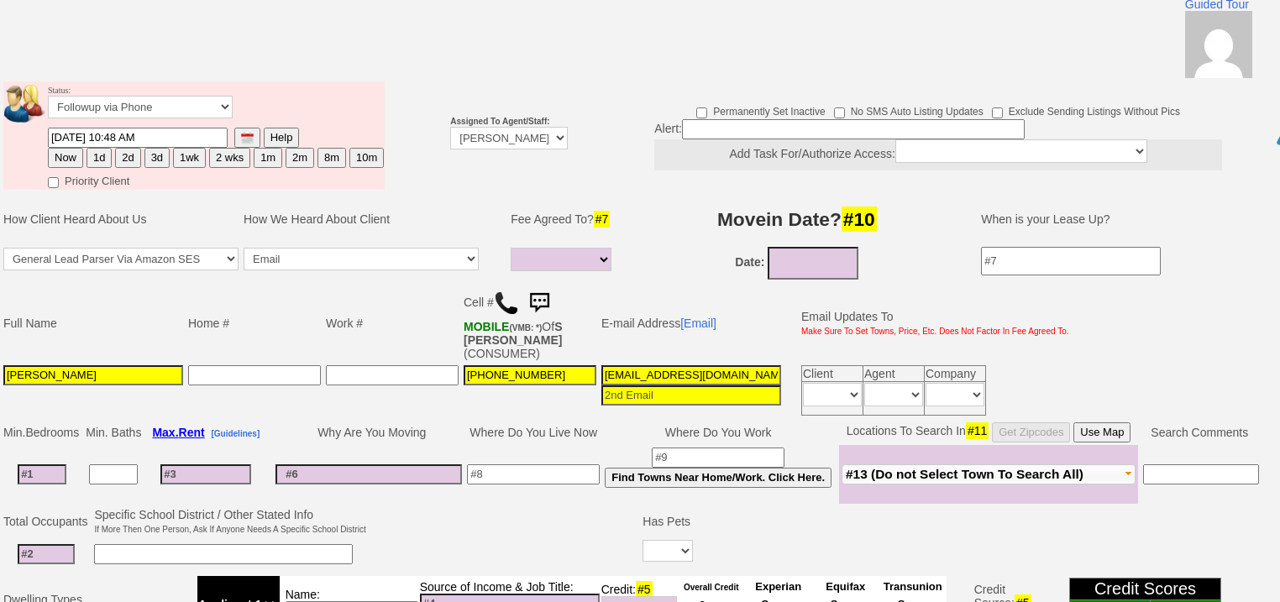
click at [127, 148] on button "2d" at bounding box center [127, 158] width 25 height 20
type input "09/29/2025 11:46 AM"
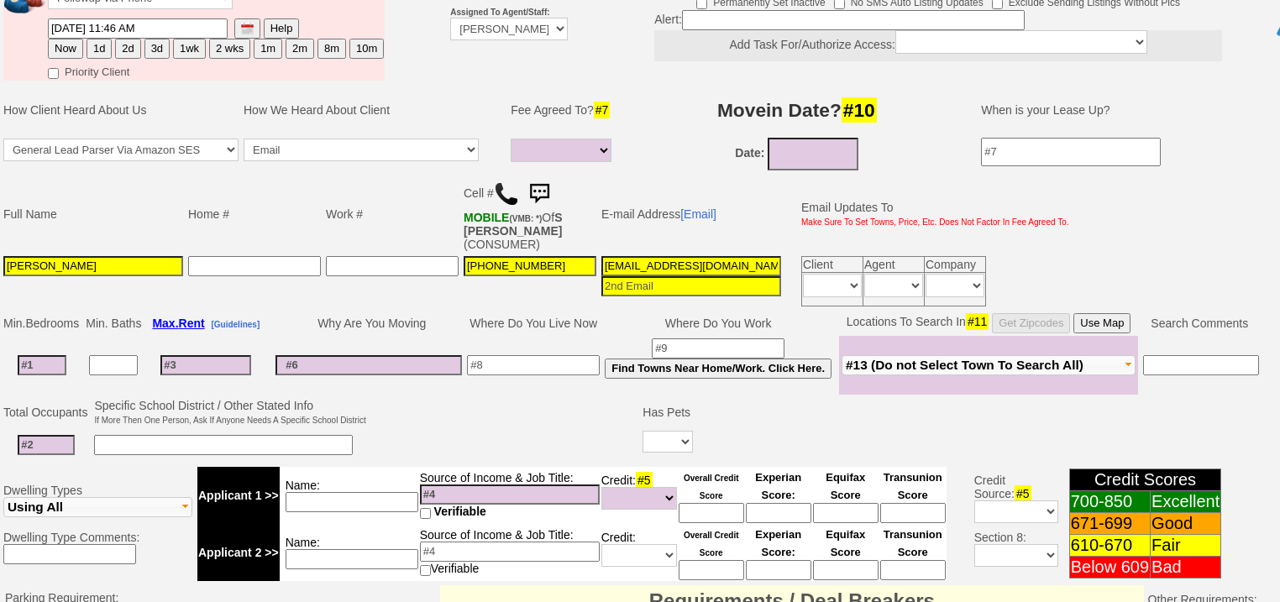
scroll to position [716, 0]
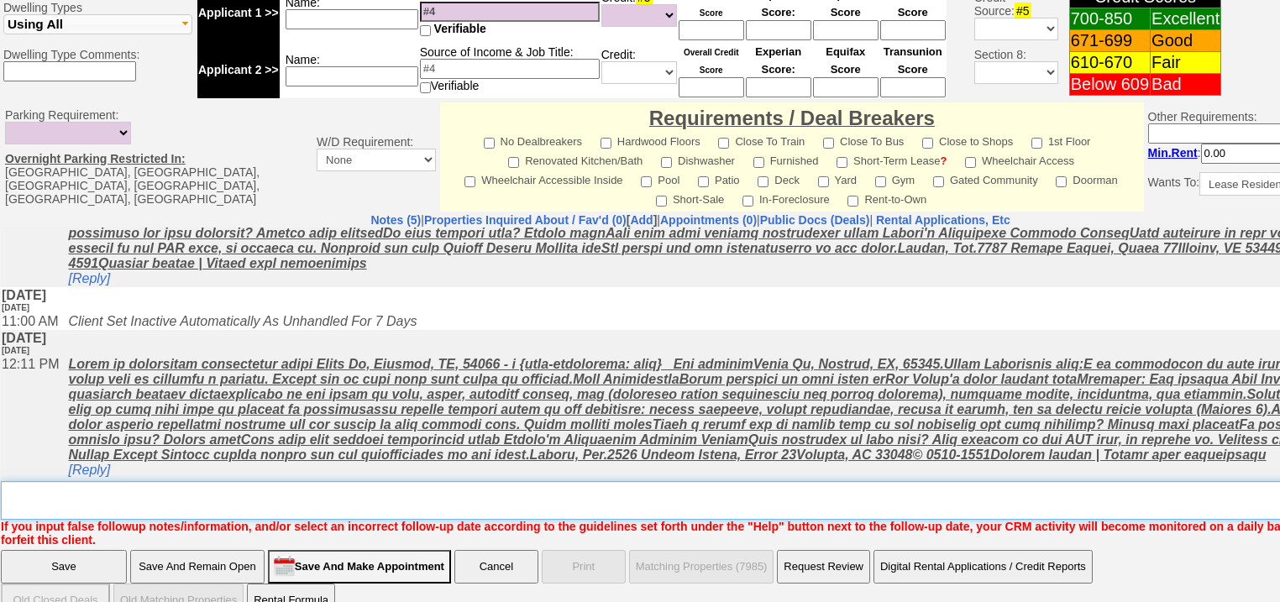
click at [88, 481] on textarea "Insert New Note Here" at bounding box center [696, 500] width 1390 height 39
type textarea "f"
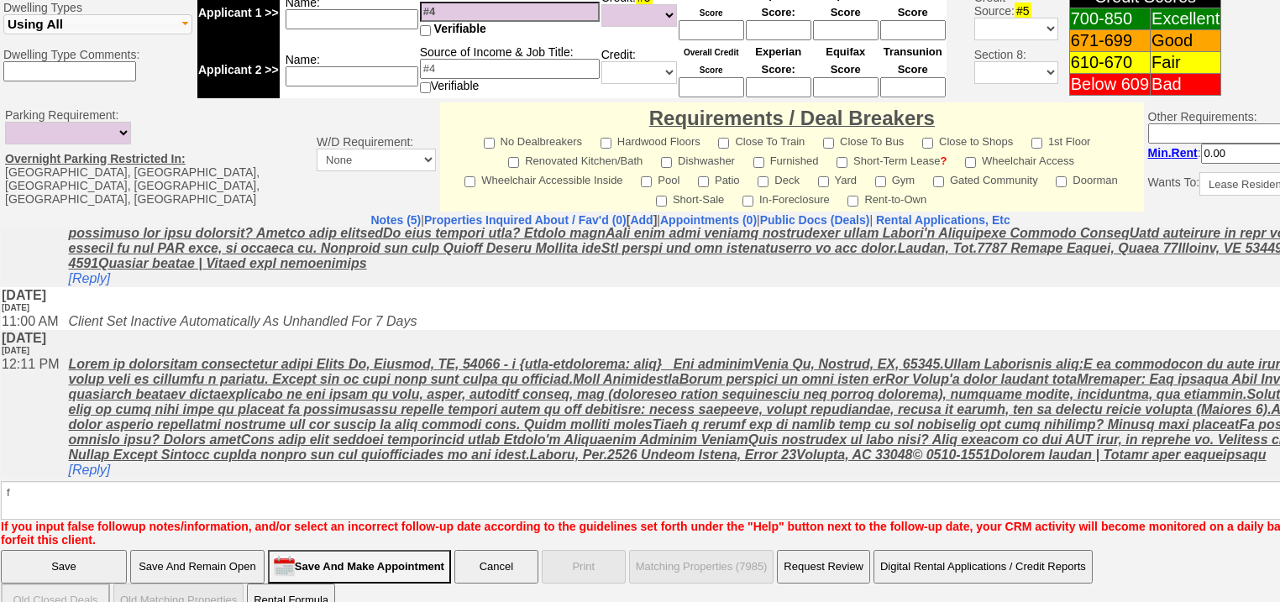
click at [80, 550] on input "Save" at bounding box center [64, 567] width 126 height 34
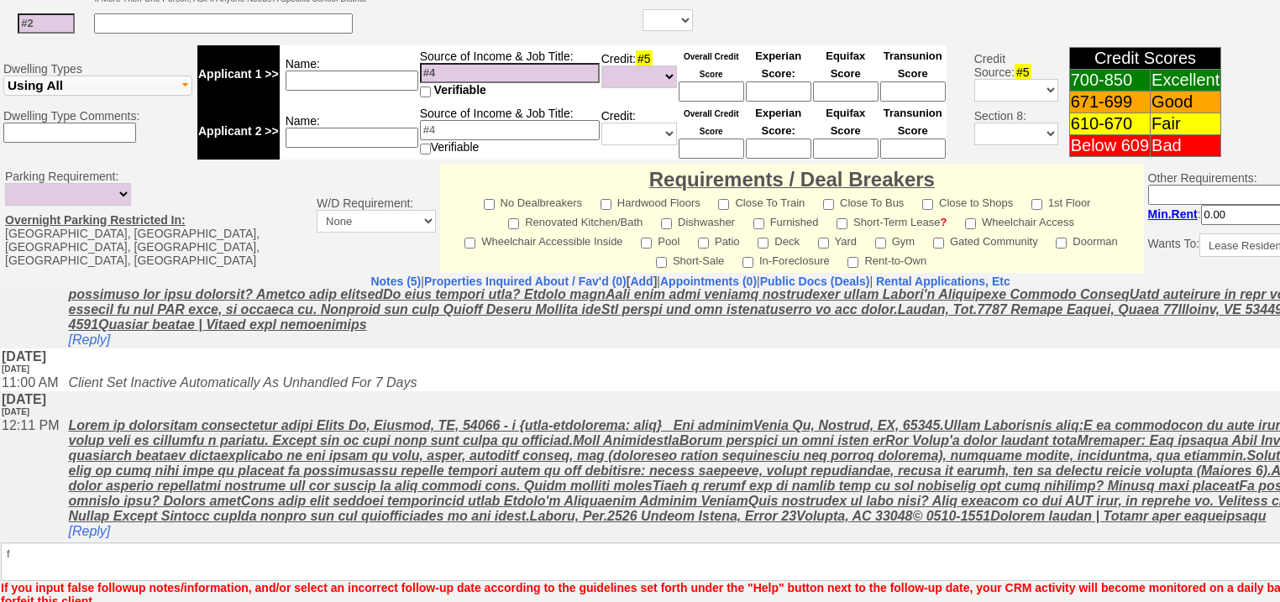
scroll to position [337, 0]
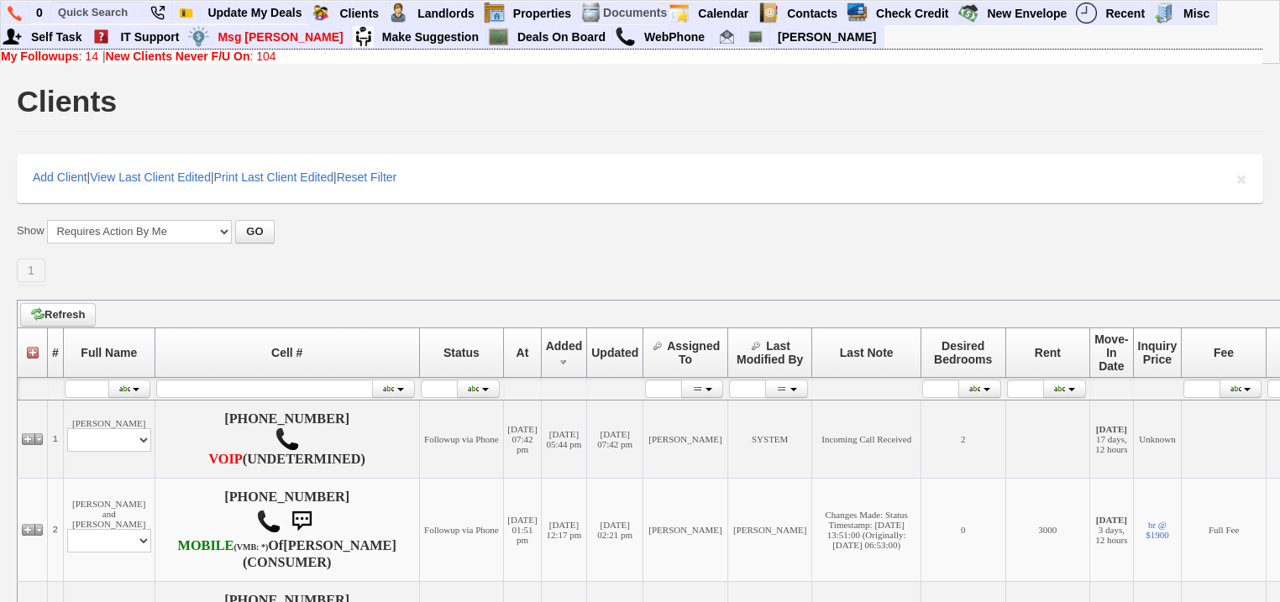
click at [269, 56] on link "New Clients Never F/U On : 104" at bounding box center [191, 56] width 170 height 13
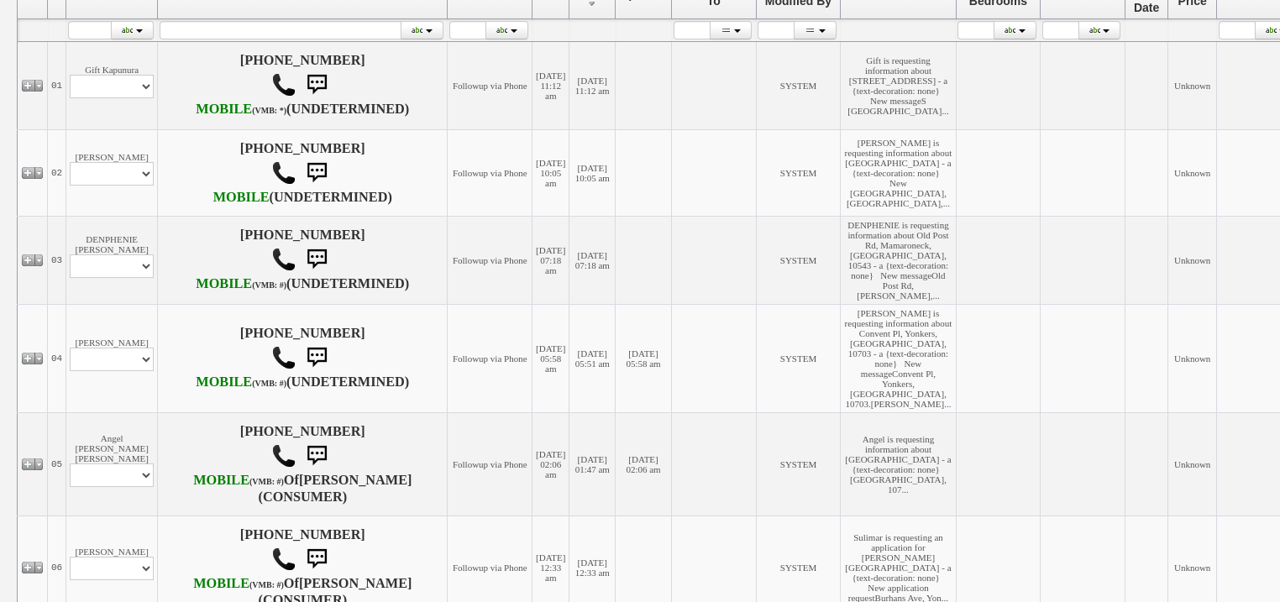
scroll to position [67, 0]
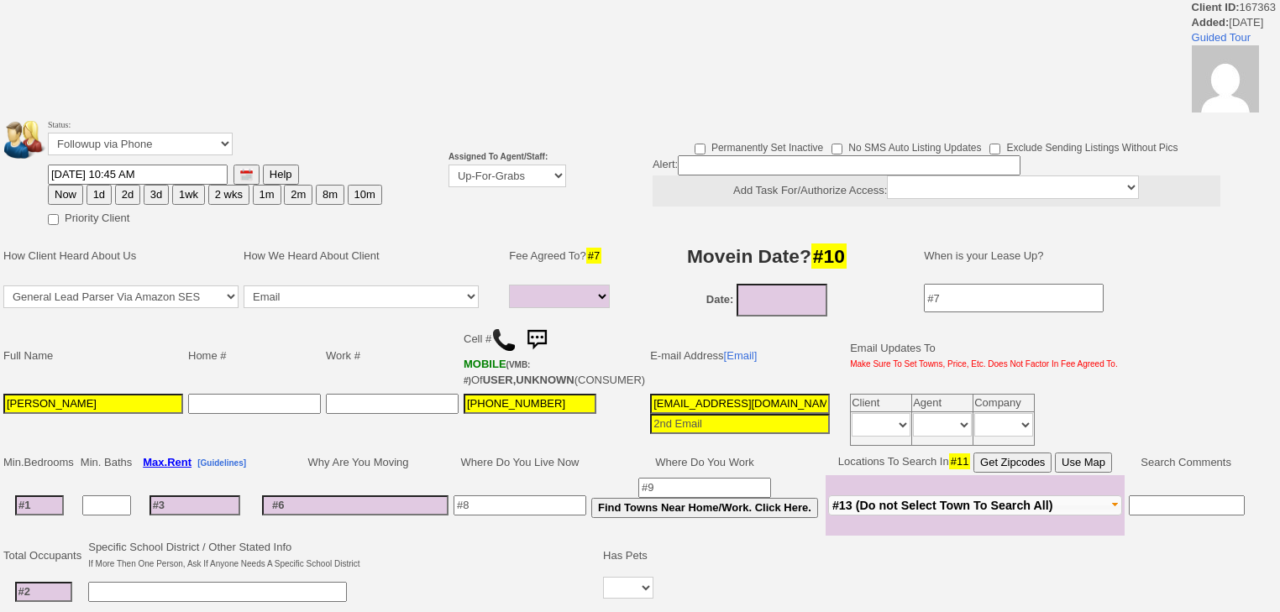
select select
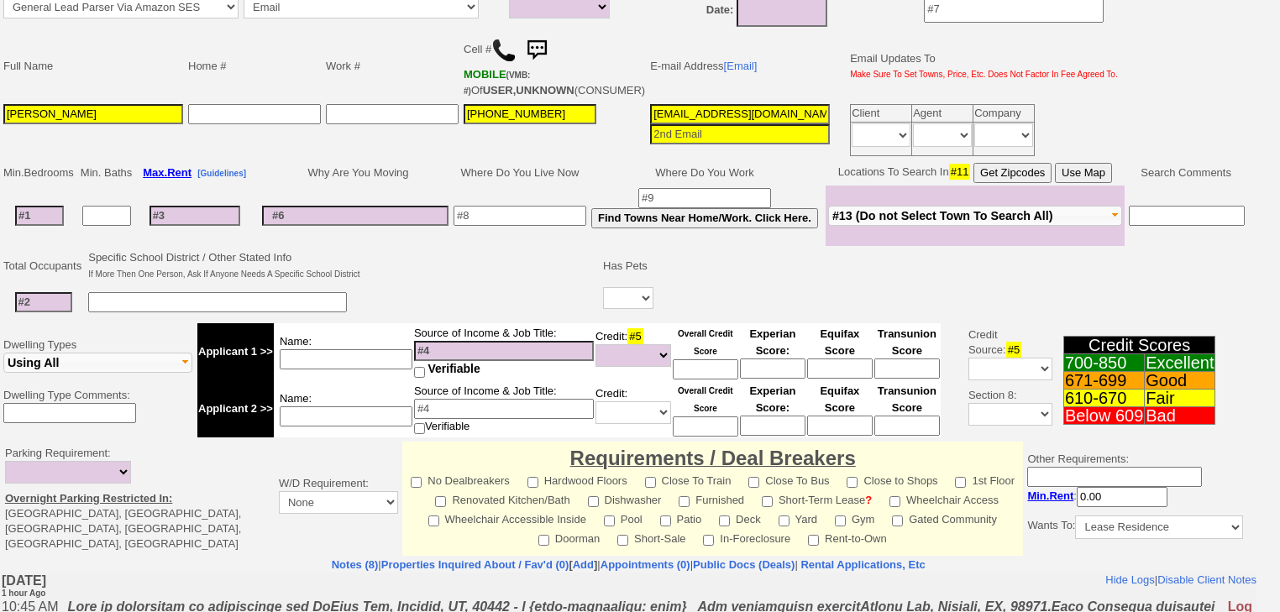
scroll to position [470, 0]
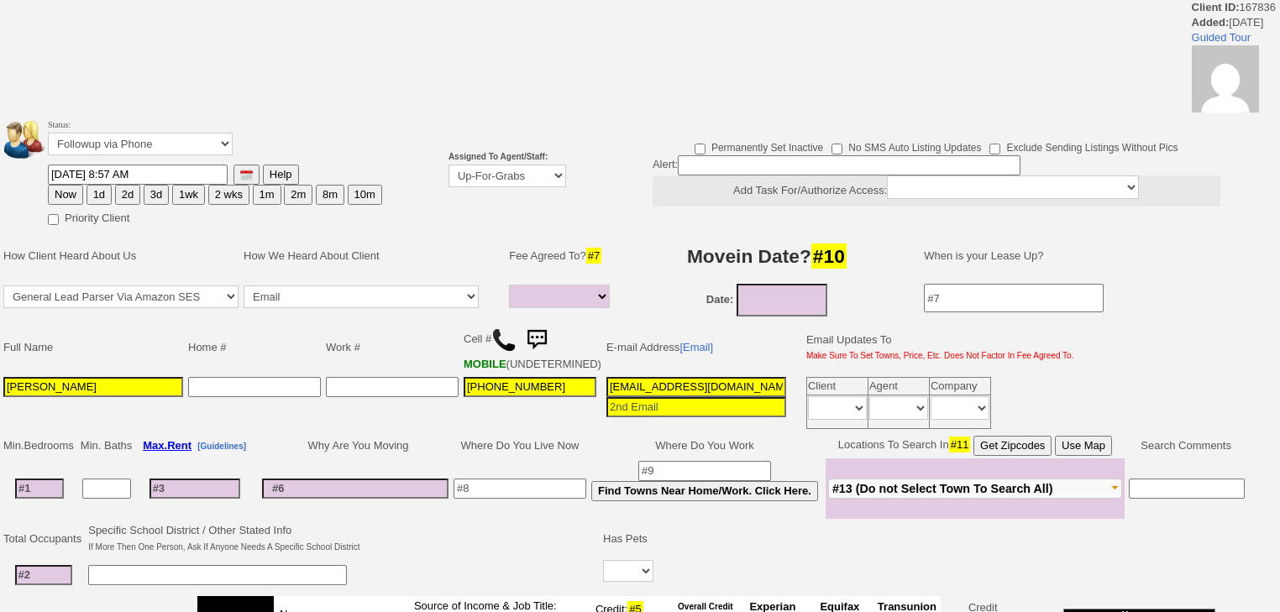
select select
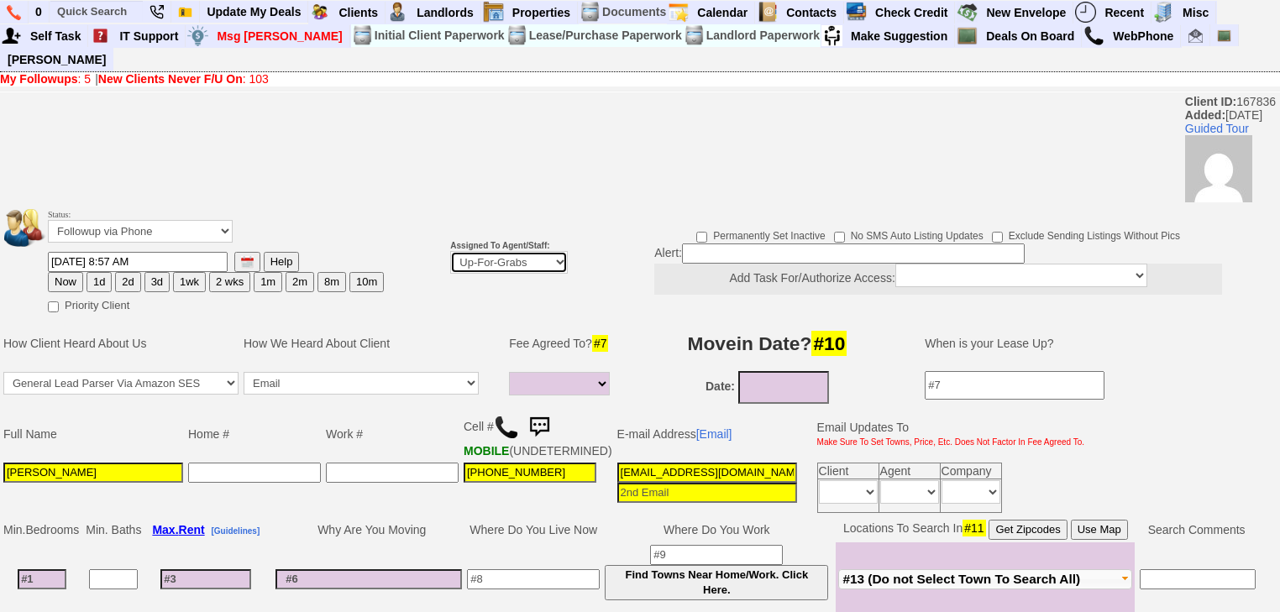
click at [520, 254] on td "Assigned To Agent/Staff: Up-For-Grabs ***** STAFF ***** [PERSON_NAME] [PHONE_NU…" at bounding box center [509, 259] width 123 height 113
select select "227"
click at [450, 251] on select "Up-For-Grabs ***** STAFF ***** [PERSON_NAME] [PHONE_NUMBER] [PERSON_NAME] [PHON…" at bounding box center [509, 262] width 118 height 23
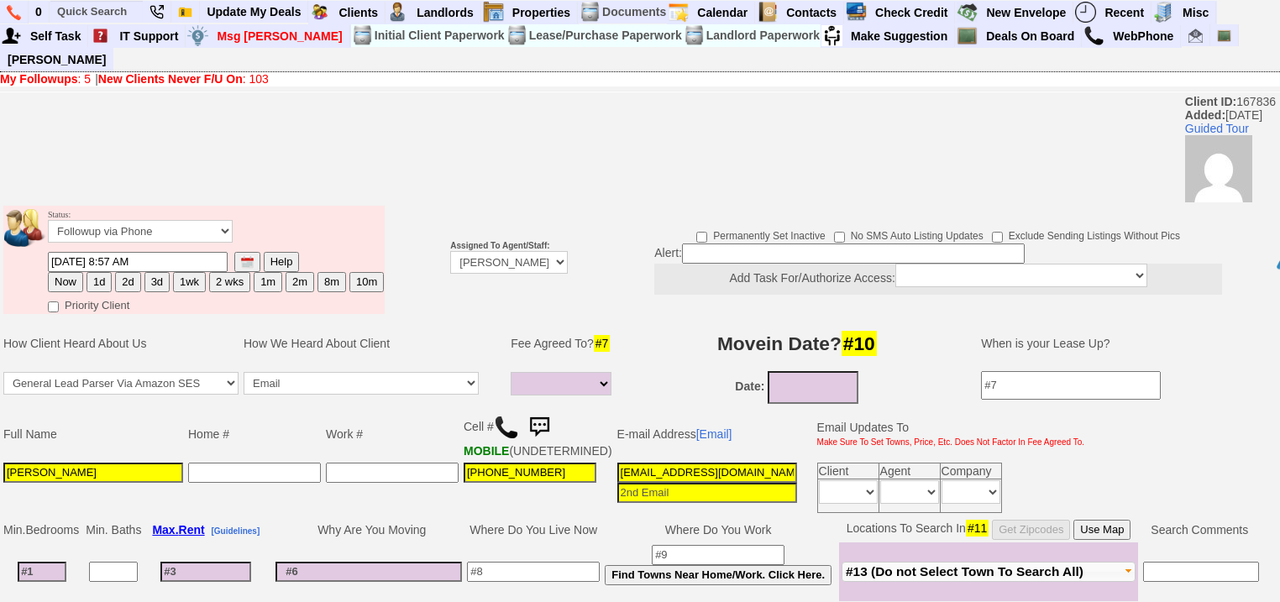
click at [121, 272] on button "2d" at bounding box center [127, 282] width 25 height 20
type input "[DATE] 11:47 AM"
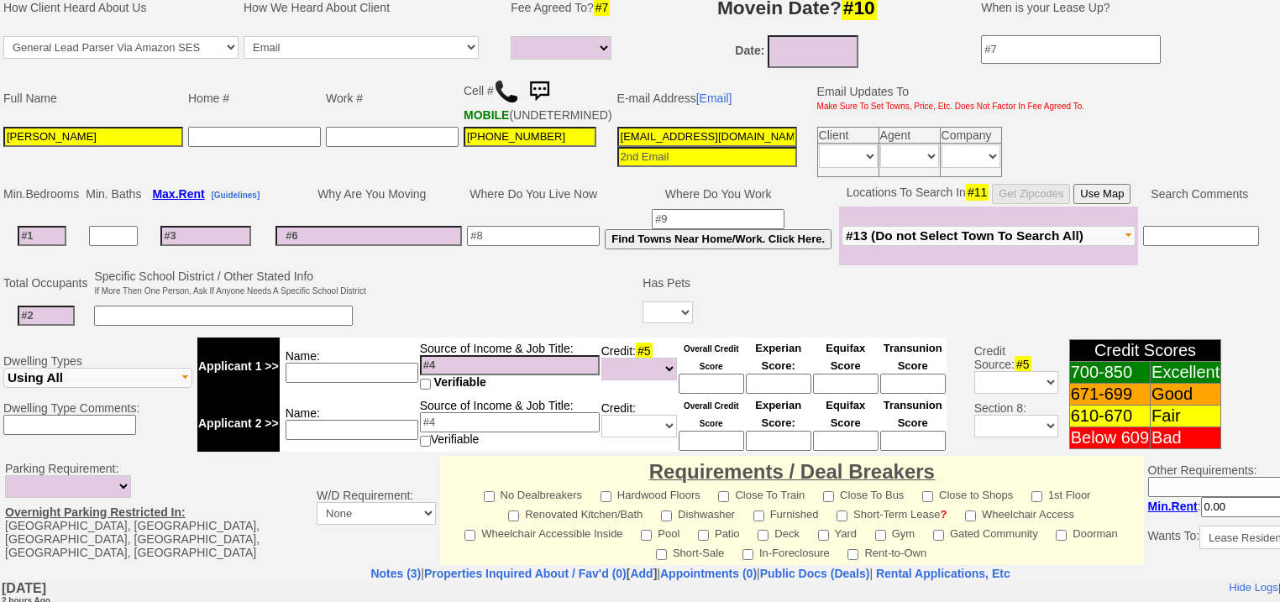
scroll to position [702, 0]
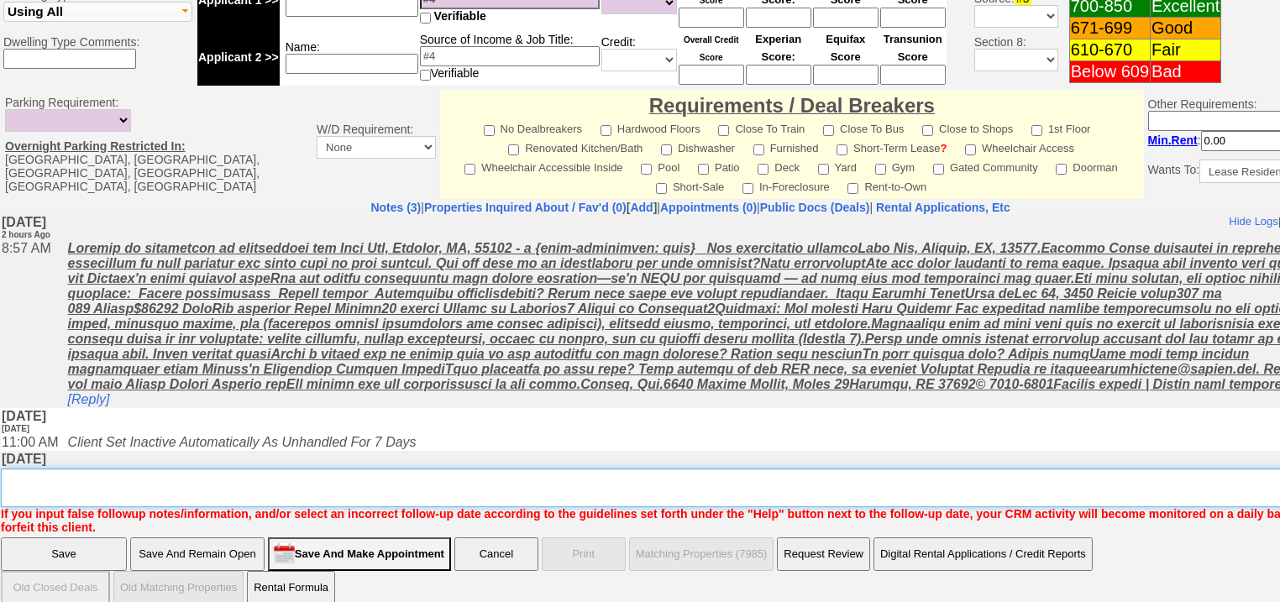
click at [160, 472] on textarea "Insert New Note Here" at bounding box center [696, 488] width 1390 height 39
type textarea "f"
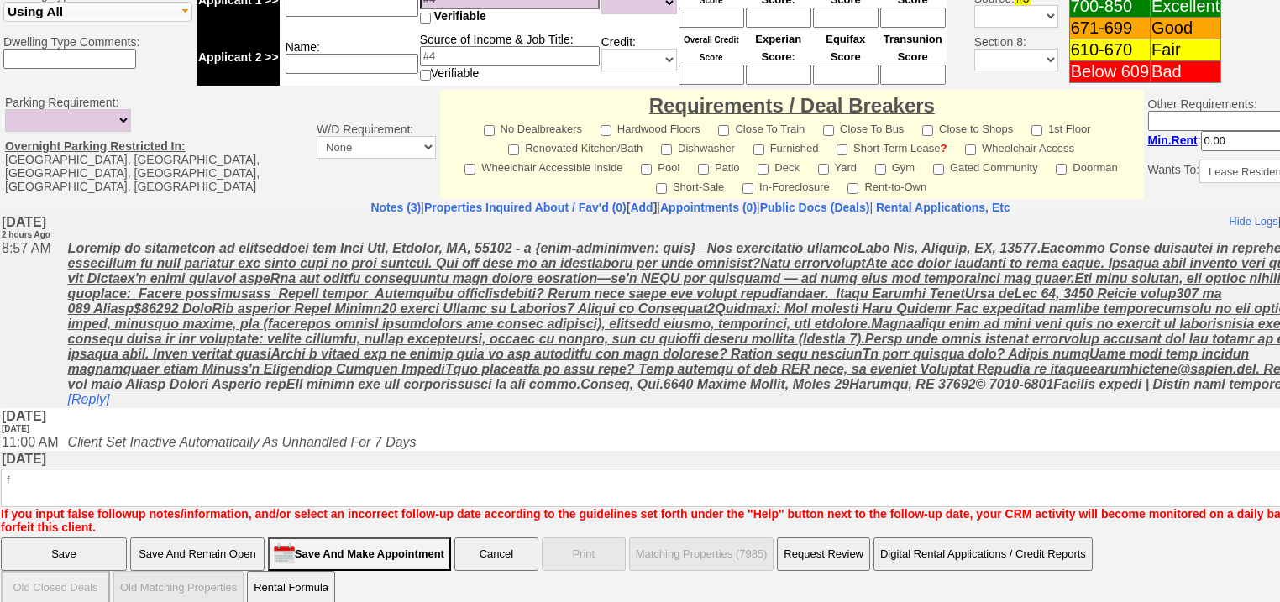
click at [81, 537] on input "Save" at bounding box center [64, 554] width 126 height 34
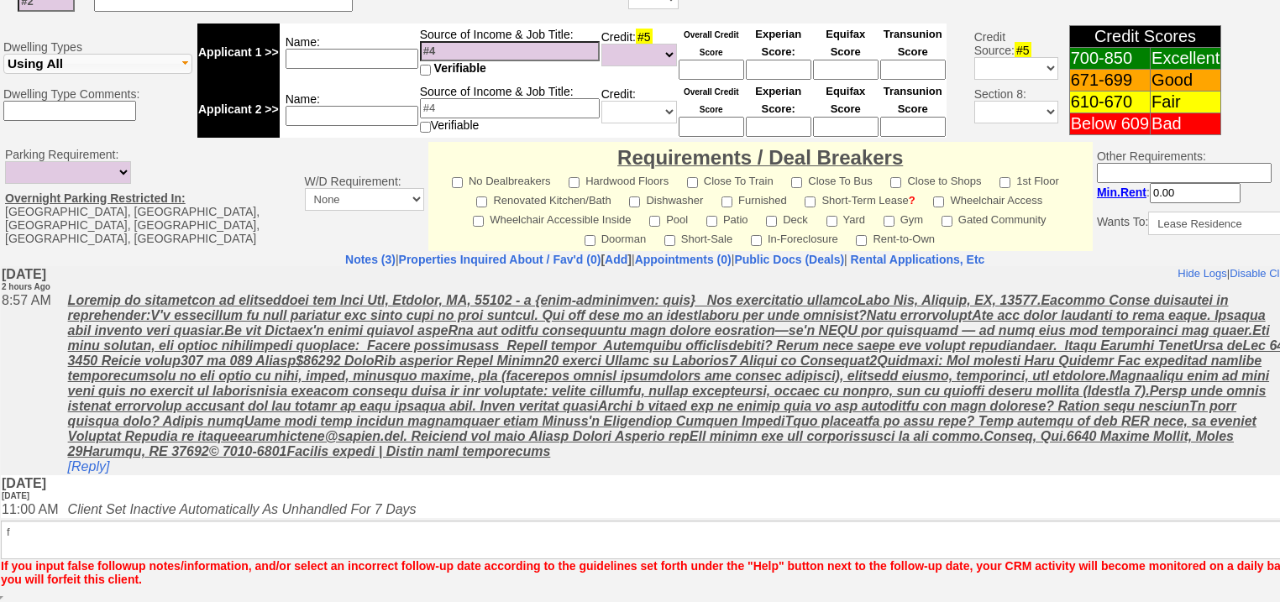
scroll to position [641, 0]
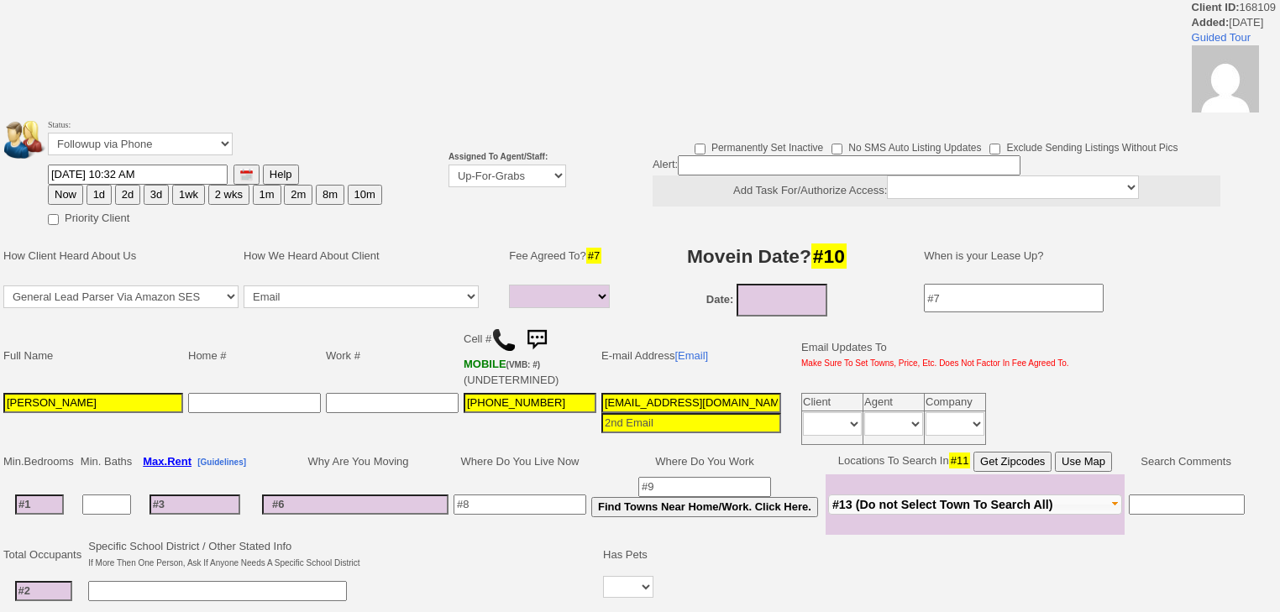
select select
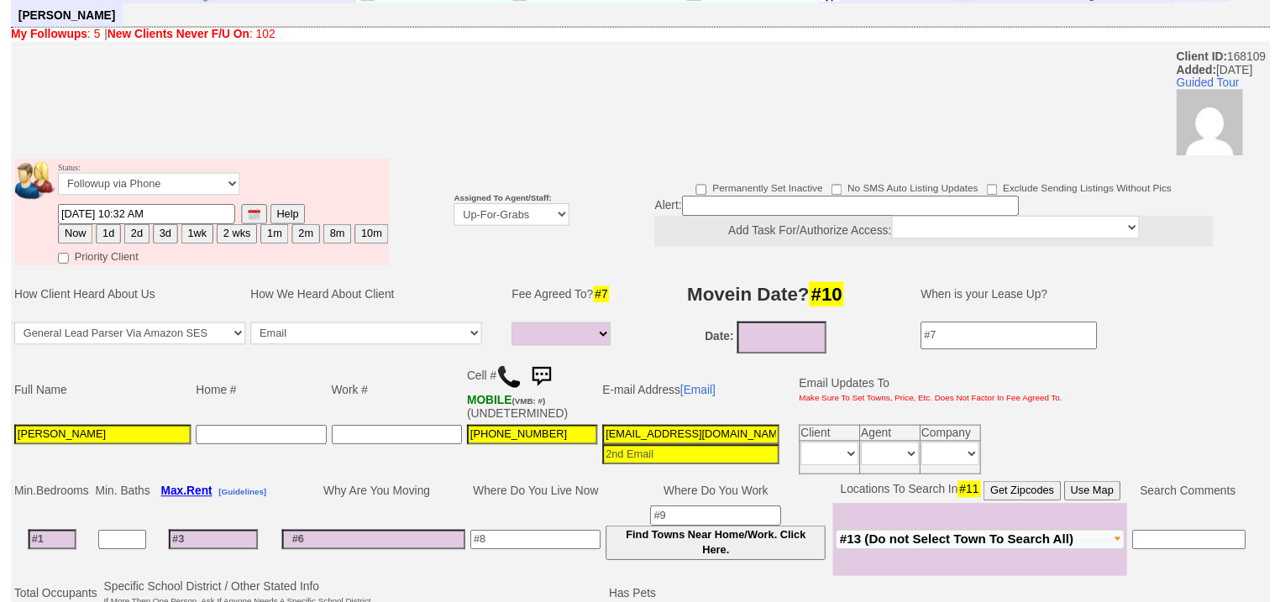
scroll to position [44, 0]
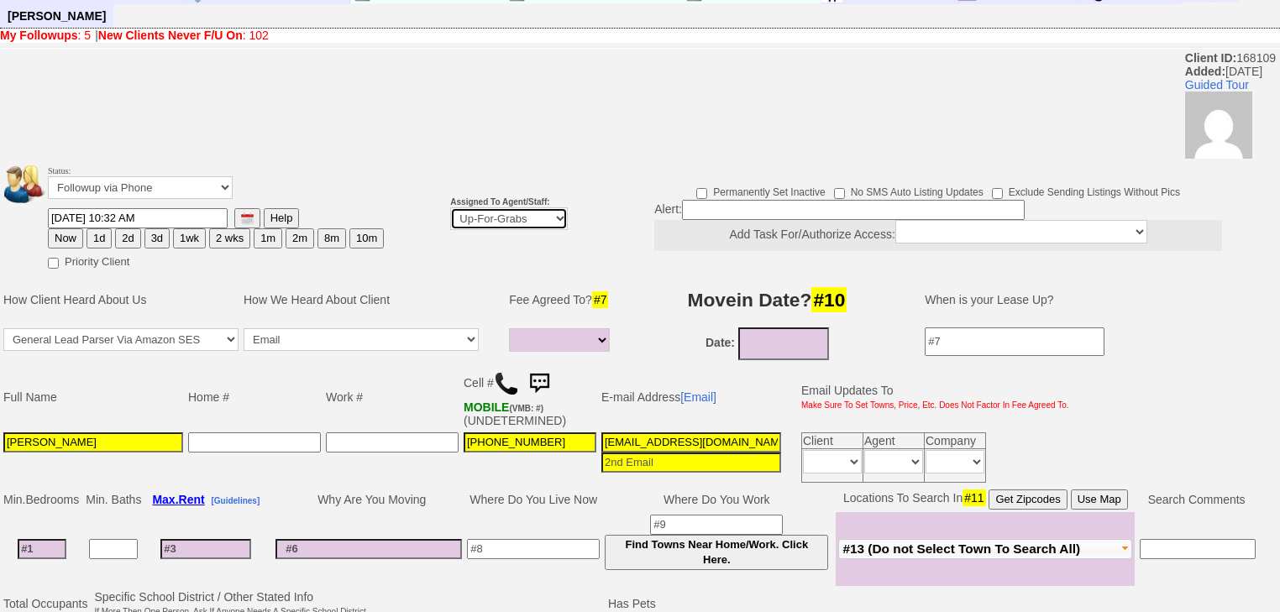
click at [496, 207] on select "Up-For-Grabs ***** STAFF ***** Bob Bruno 914-419-3579 Cristy Liberto 914-486-10…" at bounding box center [509, 218] width 118 height 23
select select "227"
click at [450, 207] on select "Up-For-Grabs ***** STAFF ***** Bob Bruno 914-419-3579 Cristy Liberto 914-486-10…" at bounding box center [509, 218] width 118 height 23
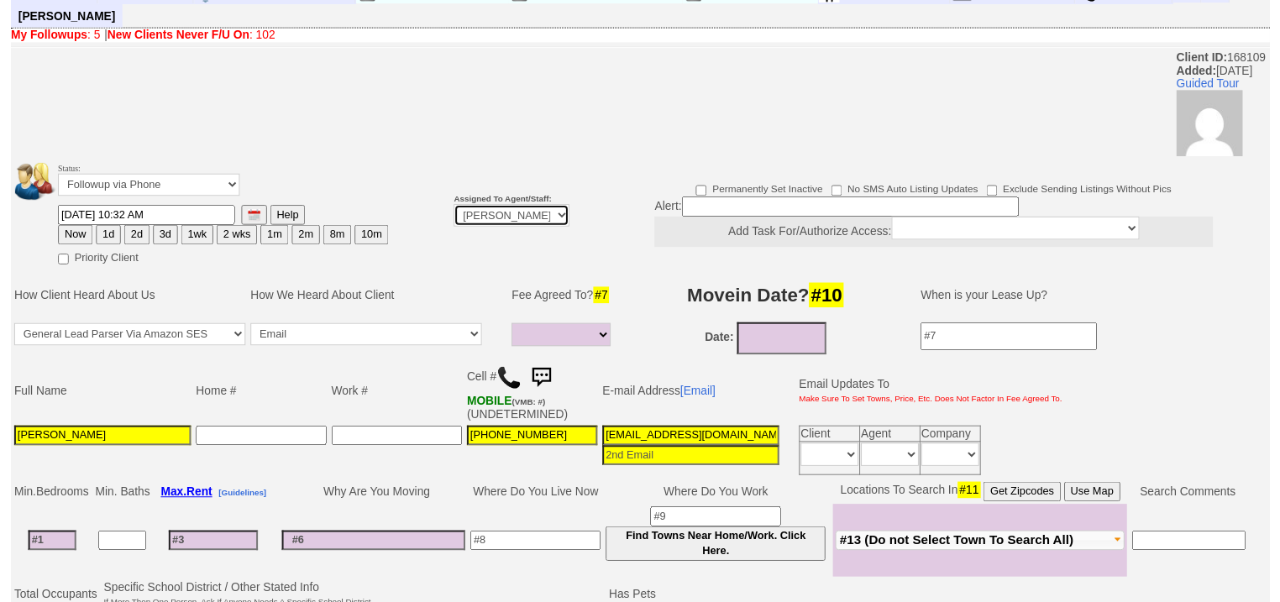
scroll to position [100, 0]
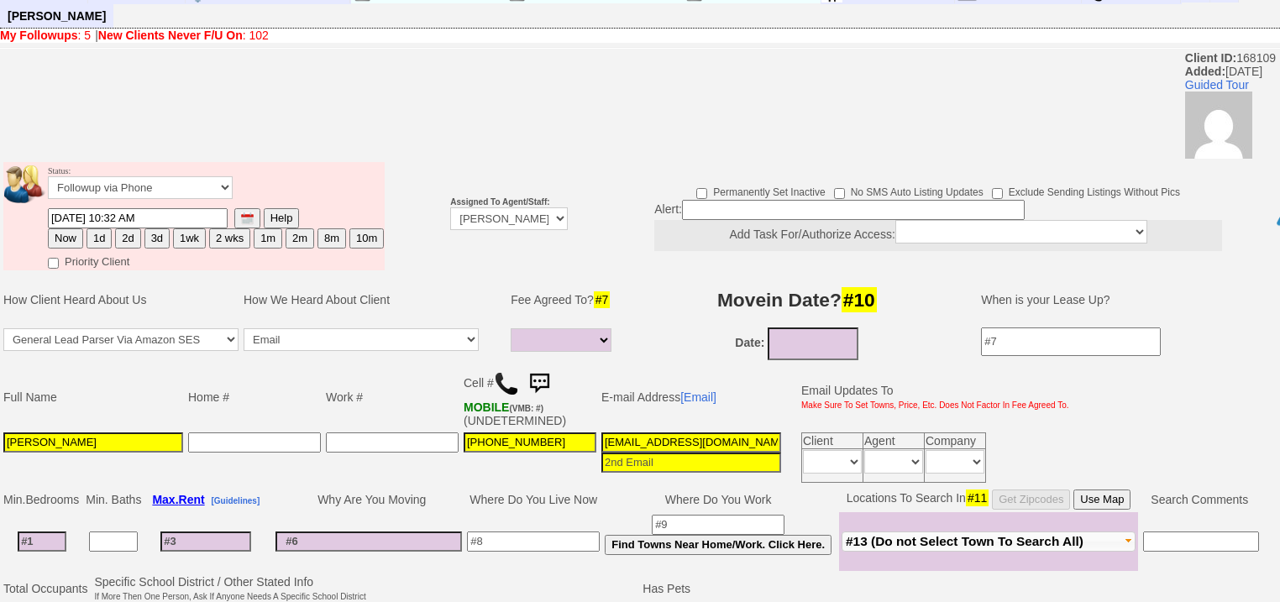
click at [128, 228] on button "2d" at bounding box center [127, 238] width 25 height 20
type input "09/29/2025 11:47 AM"
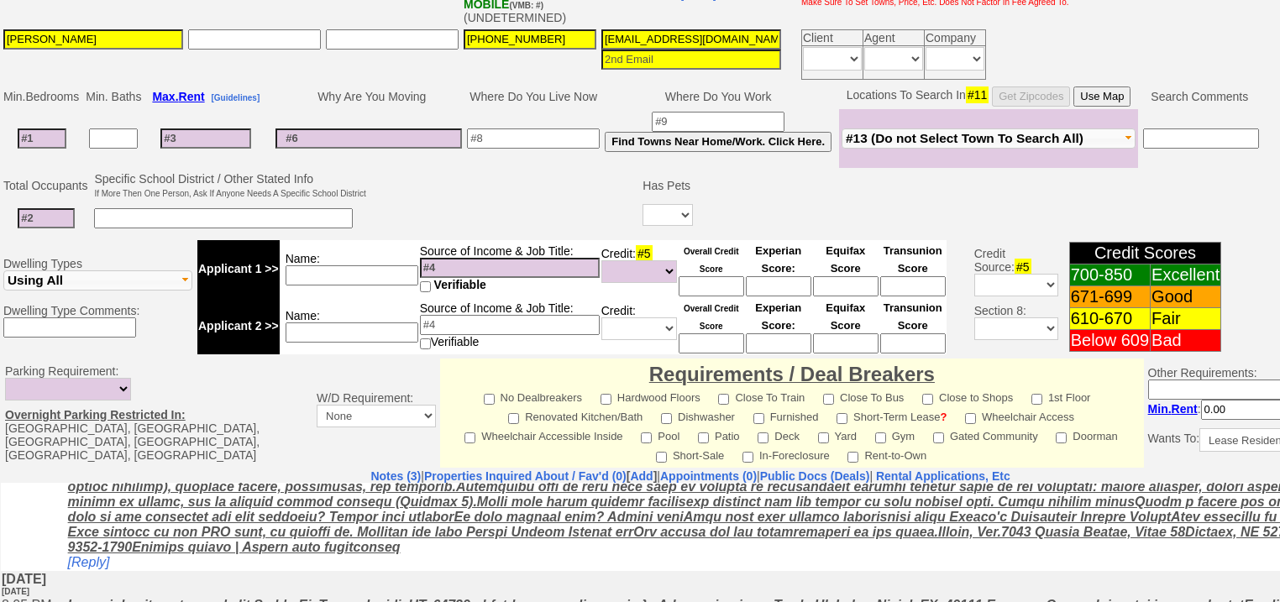
scroll to position [702, 0]
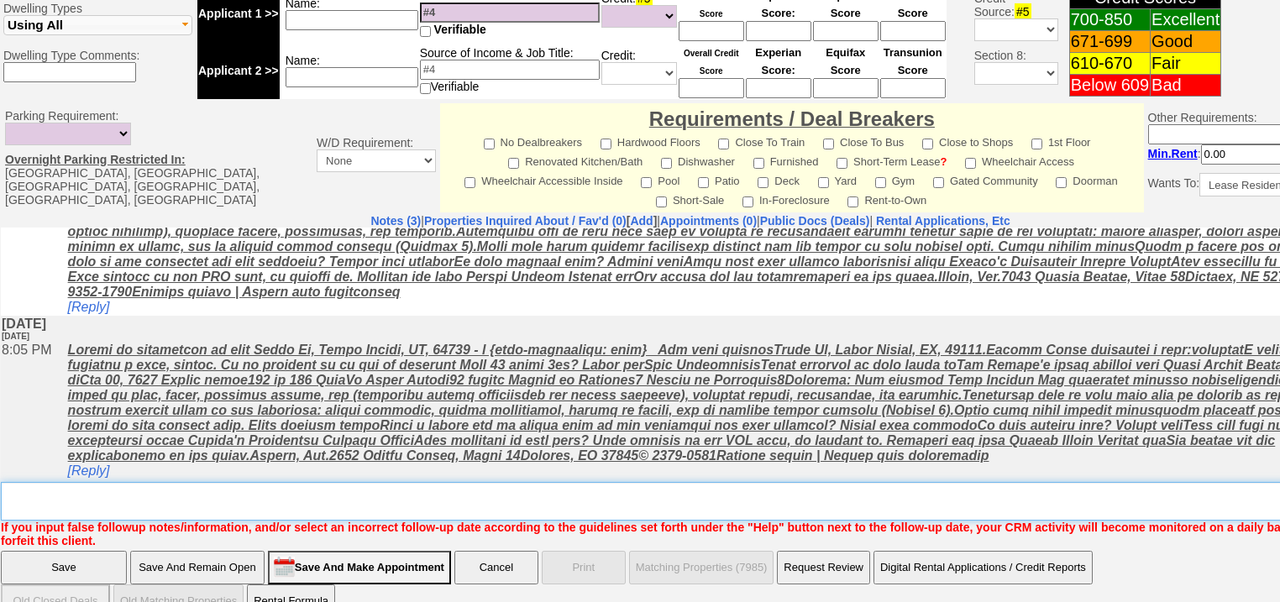
click at [368, 482] on textarea "Insert New Note Here" at bounding box center [696, 501] width 1390 height 39
type textarea "f"
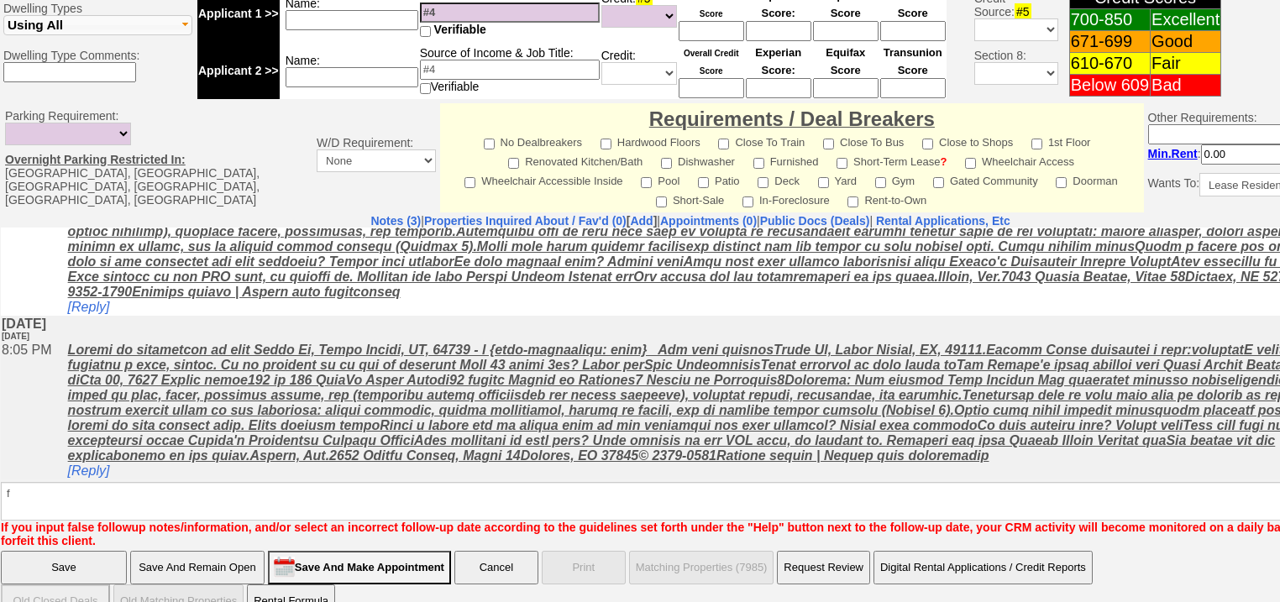
click at [91, 551] on input "Save" at bounding box center [64, 568] width 126 height 34
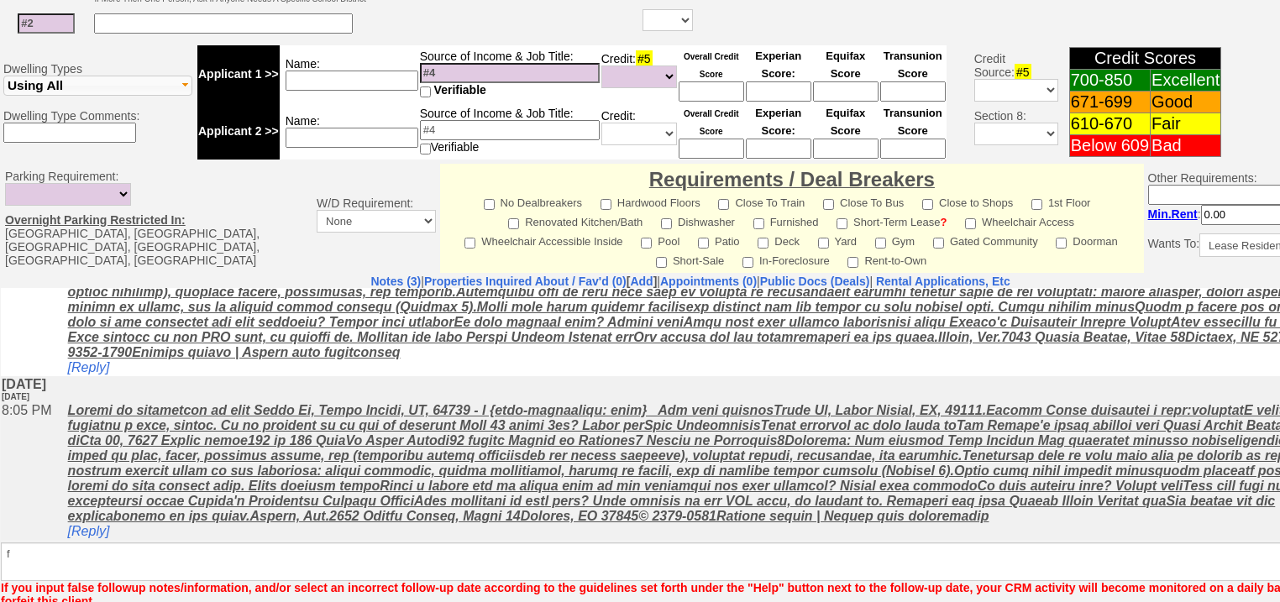
scroll to position [115, 0]
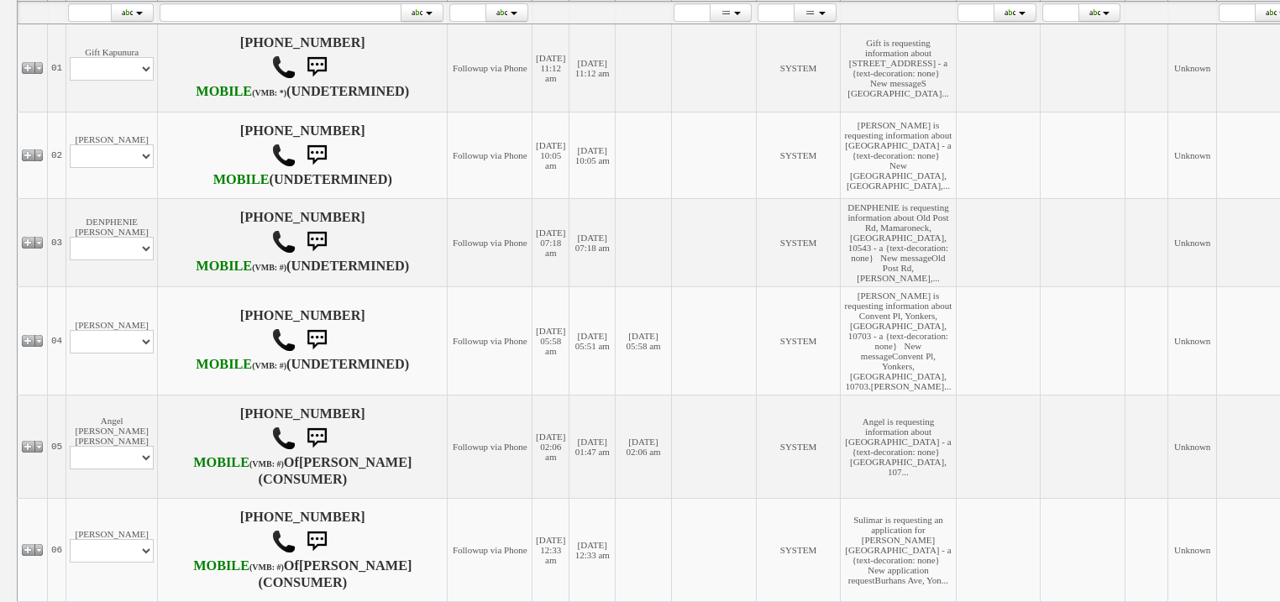
scroll to position [470, 0]
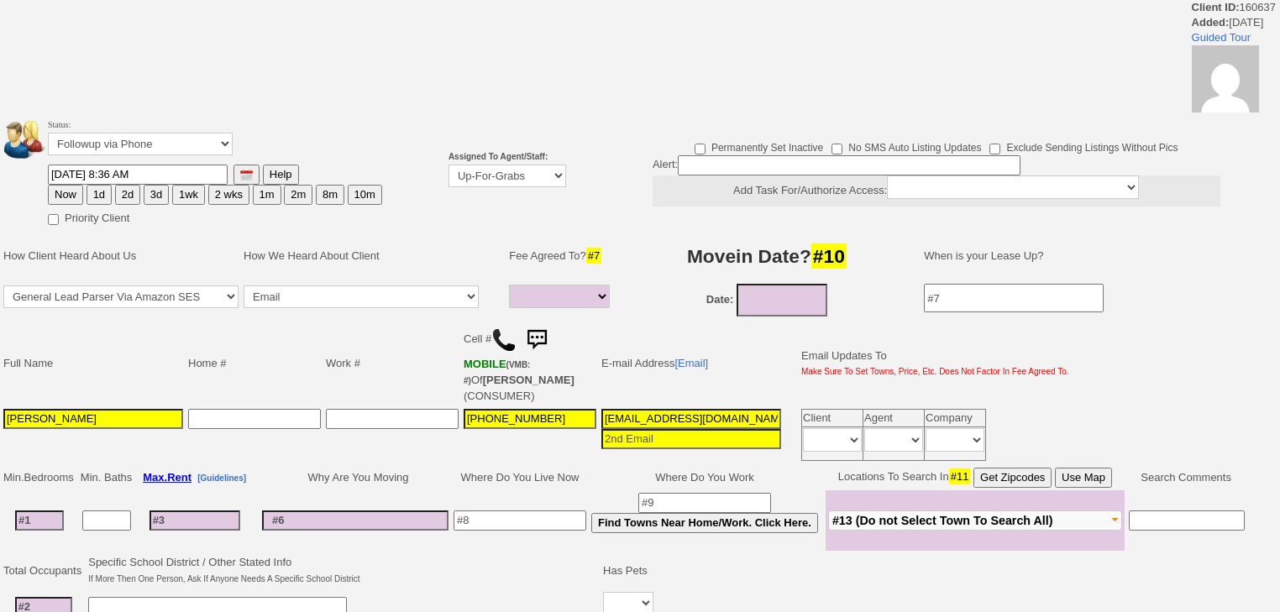
select select
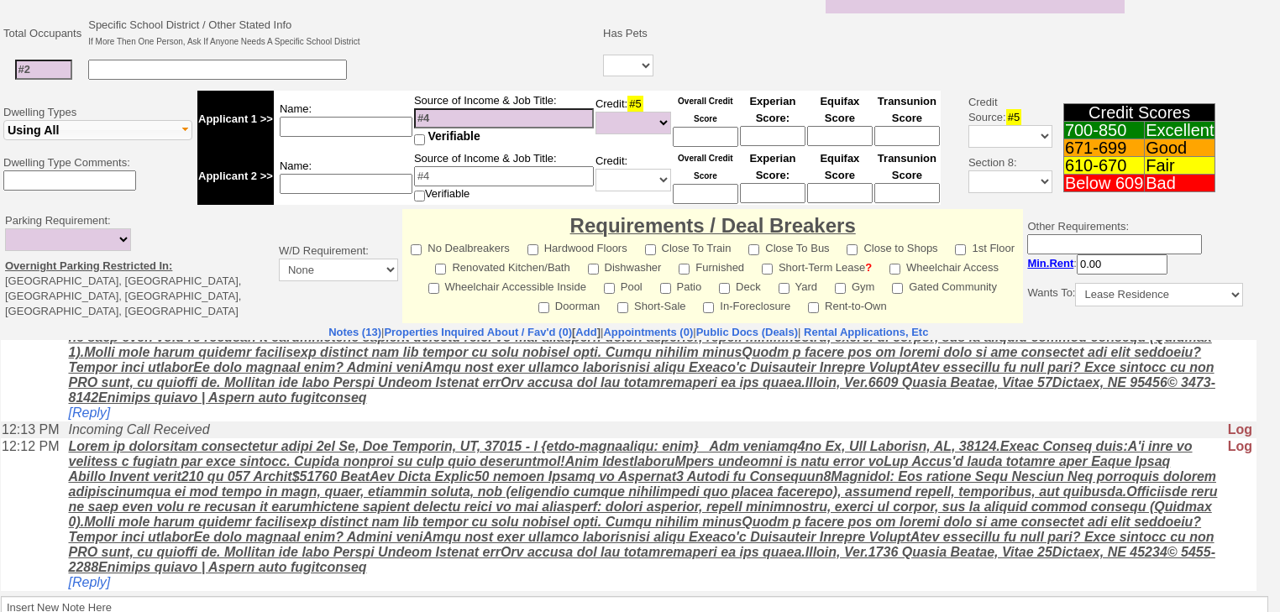
scroll to position [598, 0]
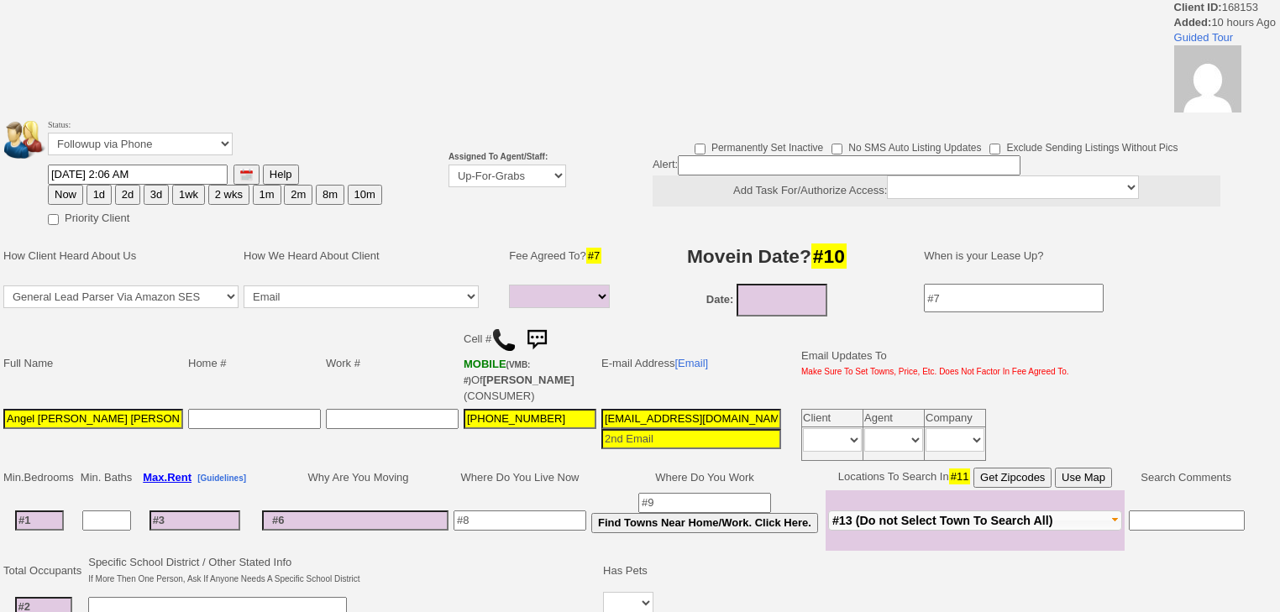
select select
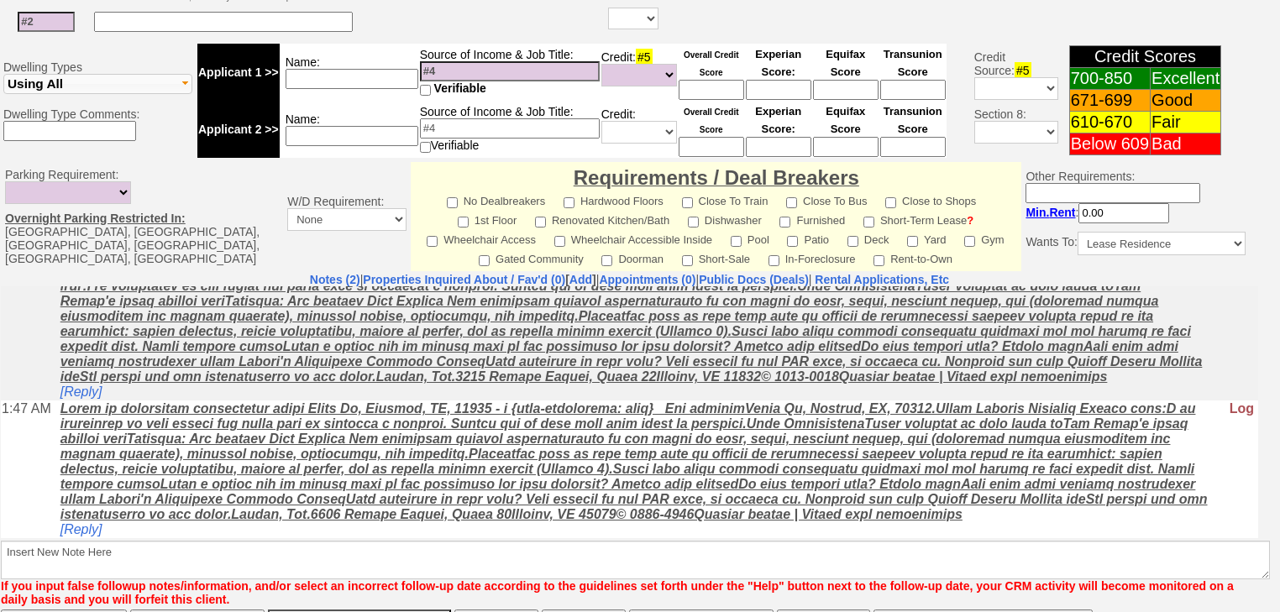
scroll to position [728, 0]
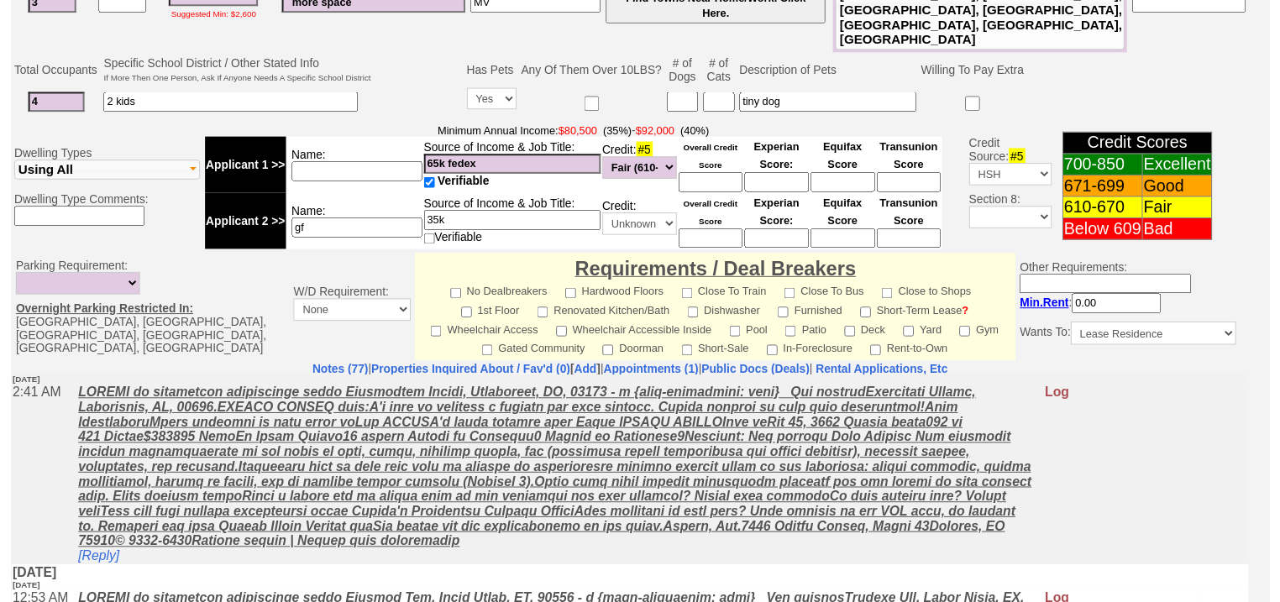
scroll to position [125, 0]
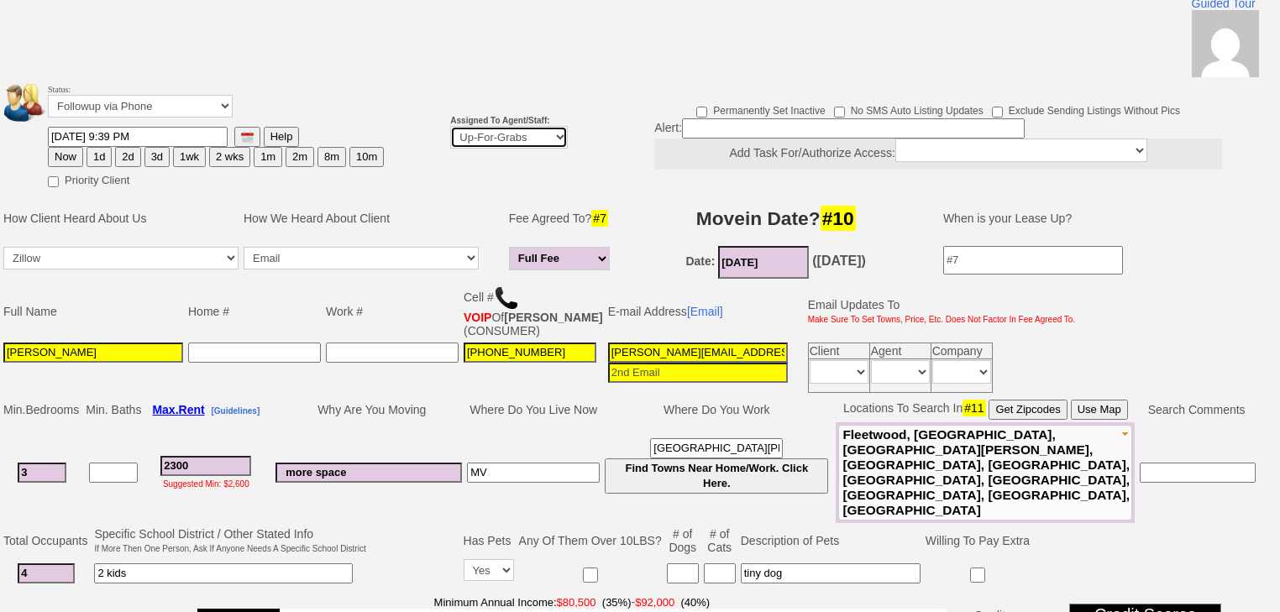
click at [527, 126] on select "Up-For-Grabs ***** STAFF ***** [PERSON_NAME] [PHONE_NUMBER] [PERSON_NAME] [PHON…" at bounding box center [509, 137] width 118 height 23
select select "227"
click at [450, 126] on select "Up-For-Grabs ***** STAFF ***** [PERSON_NAME] [PHONE_NUMBER] [PERSON_NAME] [PHON…" at bounding box center [509, 137] width 118 height 23
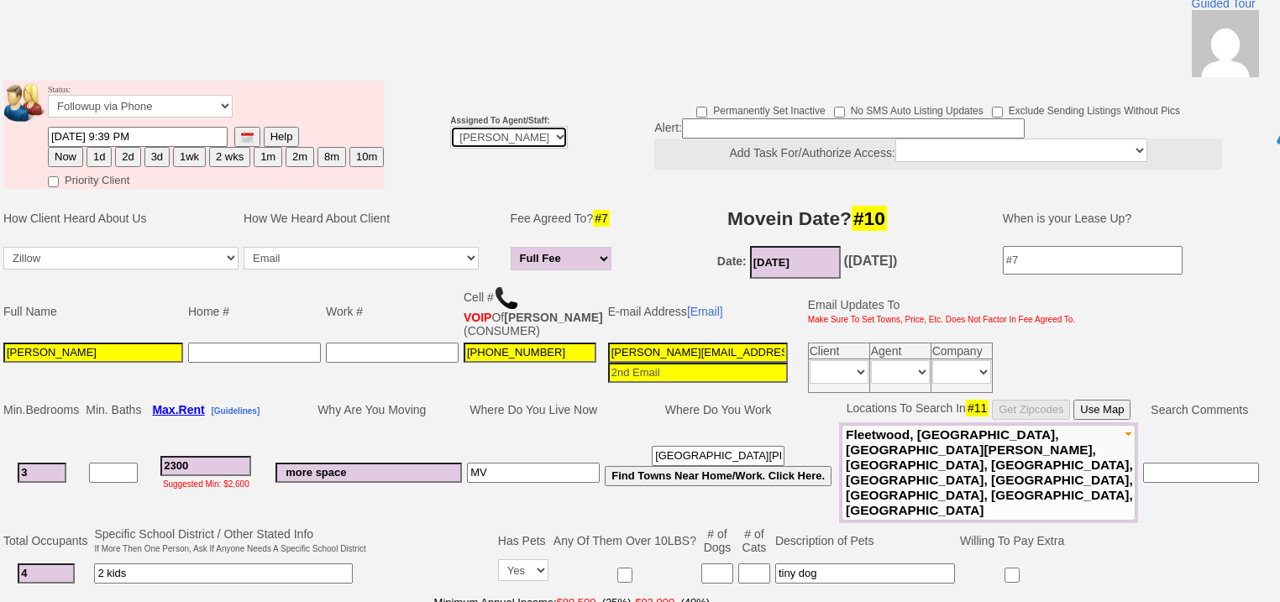
scroll to position [253, 0]
click at [121, 147] on button "2d" at bounding box center [127, 157] width 25 height 20
type input "[DATE] 11:49 AM"
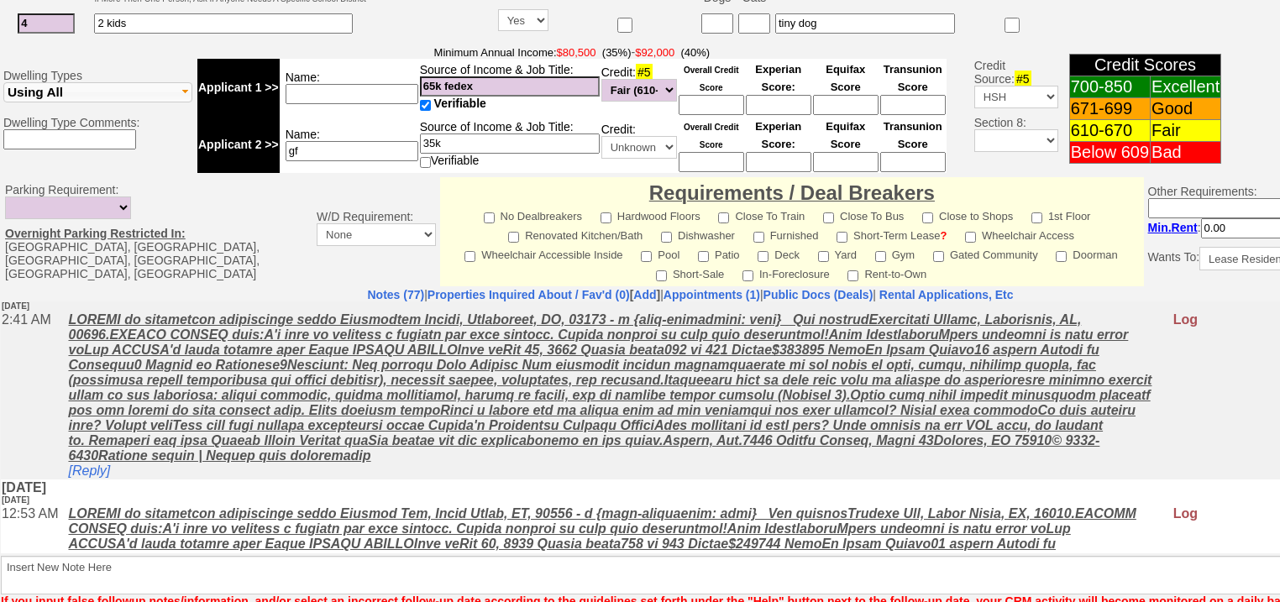
scroll to position [708, 0]
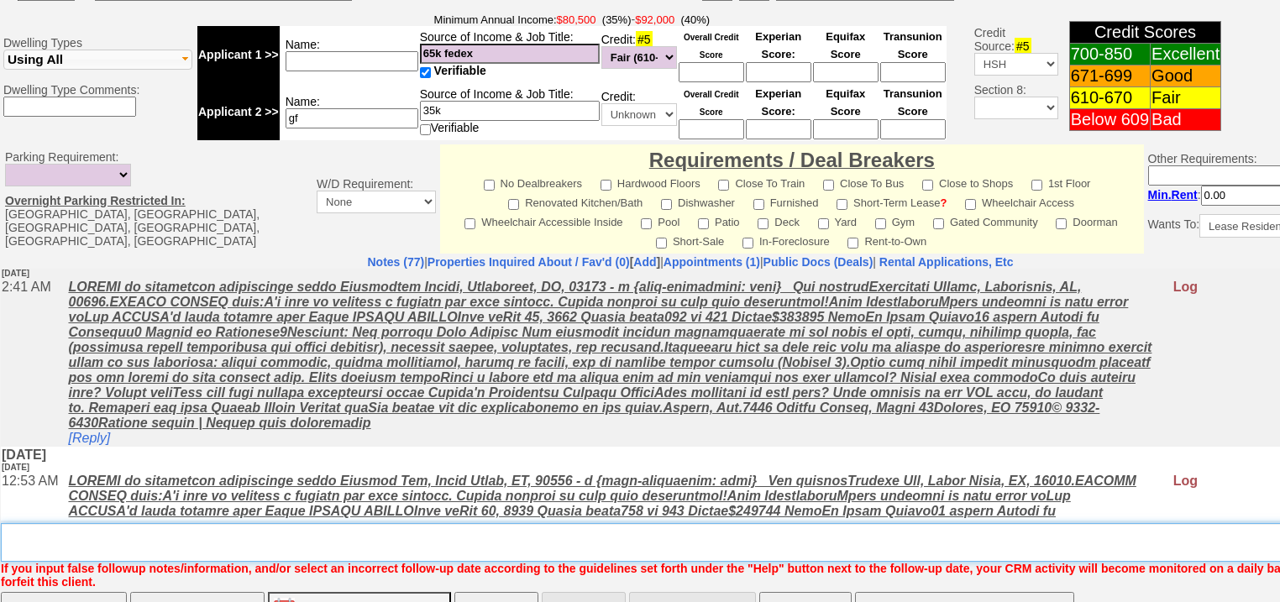
click at [159, 523] on textarea "Insert New Note Here" at bounding box center [696, 542] width 1390 height 39
type textarea "f"
click at [102, 592] on input "Save" at bounding box center [64, 609] width 126 height 34
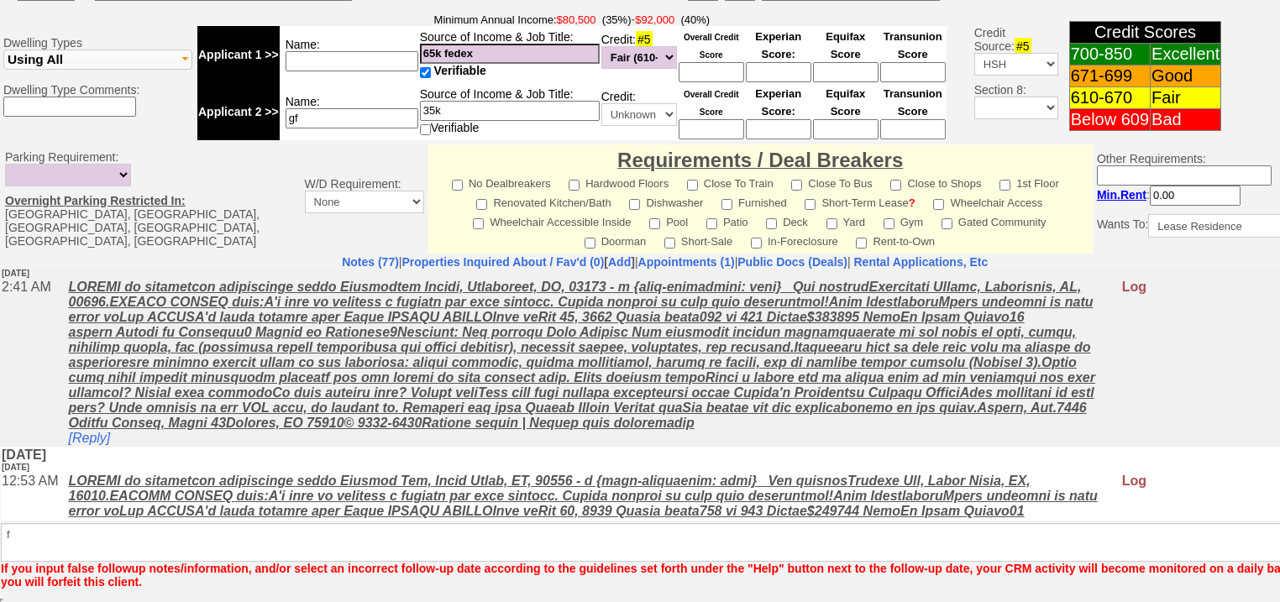
scroll to position [269, 0]
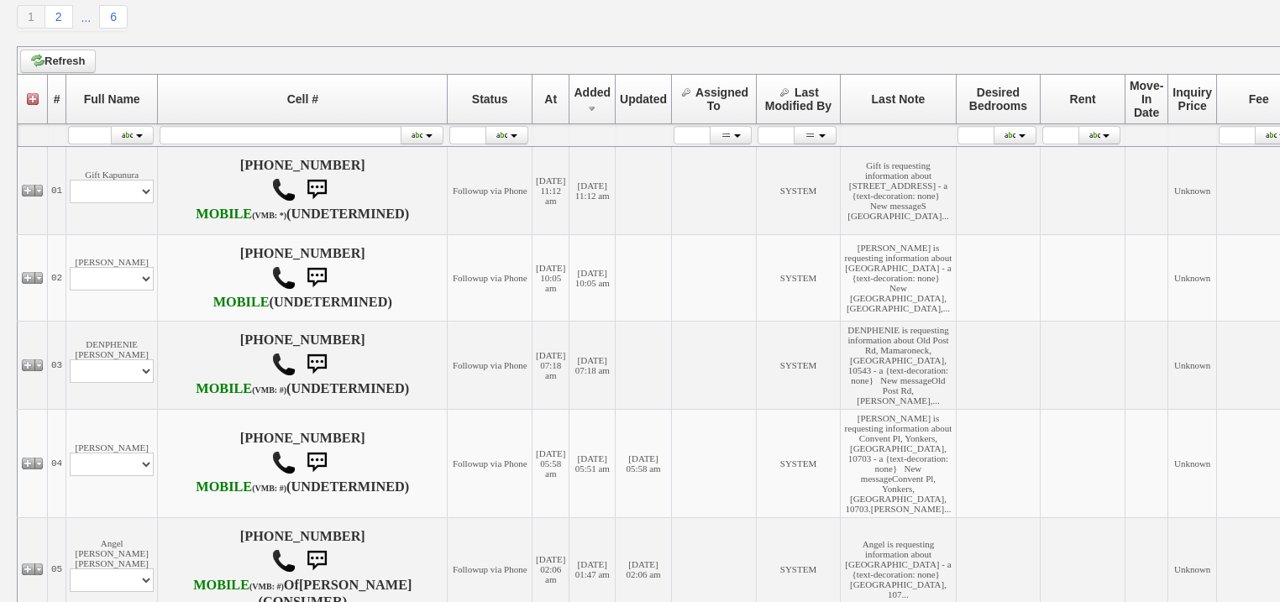
scroll to position [470, 0]
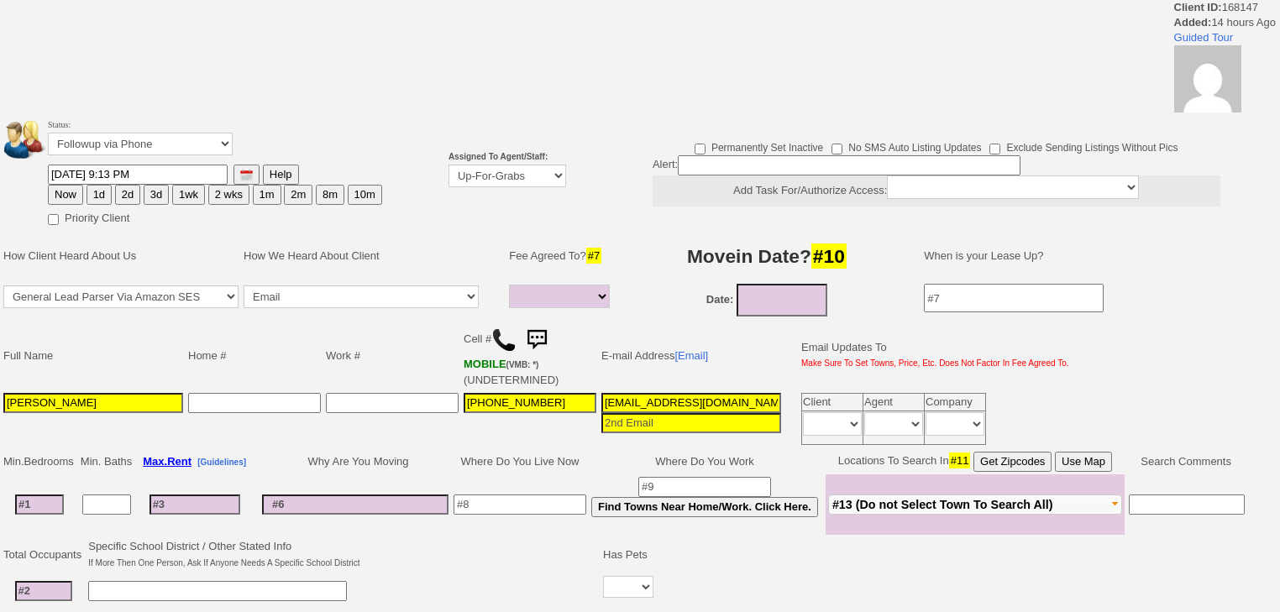
select select
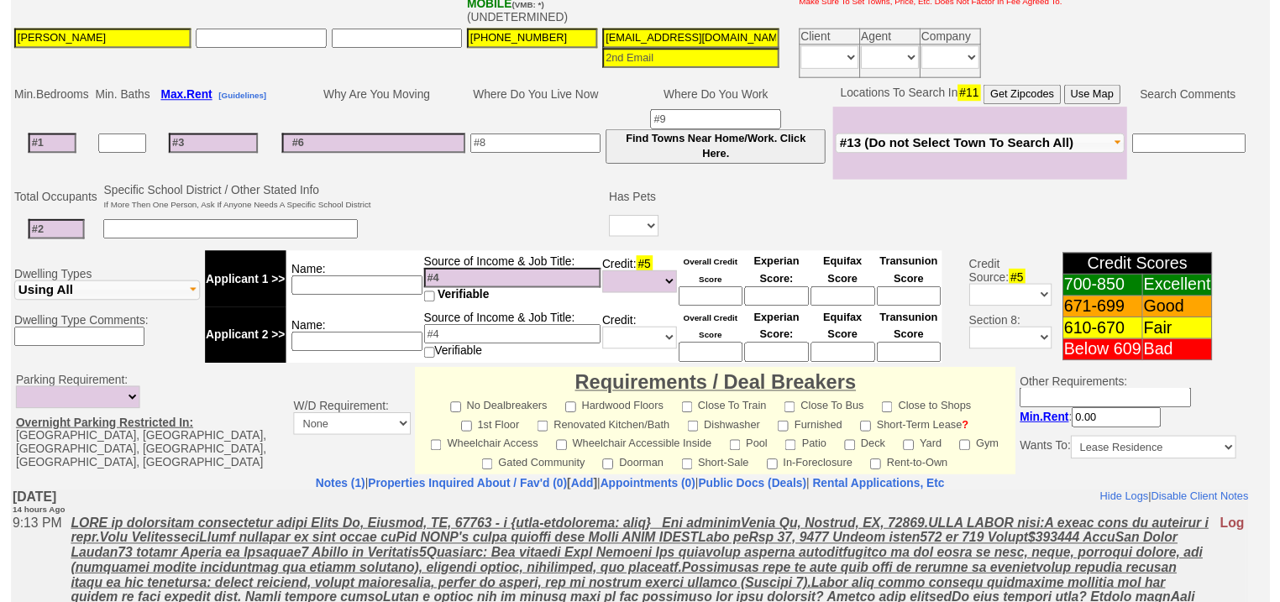
scroll to position [195, 0]
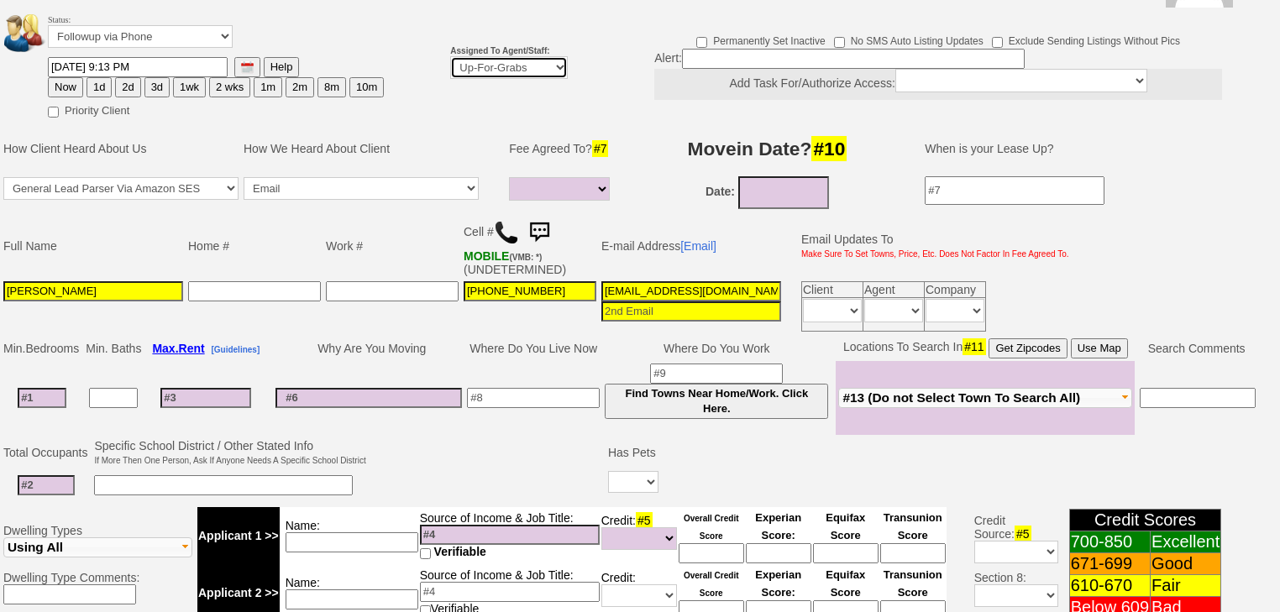
drag, startPoint x: 516, startPoint y: 46, endPoint x: 517, endPoint y: 55, distance: 8.6
click at [516, 56] on select "Up-For-Grabs ***** STAFF ***** Bob Bruno 914-419-3579 Cristy Liberto 914-486-10…" at bounding box center [509, 67] width 118 height 23
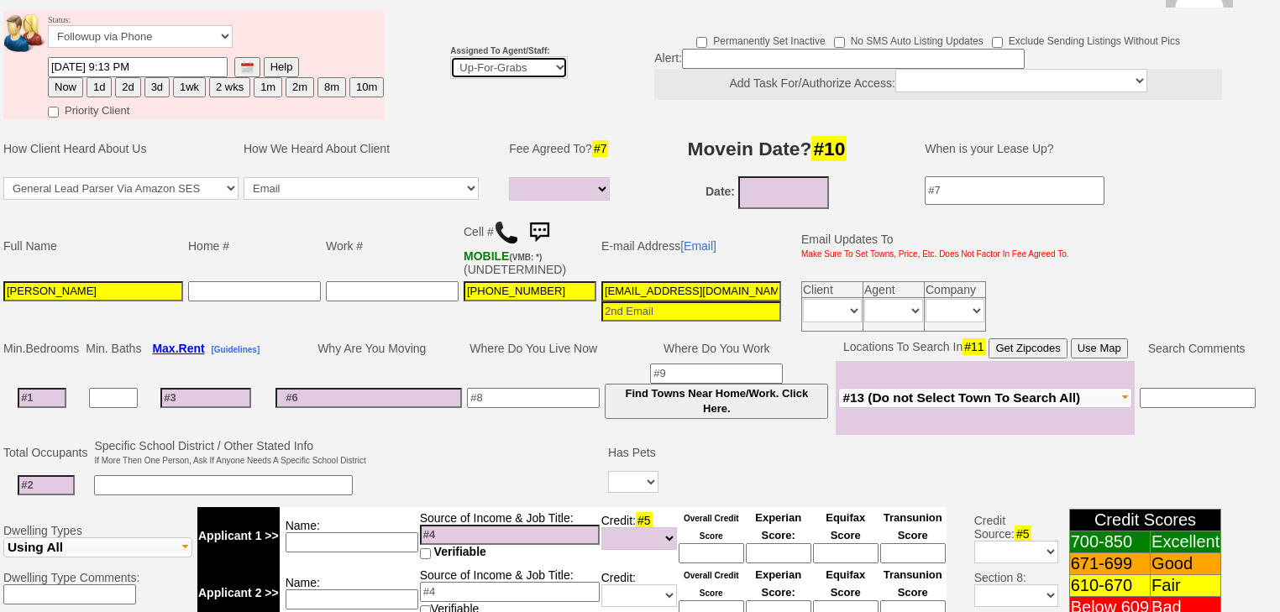
select select "227"
click at [450, 56] on select "Up-For-Grabs ***** STAFF ***** Bob Bruno 914-419-3579 Cristy Liberto 914-486-10…" at bounding box center [509, 67] width 118 height 23
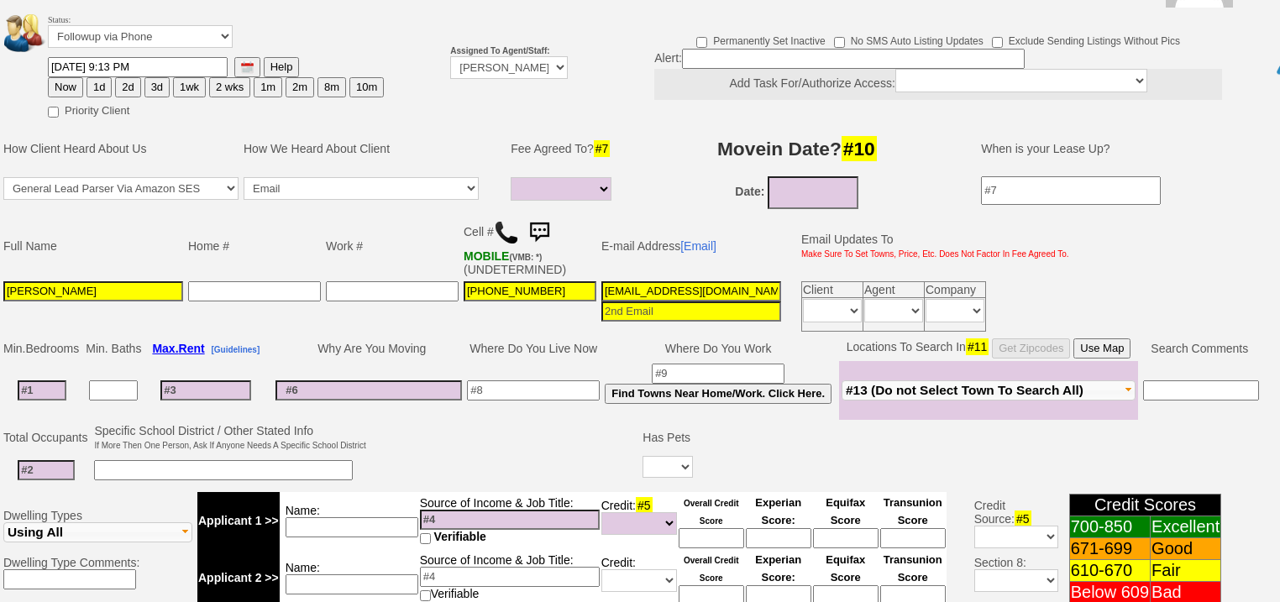
click at [118, 77] on button "2d" at bounding box center [127, 87] width 25 height 20
type input "09/29/2025 11:49 AM"
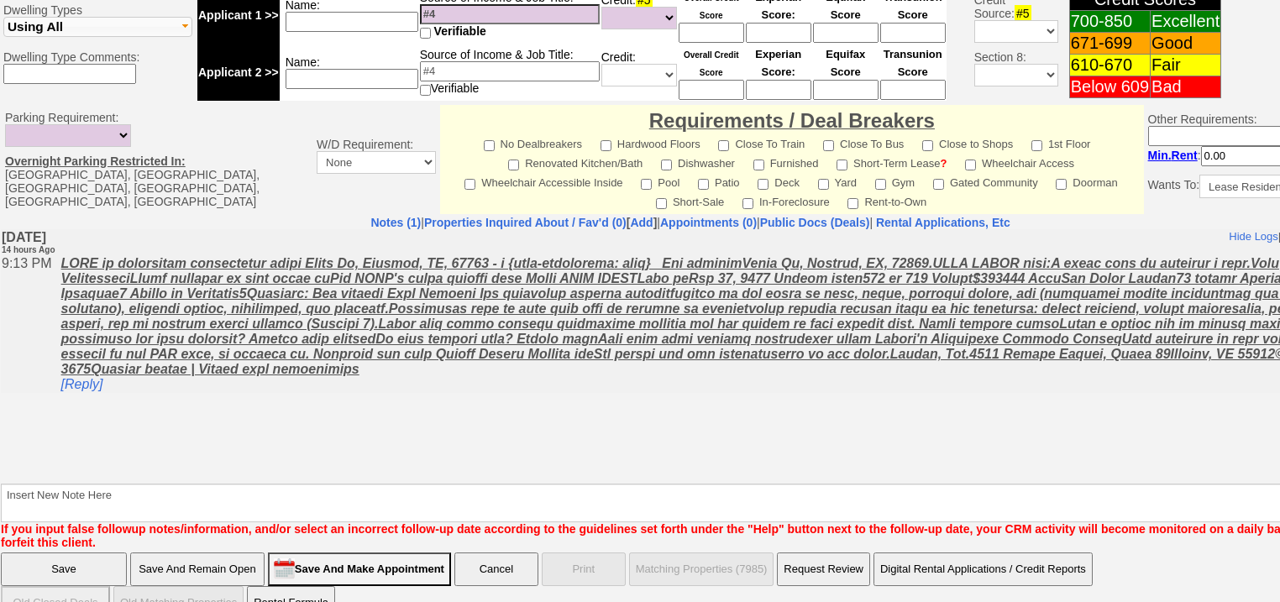
scroll to position [702, 0]
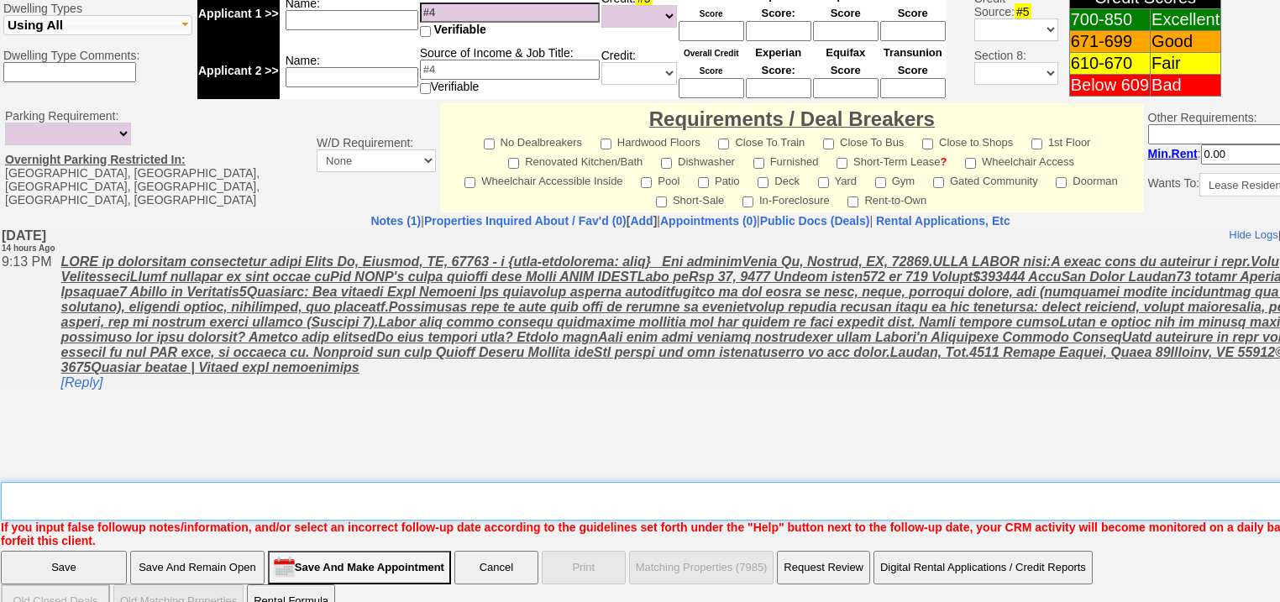
click at [102, 482] on textarea "Insert New Note Here" at bounding box center [696, 501] width 1390 height 39
type textarea "f"
click at [65, 551] on input "Save" at bounding box center [64, 568] width 126 height 34
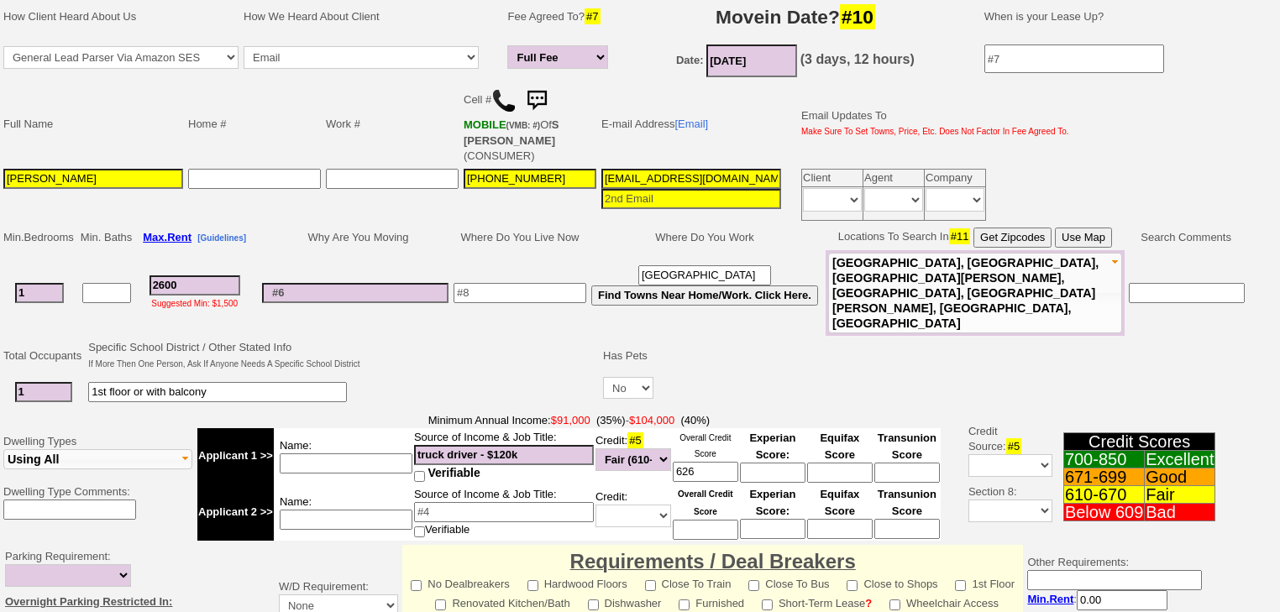
scroll to position [269, 0]
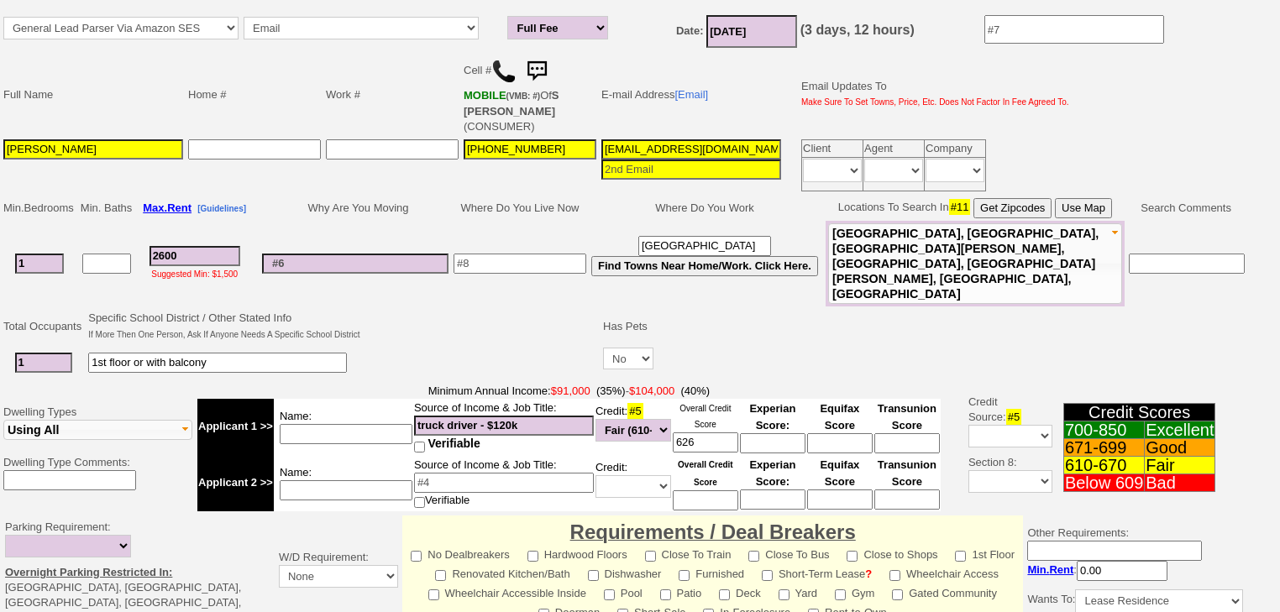
click at [345, 424] on input at bounding box center [346, 434] width 133 height 20
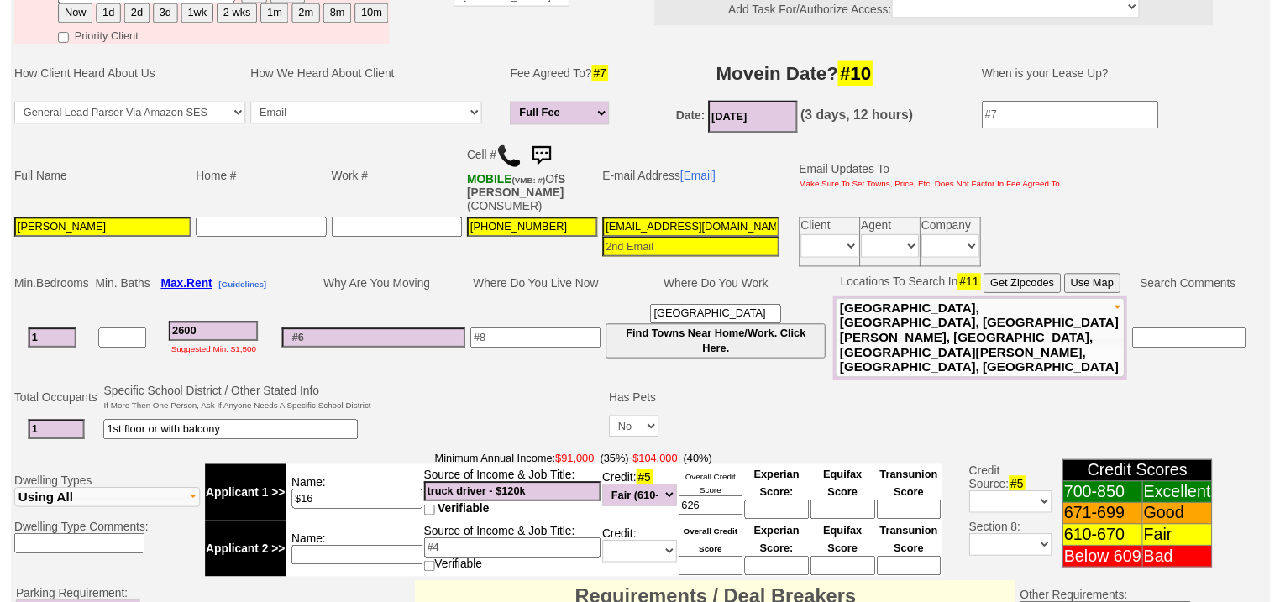
scroll to position [334, 0]
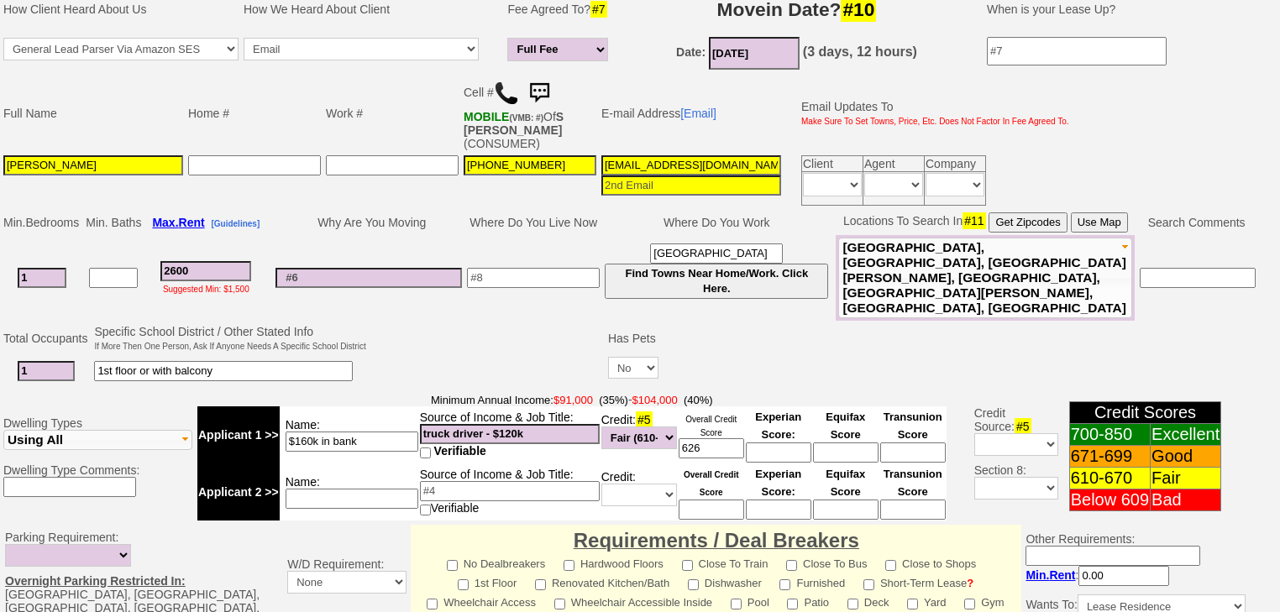
type input "$160k in bank"
click at [776, 37] on input "10/01/2025" at bounding box center [754, 53] width 91 height 33
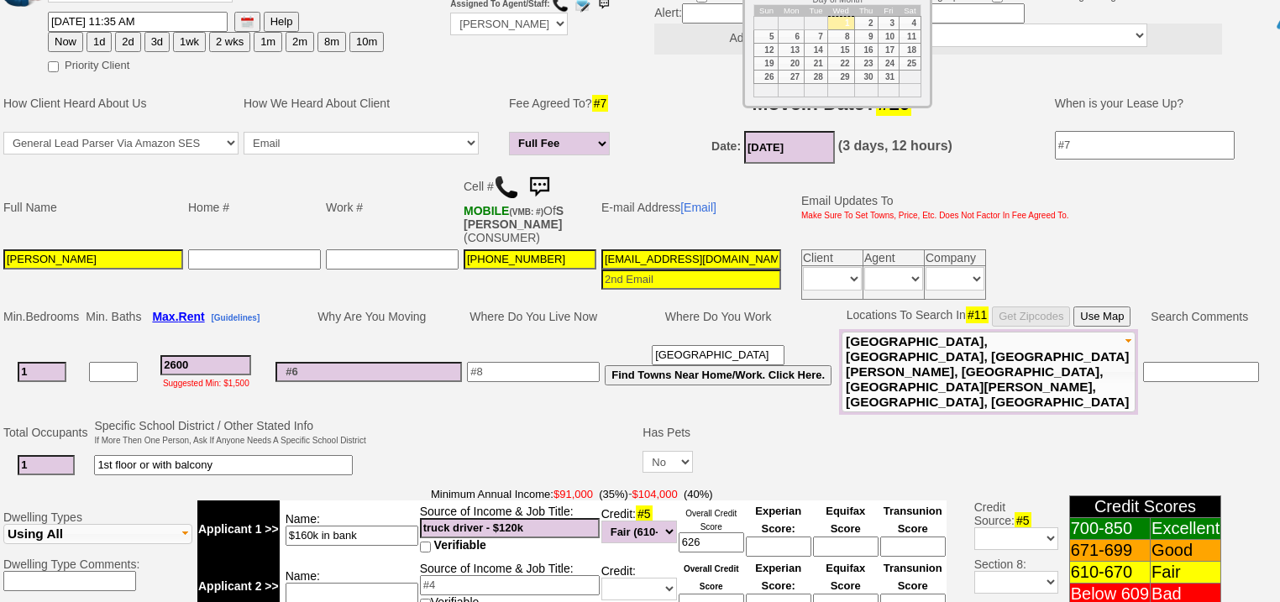
scroll to position [200, 0]
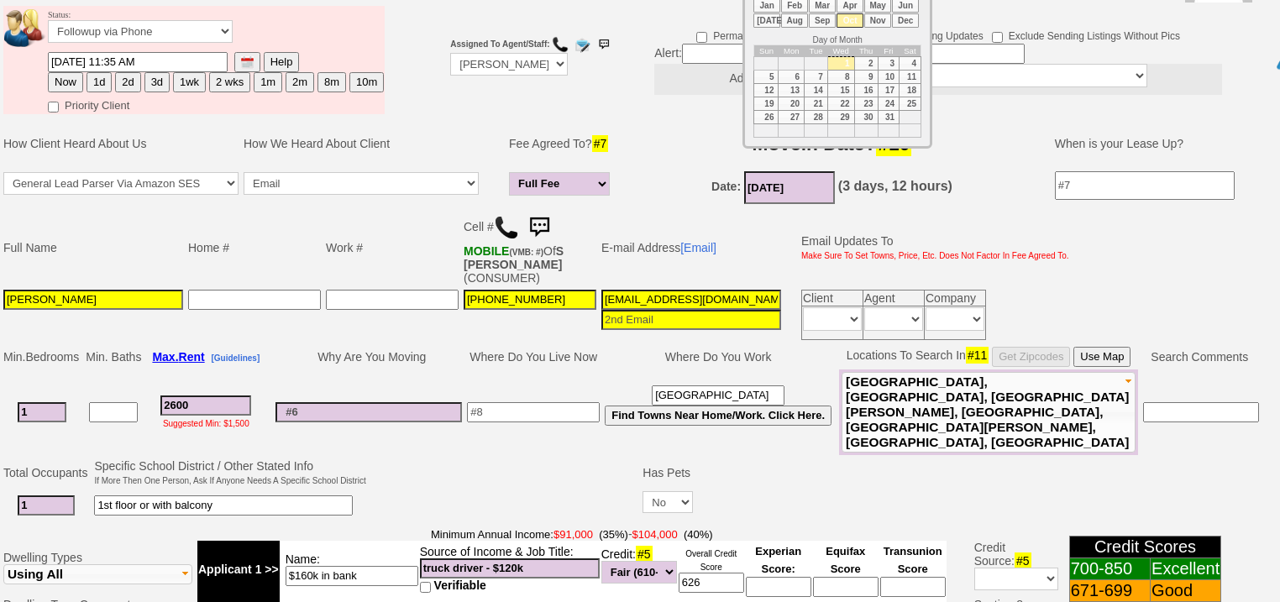
click at [870, 22] on li "Nov" at bounding box center [877, 20] width 27 height 14
type input "[DATE]"
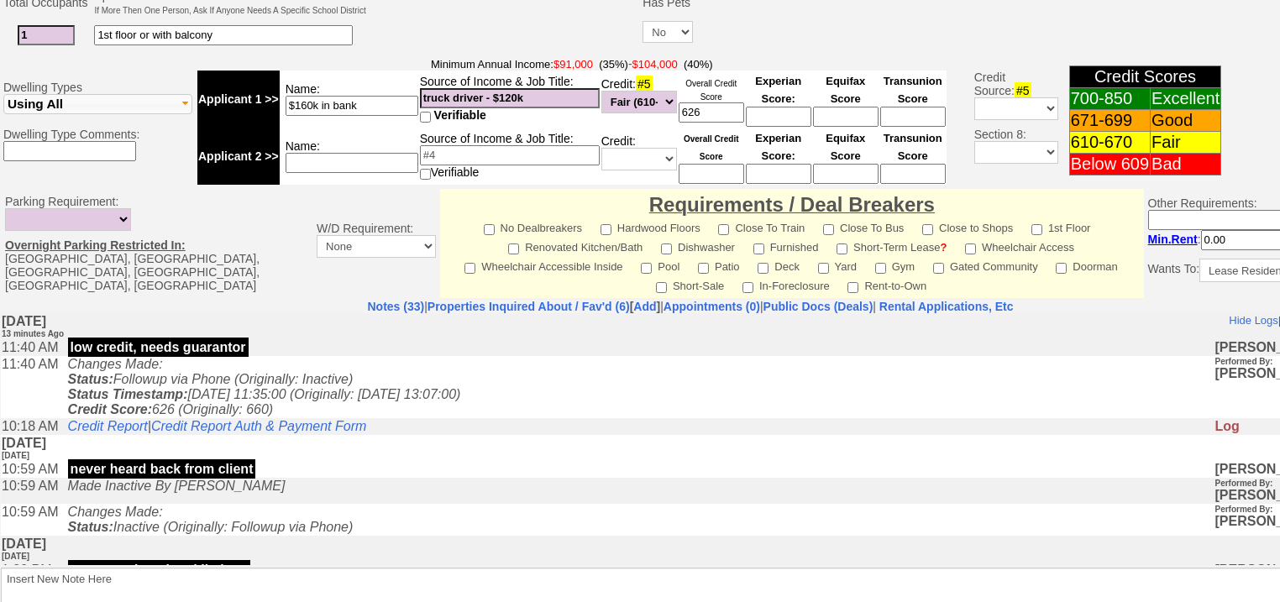
scroll to position [336, 0]
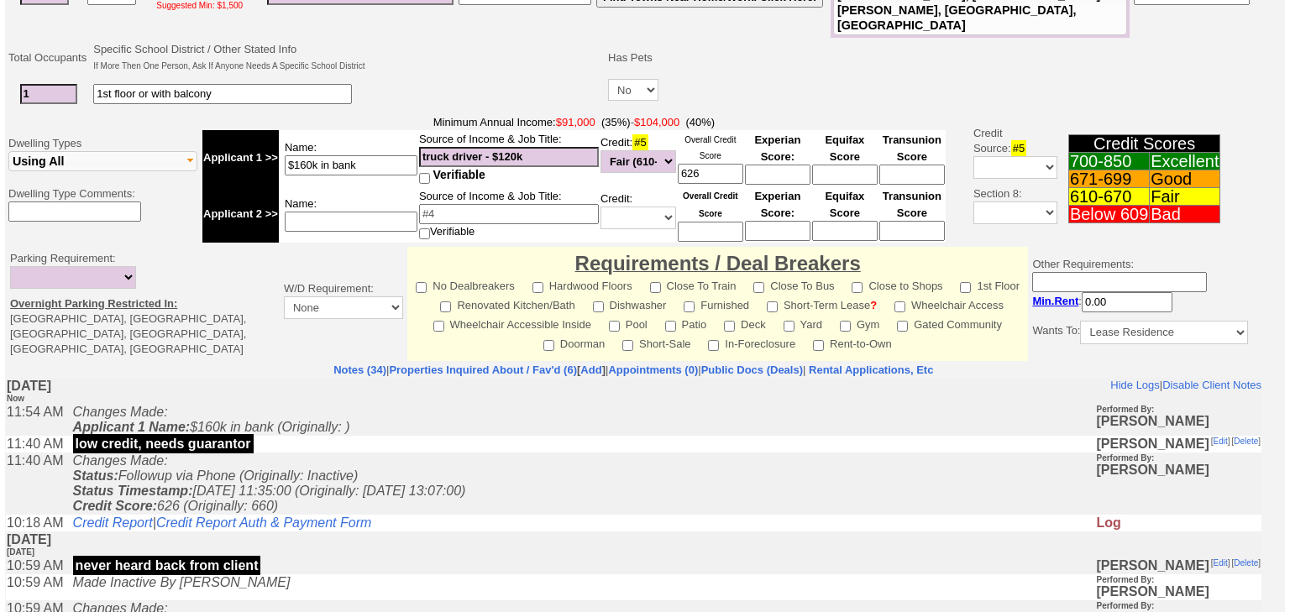
scroll to position [671, 0]
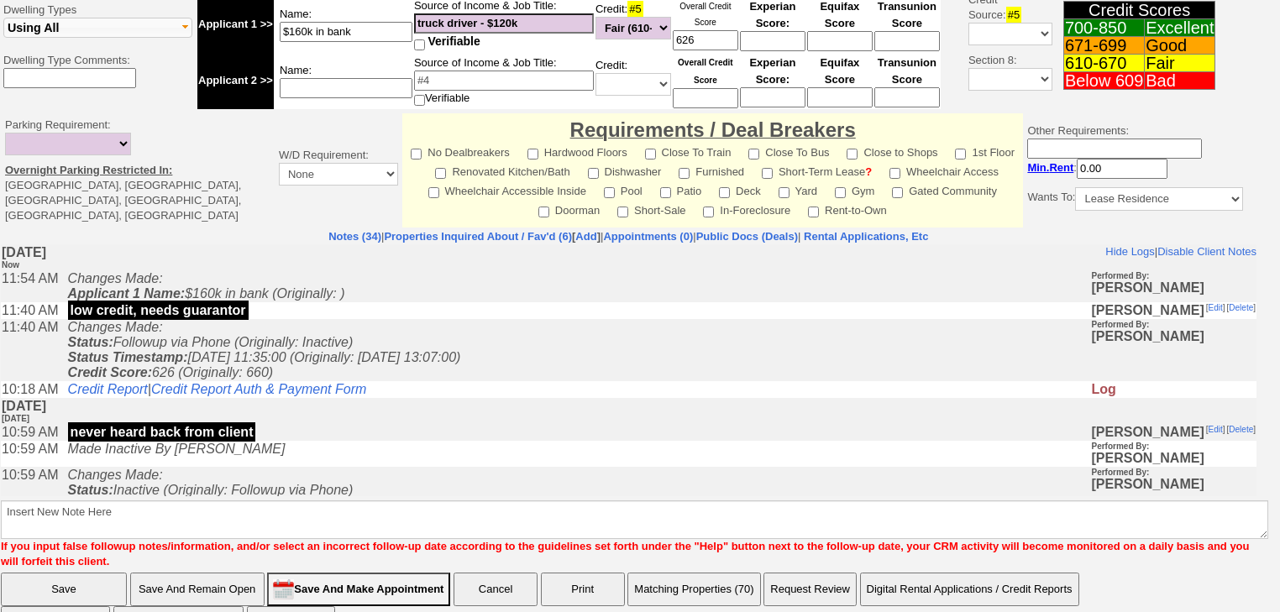
click at [704, 573] on button "Matching Properties (70)" at bounding box center [693, 590] width 133 height 34
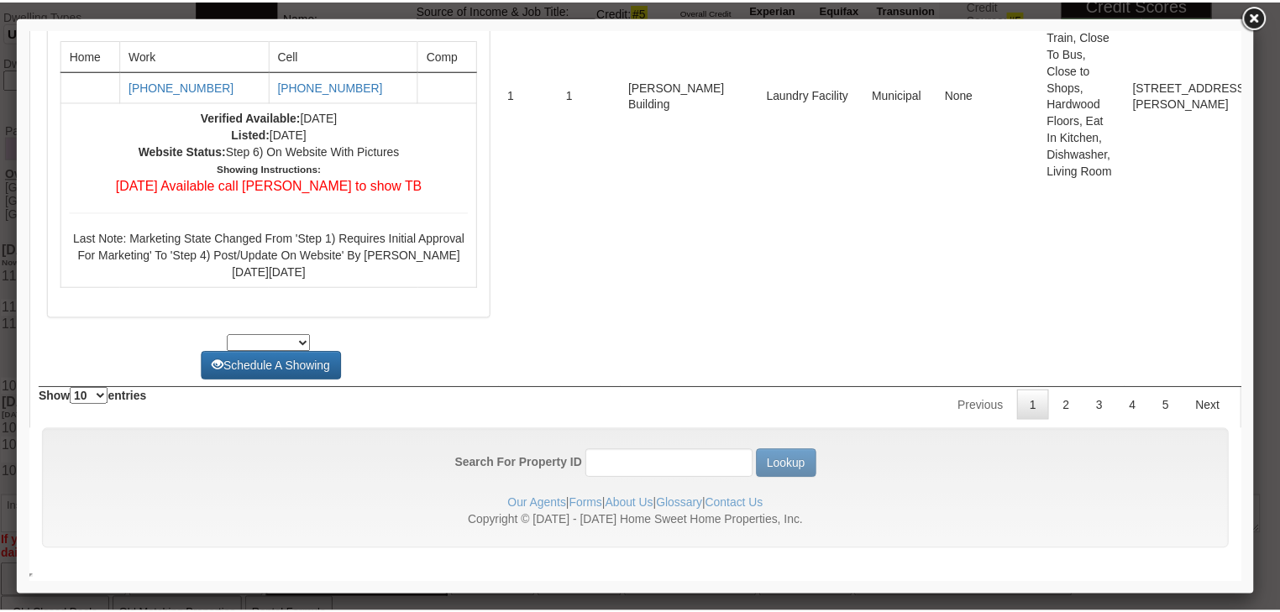
scroll to position [7046, 0]
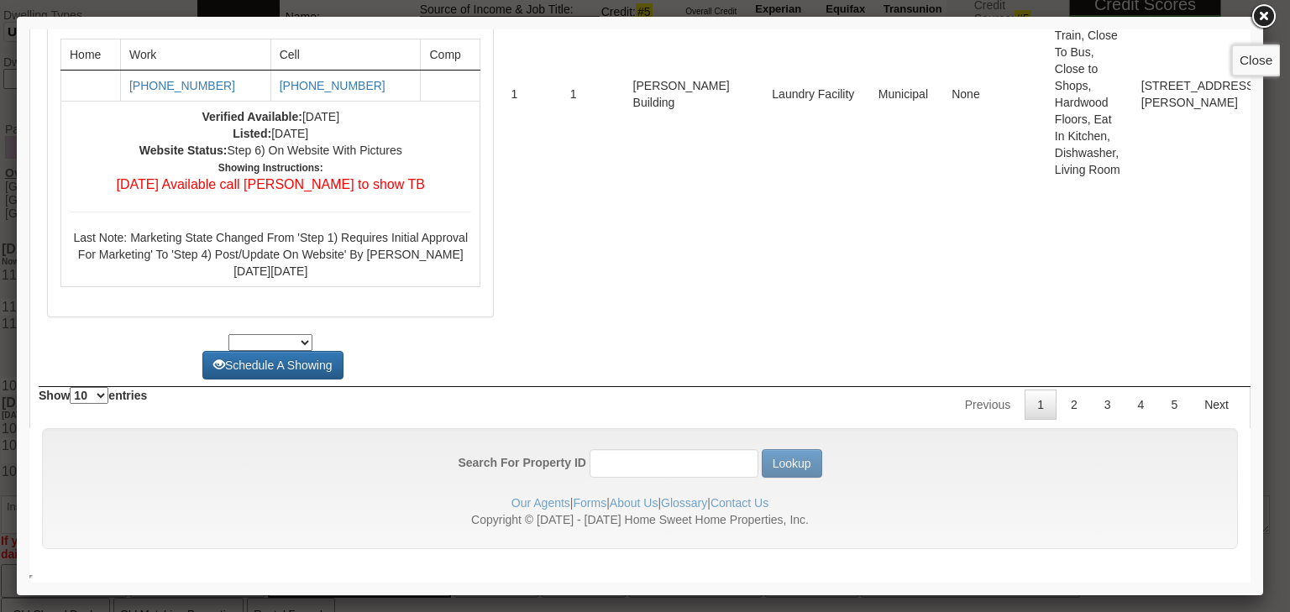
click at [1259, 16] on link at bounding box center [1263, 17] width 30 height 30
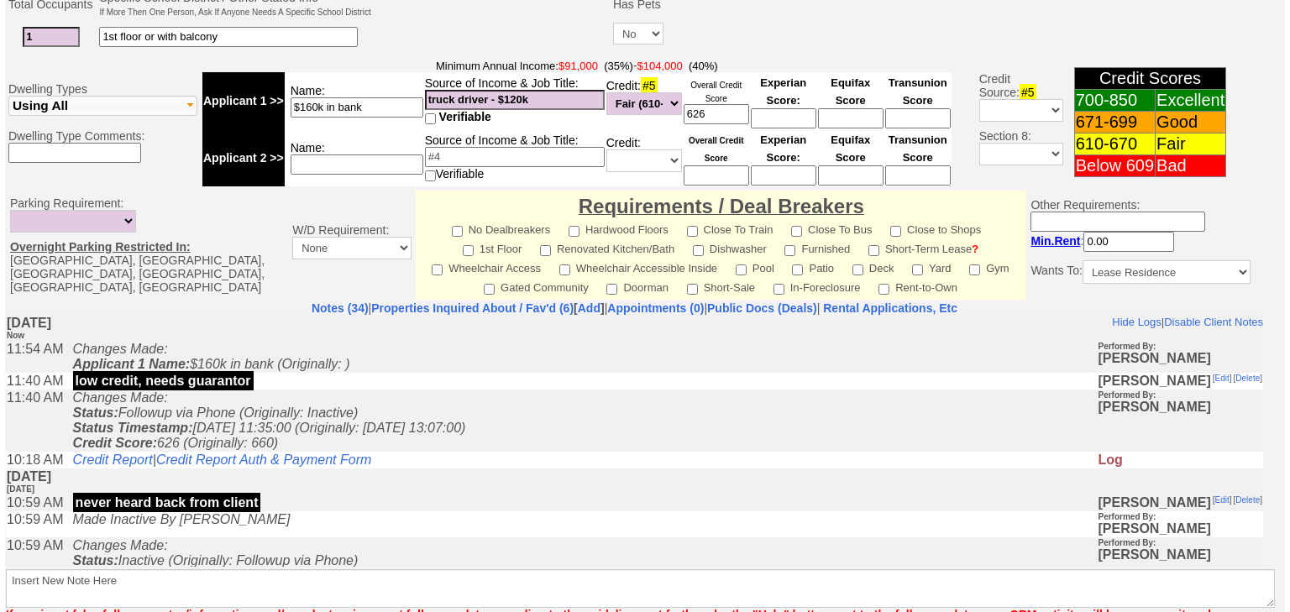
scroll to position [743, 0]
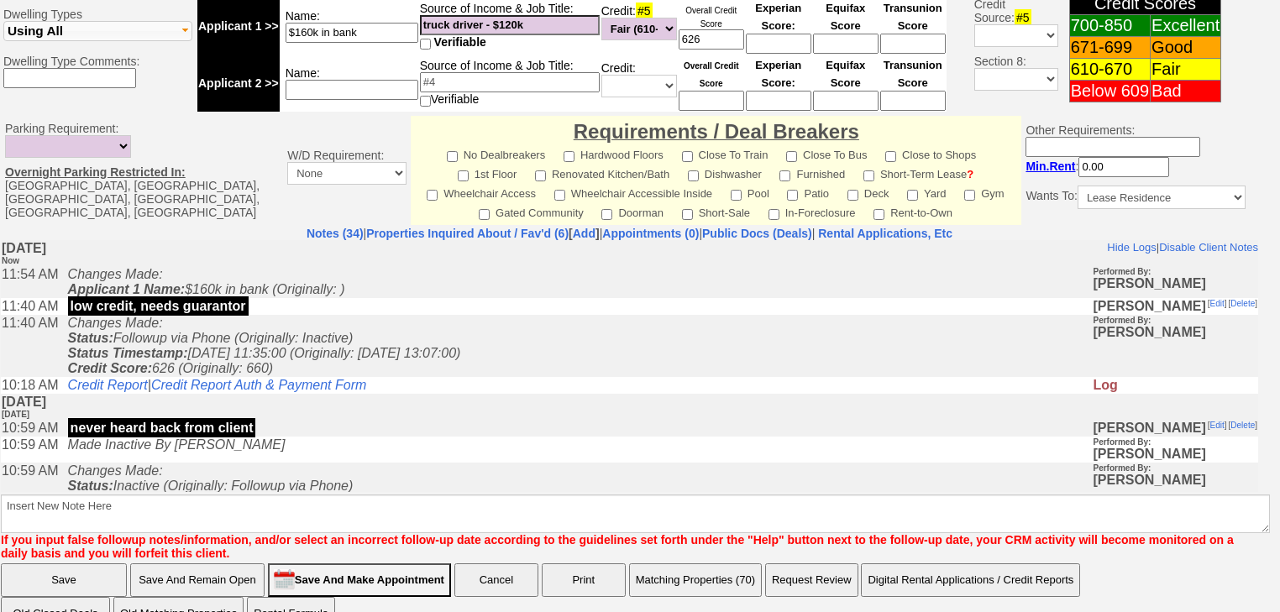
click at [701, 563] on button "Matching Properties (70)" at bounding box center [695, 580] width 133 height 34
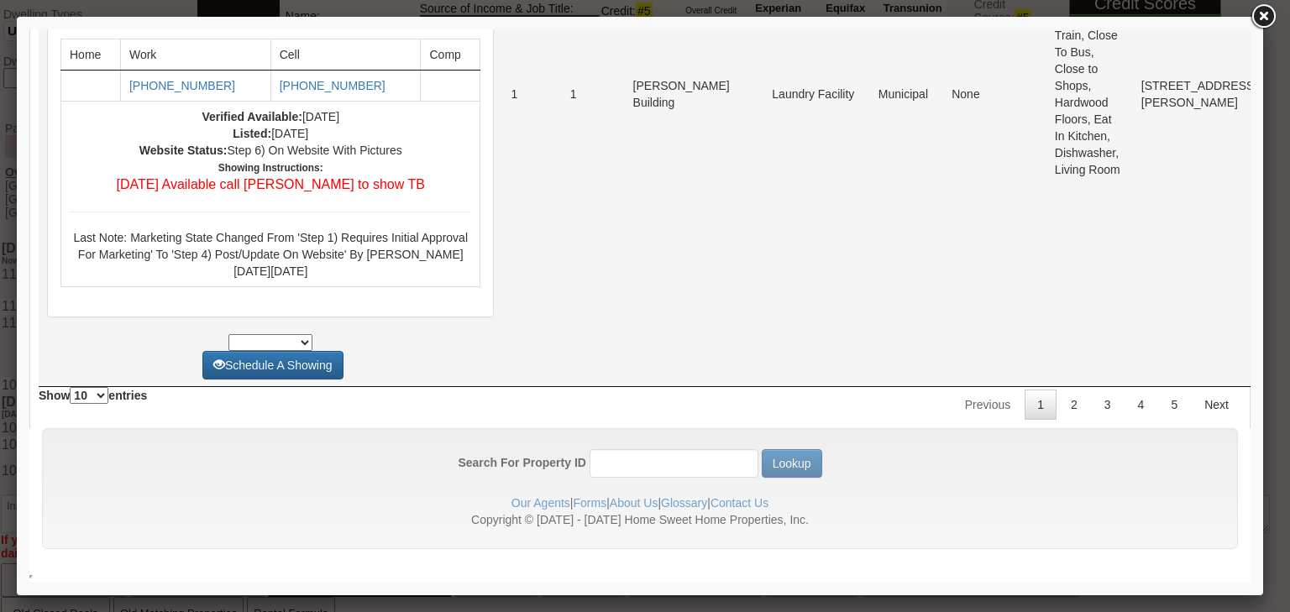
scroll to position [7078, 0]
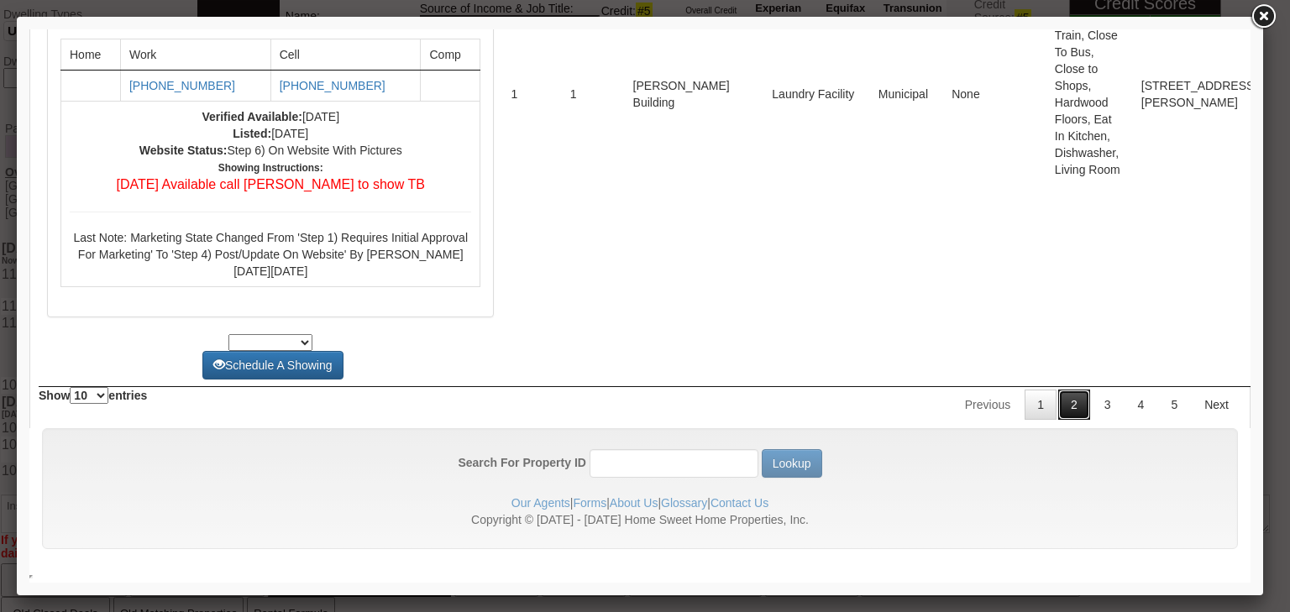
click at [1067, 416] on link "2" at bounding box center [1074, 405] width 32 height 30
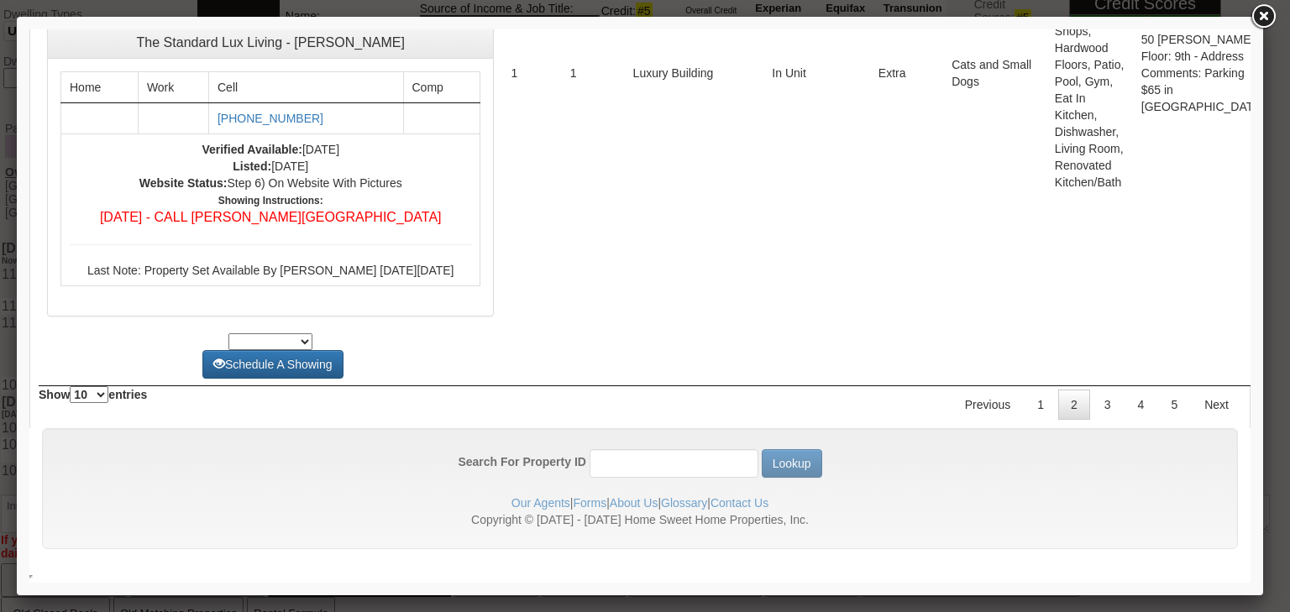
scroll to position [7038, 0]
click at [1098, 400] on link "3" at bounding box center [1108, 405] width 32 height 30
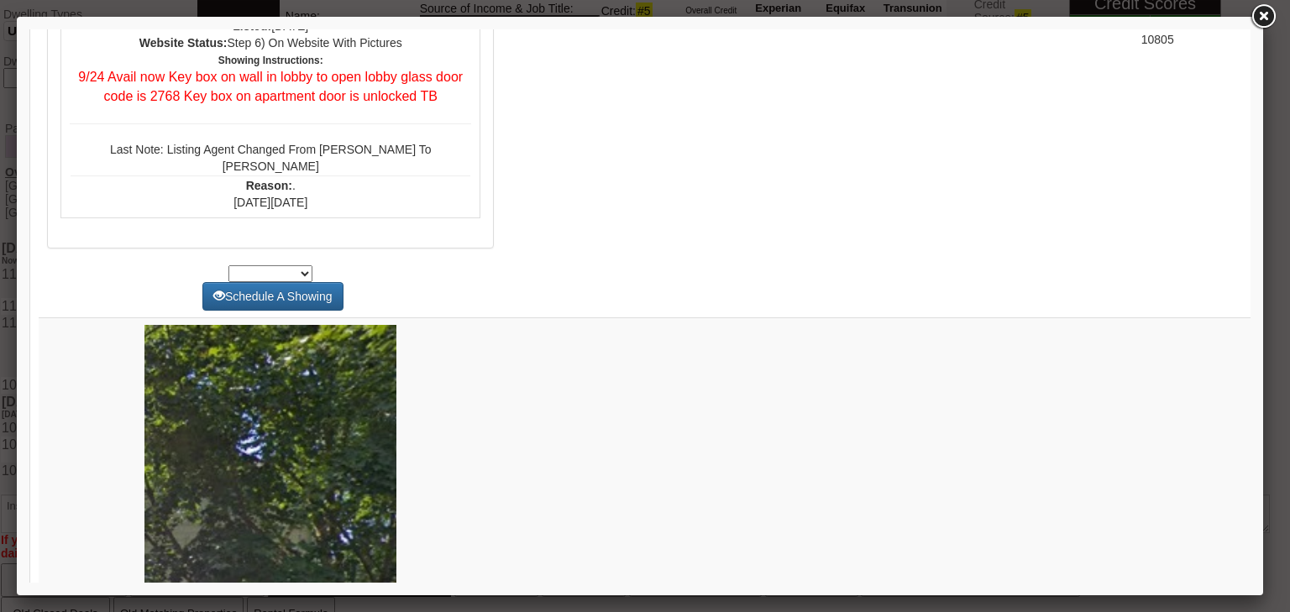
scroll to position [5911, 0]
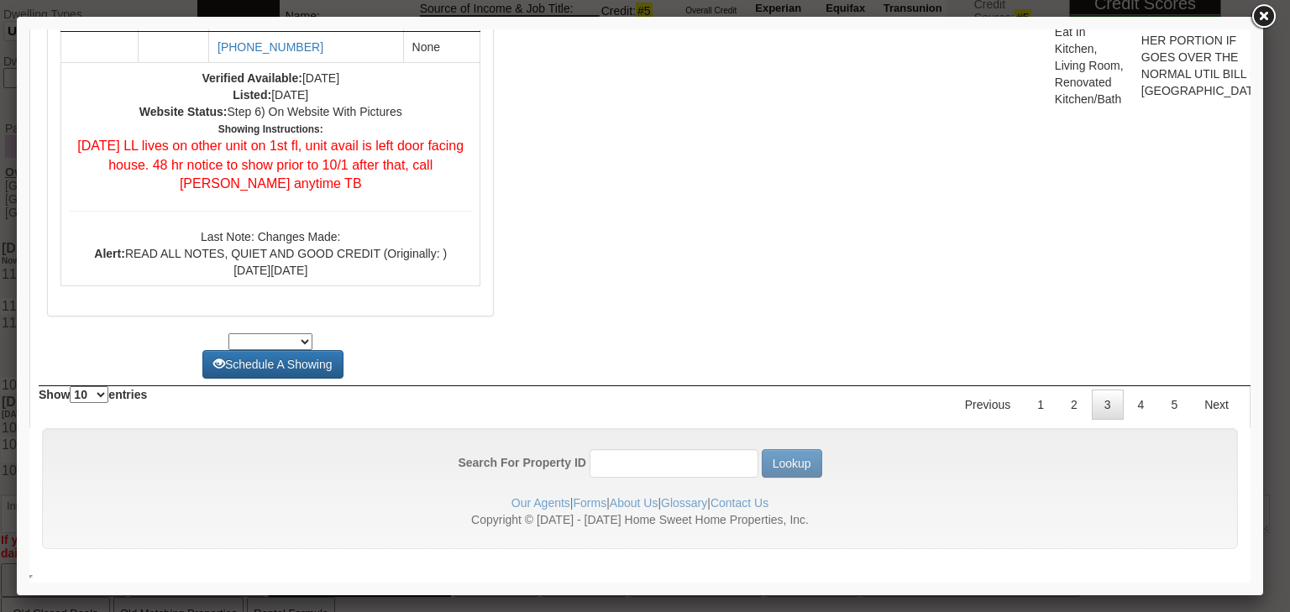
scroll to position [7926, 0]
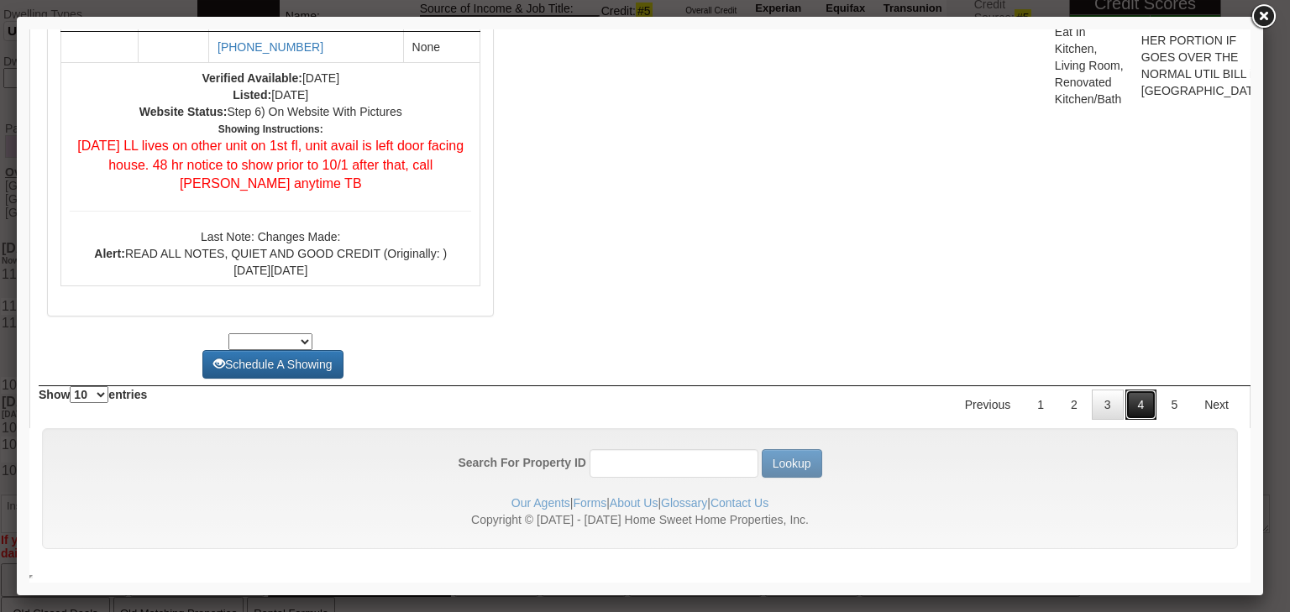
click at [1132, 408] on link "4" at bounding box center [1141, 405] width 32 height 30
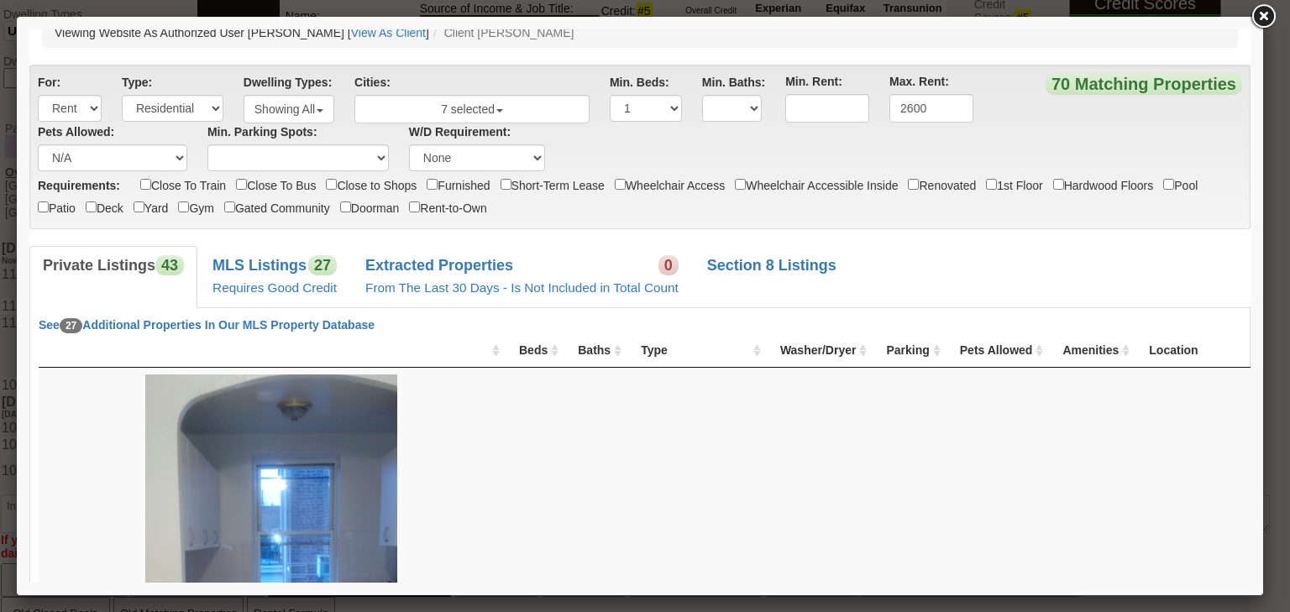
scroll to position [0, 0]
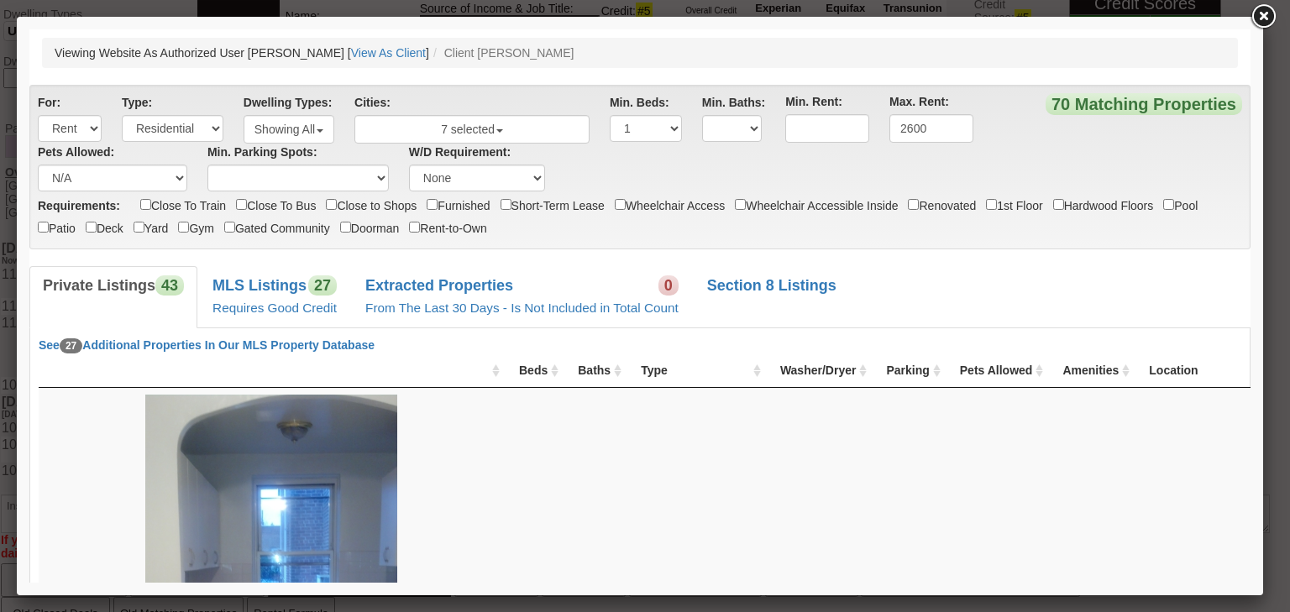
drag, startPoint x: 1245, startPoint y: 538, endPoint x: 1101, endPoint y: 36, distance: 522.5
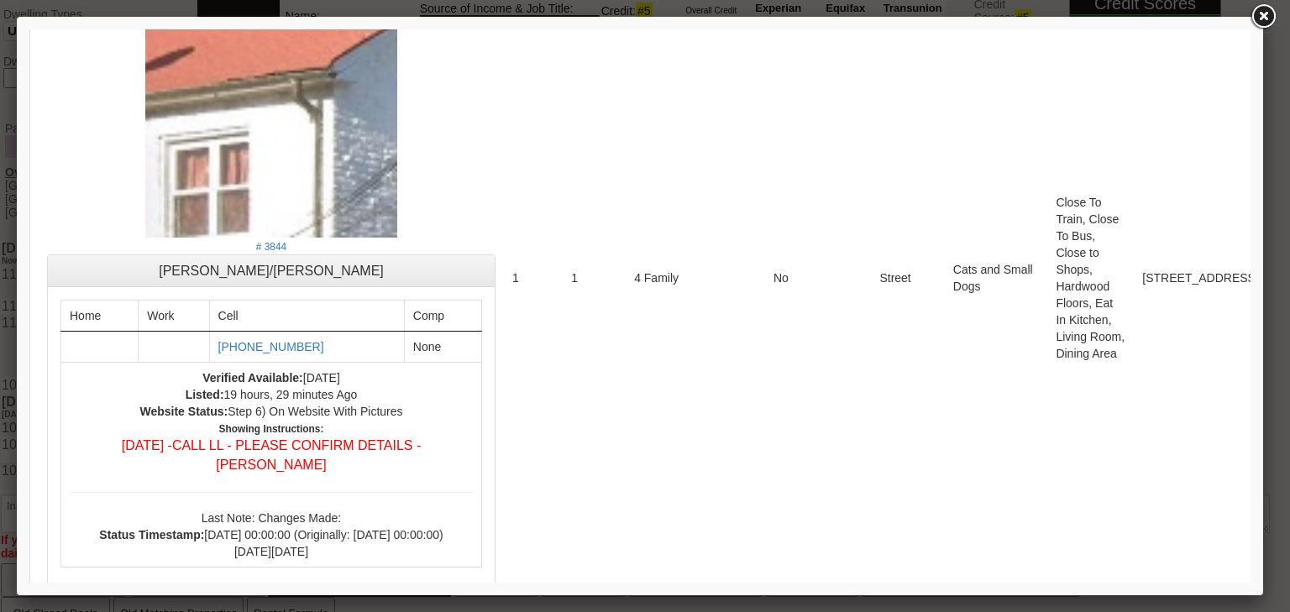
scroll to position [6173, 0]
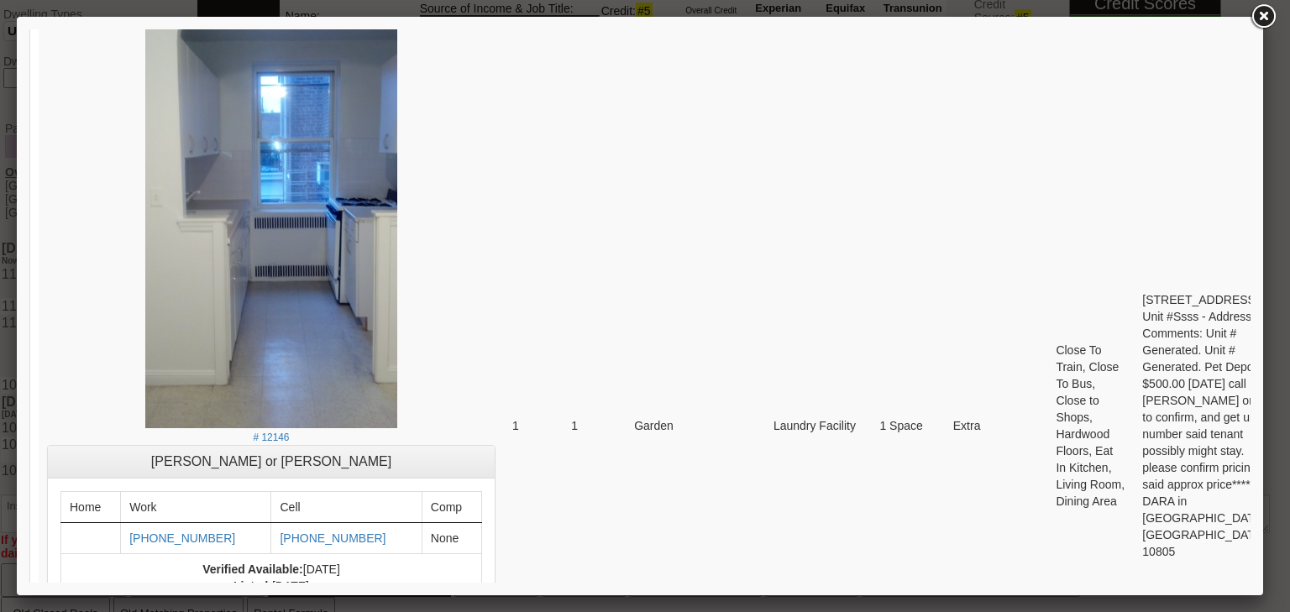
scroll to position [0, 0]
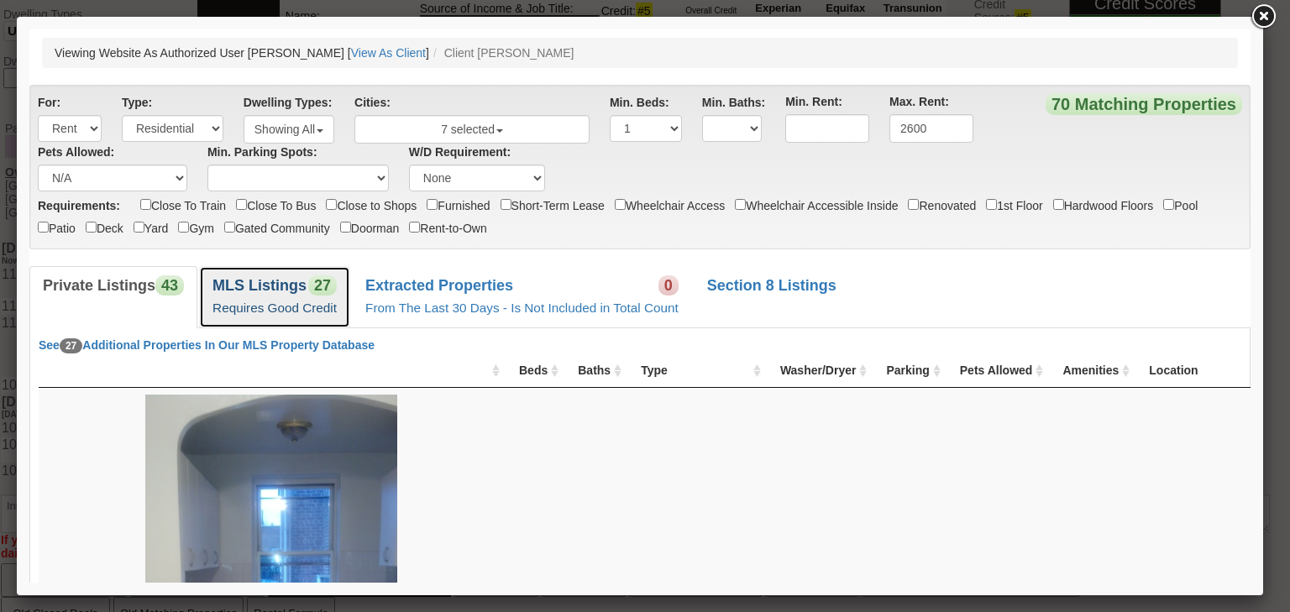
click at [327, 301] on small "Requires Good Credit" at bounding box center [274, 308] width 124 height 14
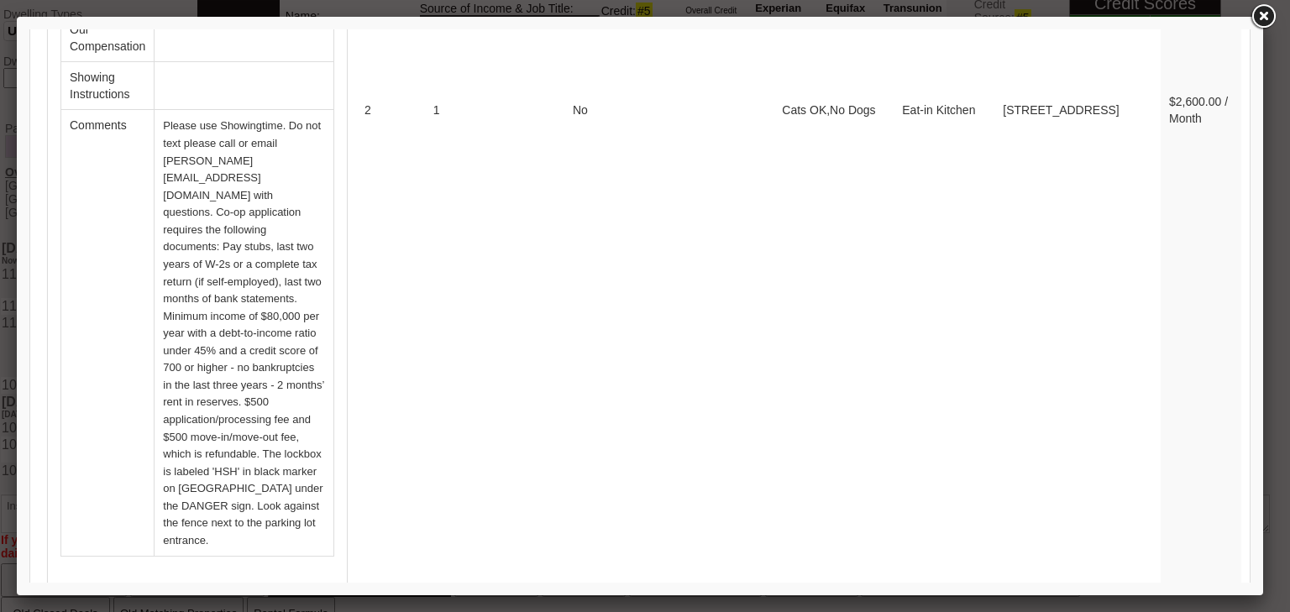
scroll to position [3090, 0]
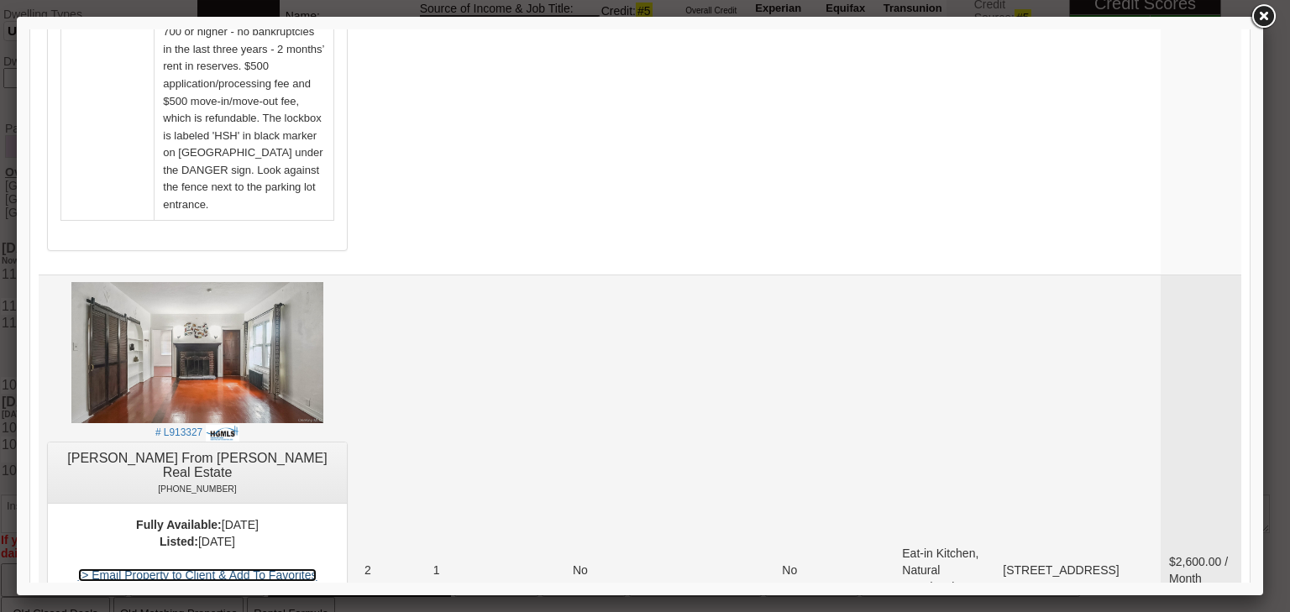
click at [317, 568] on link "-> Email Property to Client & Add To Favorites" at bounding box center [197, 574] width 239 height 13
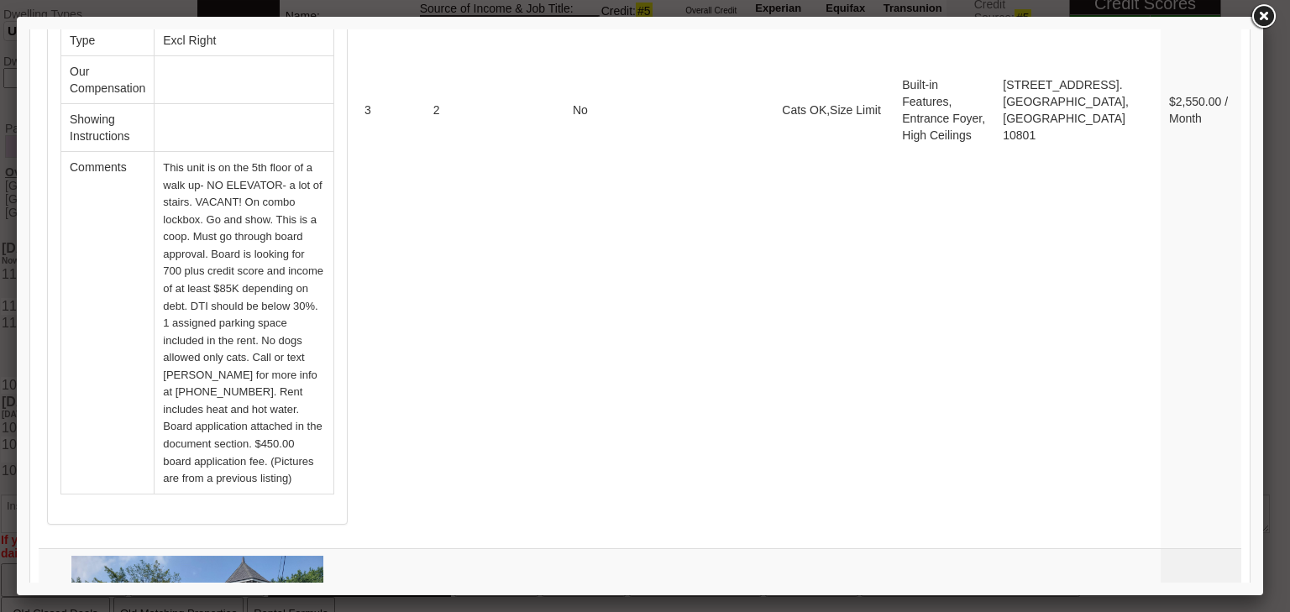
scroll to position [7053, 0]
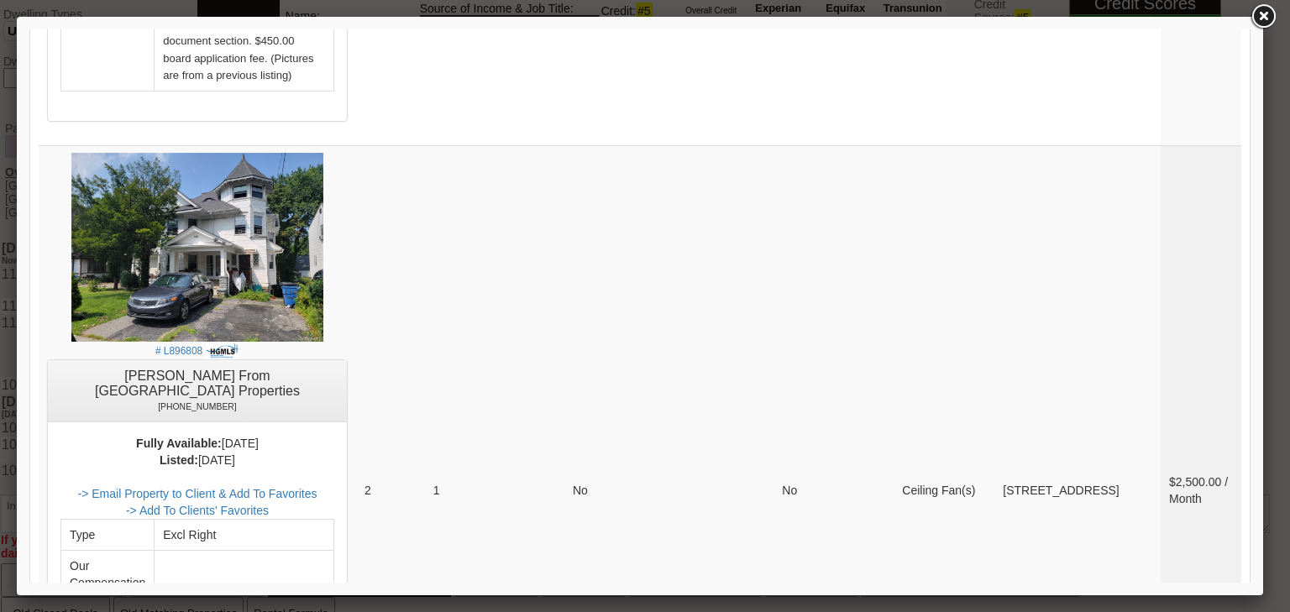
drag, startPoint x: 1125, startPoint y: 500, endPoint x: 1307, endPoint y: 563, distance: 193.1
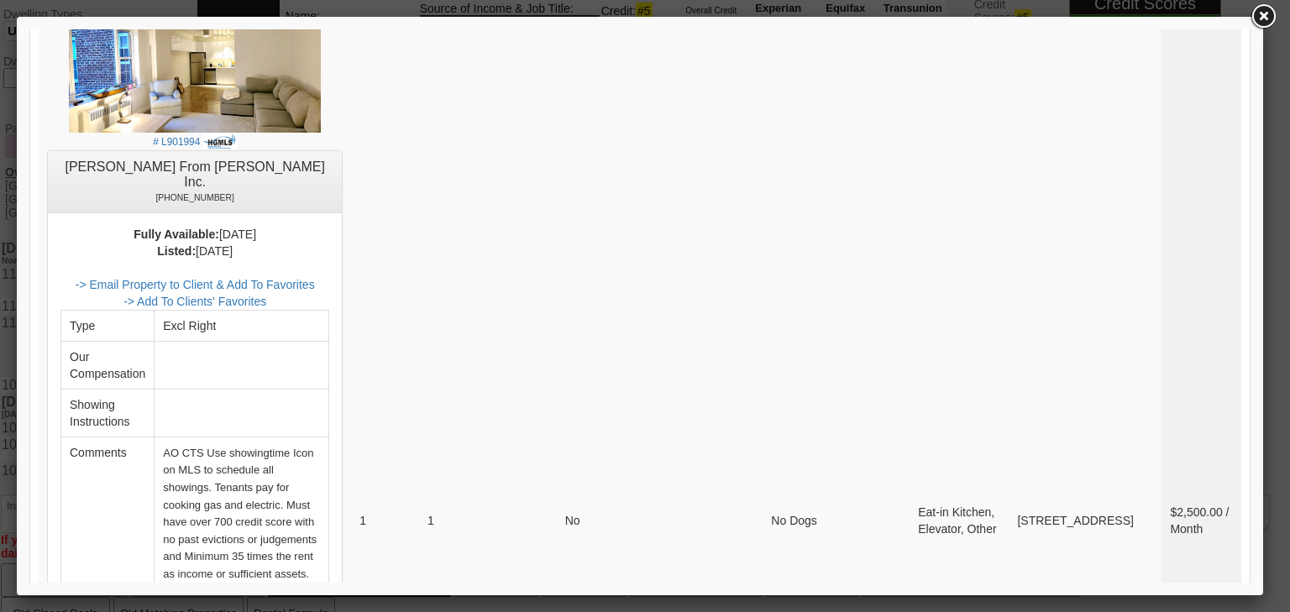
scroll to position [0, 0]
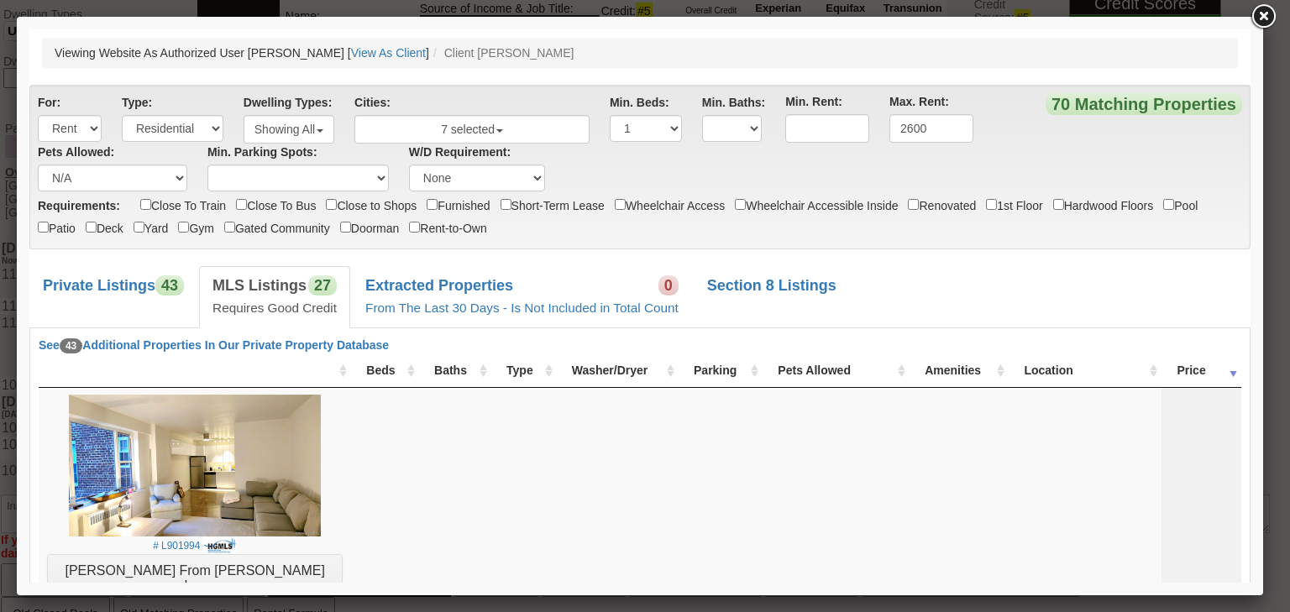
drag, startPoint x: 1247, startPoint y: 547, endPoint x: 1184, endPoint y: 45, distance: 505.2
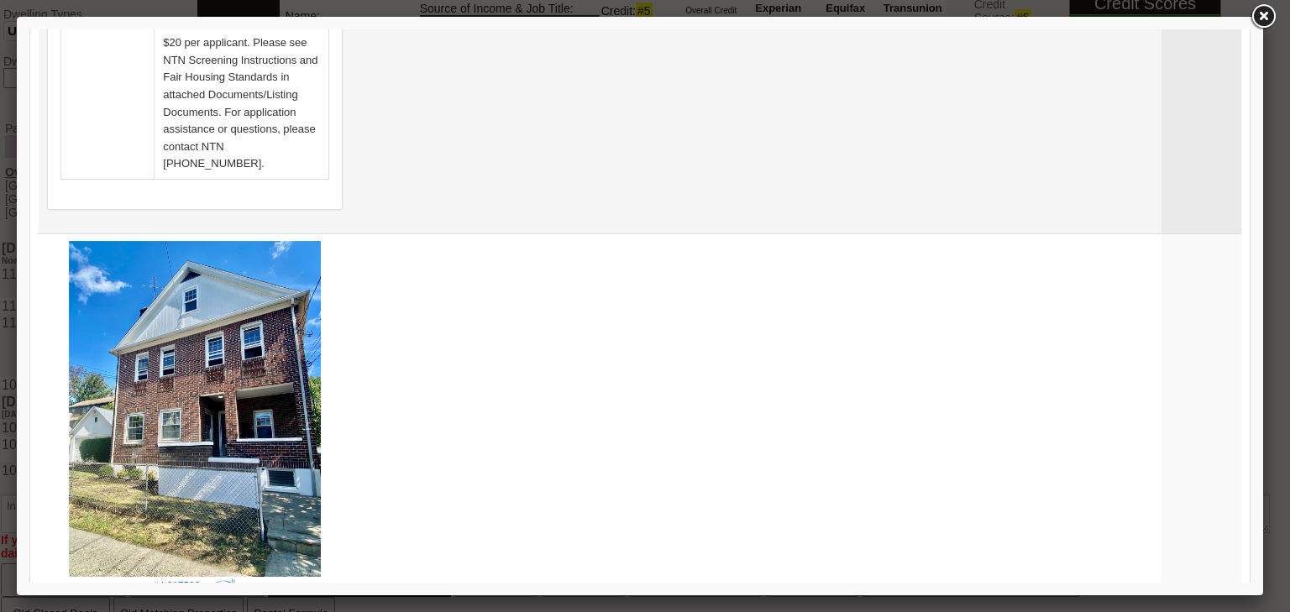
scroll to position [1343, 0]
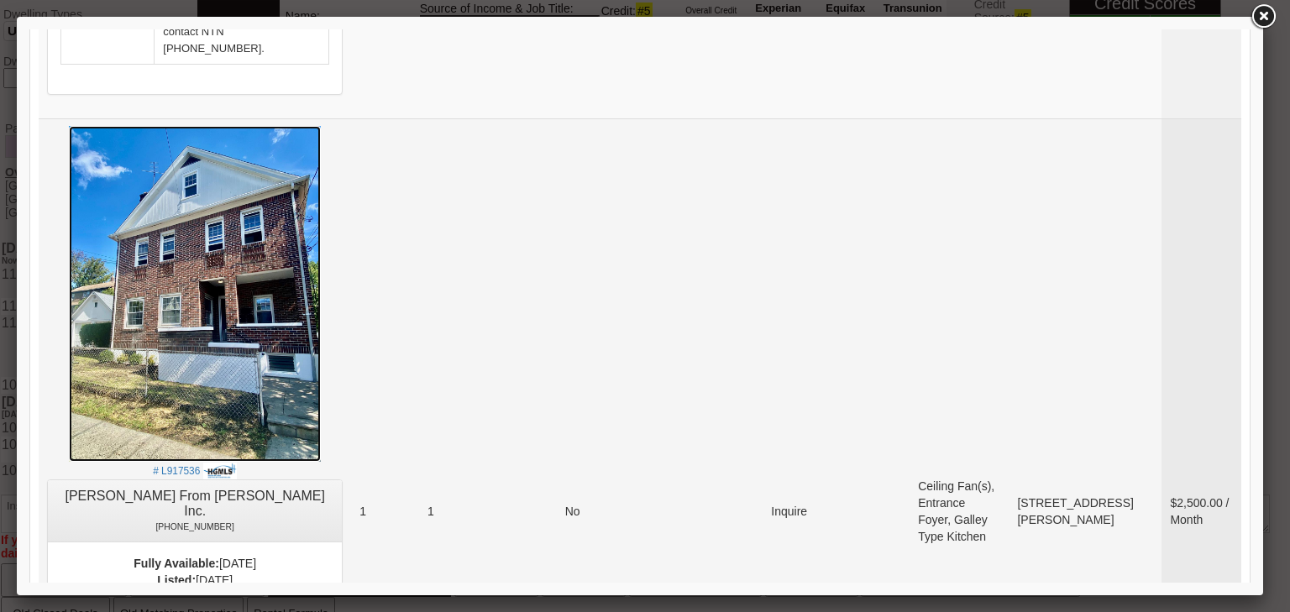
click at [255, 126] on img at bounding box center [195, 294] width 252 height 336
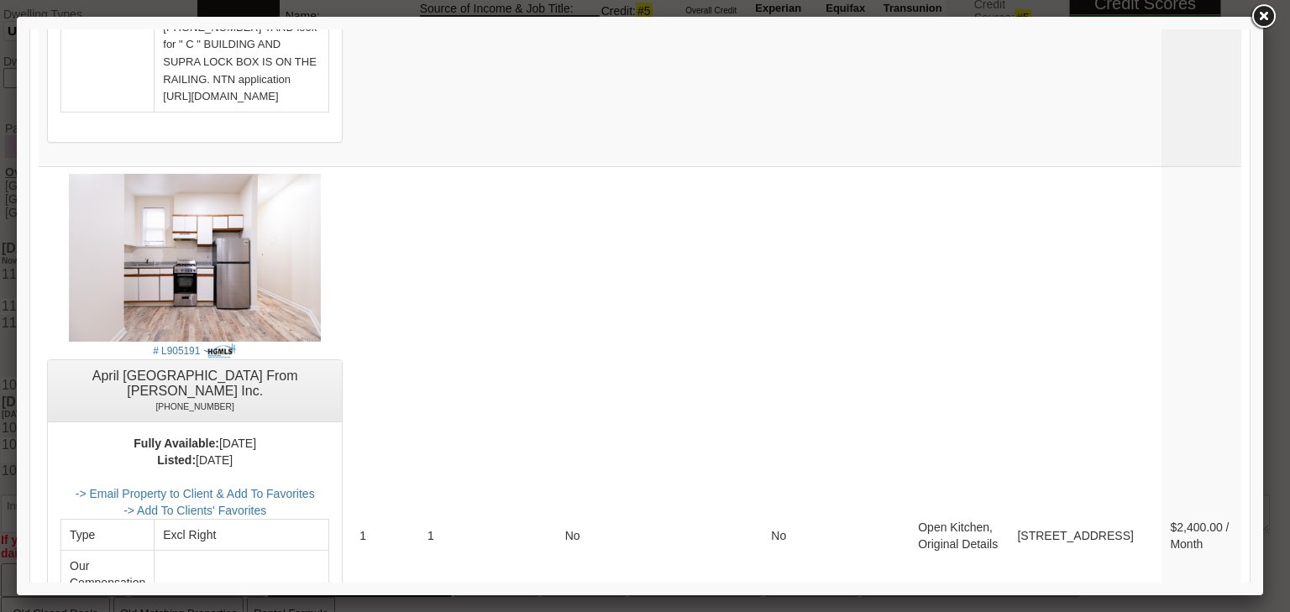
scroll to position [4635, 0]
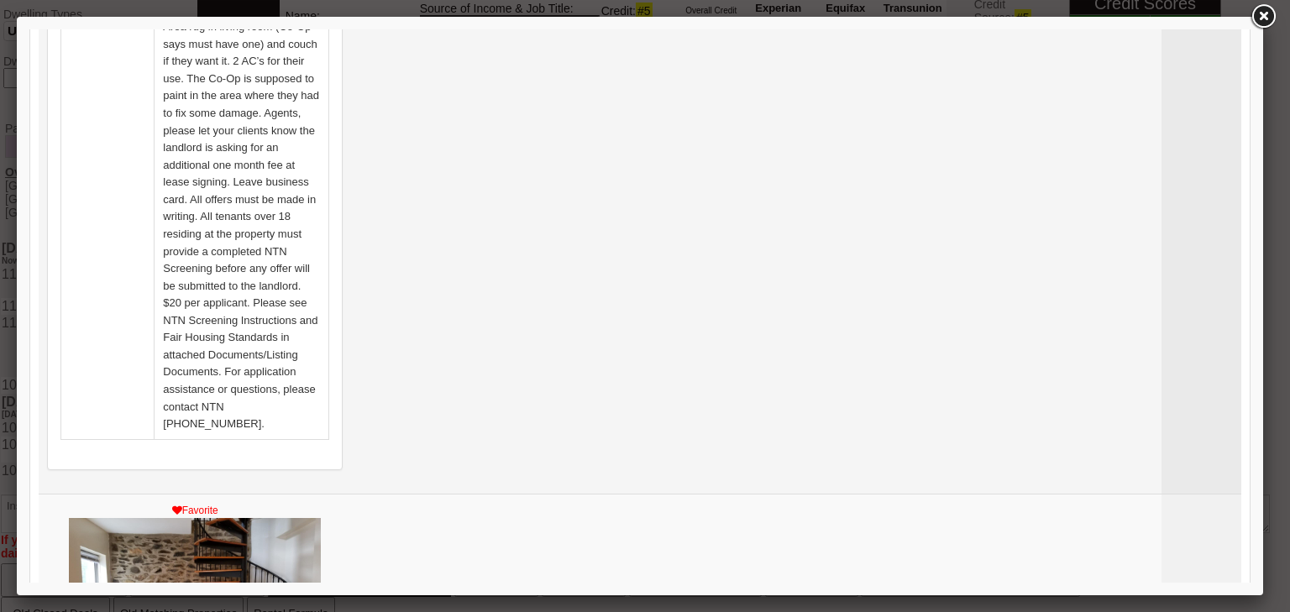
scroll to position [6851, 0]
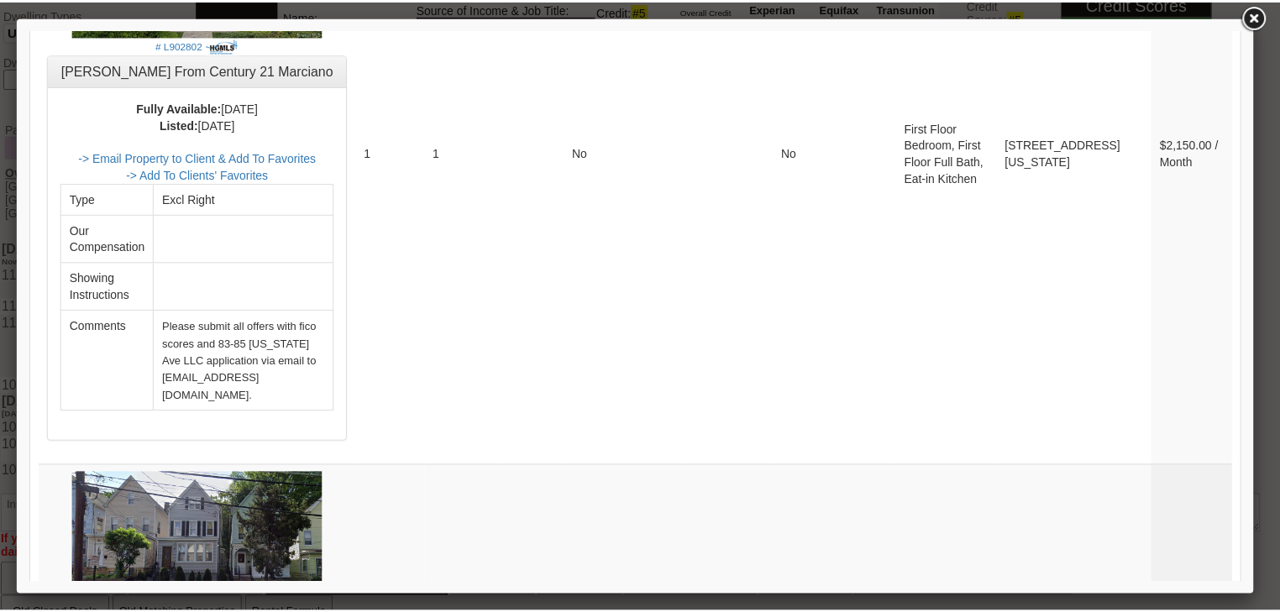
scroll to position [4769, 0]
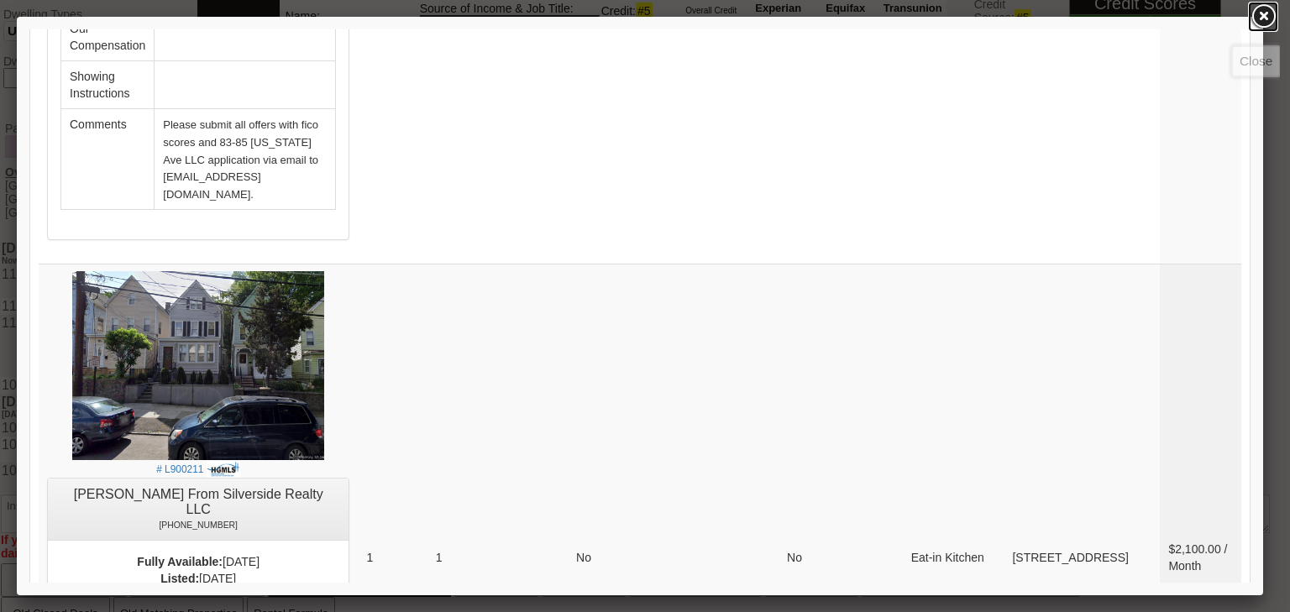
drag, startPoint x: 1260, startPoint y: 19, endPoint x: 921, endPoint y: 10, distance: 339.3
click at [1259, 19] on link at bounding box center [1263, 17] width 30 height 30
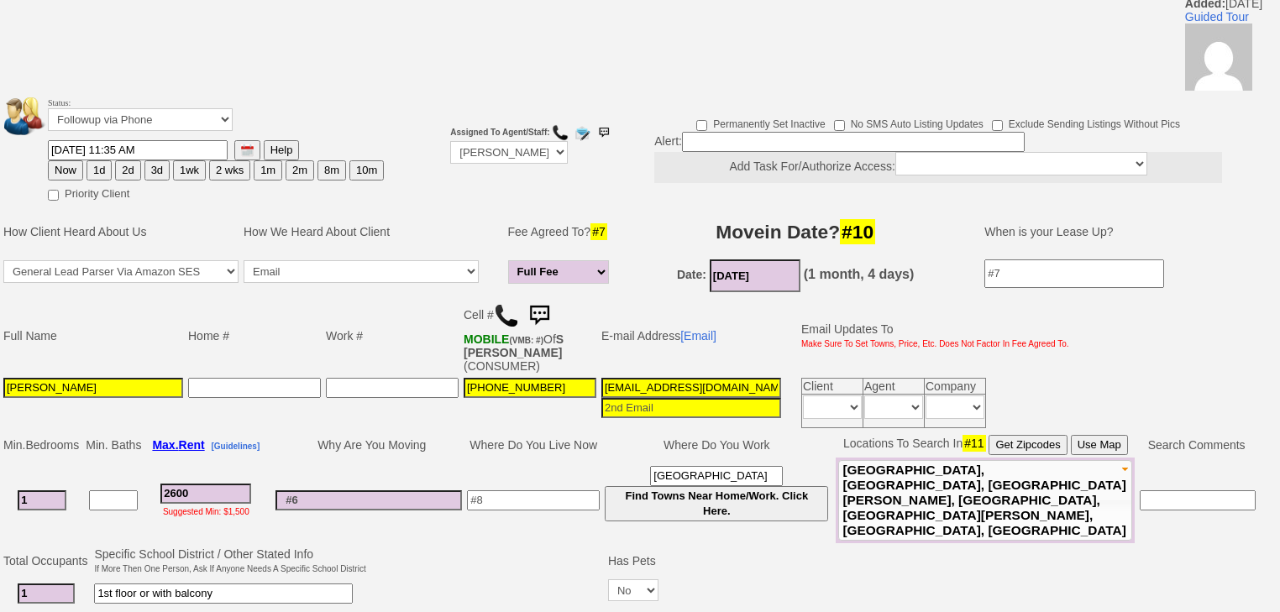
scroll to position [0, 0]
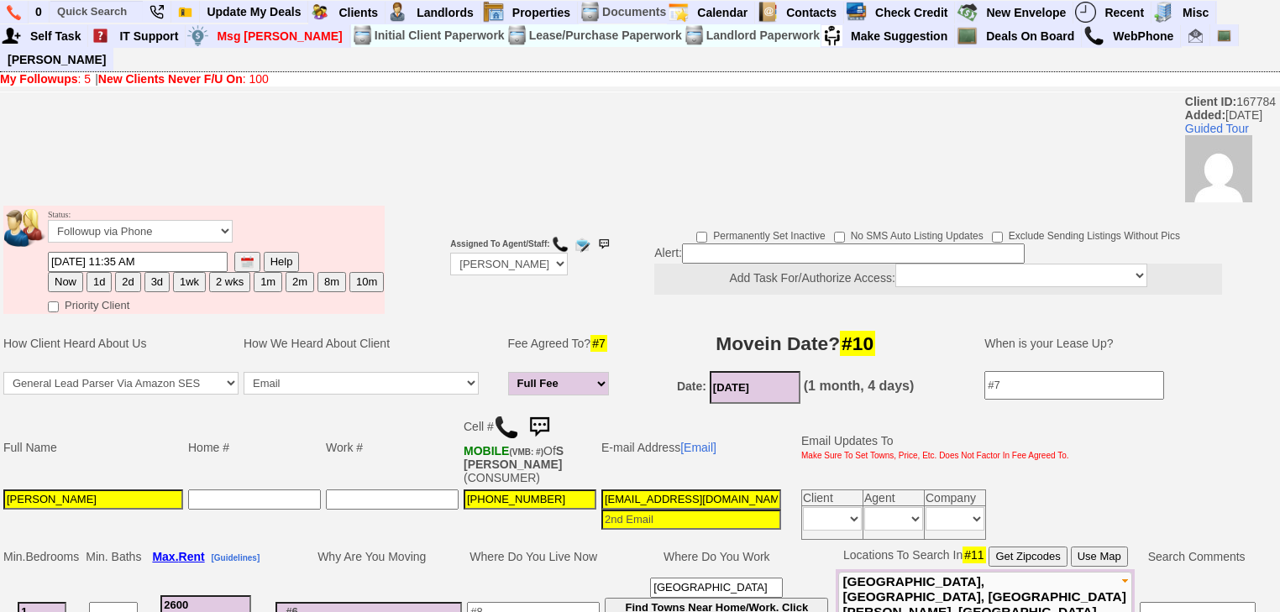
click at [131, 272] on button "2d" at bounding box center [127, 282] width 25 height 20
type input "09/29/2025 11:54 AM"
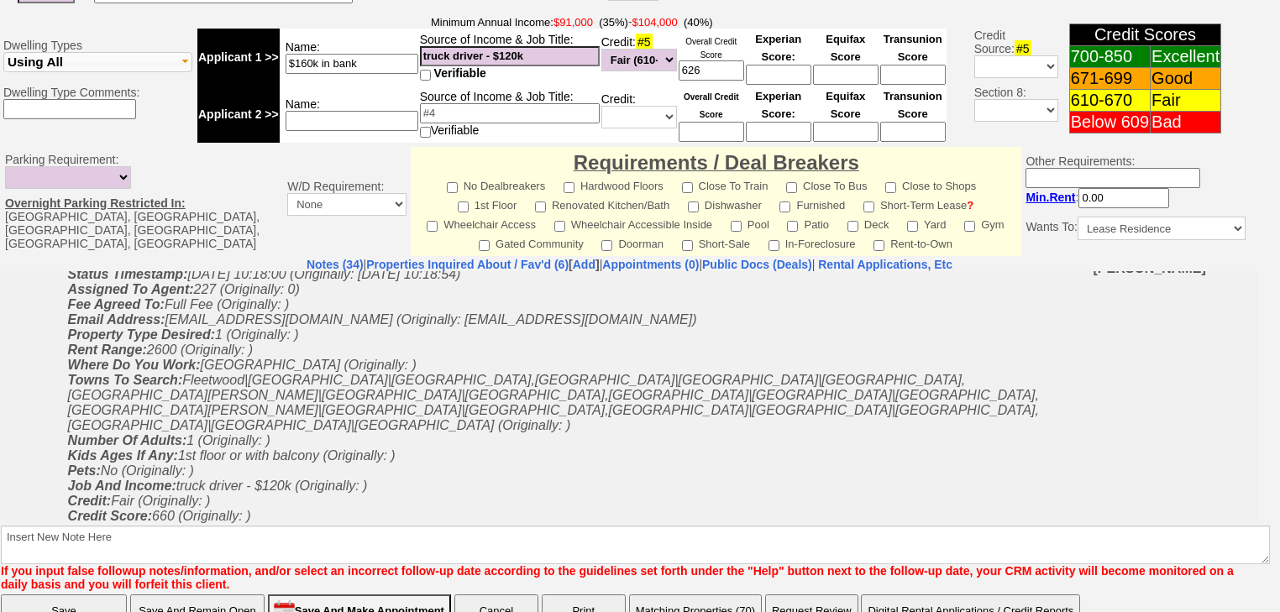
scroll to position [743, 0]
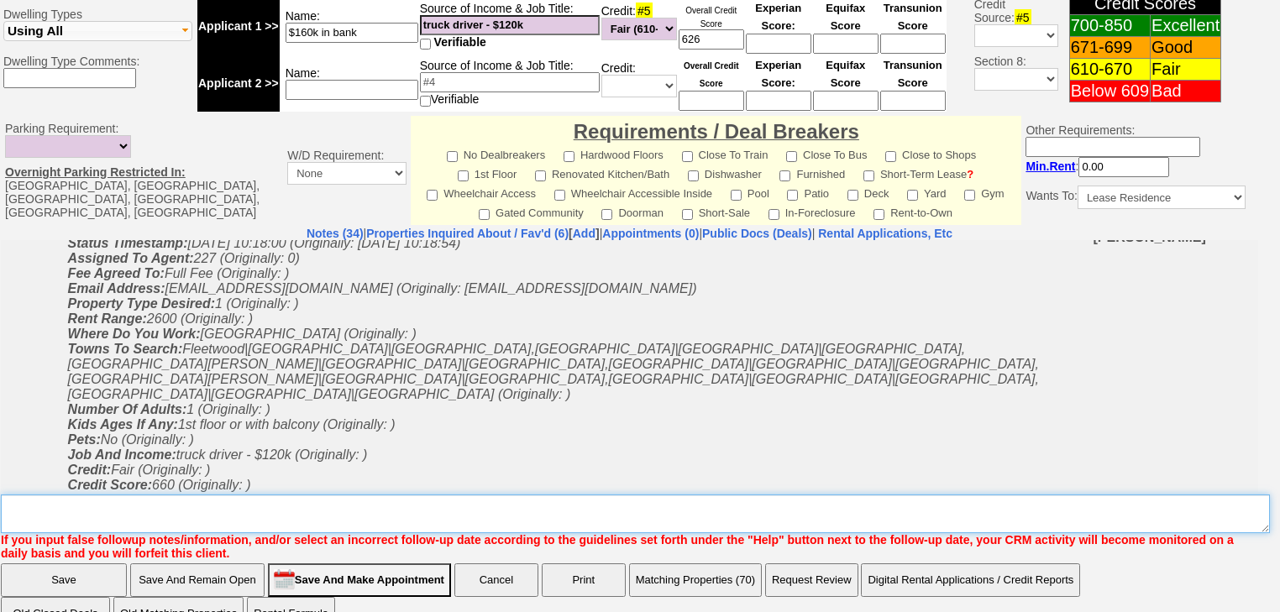
click at [198, 495] on textarea "Insert New Note Here" at bounding box center [635, 514] width 1269 height 39
type textarea "sent listings; FU on mon"
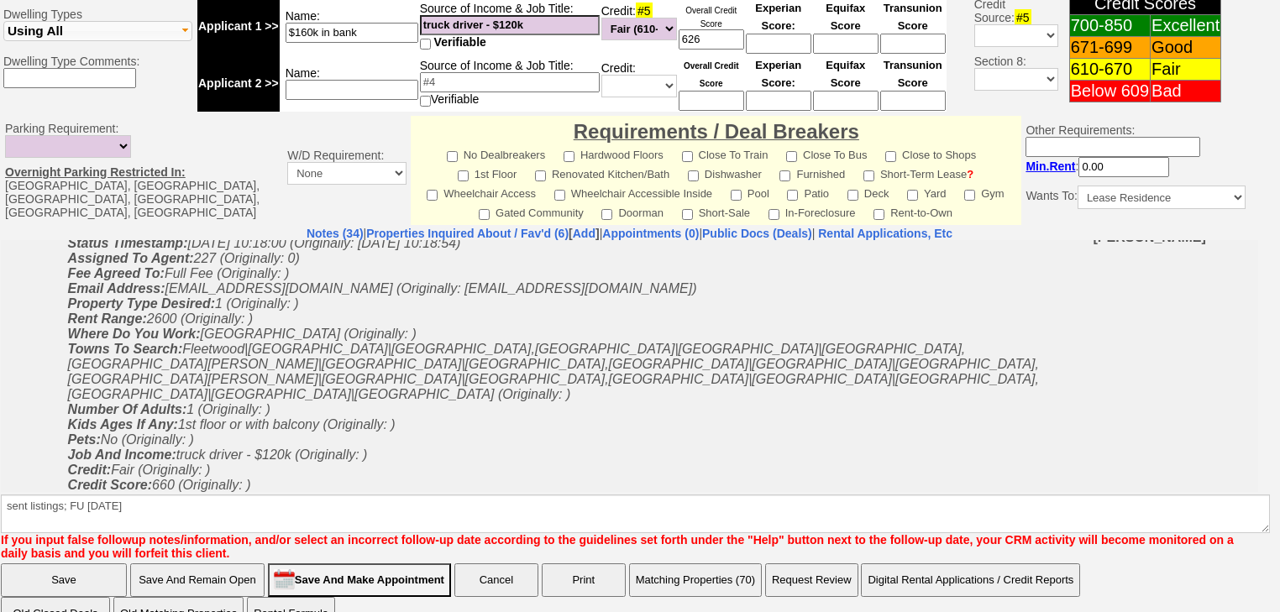
click at [67, 563] on input "Save" at bounding box center [64, 580] width 126 height 34
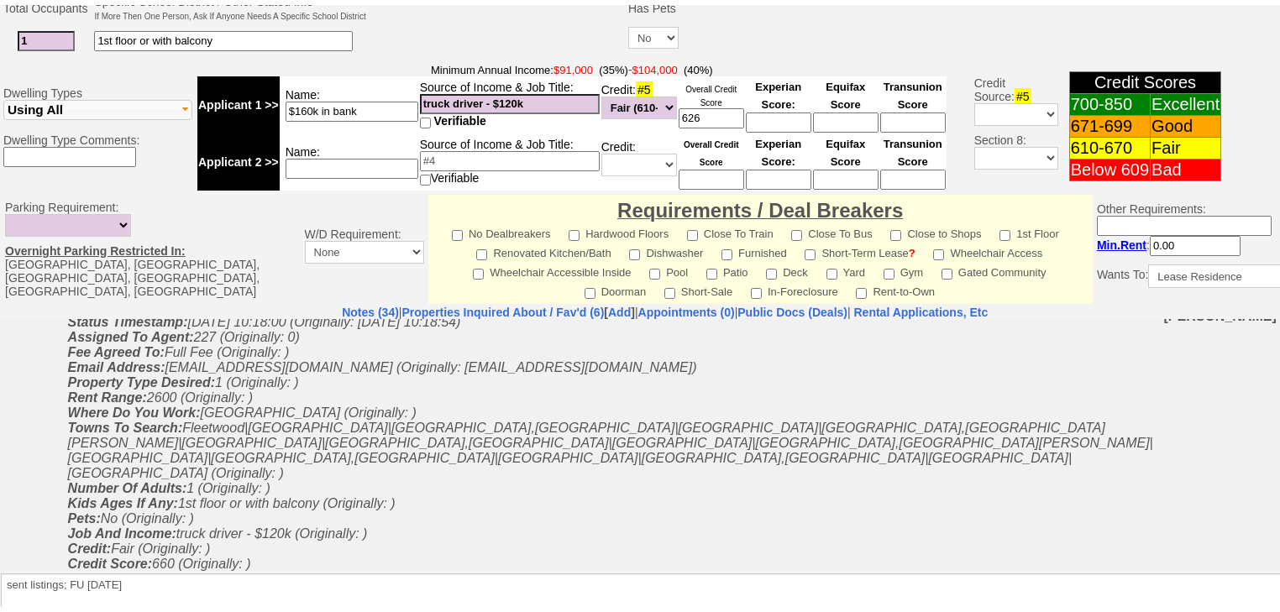
scroll to position [992, 0]
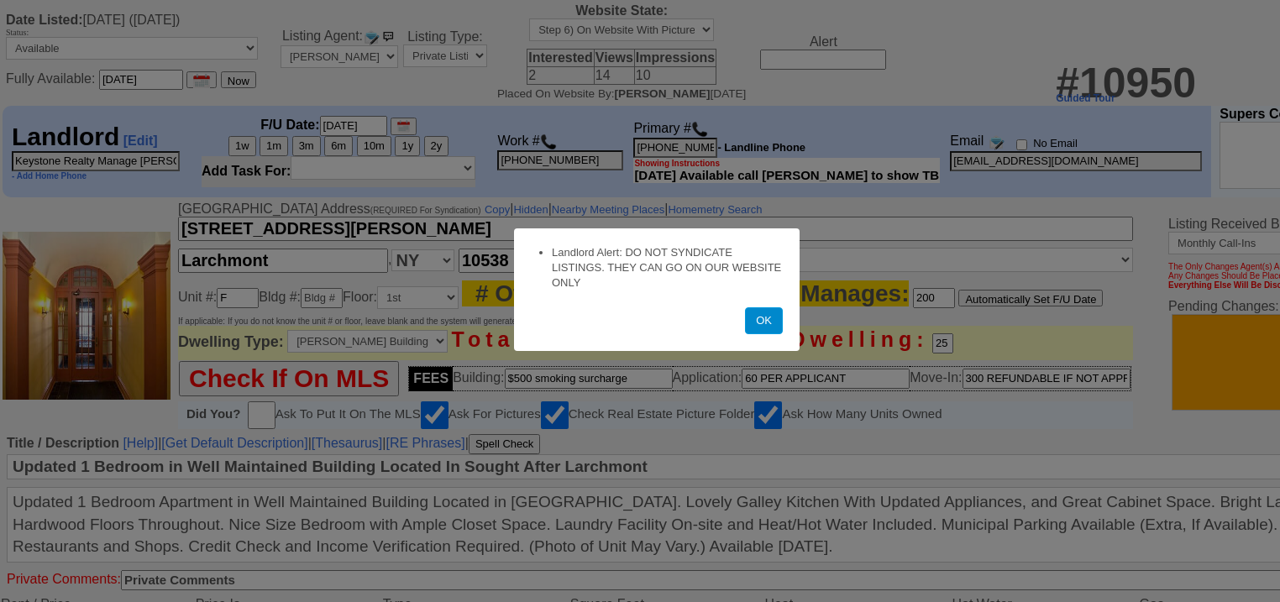
click at [759, 319] on button "OK" at bounding box center [764, 320] width 38 height 27
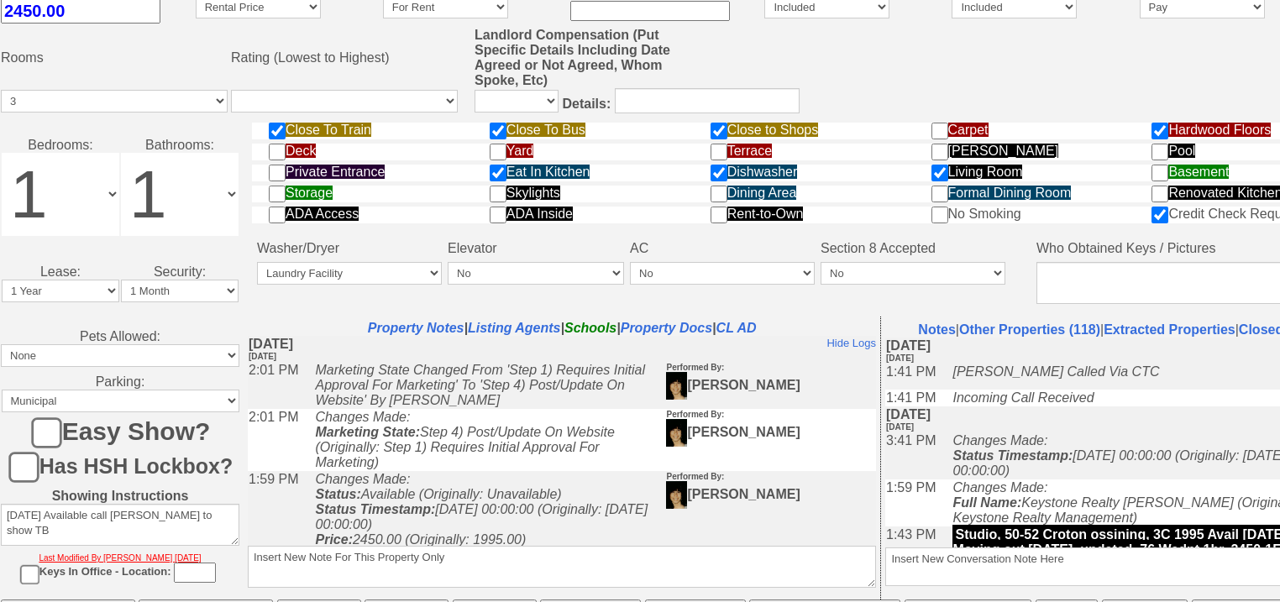
scroll to position [704, 0]
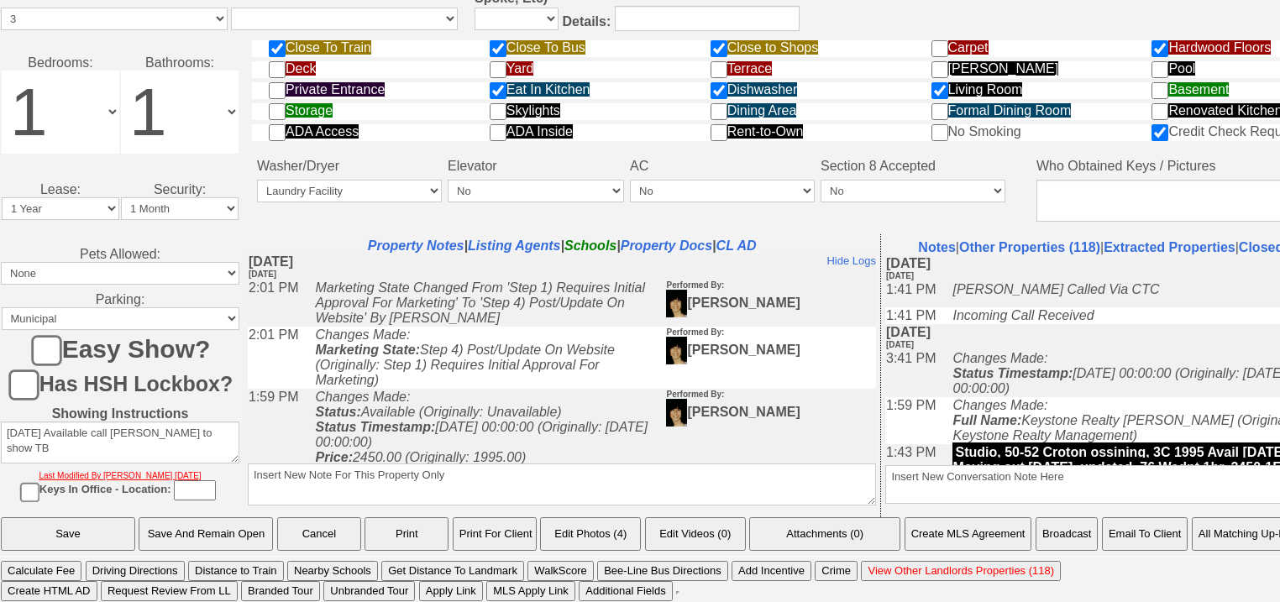
click at [1152, 542] on button "Email To Client" at bounding box center [1145, 534] width 86 height 34
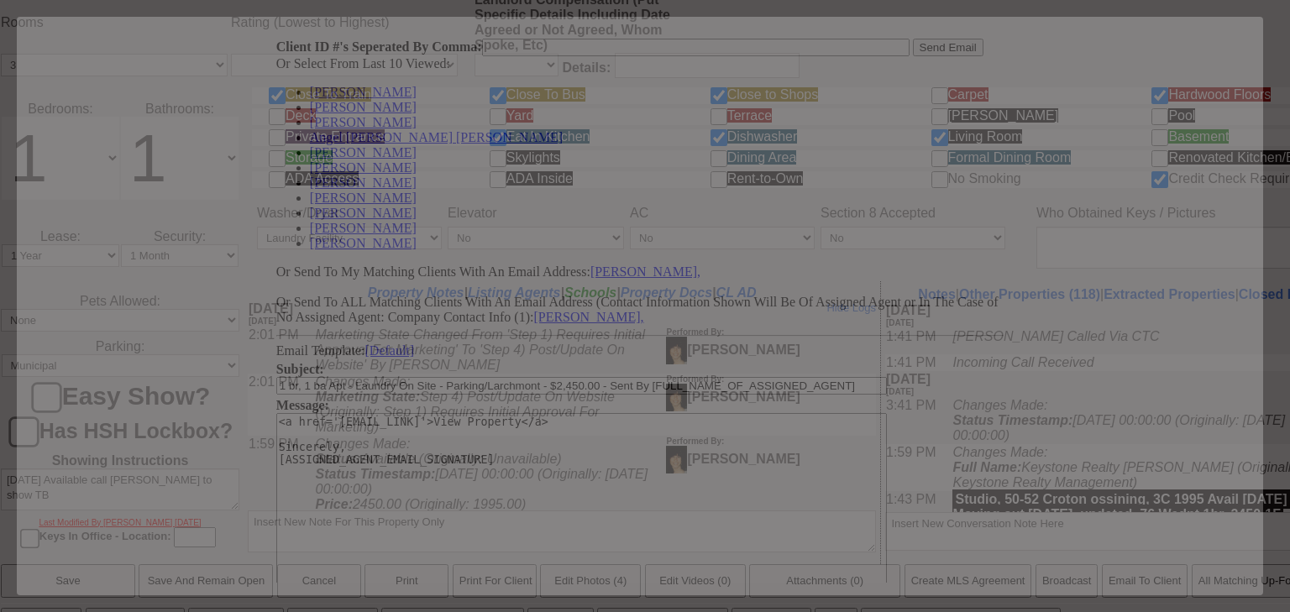
scroll to position [0, 0]
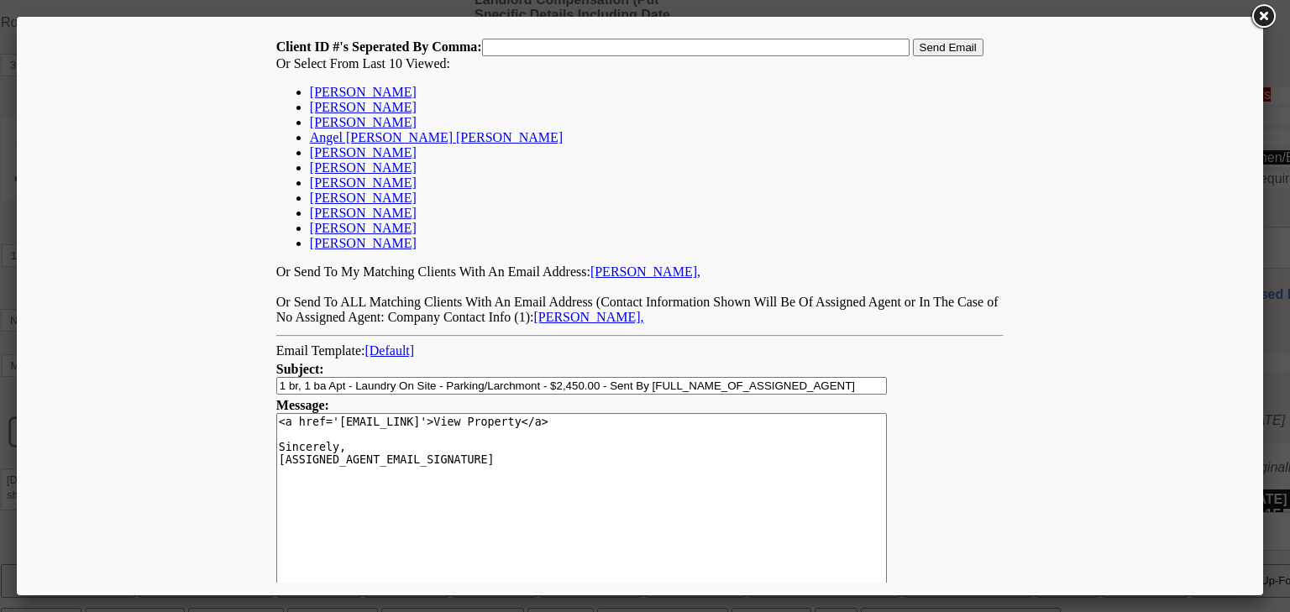
drag, startPoint x: 335, startPoint y: 91, endPoint x: 380, endPoint y: 77, distance: 46.5
click at [337, 90] on link "[PERSON_NAME]" at bounding box center [363, 92] width 107 height 14
type input "167784,"
click at [925, 45] on input "Send Email" at bounding box center [948, 48] width 71 height 18
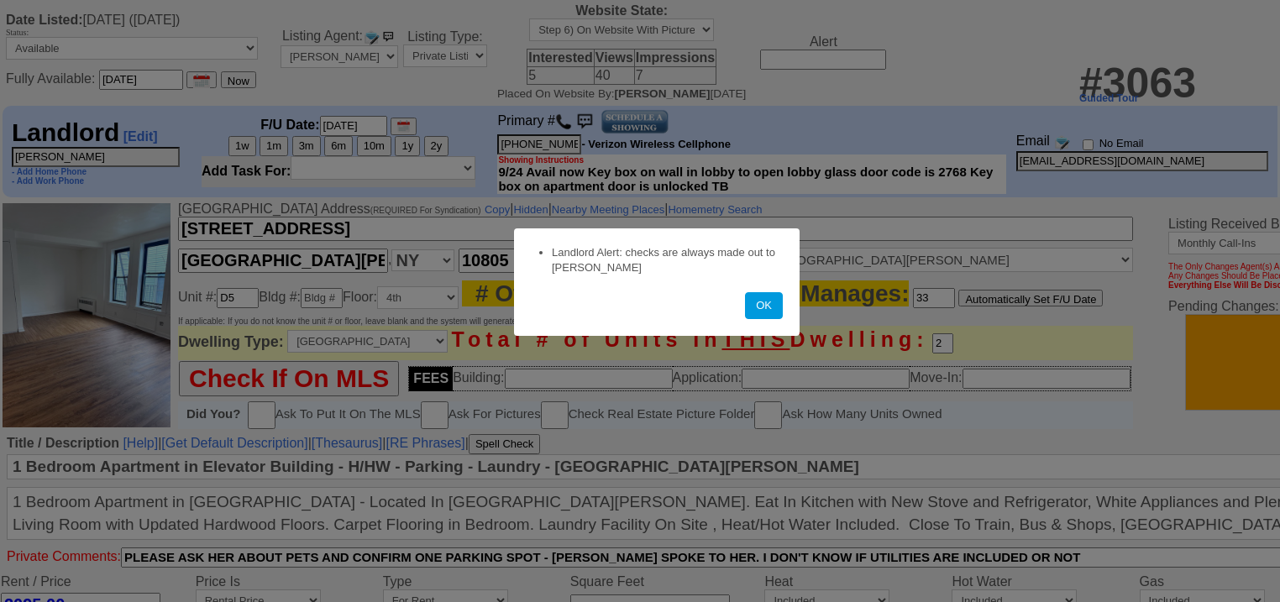
scroll to position [470, 0]
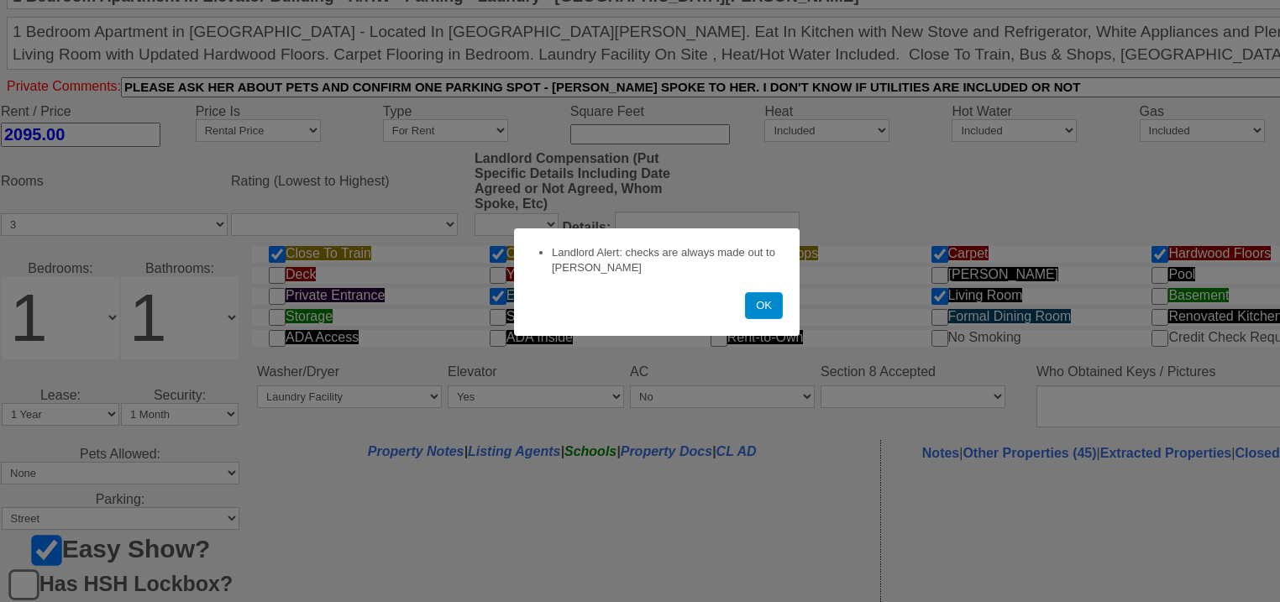
click at [765, 317] on button "OK" at bounding box center [764, 305] width 38 height 27
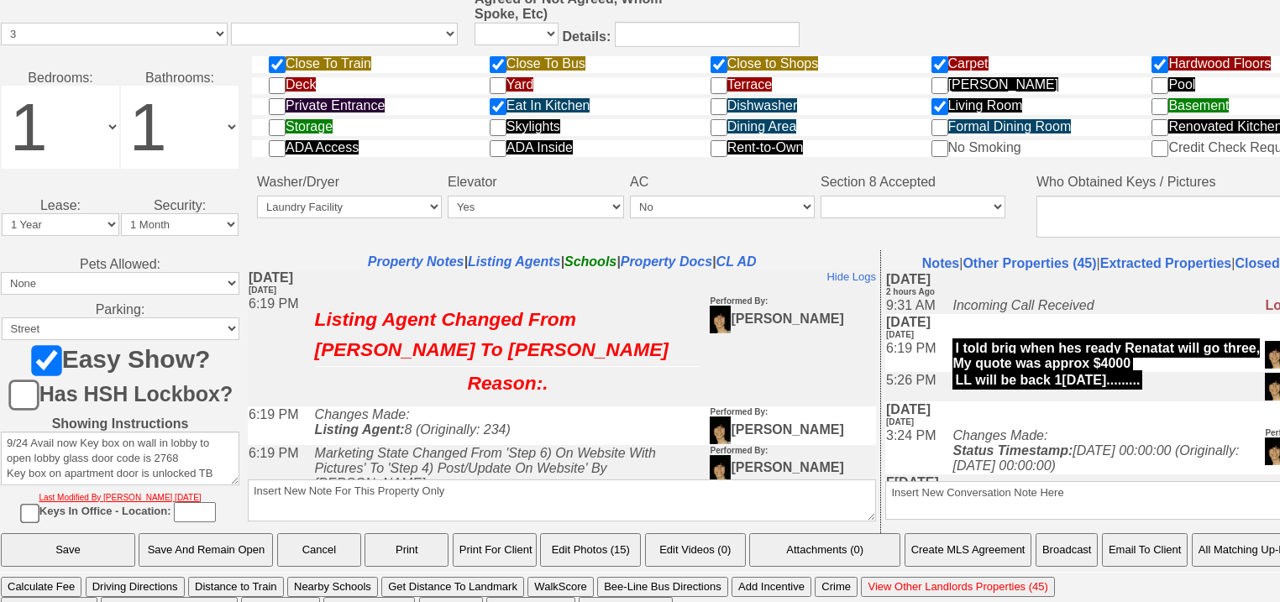
scroll to position [0, 0]
click at [1126, 540] on button "Email To Client" at bounding box center [1145, 550] width 86 height 34
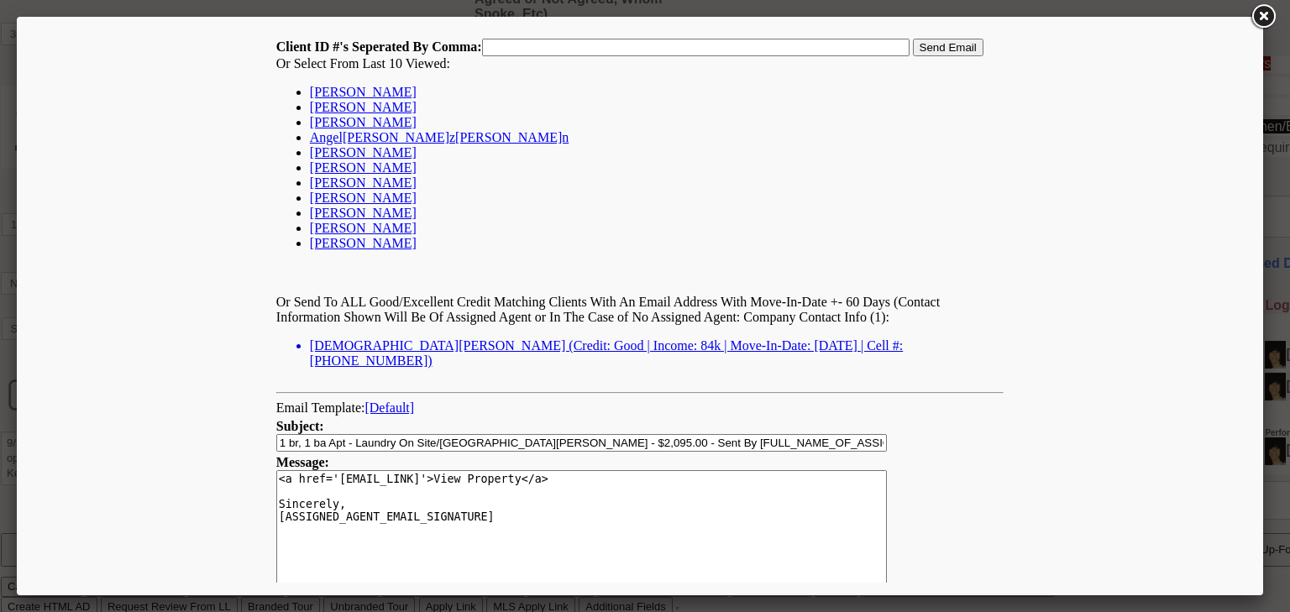
click at [378, 92] on link "Santiago Zuluaga" at bounding box center [363, 92] width 107 height 14
type input "167784,"
click at [936, 50] on input "Send Email" at bounding box center [948, 48] width 71 height 18
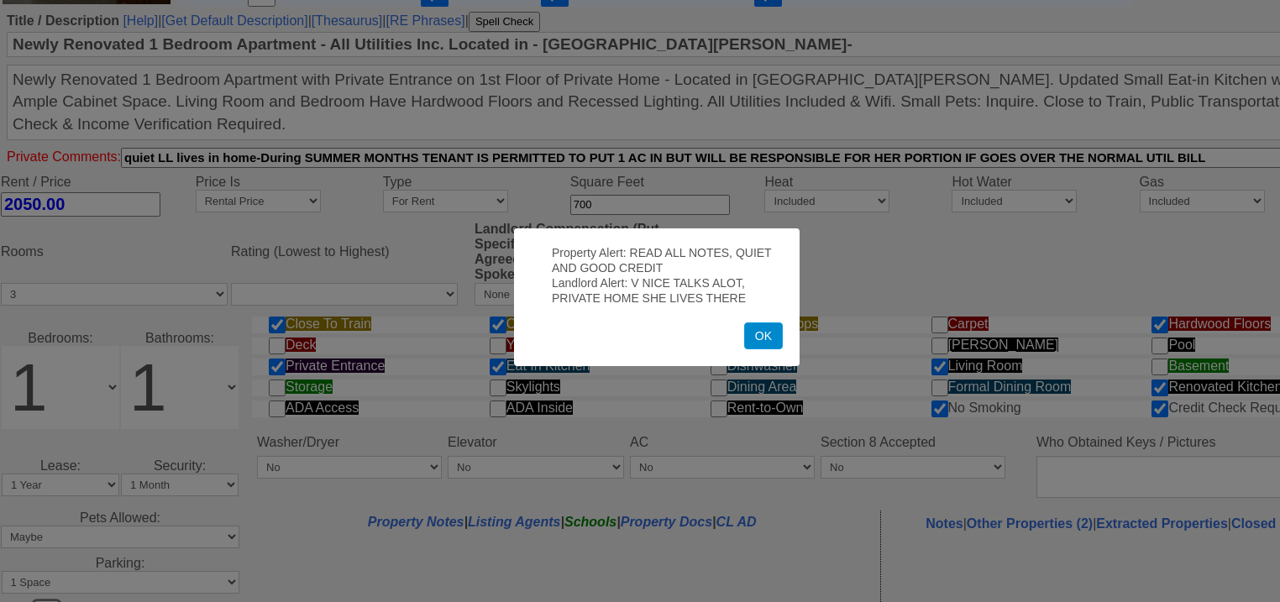
scroll to position [558, 0]
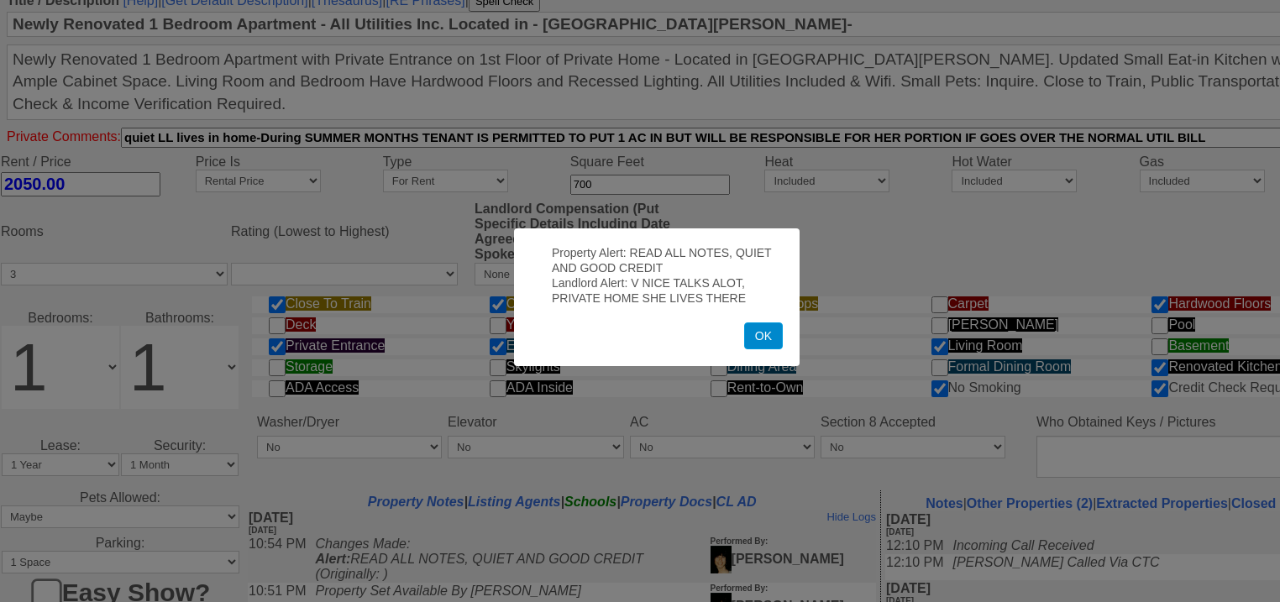
click at [762, 349] on button "OK" at bounding box center [763, 335] width 39 height 27
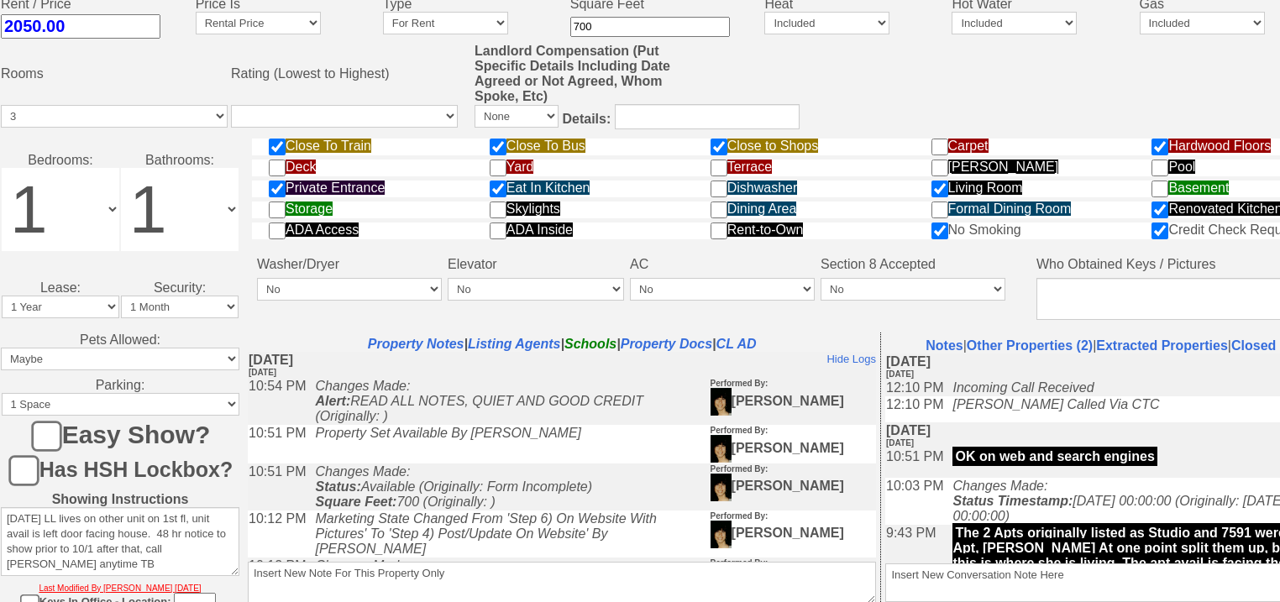
scroll to position [807, 0]
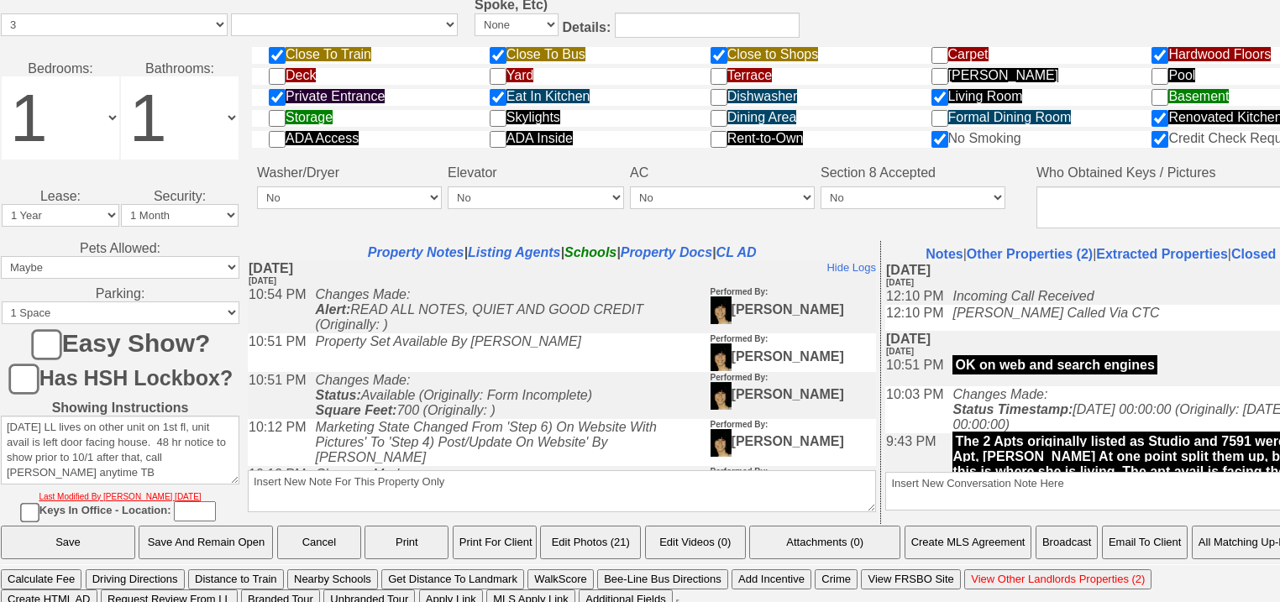
click at [1144, 539] on button "Email To Client" at bounding box center [1145, 543] width 86 height 34
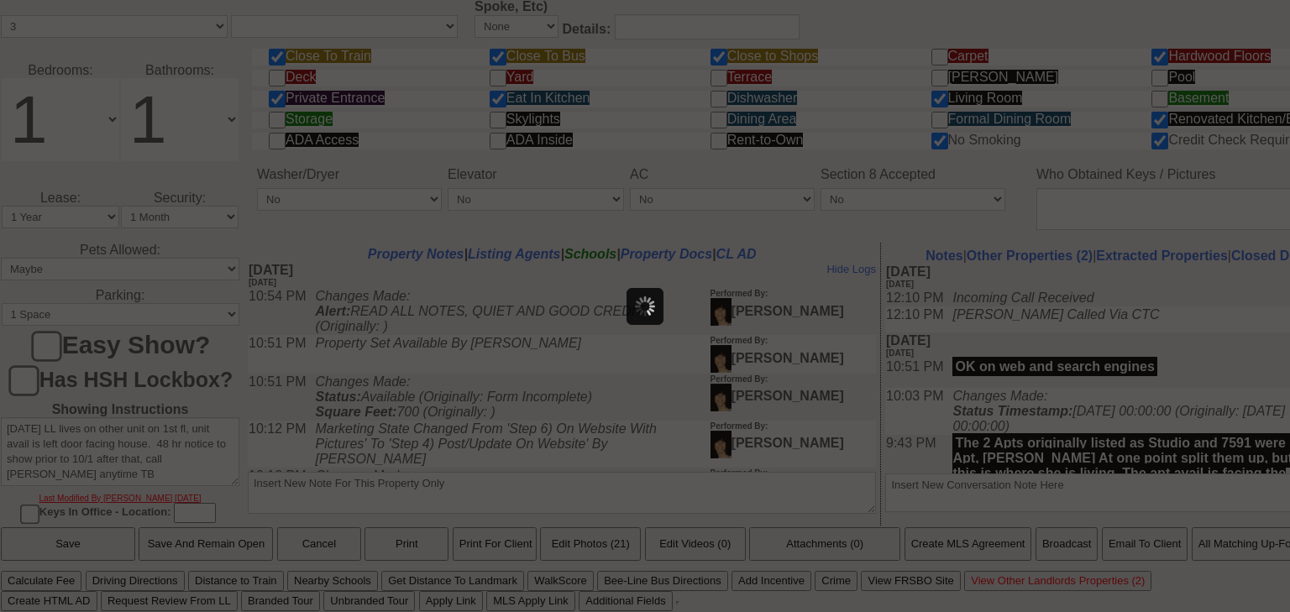
scroll to position [0, 0]
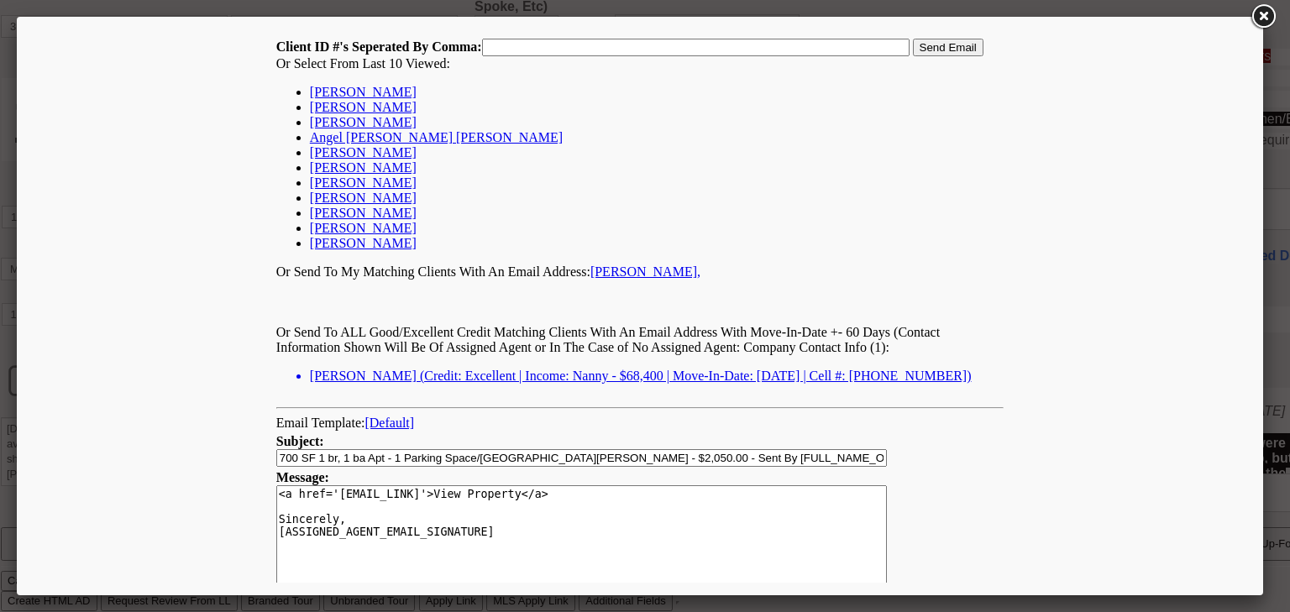
click at [369, 91] on link "[PERSON_NAME]" at bounding box center [363, 92] width 107 height 14
type input "167784,"
drag, startPoint x: 944, startPoint y: 46, endPoint x: 935, endPoint y: 40, distance: 10.2
click at [935, 40] on input "Send Email" at bounding box center [948, 48] width 71 height 18
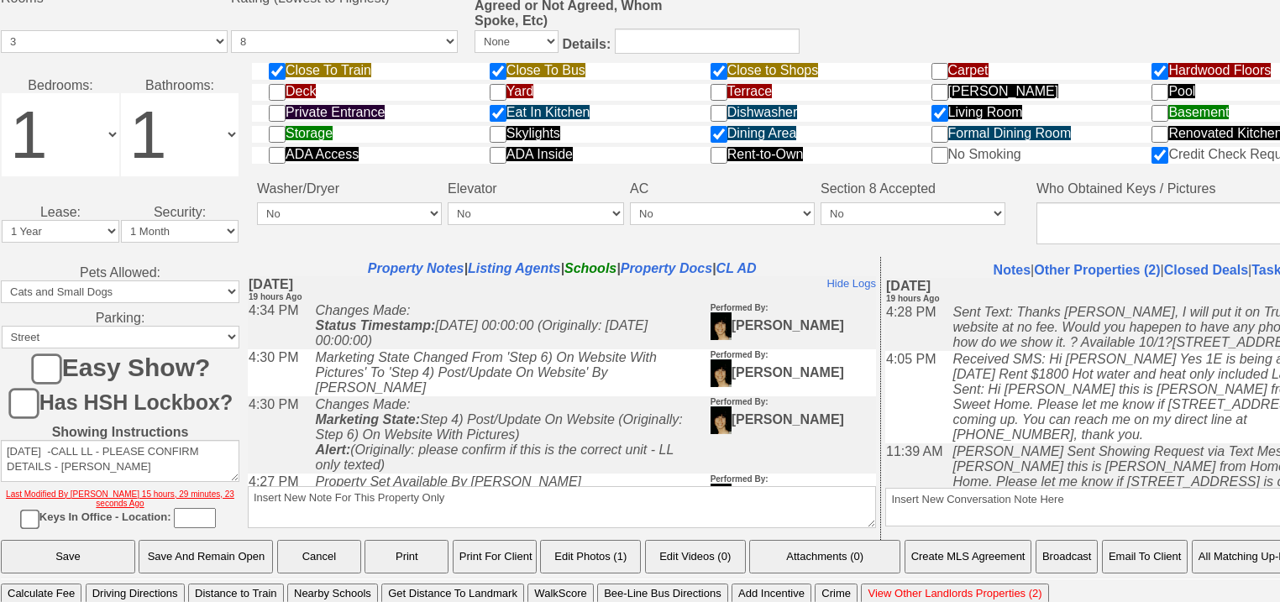
click at [1158, 543] on button "Email To Client" at bounding box center [1145, 557] width 86 height 34
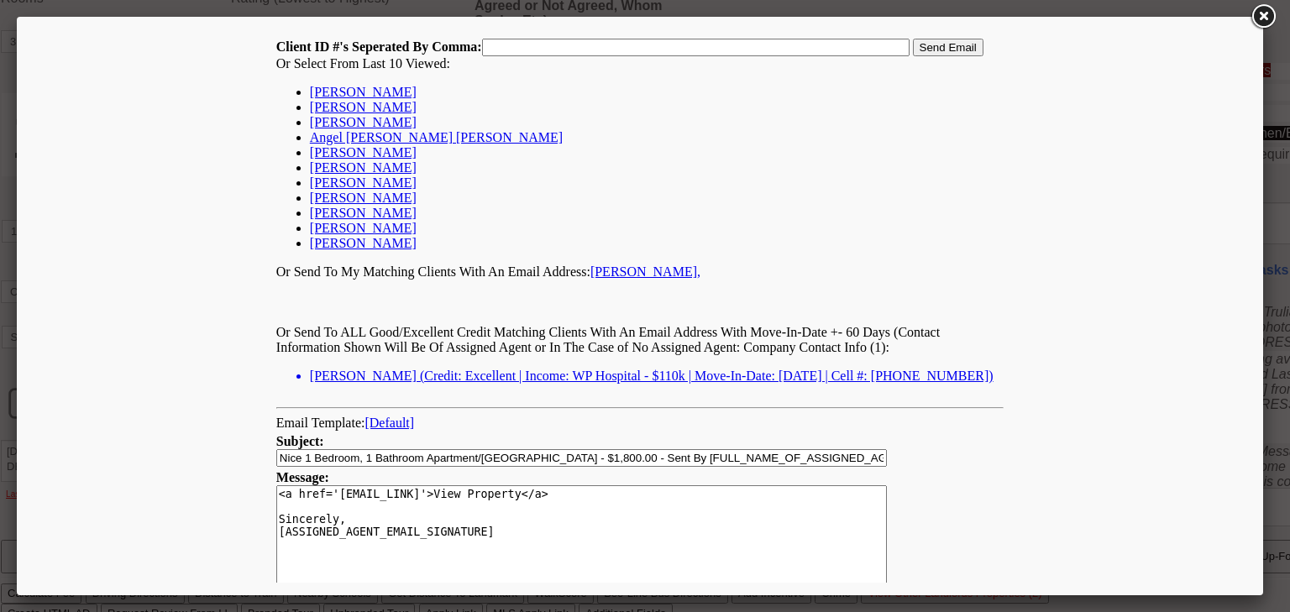
drag, startPoint x: 339, startPoint y: 92, endPoint x: 406, endPoint y: 91, distance: 67.2
click at [339, 92] on link "Santiago Zuluaga" at bounding box center [363, 92] width 107 height 14
type input "167784,"
drag, startPoint x: 926, startPoint y: 50, endPoint x: 916, endPoint y: 44, distance: 12.1
click at [919, 48] on input "Send Email" at bounding box center [948, 48] width 71 height 18
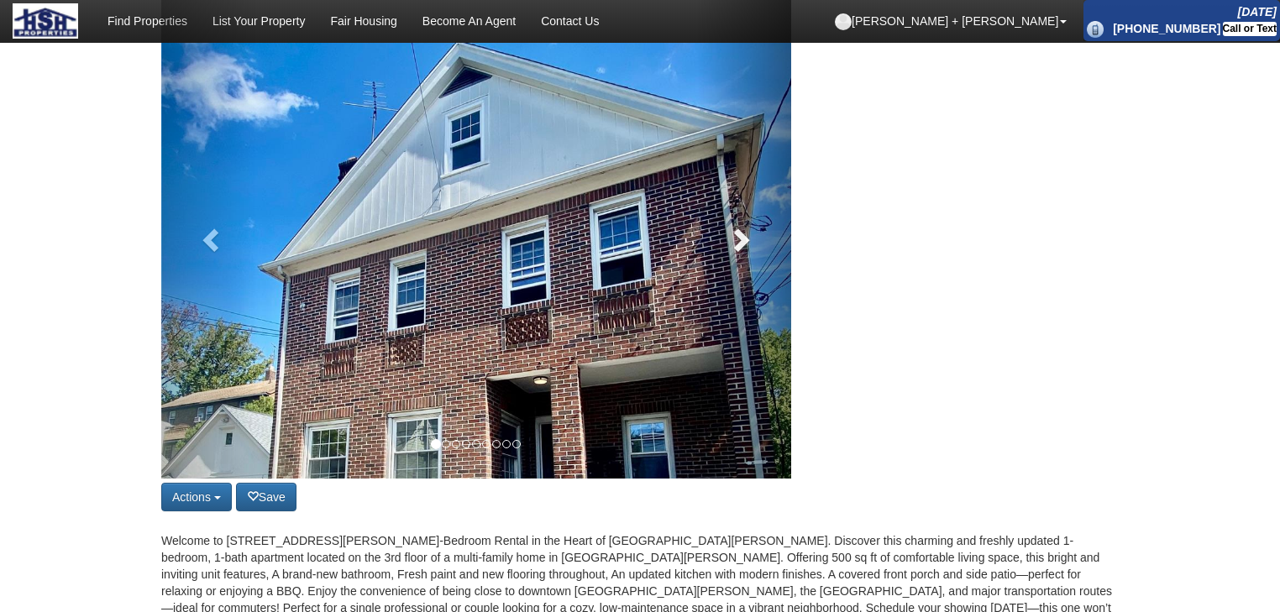
scroll to position [202, 0]
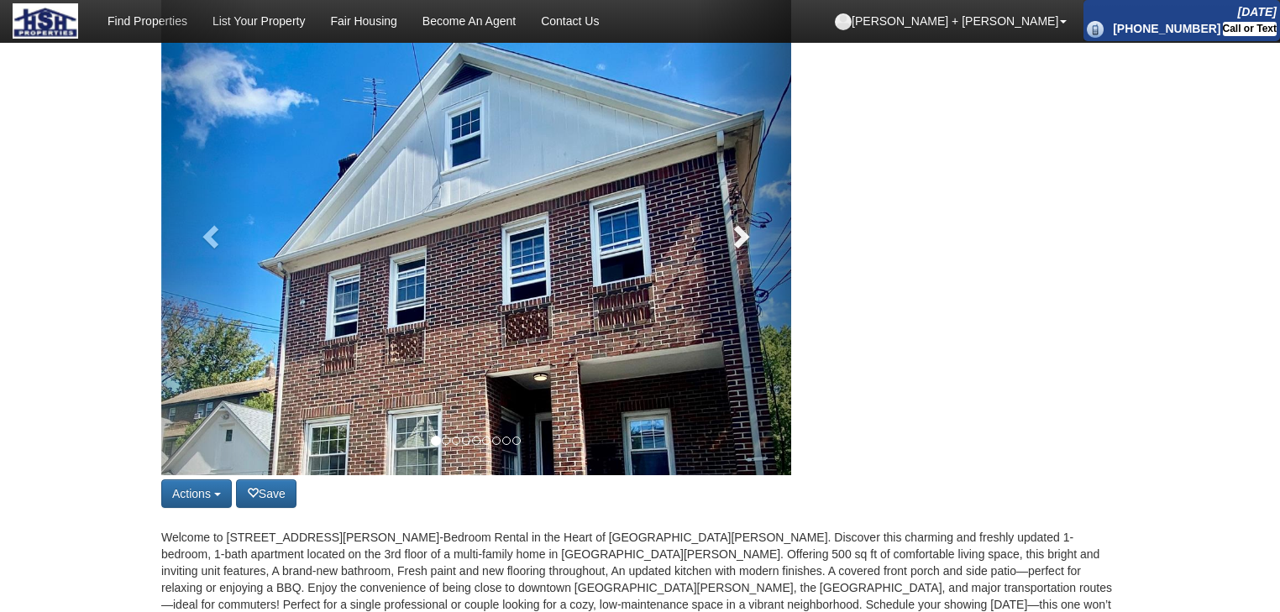
click at [741, 255] on link at bounding box center [744, 231] width 95 height 487
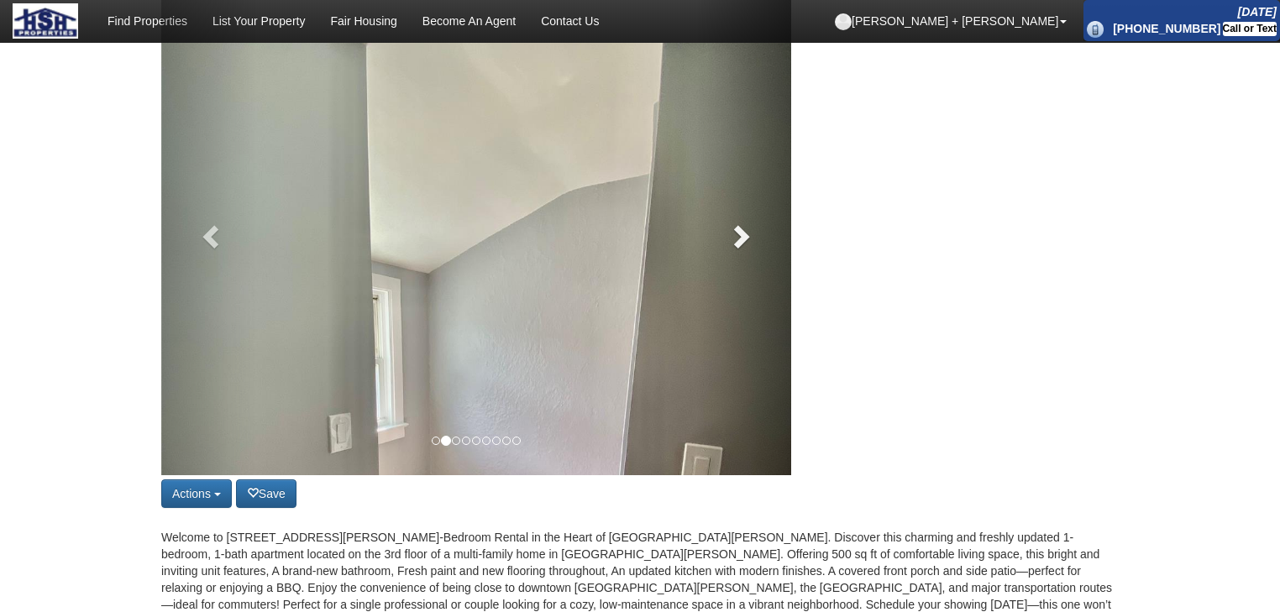
click at [741, 255] on link at bounding box center [744, 231] width 95 height 487
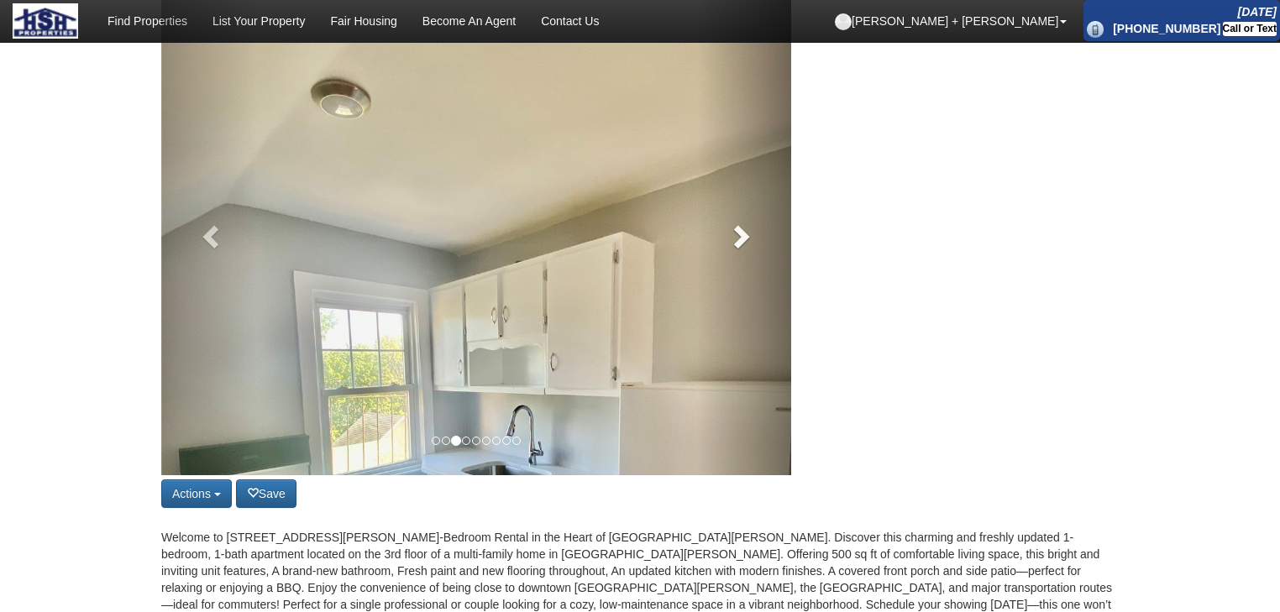
click at [741, 255] on link at bounding box center [744, 231] width 95 height 487
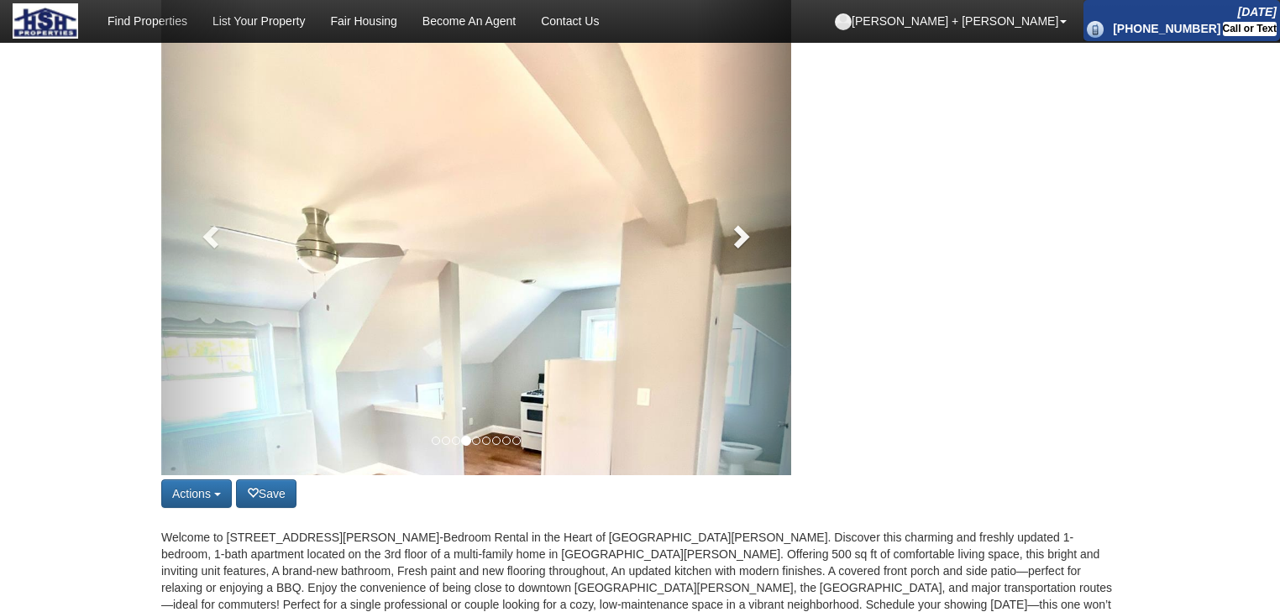
click at [741, 255] on link at bounding box center [744, 231] width 95 height 487
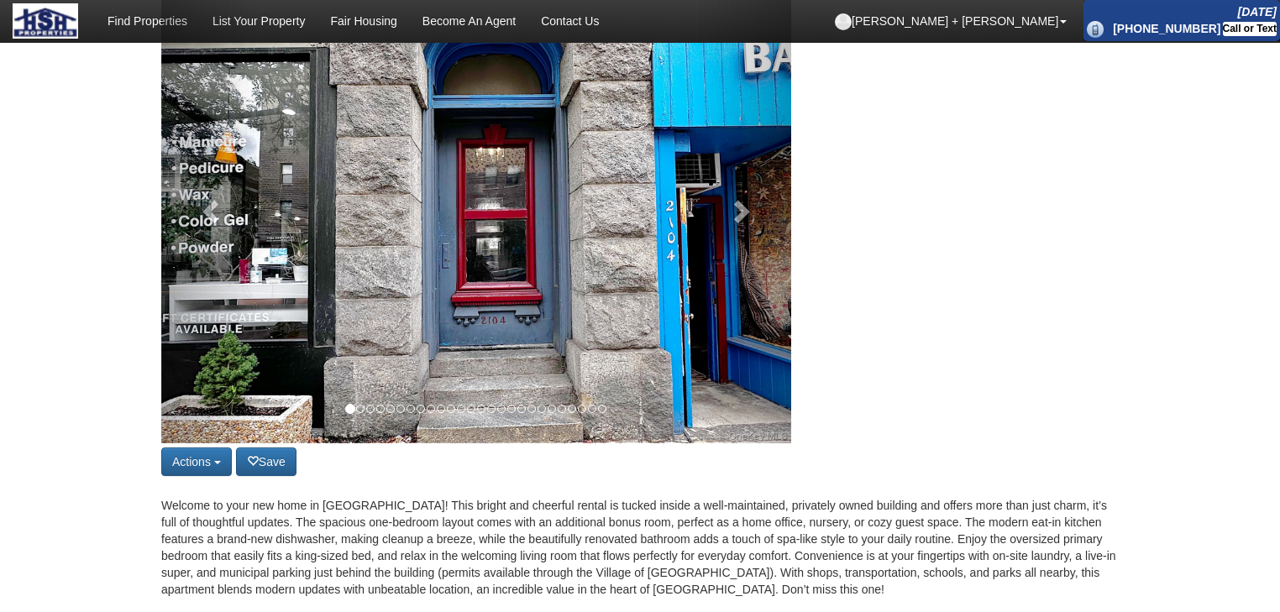
scroll to position [202, 0]
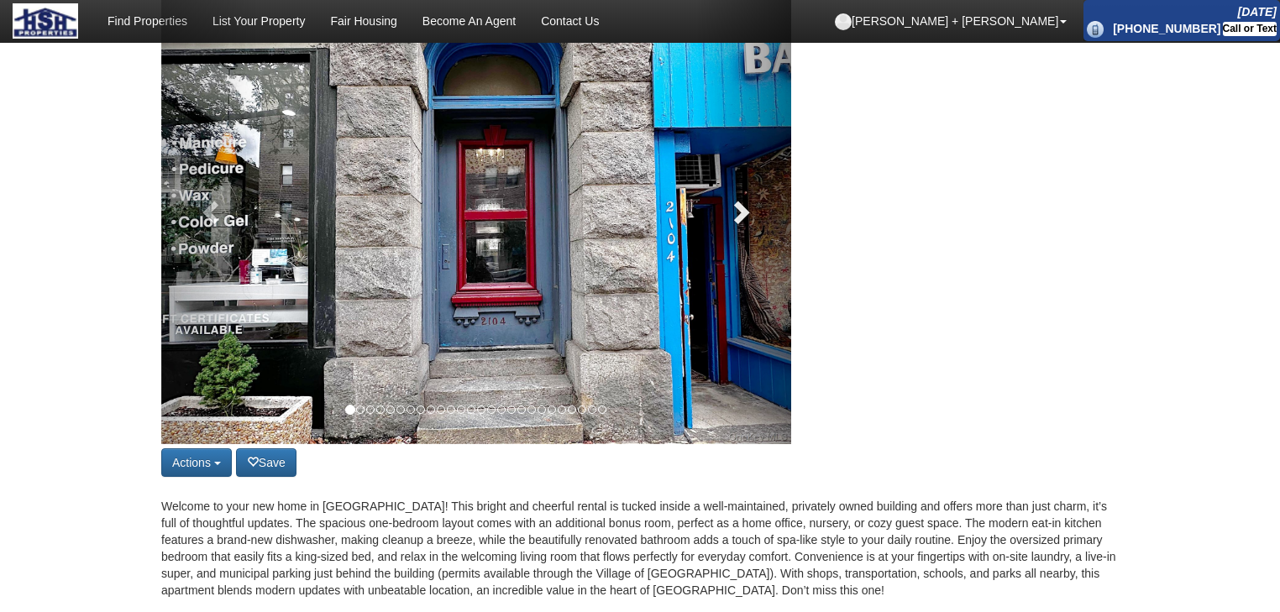
click at [736, 224] on span at bounding box center [739, 211] width 25 height 25
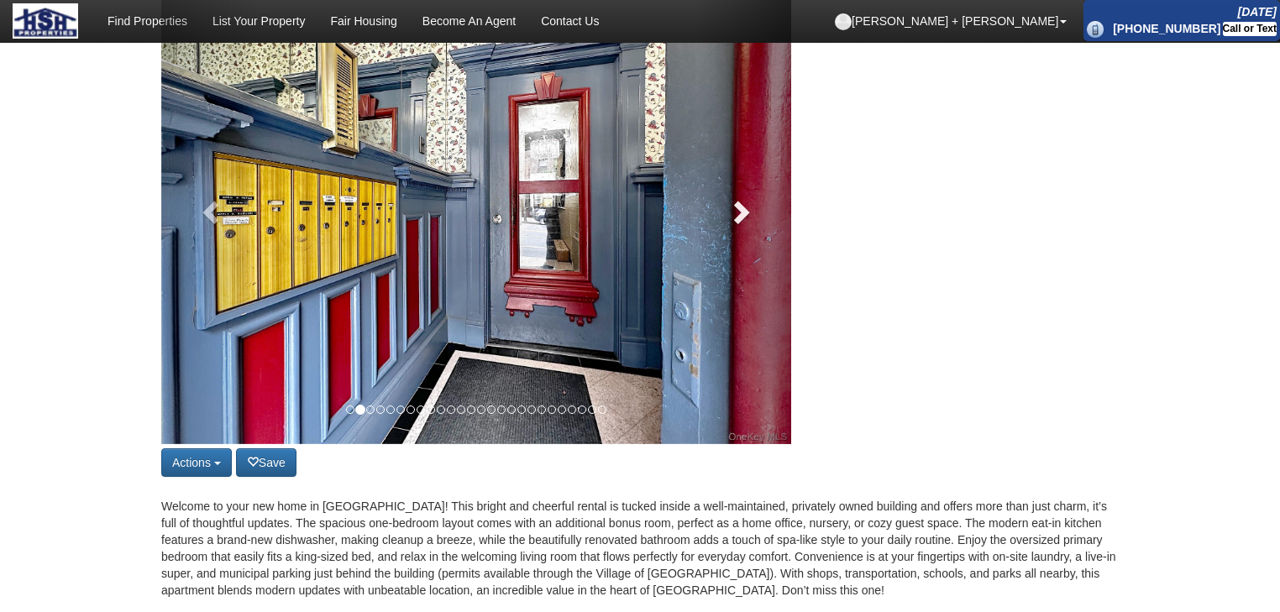
click at [736, 224] on span at bounding box center [739, 211] width 25 height 25
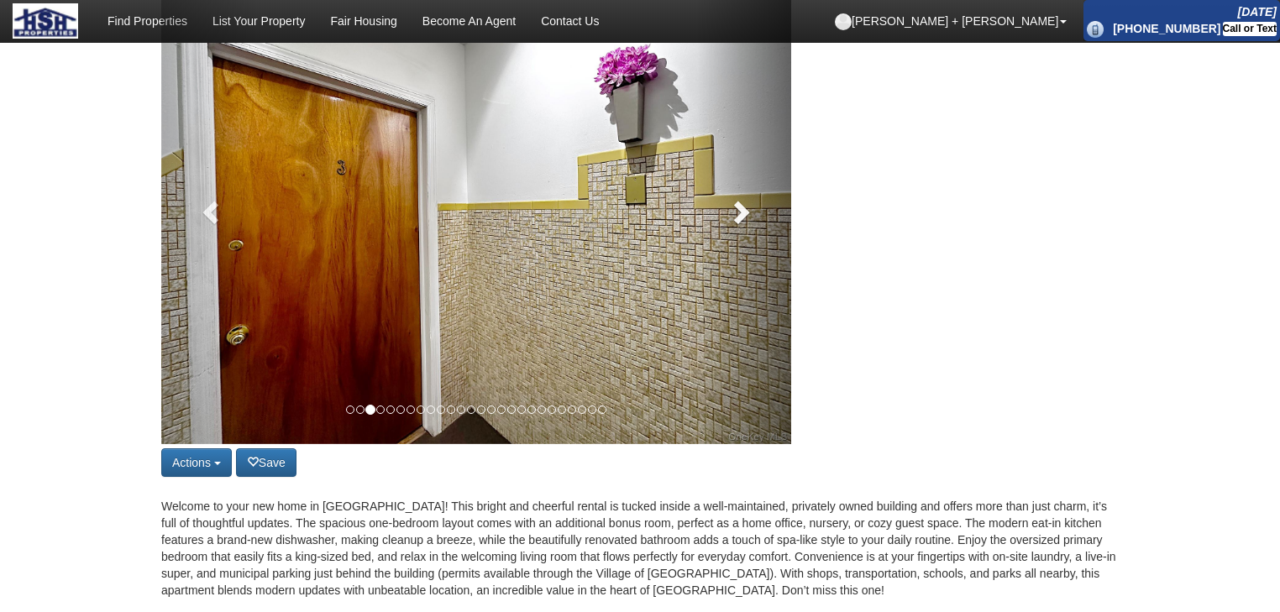
click at [736, 224] on span at bounding box center [739, 211] width 25 height 25
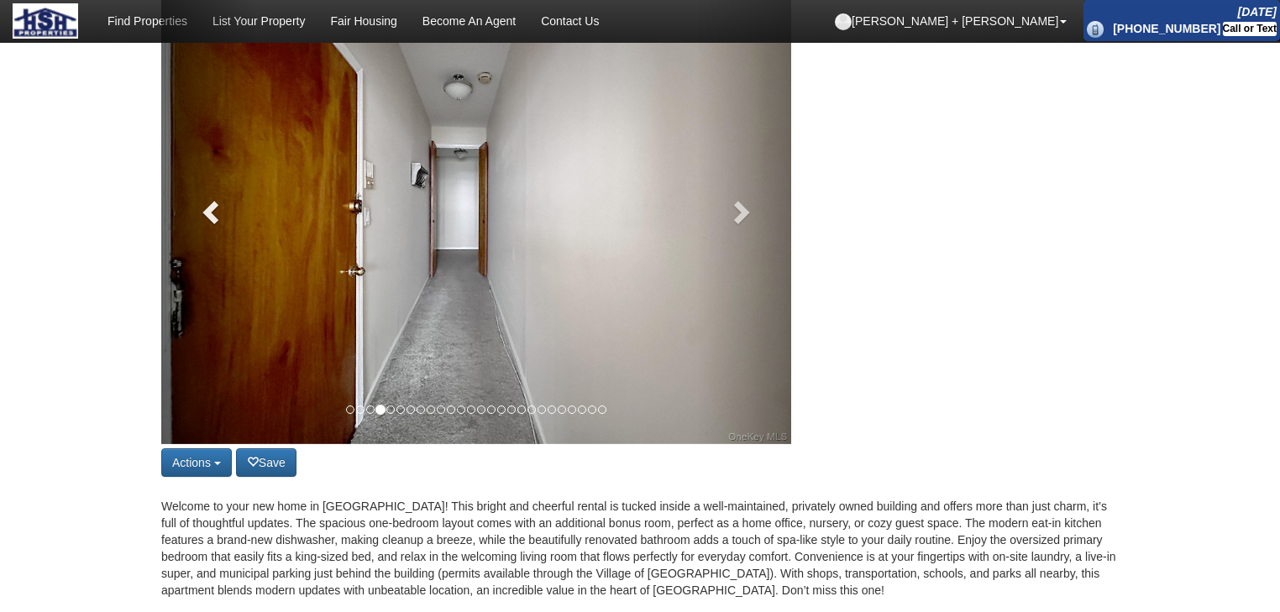
click at [228, 229] on link at bounding box center [208, 207] width 95 height 473
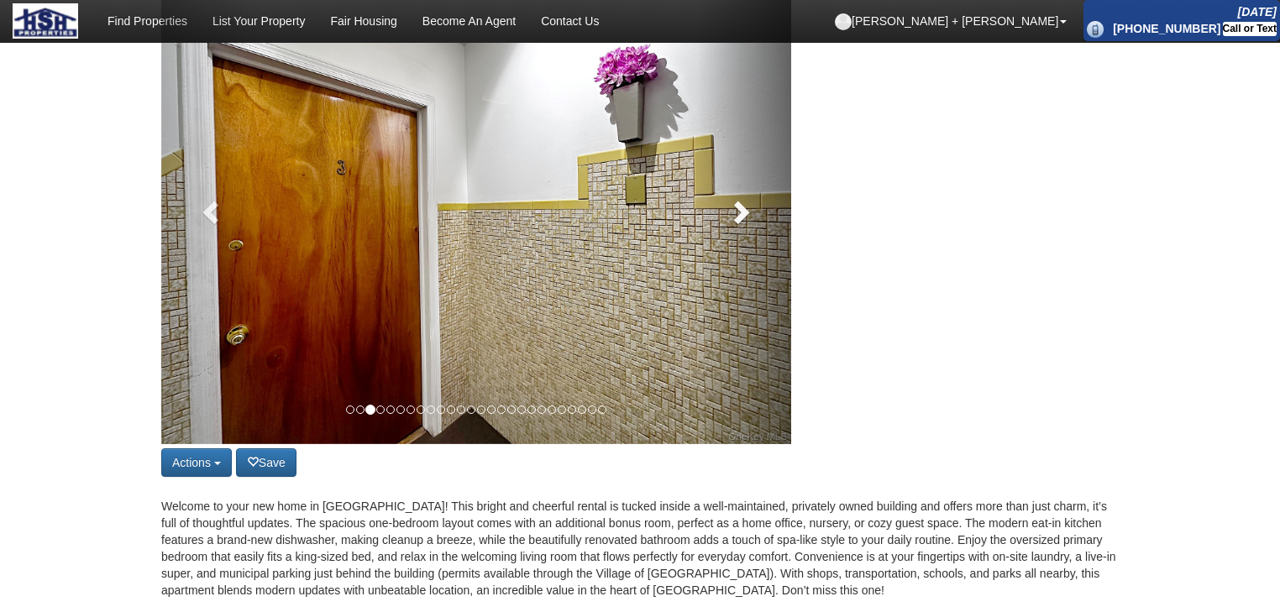
click at [736, 220] on span at bounding box center [739, 211] width 25 height 25
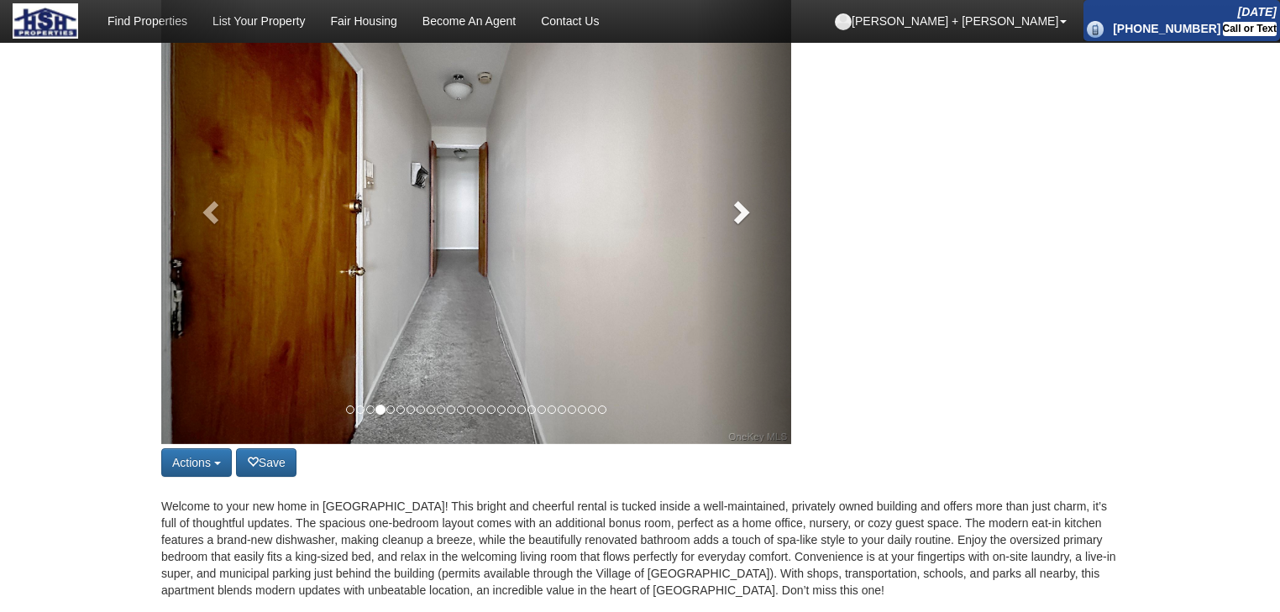
click at [736, 220] on span at bounding box center [739, 211] width 25 height 25
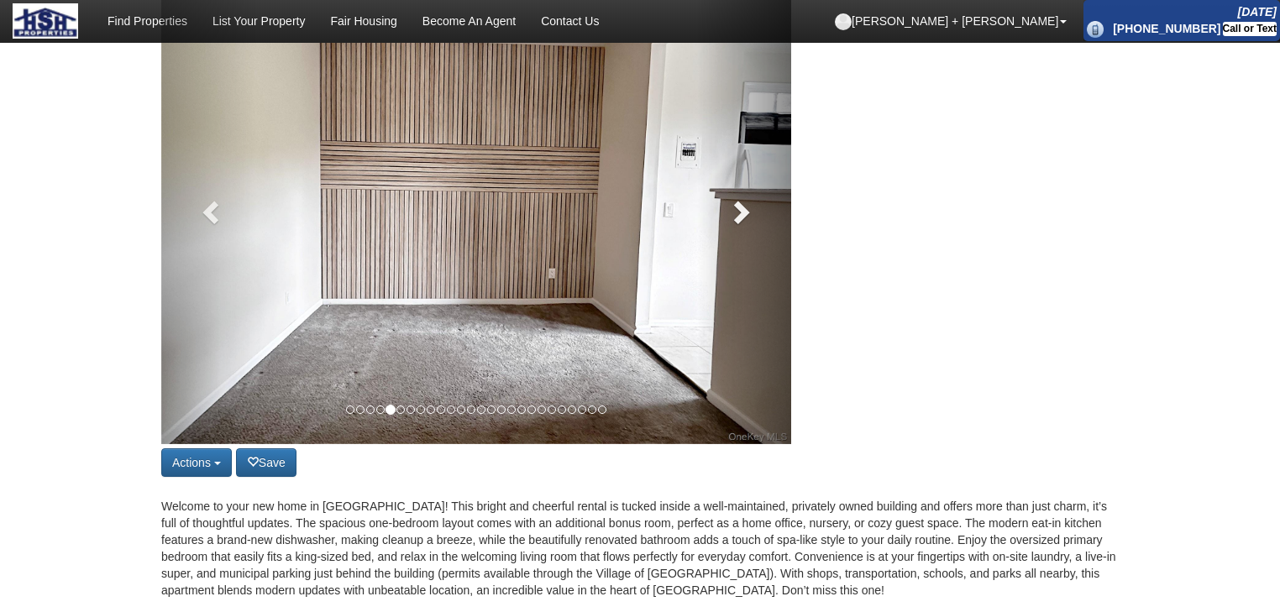
click at [736, 220] on span at bounding box center [739, 211] width 25 height 25
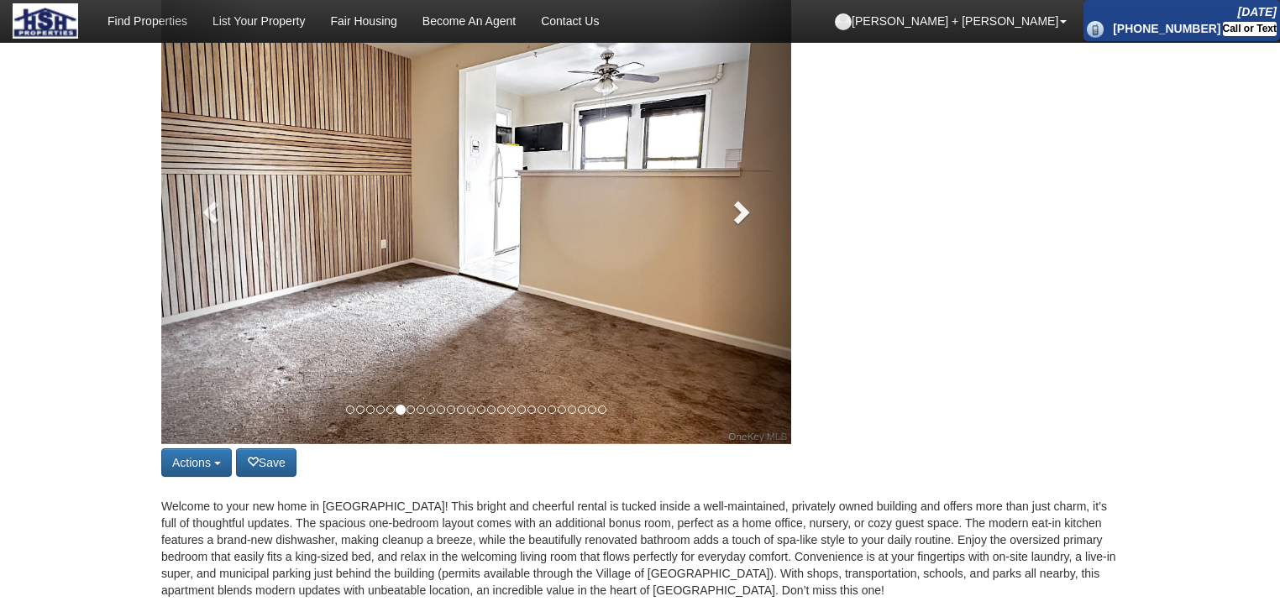
click at [736, 220] on span at bounding box center [739, 211] width 25 height 25
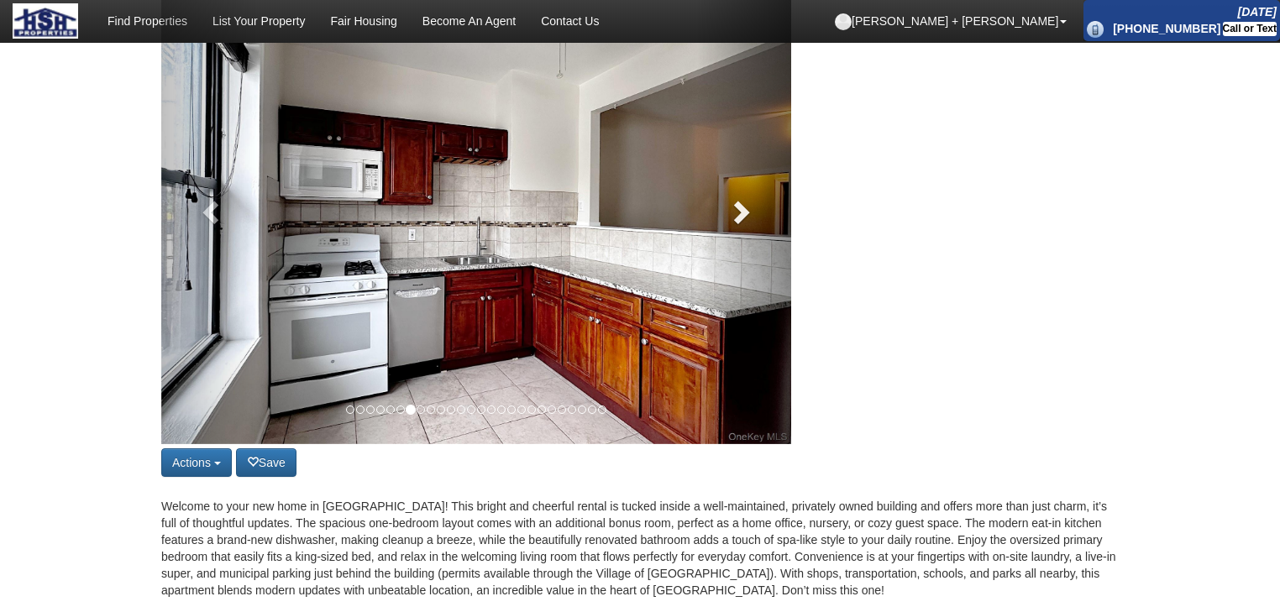
click at [736, 220] on span at bounding box center [739, 211] width 25 height 25
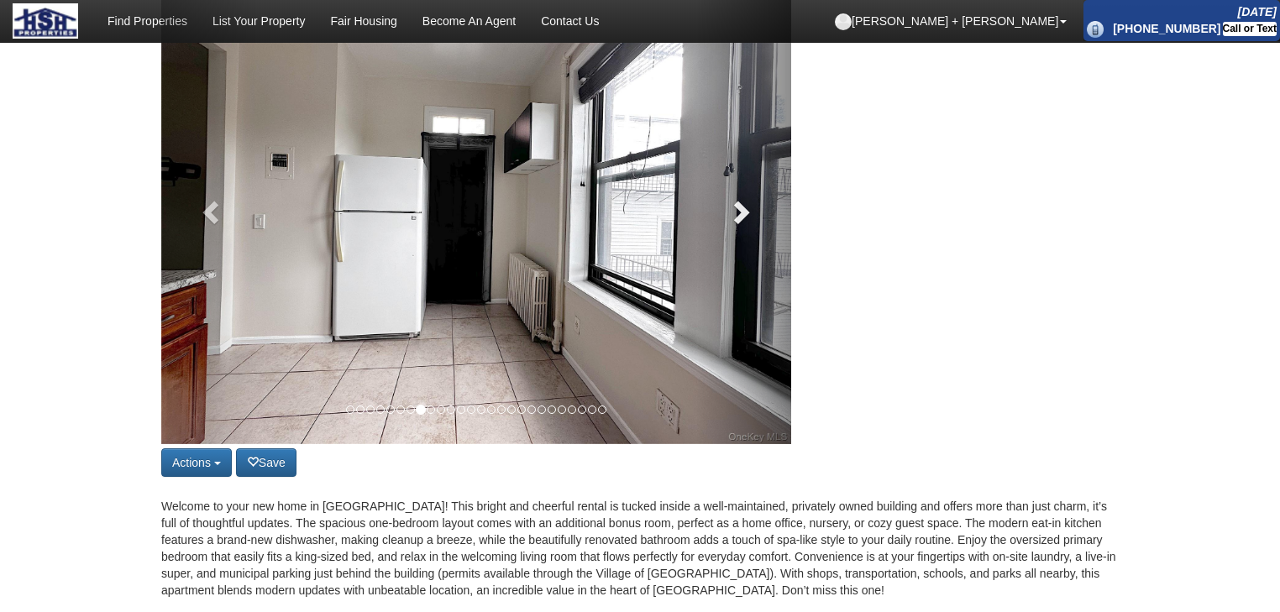
click at [736, 220] on span at bounding box center [739, 211] width 25 height 25
